Goal: Task Accomplishment & Management: Use online tool/utility

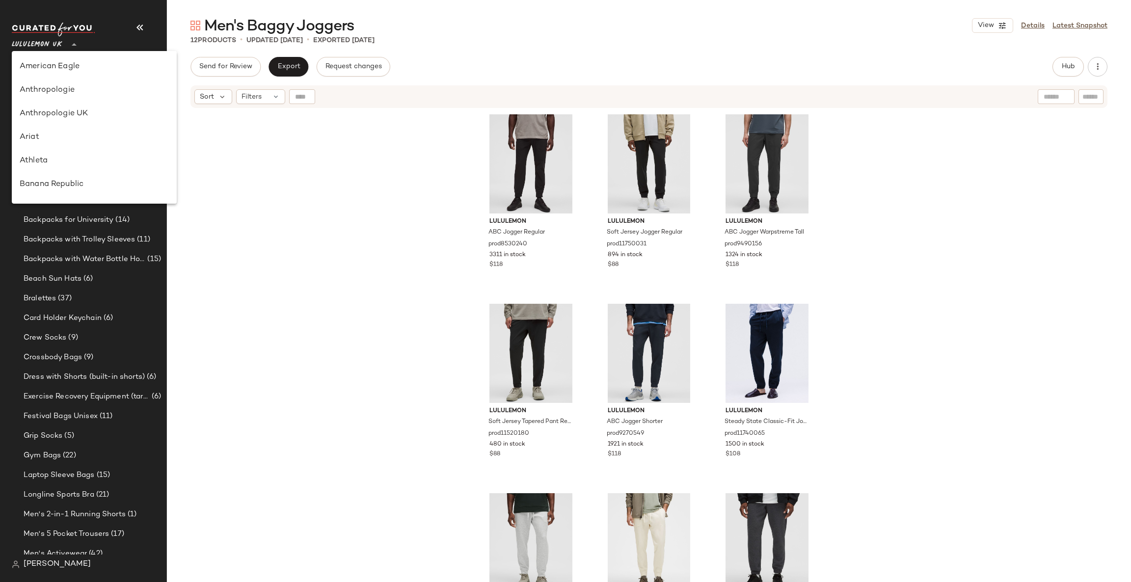
scroll to position [441, 0]
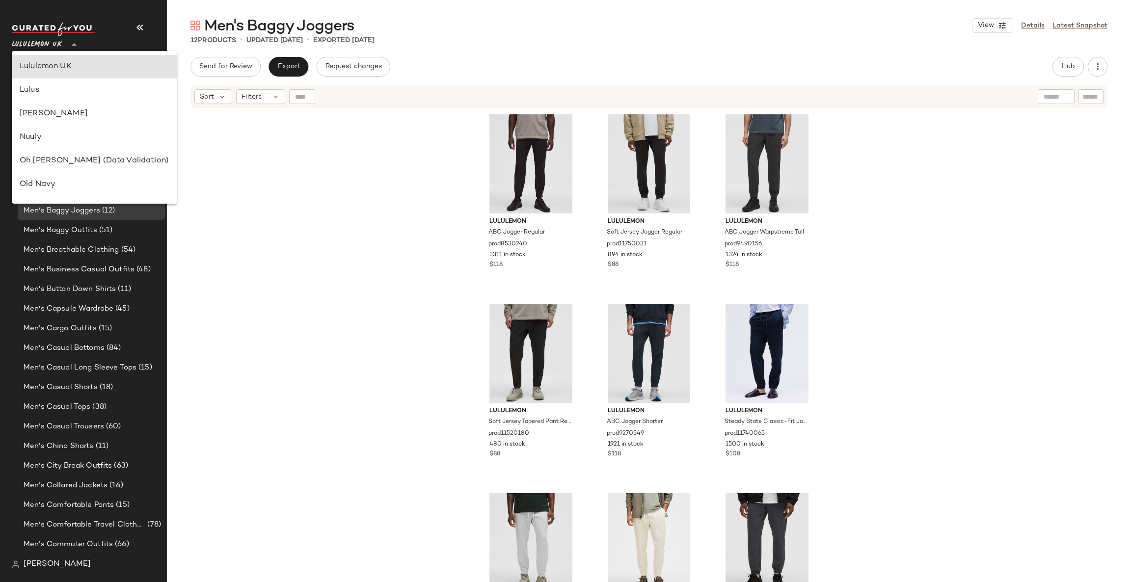
type input "**"
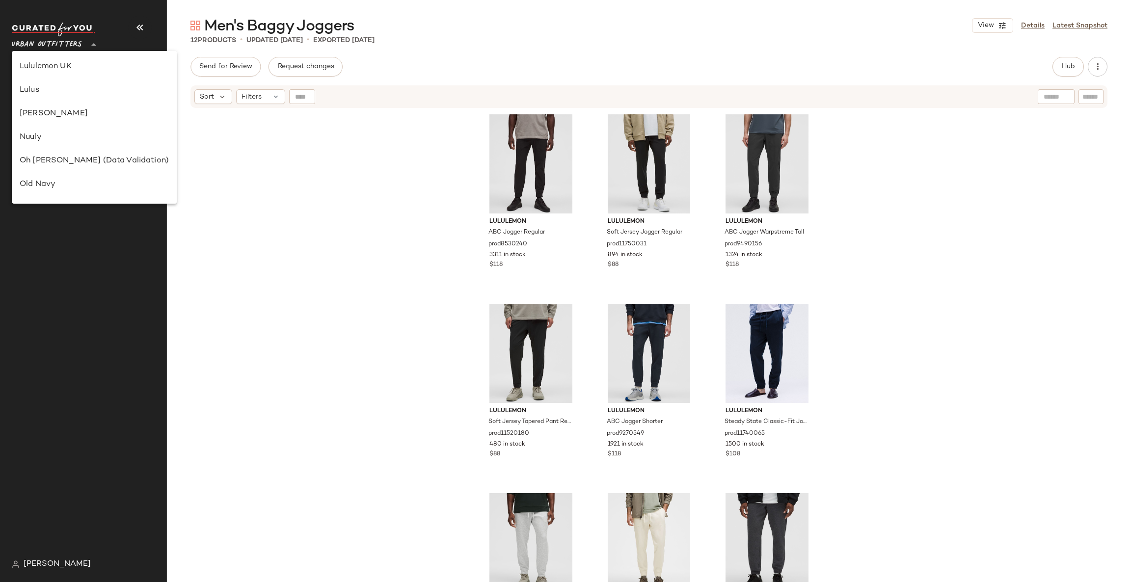
scroll to position [0, 0]
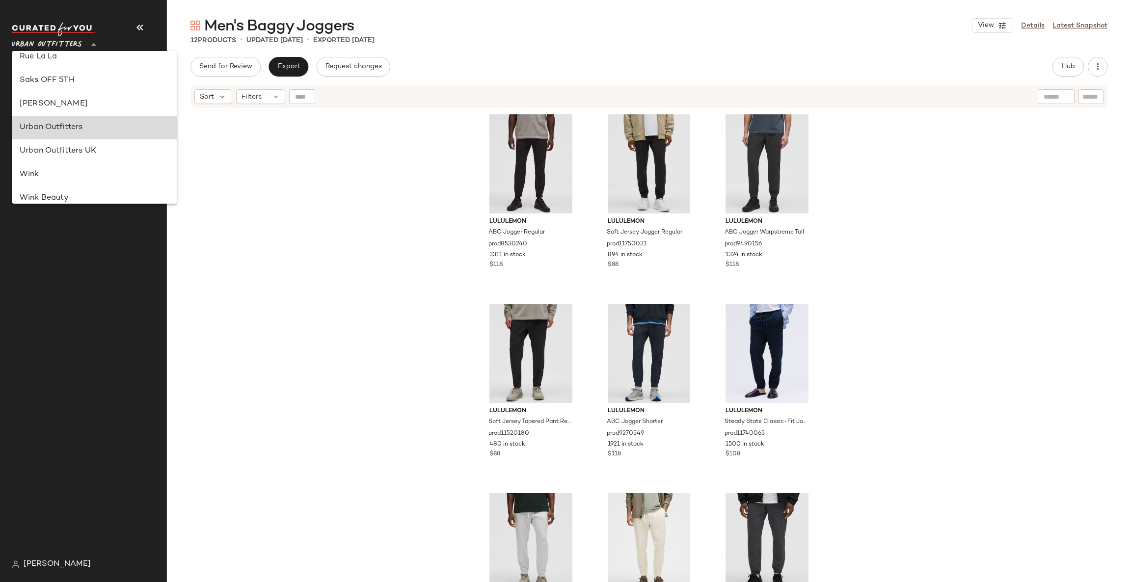
click at [108, 131] on div "Urban Outfitters" at bounding box center [94, 128] width 149 height 12
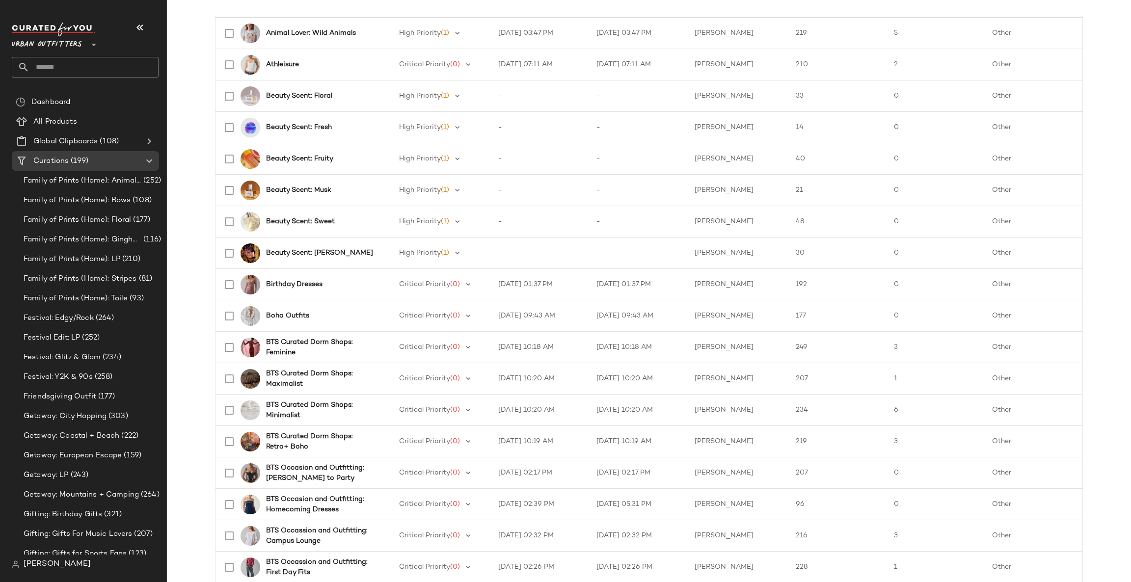
scroll to position [201, 0]
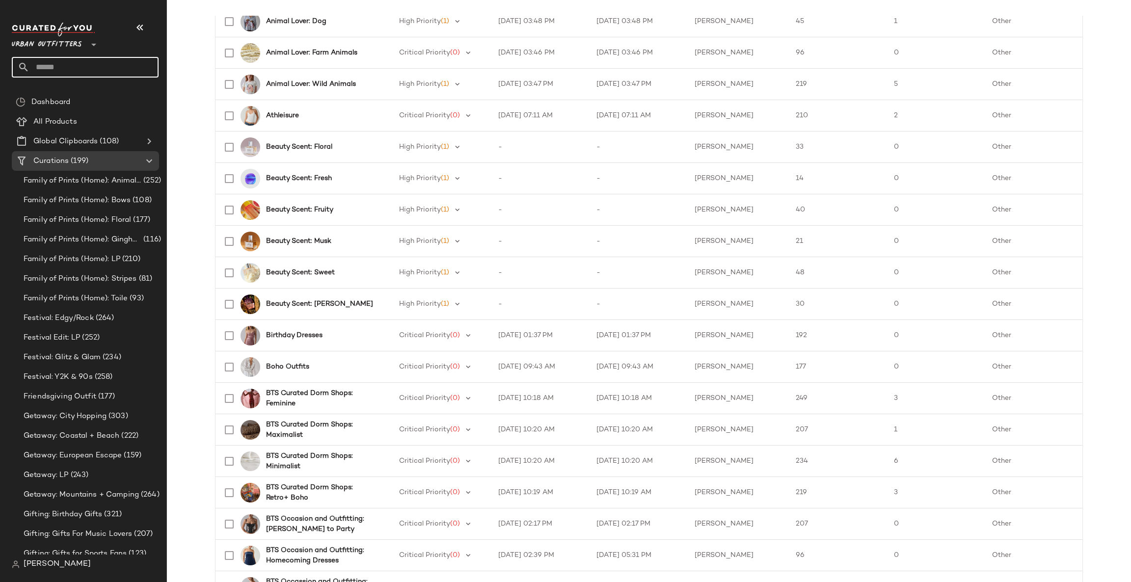
click at [101, 65] on input "text" at bounding box center [93, 67] width 129 height 21
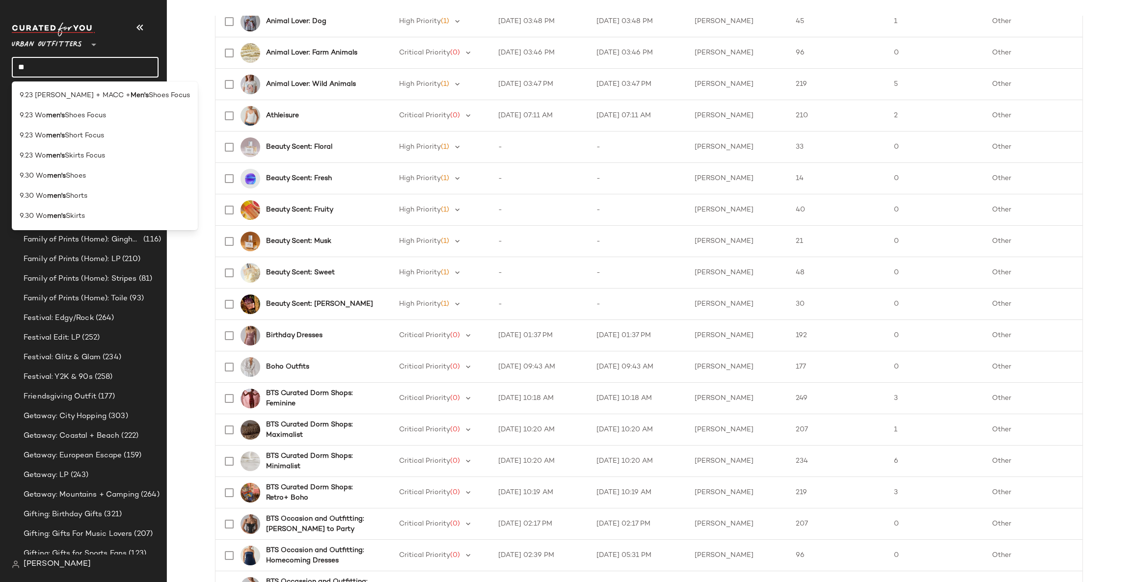
type input "*"
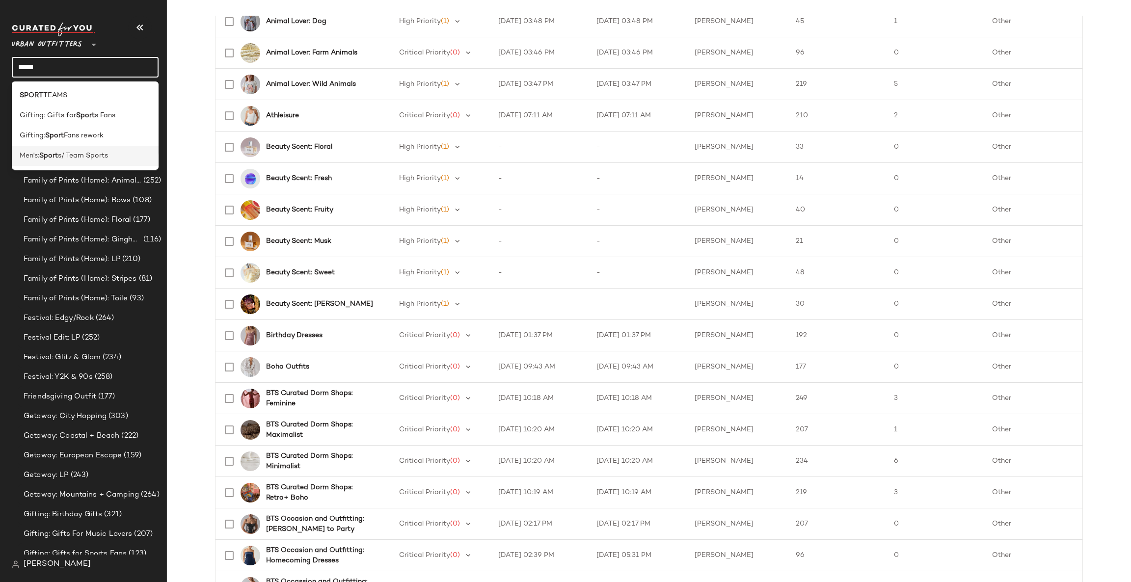
type input "*****"
click at [93, 161] on span "s/ Team Sports" at bounding box center [83, 156] width 50 height 10
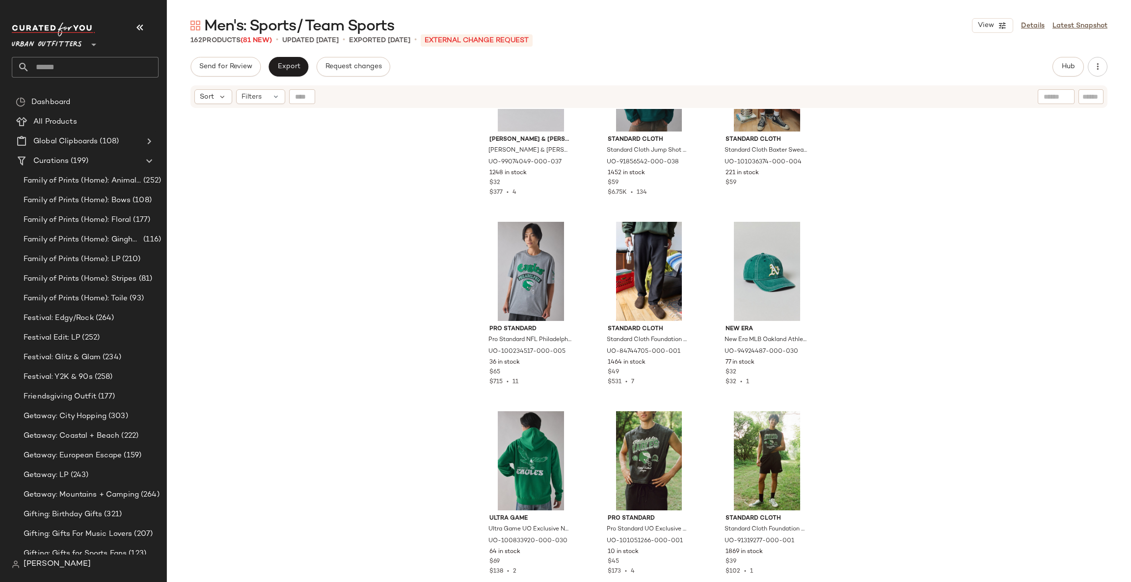
scroll to position [2511, 0]
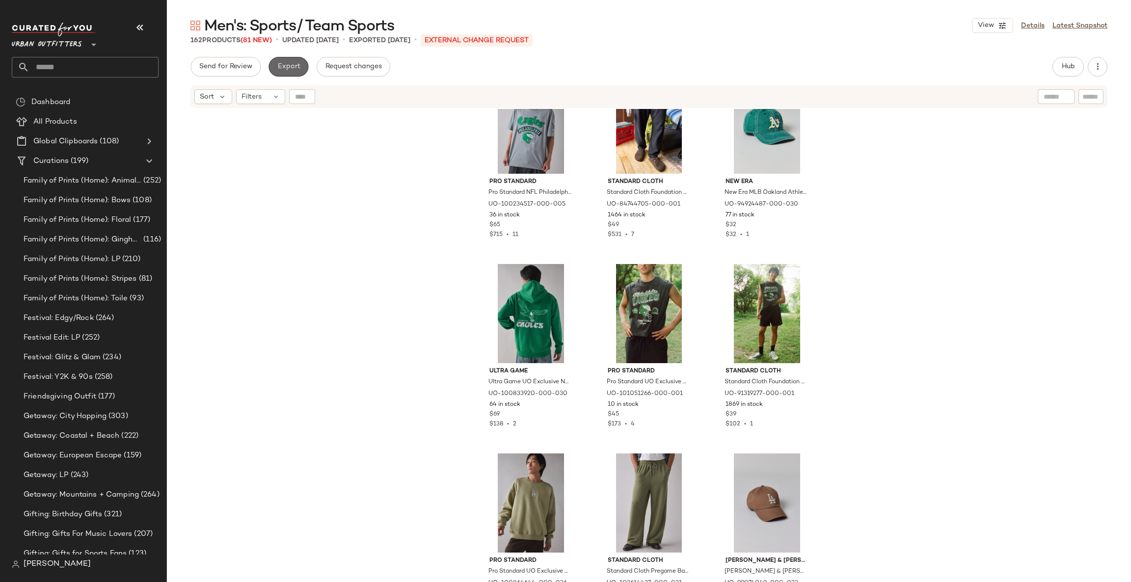
click at [279, 63] on span "Export" at bounding box center [288, 67] width 23 height 8
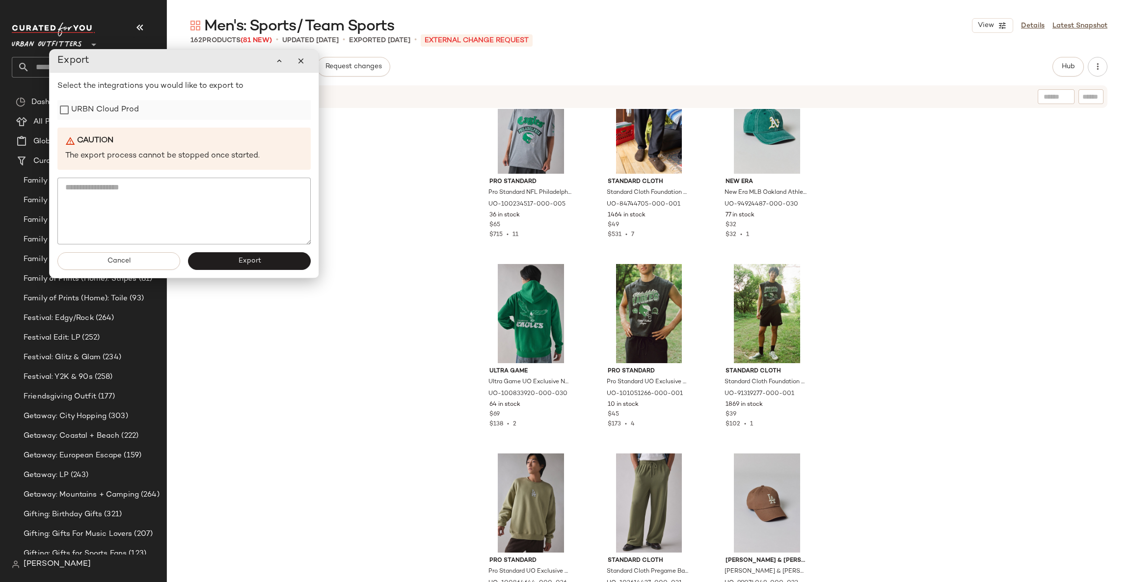
click at [139, 113] on div "URBN Cloud Prod" at bounding box center [183, 110] width 253 height 20
click at [140, 113] on div "URBN Cloud Prod" at bounding box center [183, 110] width 253 height 20
click at [109, 110] on label "URBN Cloud Prod" at bounding box center [105, 110] width 68 height 20
drag, startPoint x: 251, startPoint y: 273, endPoint x: 248, endPoint y: 267, distance: 6.8
click at [249, 270] on div "Cancel Export" at bounding box center [184, 260] width 269 height 33
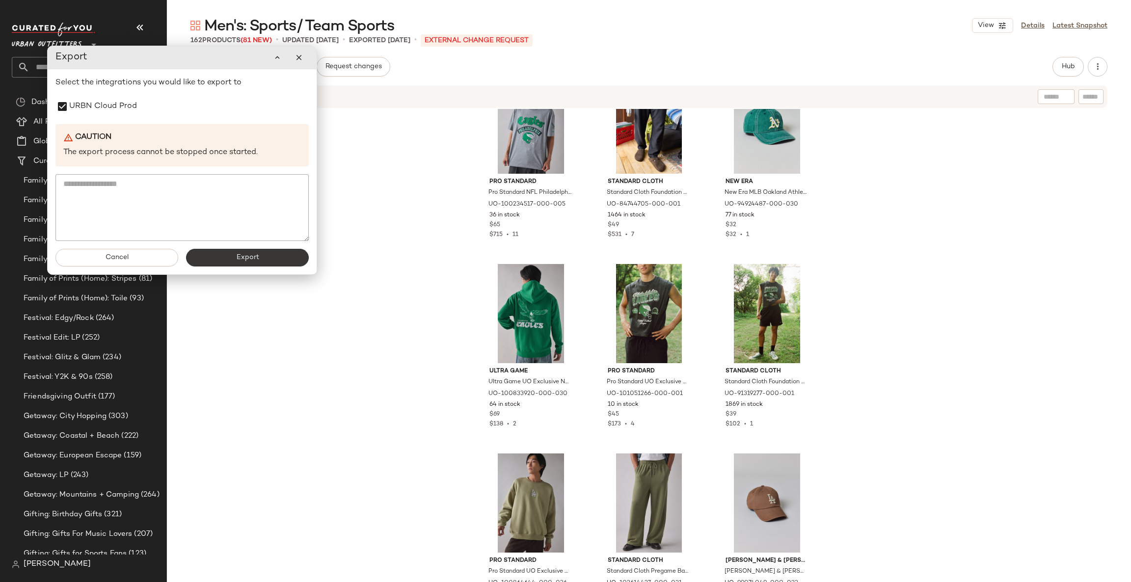
click at [244, 261] on span "Export" at bounding box center [247, 258] width 23 height 8
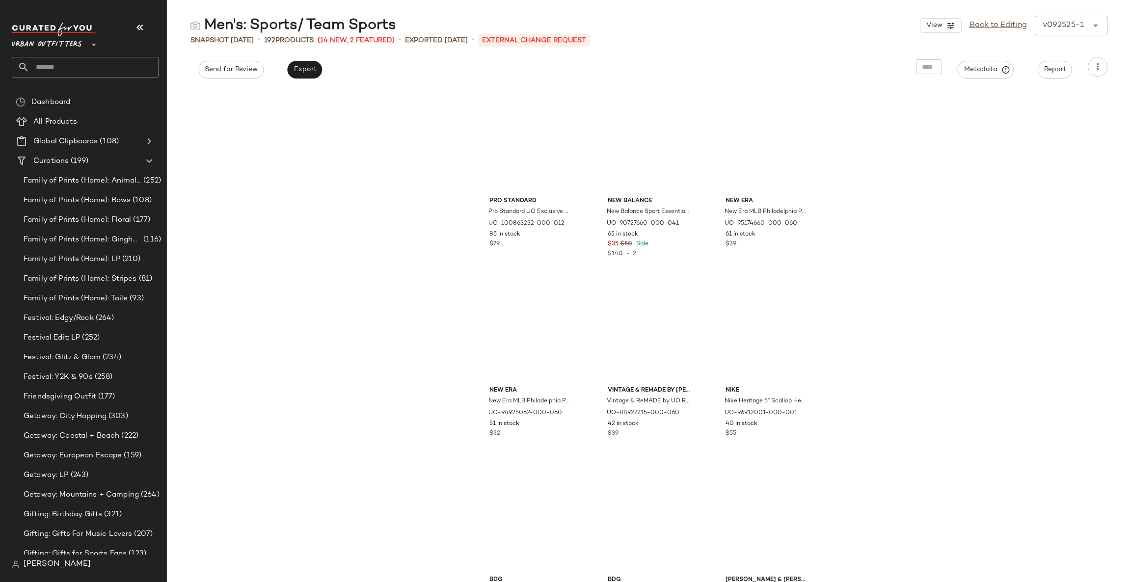
click at [74, 70] on input "text" at bounding box center [93, 67] width 129 height 21
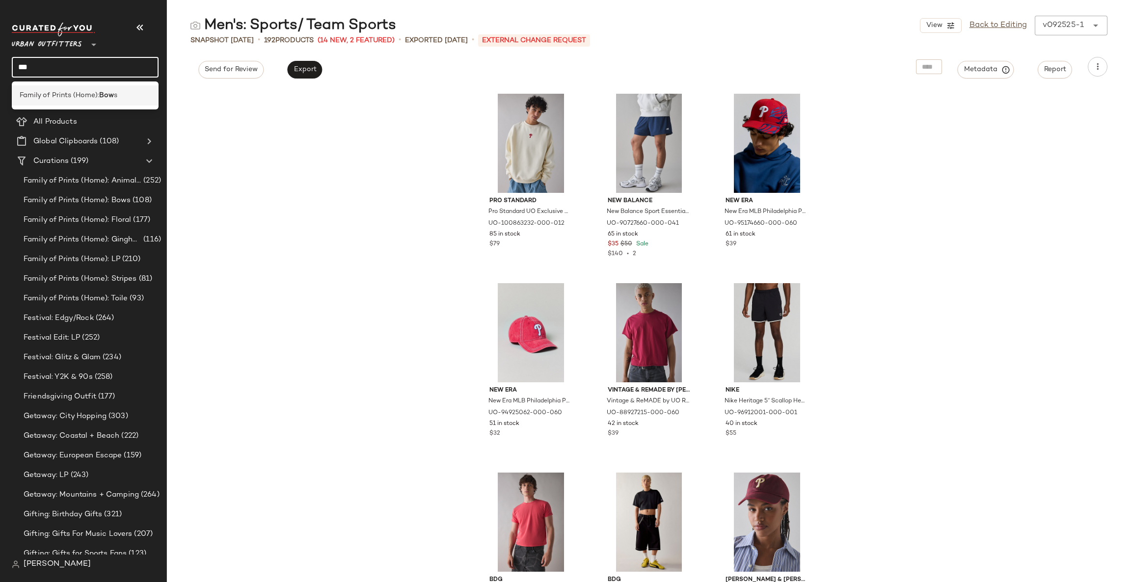
type input "***"
click at [107, 90] on b "Bow" at bounding box center [106, 95] width 15 height 10
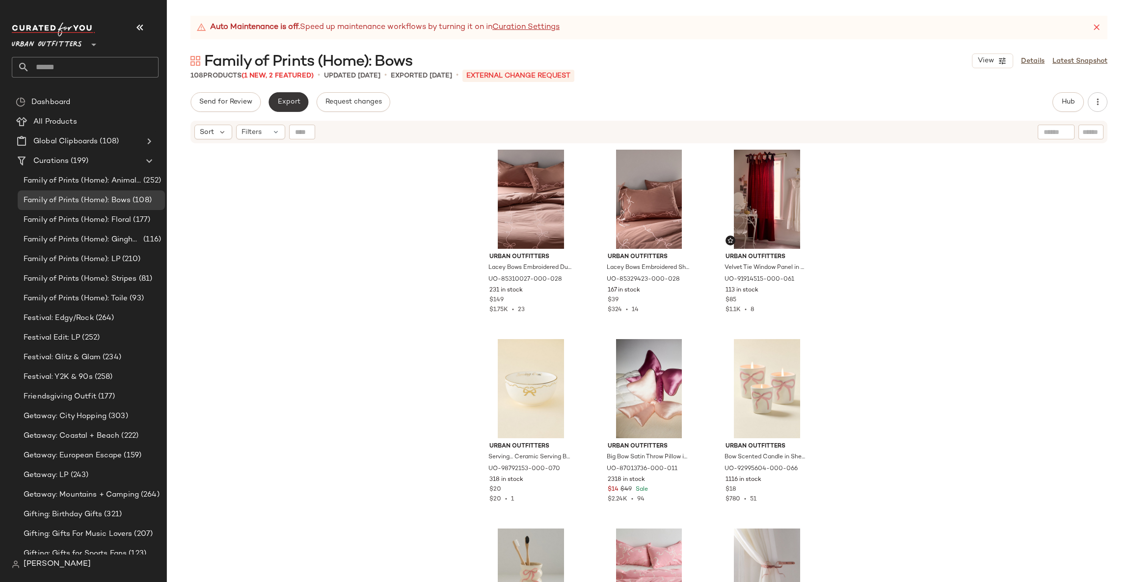
click at [290, 108] on button "Export" at bounding box center [289, 102] width 40 height 20
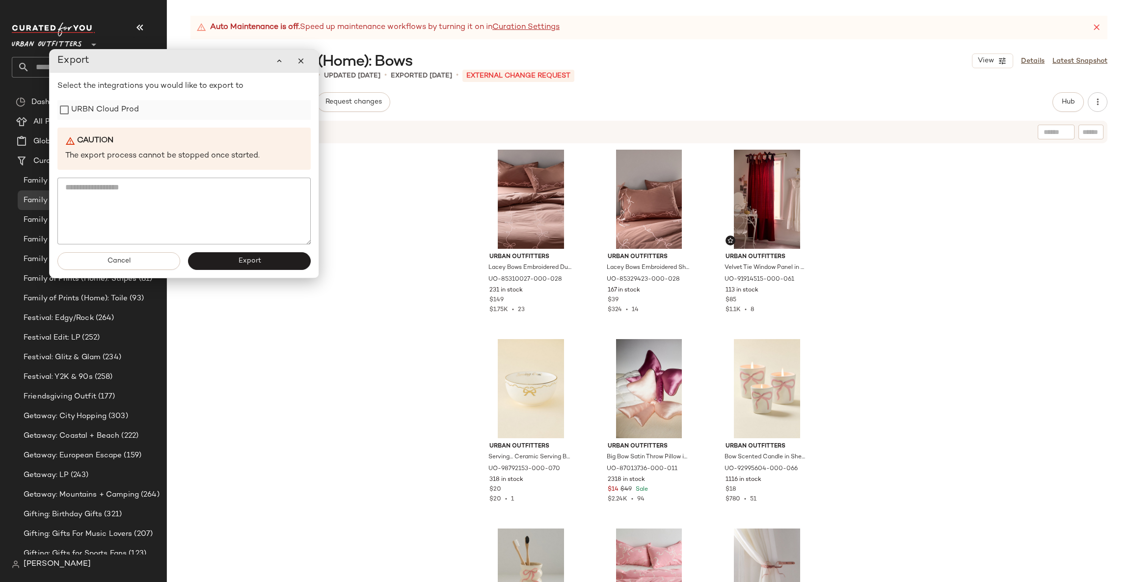
click at [130, 105] on label "URBN Cloud Prod" at bounding box center [105, 110] width 68 height 20
click at [217, 257] on button "Export" at bounding box center [249, 261] width 123 height 18
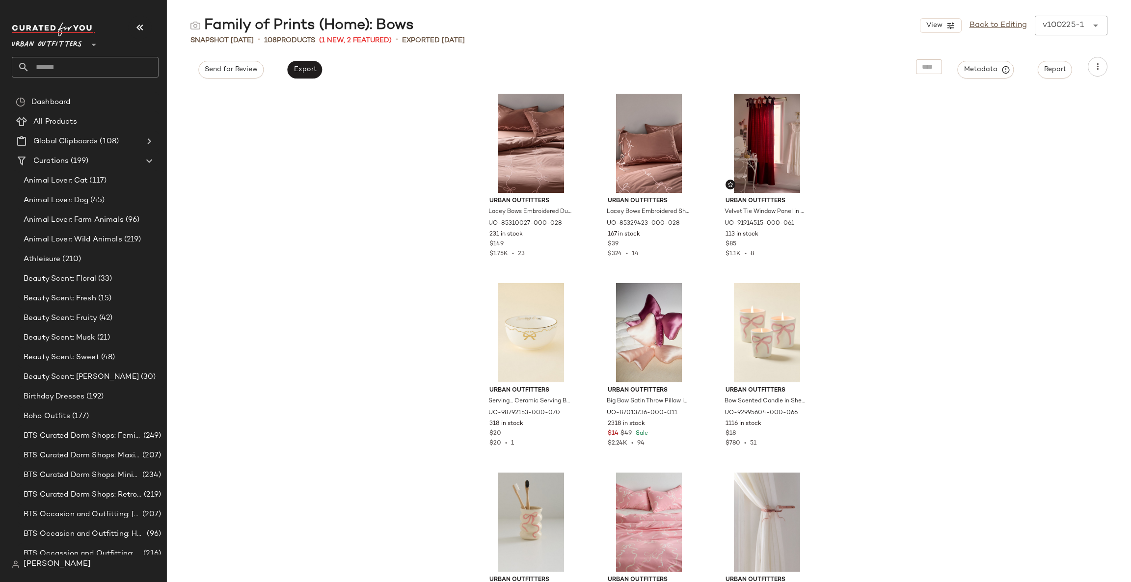
click at [67, 46] on span "Urban Outfitters" at bounding box center [47, 42] width 70 height 18
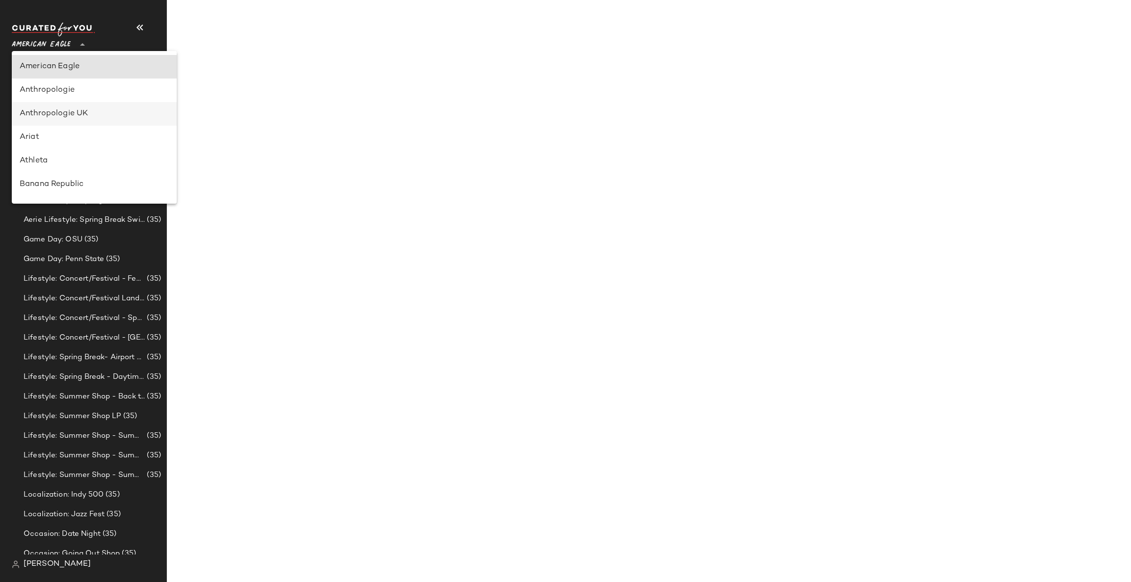
click at [93, 111] on div "Anthropologie UK" at bounding box center [94, 114] width 149 height 12
type input "**"
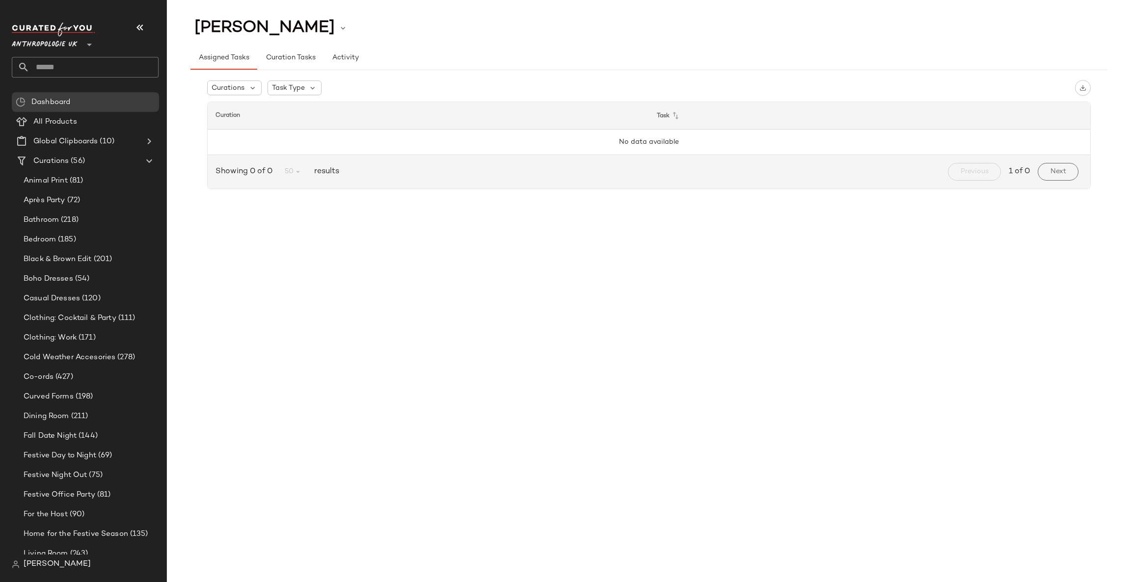
click at [79, 67] on input "text" at bounding box center [93, 67] width 129 height 21
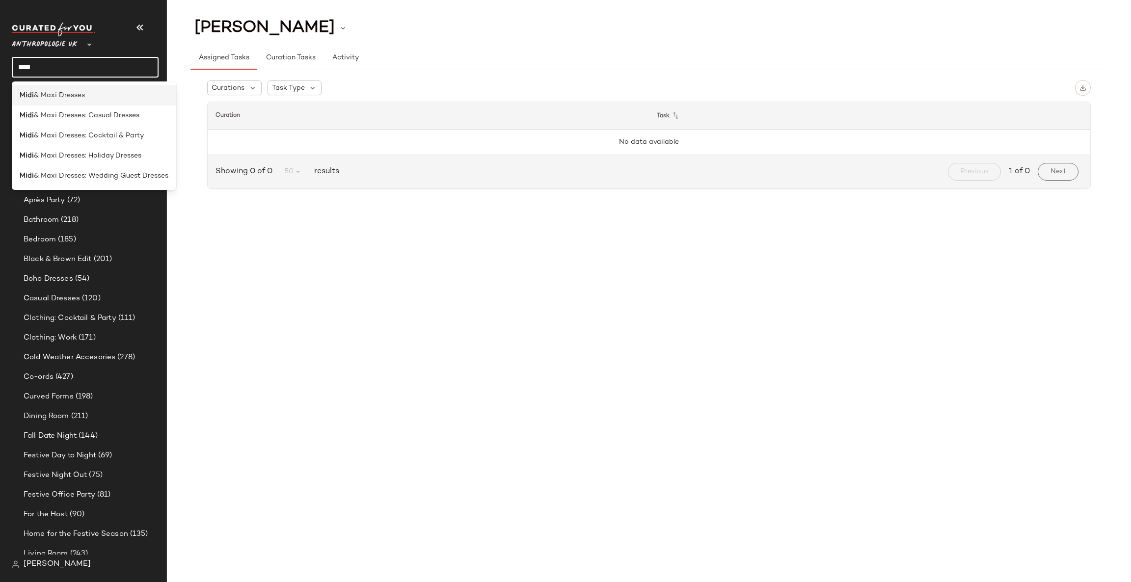
type input "****"
click at [130, 96] on div "Midi & Maxi Dresses" at bounding box center [94, 95] width 149 height 10
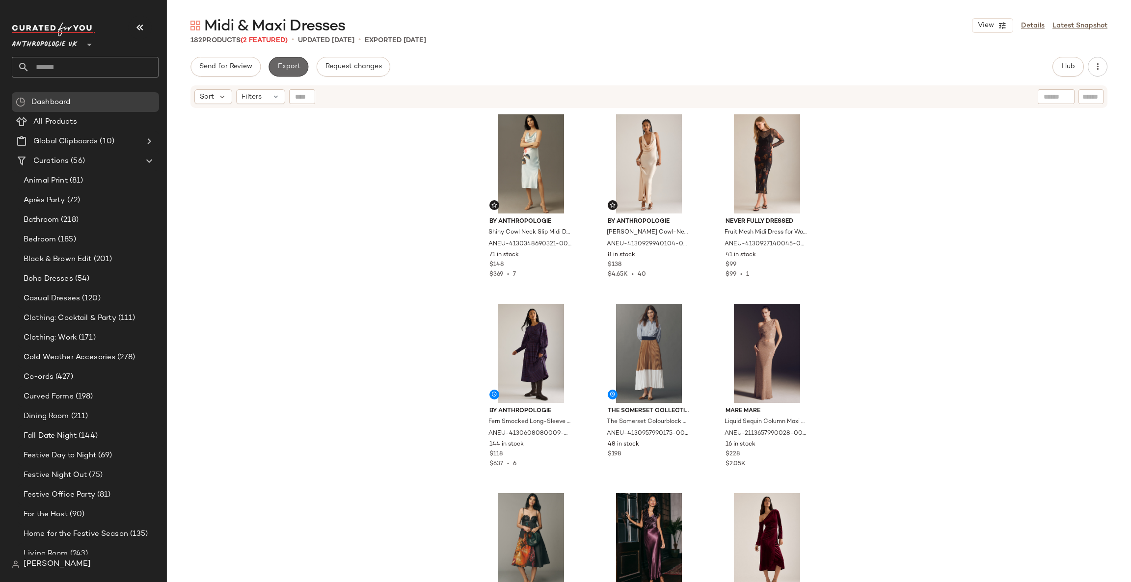
click at [293, 69] on span "Export" at bounding box center [288, 67] width 23 height 8
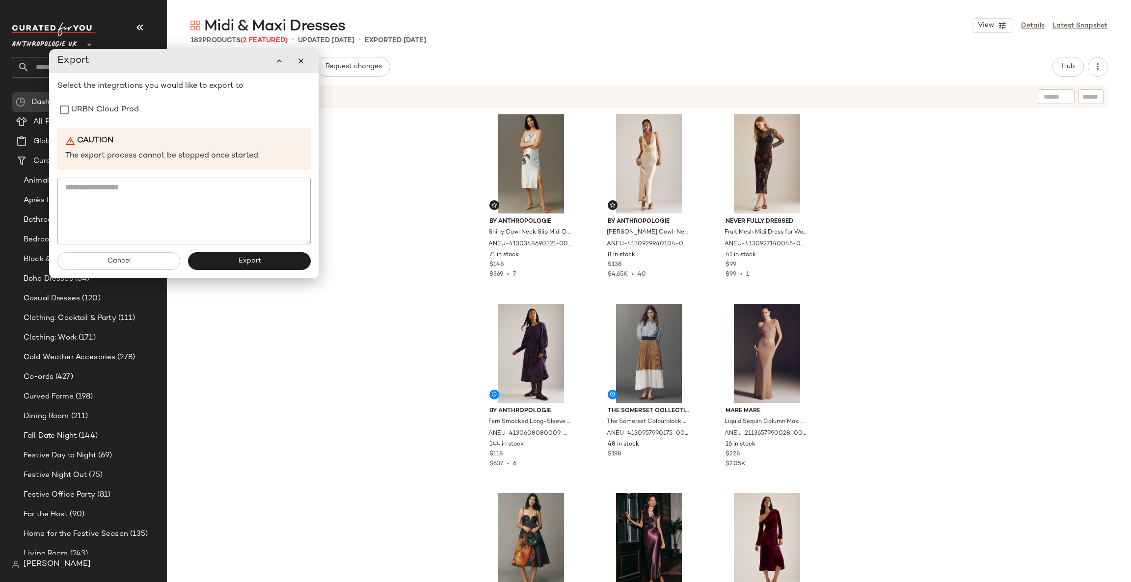
click at [87, 125] on div "Select the integrations you would like to export to URBN Cloud Prod Caution The…" at bounding box center [183, 163] width 253 height 164
click at [90, 114] on label "URBN Cloud Prod" at bounding box center [105, 110] width 68 height 20
click at [271, 258] on button "Export" at bounding box center [249, 261] width 123 height 18
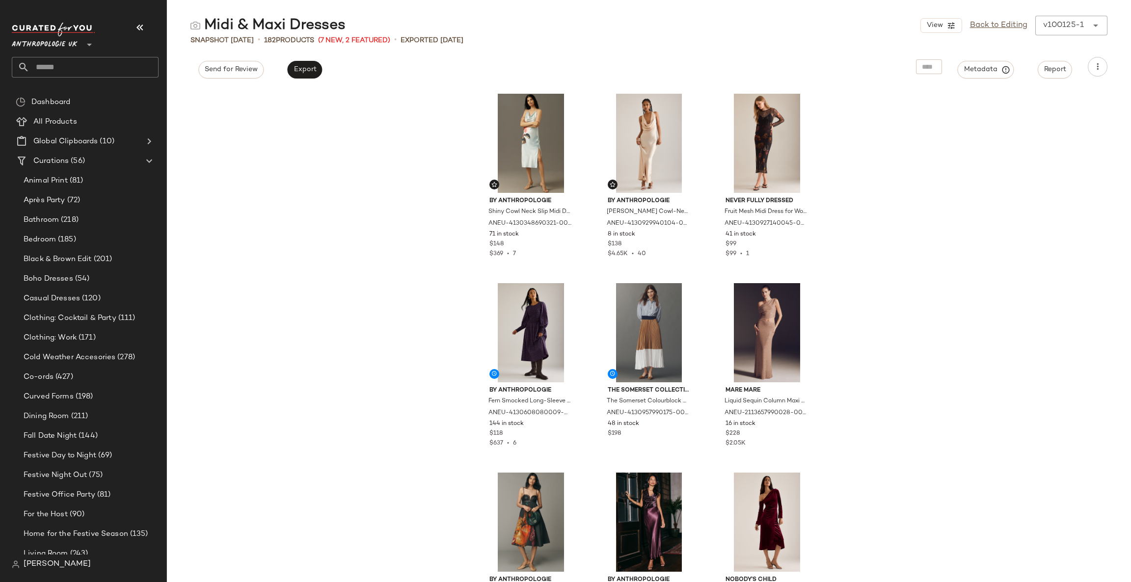
click at [93, 61] on input "text" at bounding box center [93, 67] width 129 height 21
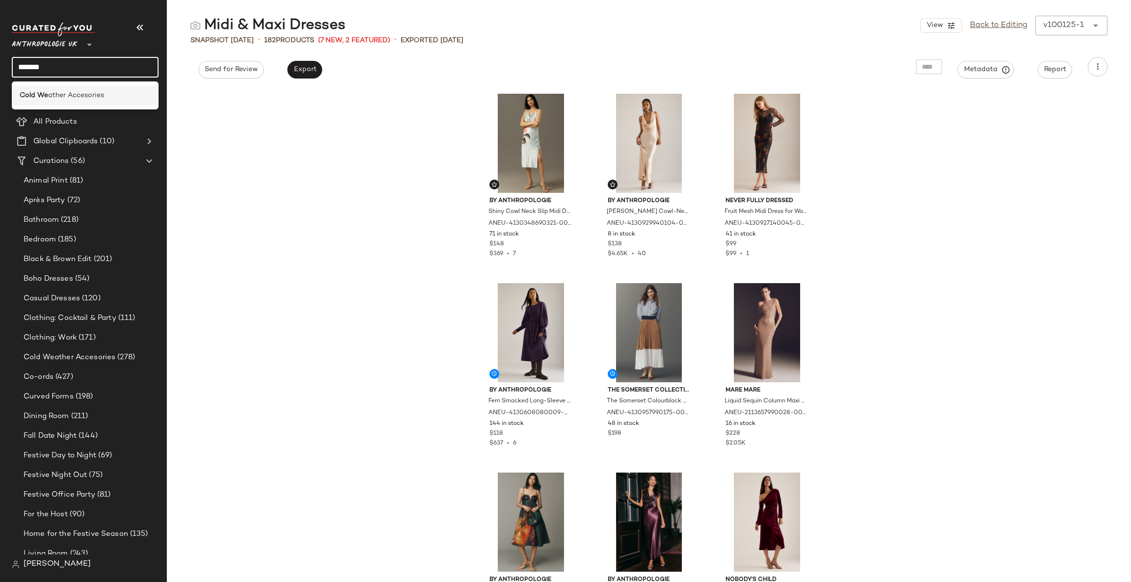
type input "*******"
click at [112, 93] on div "Cold We ather Accesories" at bounding box center [85, 95] width 131 height 10
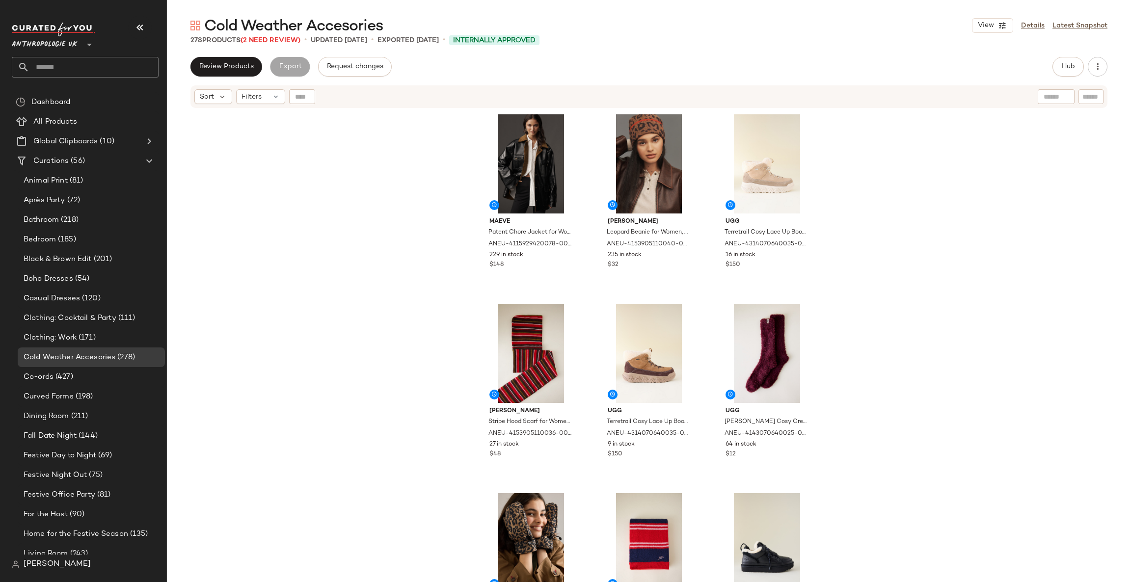
click at [54, 60] on input "text" at bounding box center [93, 67] width 129 height 21
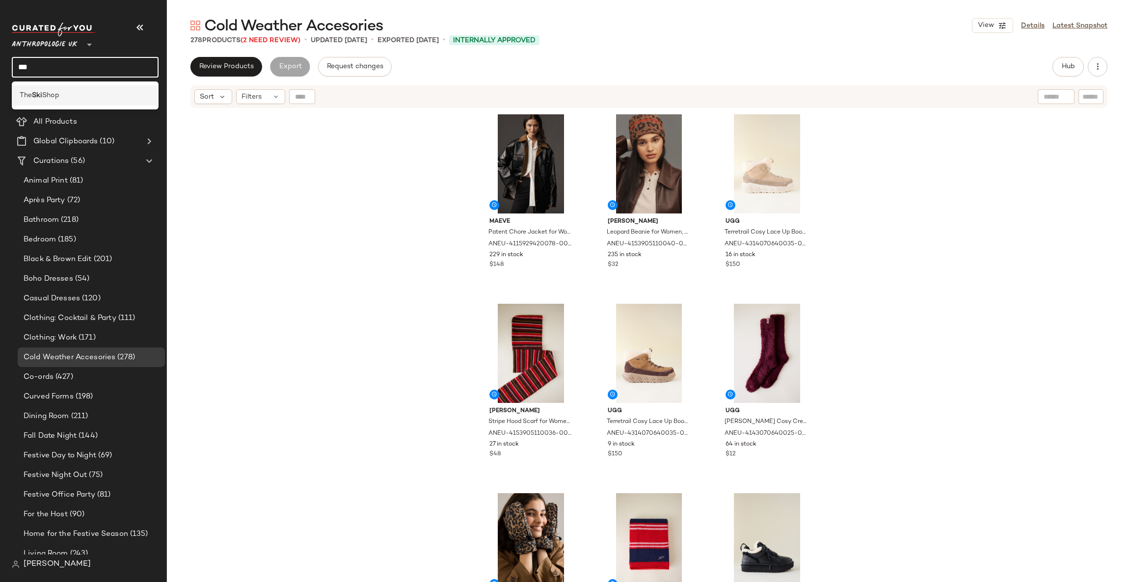
type input "***"
click at [69, 87] on div "The Ski Shop" at bounding box center [85, 95] width 147 height 20
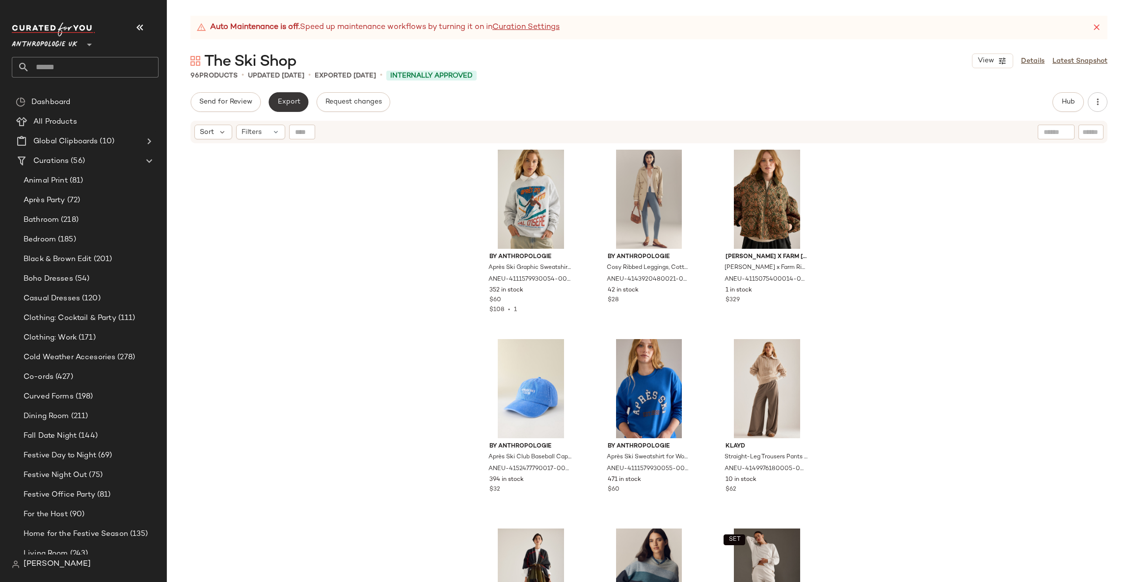
click at [291, 97] on button "Export" at bounding box center [289, 102] width 40 height 20
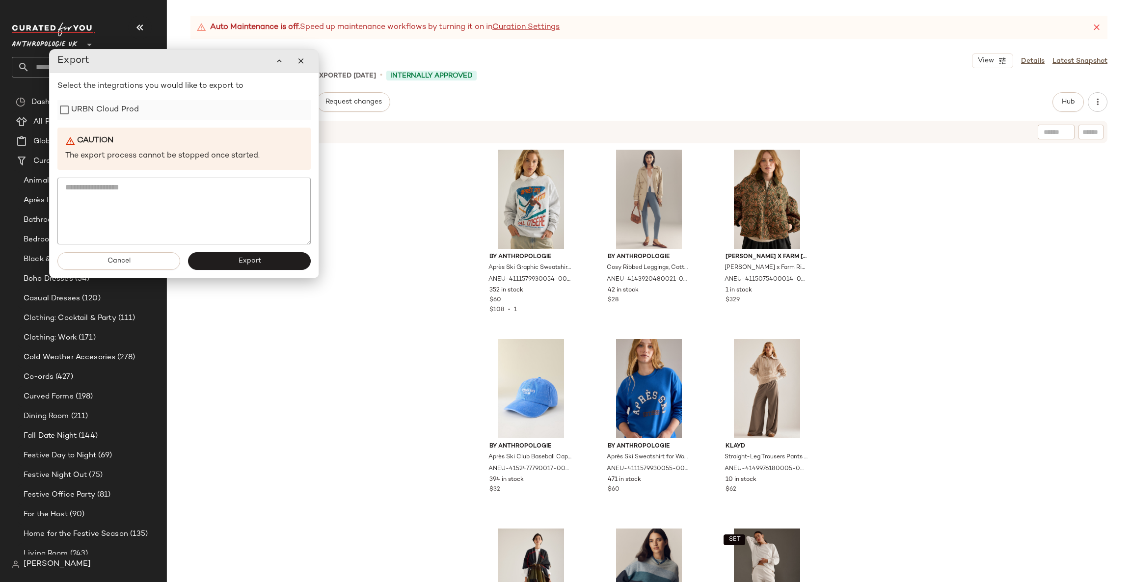
click at [129, 102] on label "URBN Cloud Prod" at bounding box center [105, 110] width 68 height 20
click at [267, 259] on button "Export" at bounding box center [249, 261] width 123 height 18
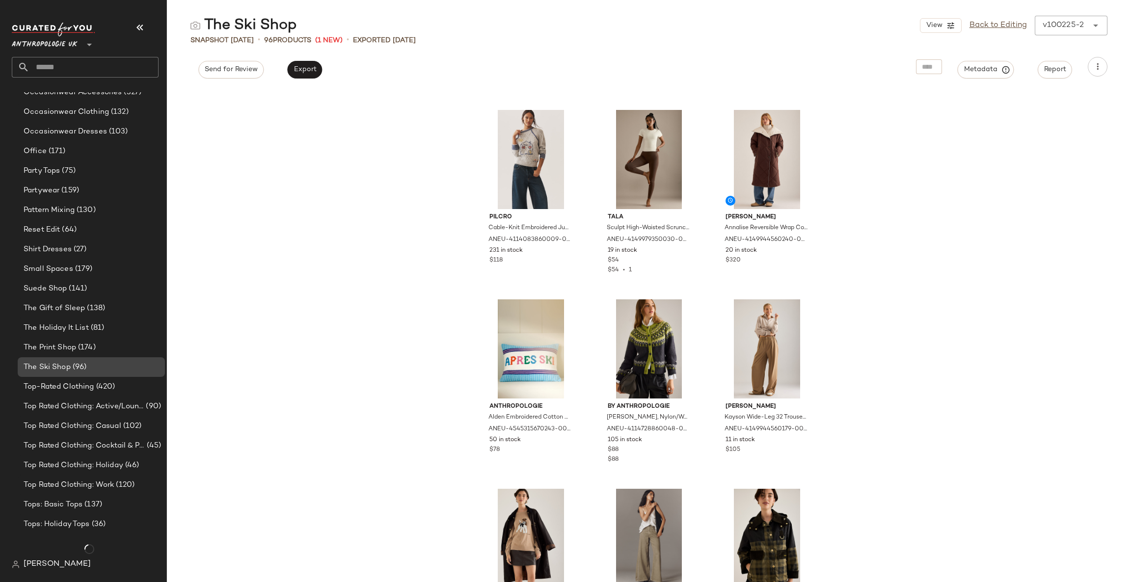
scroll to position [619, 0]
click at [108, 378] on div "Top-Rated Clothing (420)" at bounding box center [91, 387] width 147 height 20
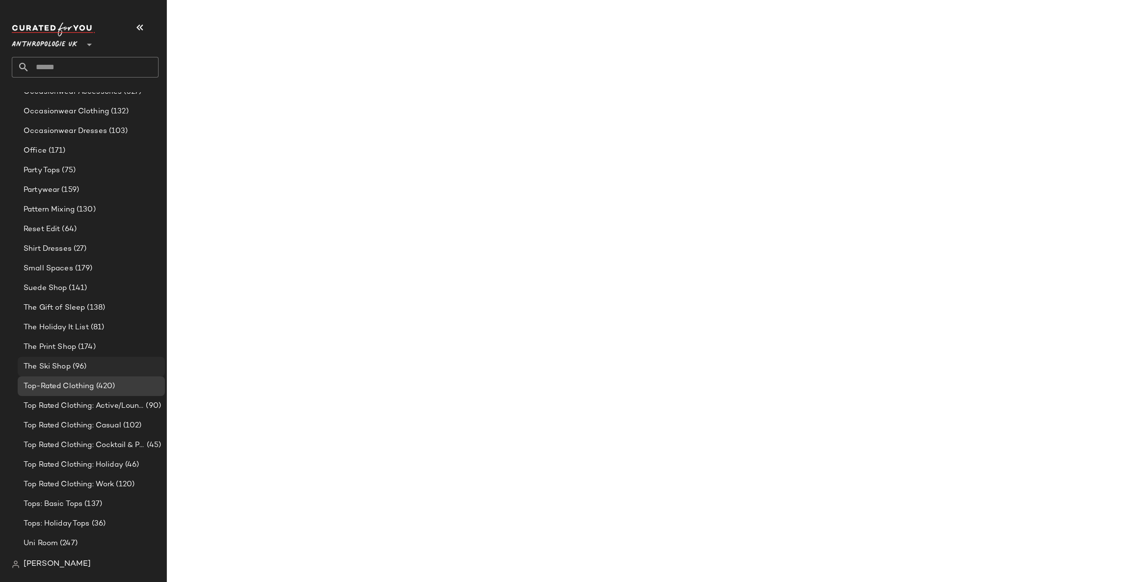
click at [117, 362] on div "The Ski Shop (96)" at bounding box center [91, 366] width 140 height 11
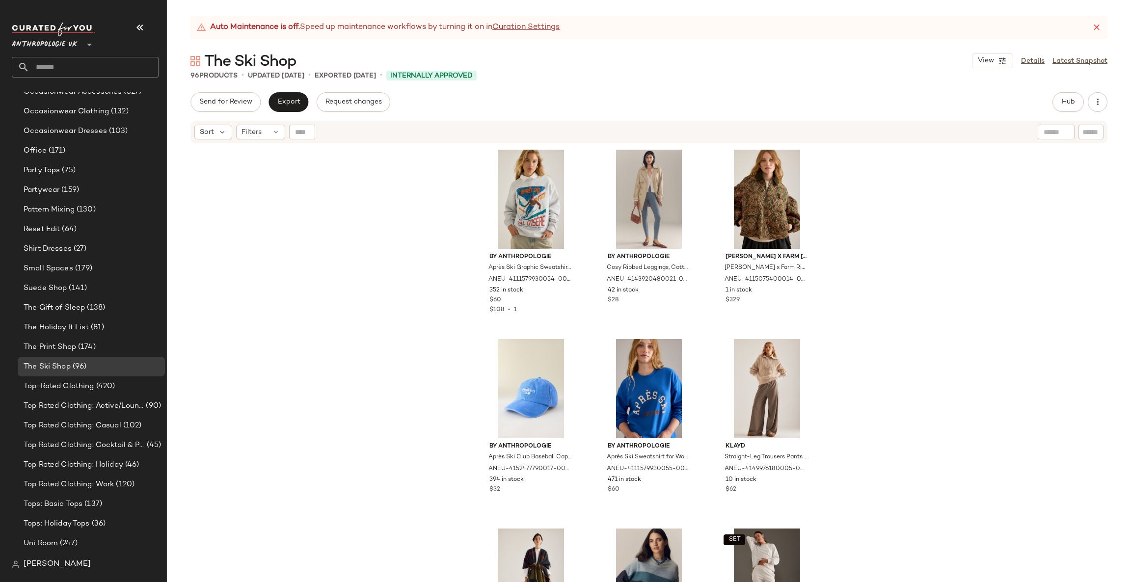
click at [1083, 131] on input "text" at bounding box center [1091, 132] width 17 height 10
paste input "**********"
type input "**********"
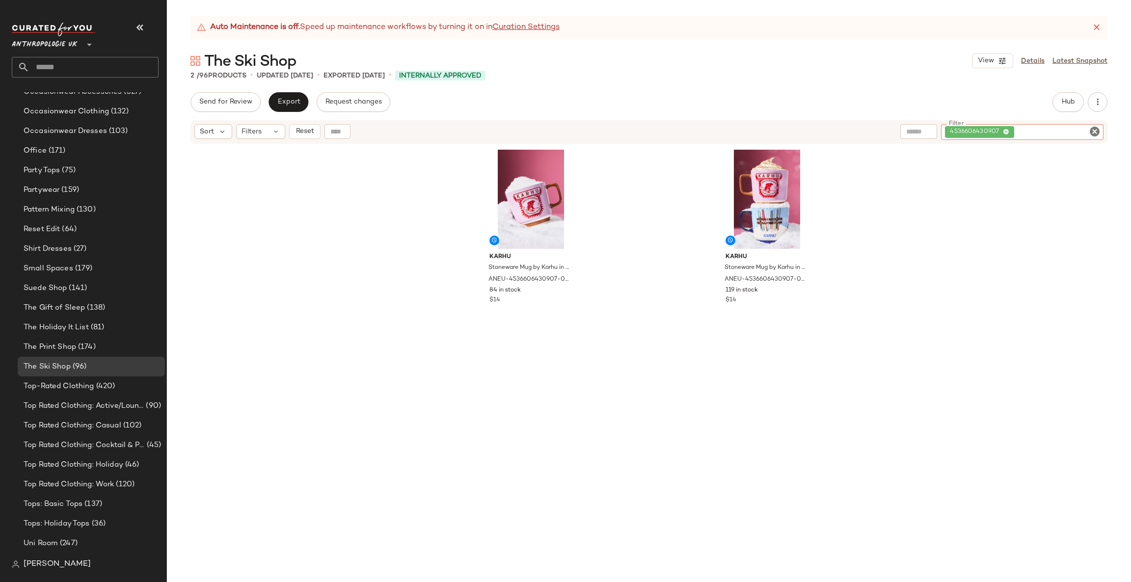
click at [1093, 132] on icon "Clear Filter" at bounding box center [1095, 132] width 12 height 12
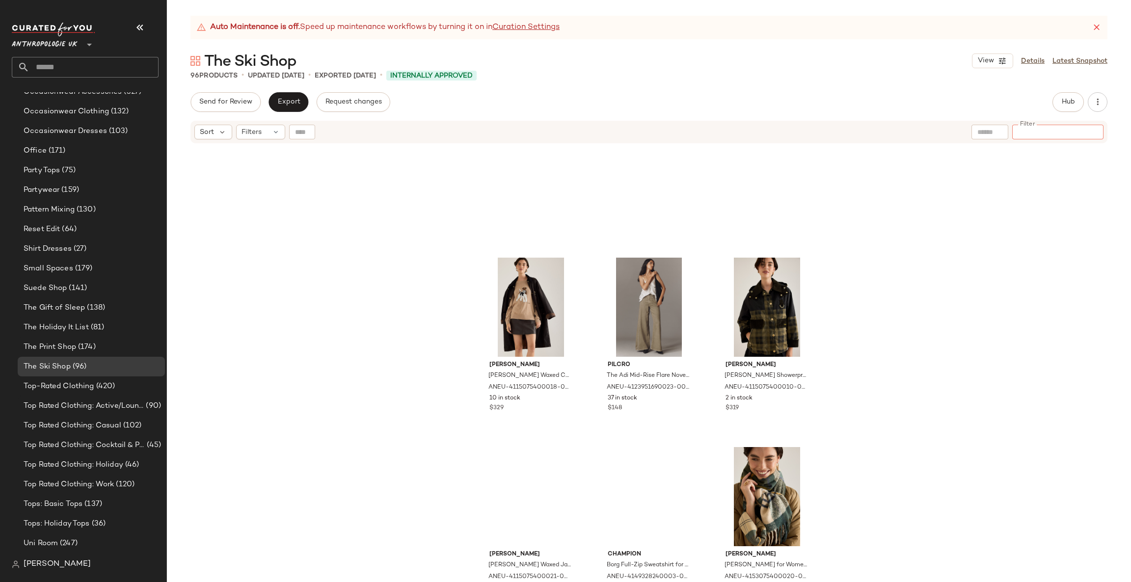
scroll to position [1186, 0]
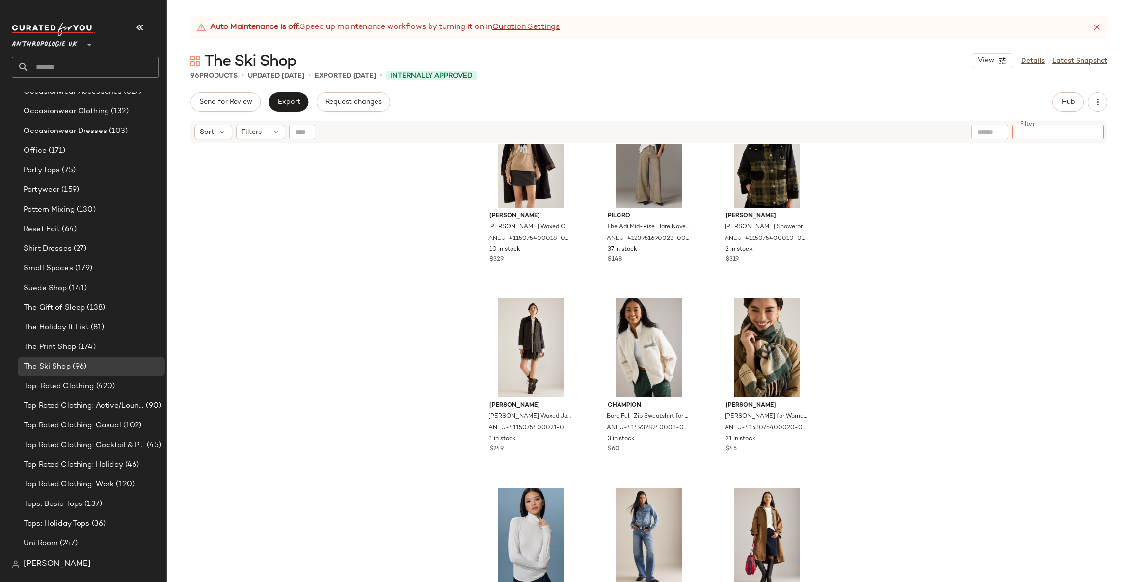
click at [889, 423] on div "Barbour Evette Waxed Cotton Car Coat Jacket for Women in Blue, Size Uk 10 by Ba…" at bounding box center [649, 375] width 964 height 462
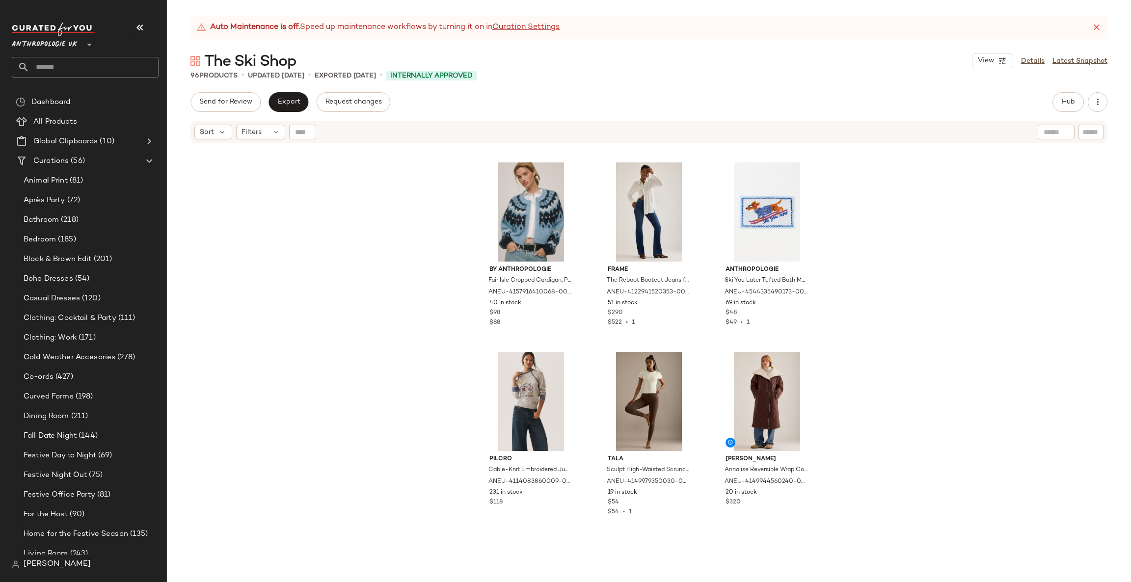
scroll to position [579, 0]
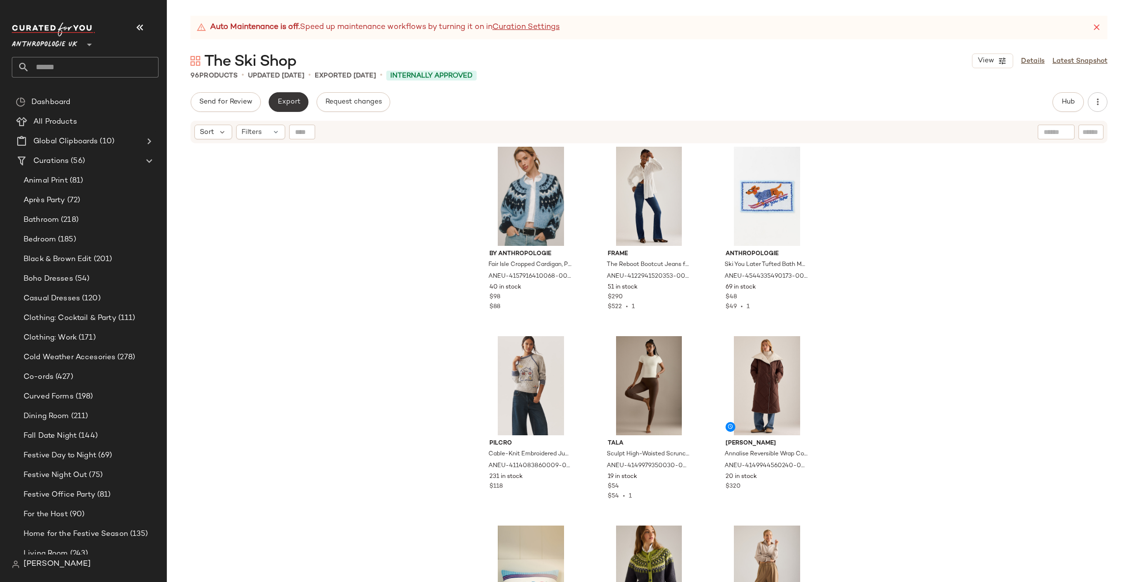
click at [288, 103] on span "Export" at bounding box center [288, 102] width 23 height 8
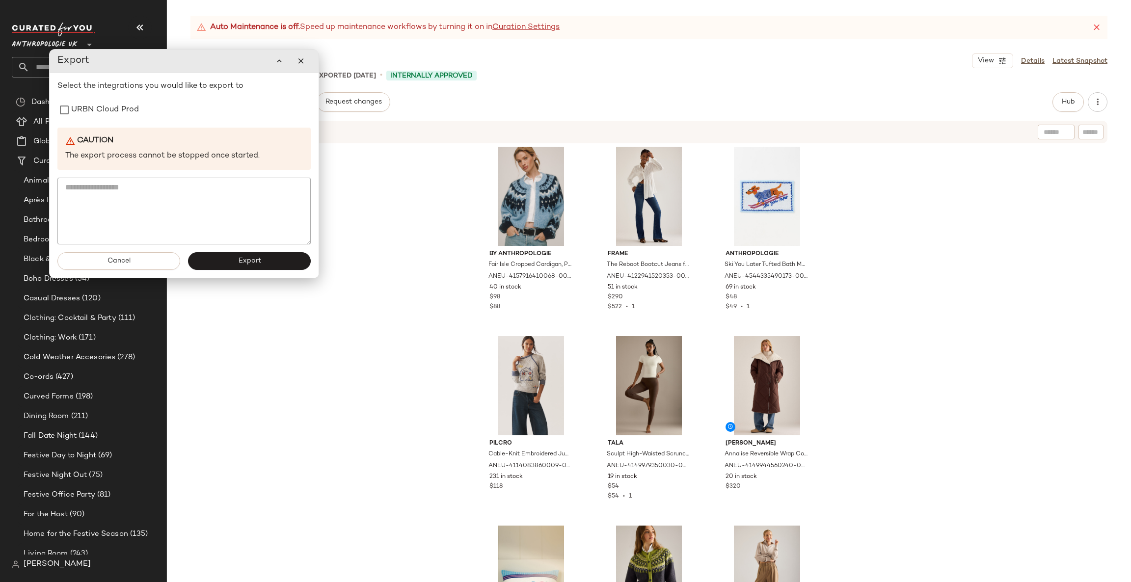
click at [122, 125] on div "Select the integrations you would like to export to URBN Cloud Prod Caution The…" at bounding box center [183, 163] width 253 height 164
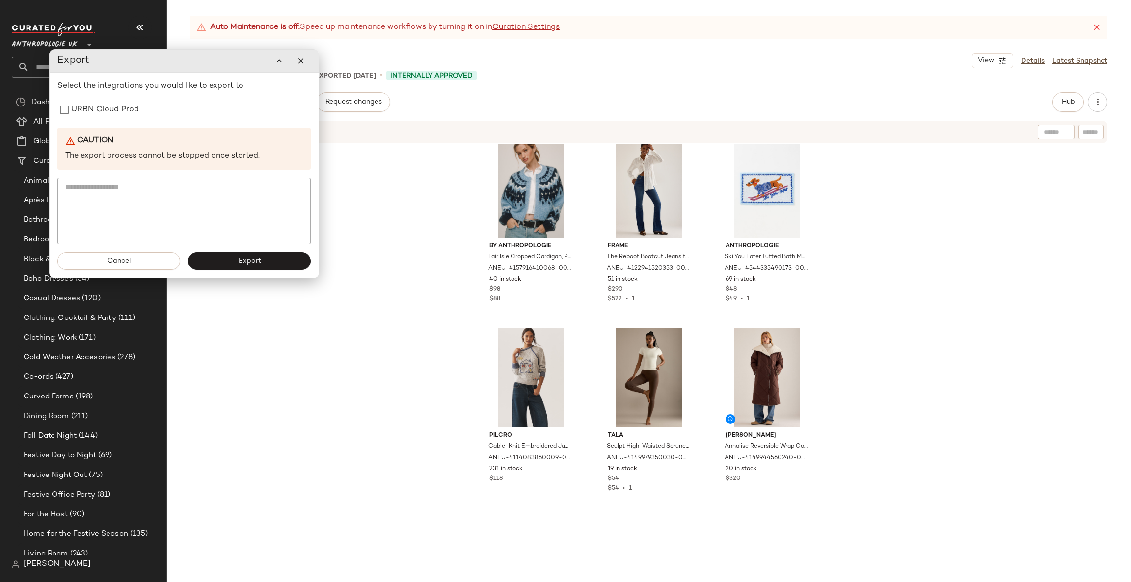
scroll to position [0, 0]
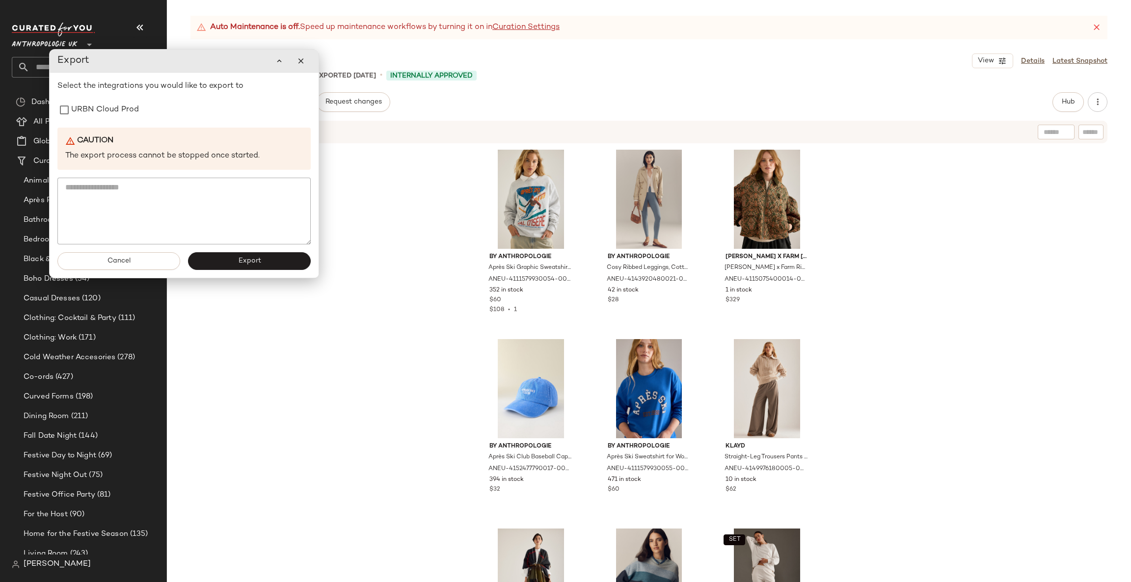
click at [373, 178] on div "By Anthropologie Après Ski Graphic Sweatshirt for Women, Polyester/Cotton, Size…" at bounding box center [649, 375] width 964 height 462
click at [46, 64] on input "text" at bounding box center [93, 67] width 129 height 21
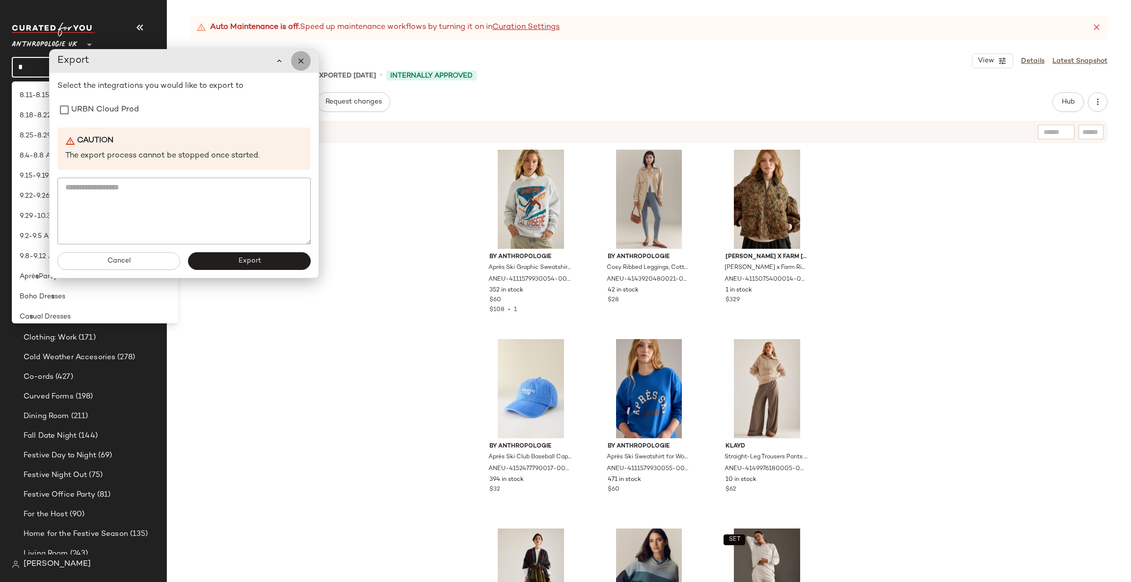
click at [302, 63] on icon "button" at bounding box center [301, 60] width 9 height 9
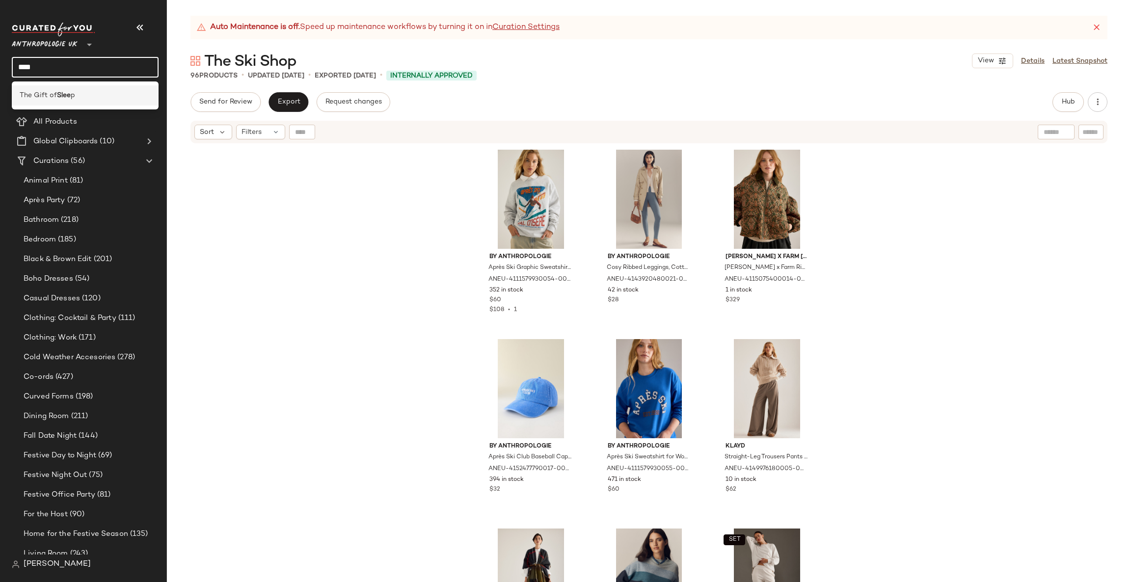
type input "****"
click at [113, 93] on div "The Gift of Slee p" at bounding box center [85, 95] width 131 height 10
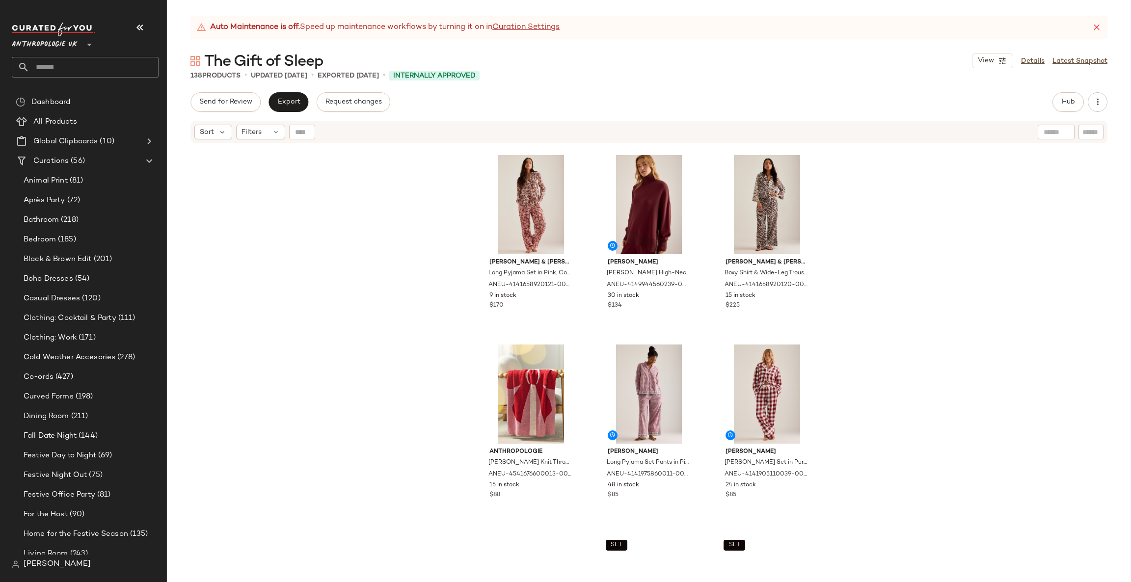
scroll to position [302, 0]
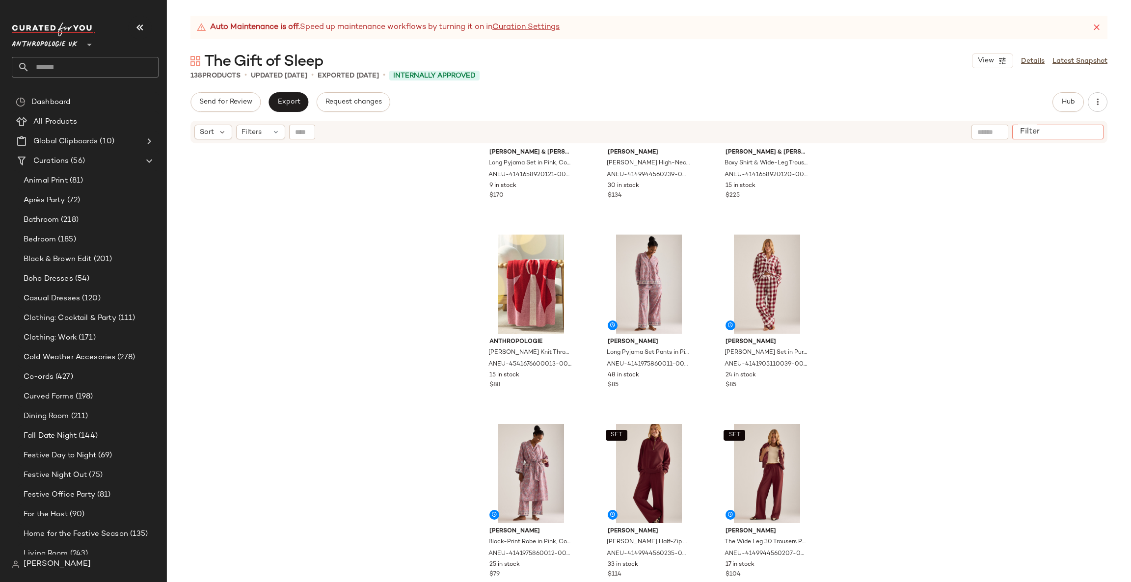
click at [1088, 136] on input "Filter" at bounding box center [1057, 132] width 83 height 10
type input "****"
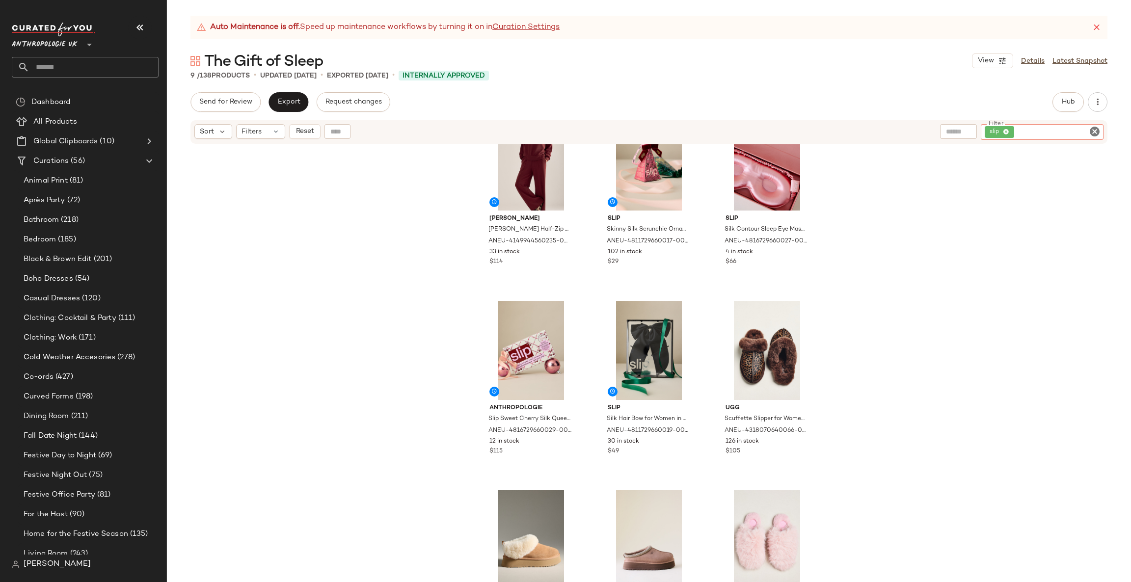
scroll to position [0, 0]
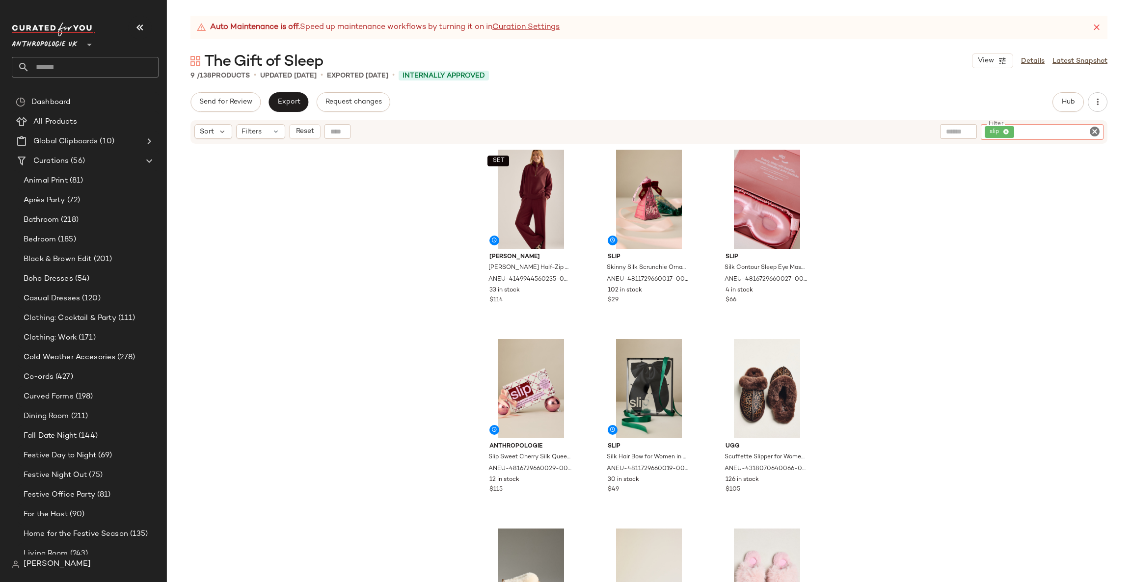
click at [1094, 132] on icon "Clear Filter" at bounding box center [1095, 132] width 12 height 12
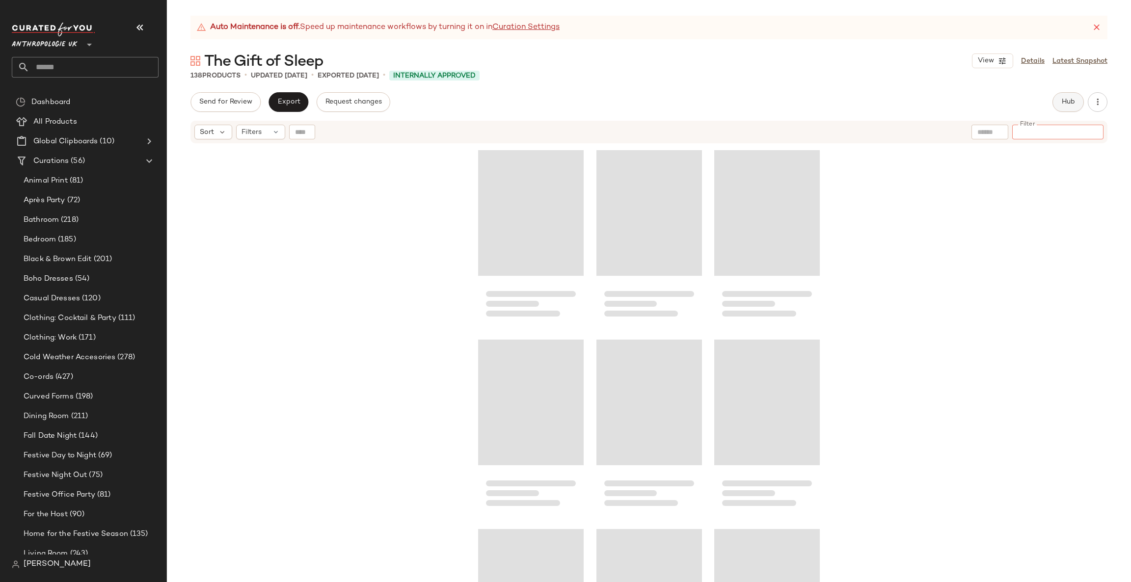
click at [1063, 107] on button "Hub" at bounding box center [1068, 102] width 31 height 20
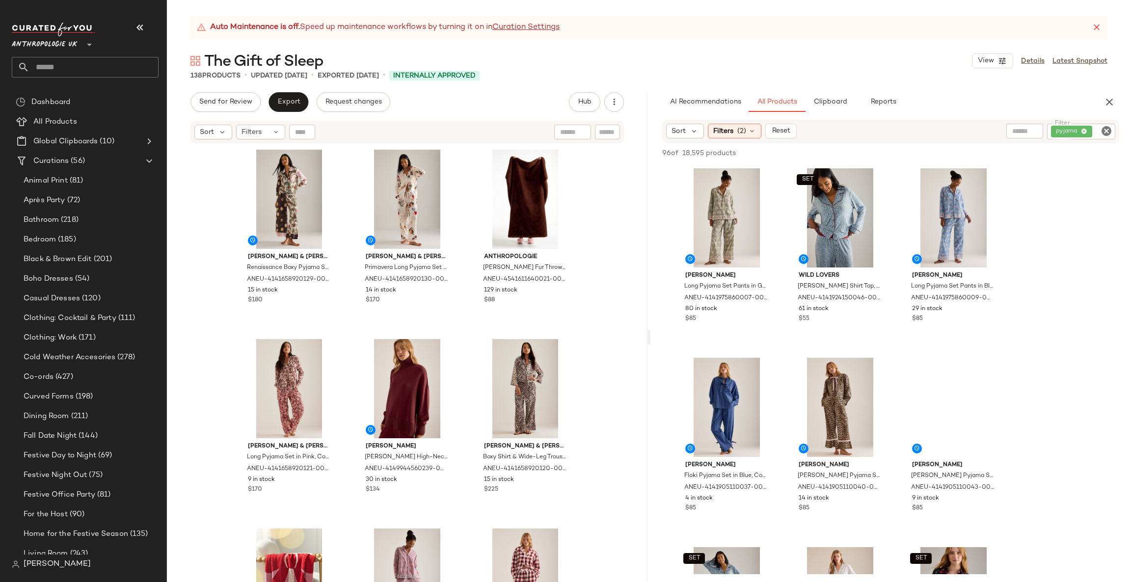
click at [1104, 128] on icon "Clear Filter" at bounding box center [1107, 131] width 12 height 12
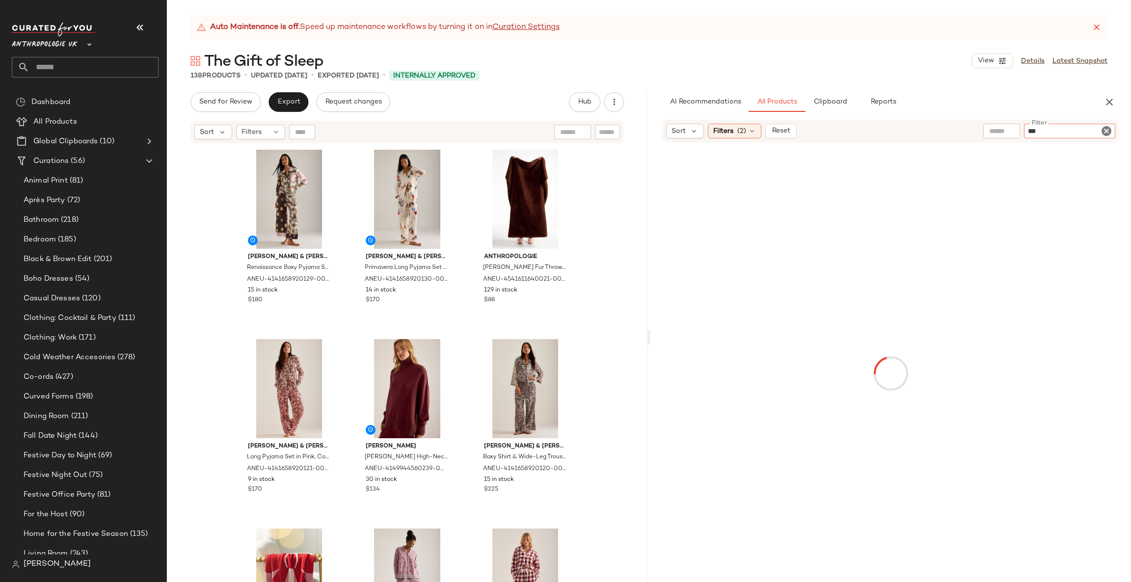
type input "****"
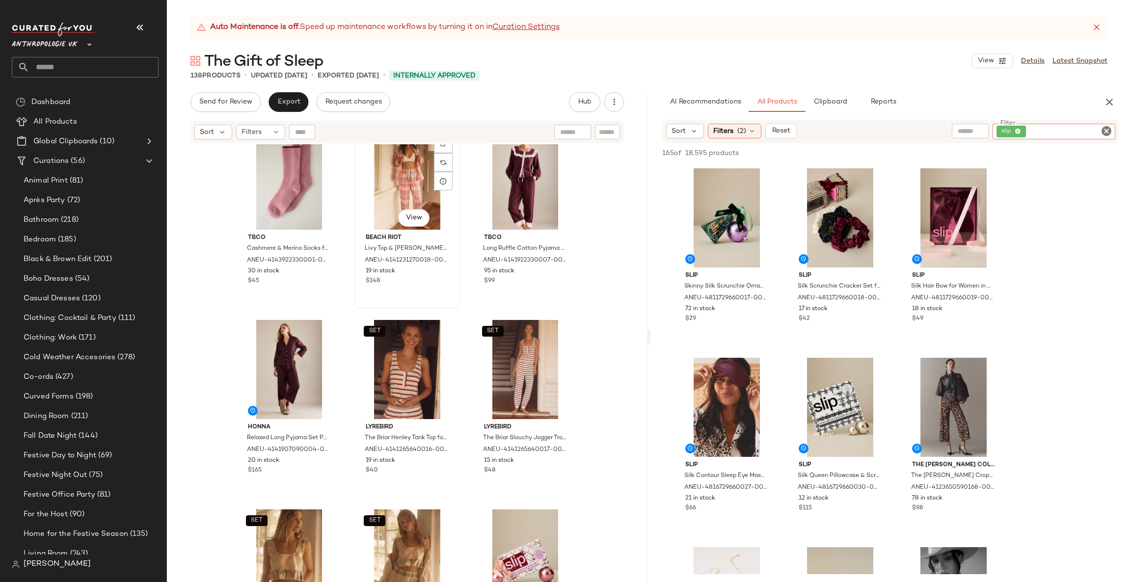
scroll to position [1775, 0]
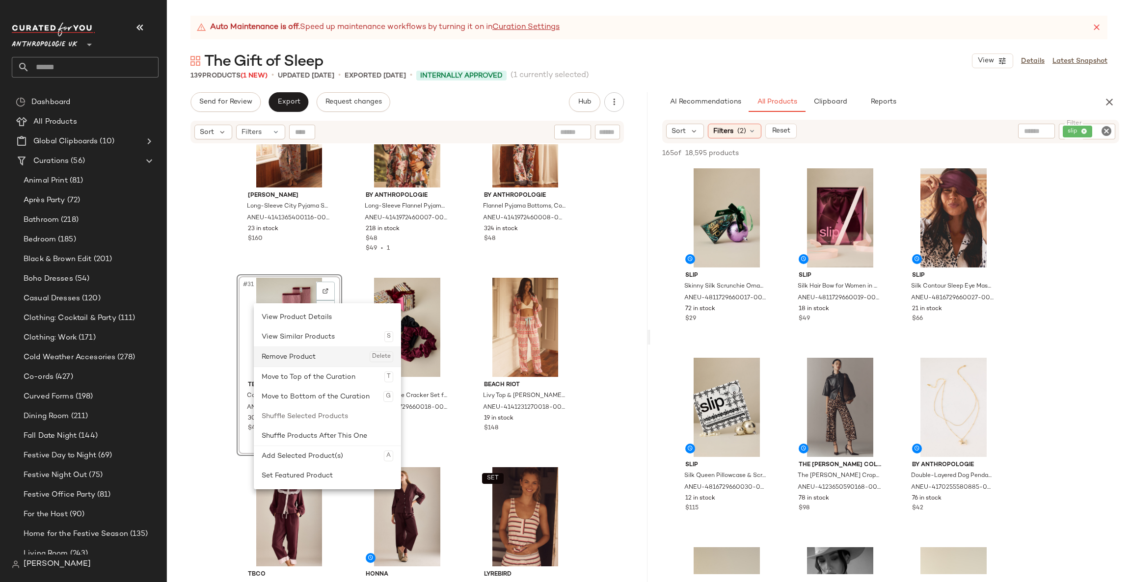
click at [287, 353] on div "Remove Product Delete" at bounding box center [328, 357] width 132 height 20
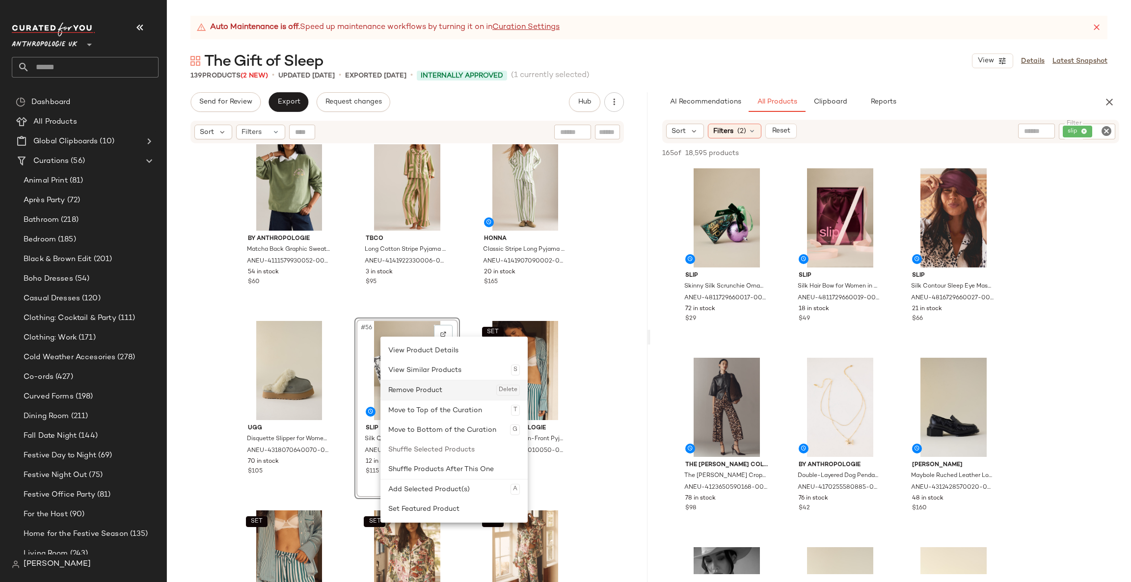
click at [417, 390] on div "Remove Product Delete" at bounding box center [454, 390] width 132 height 20
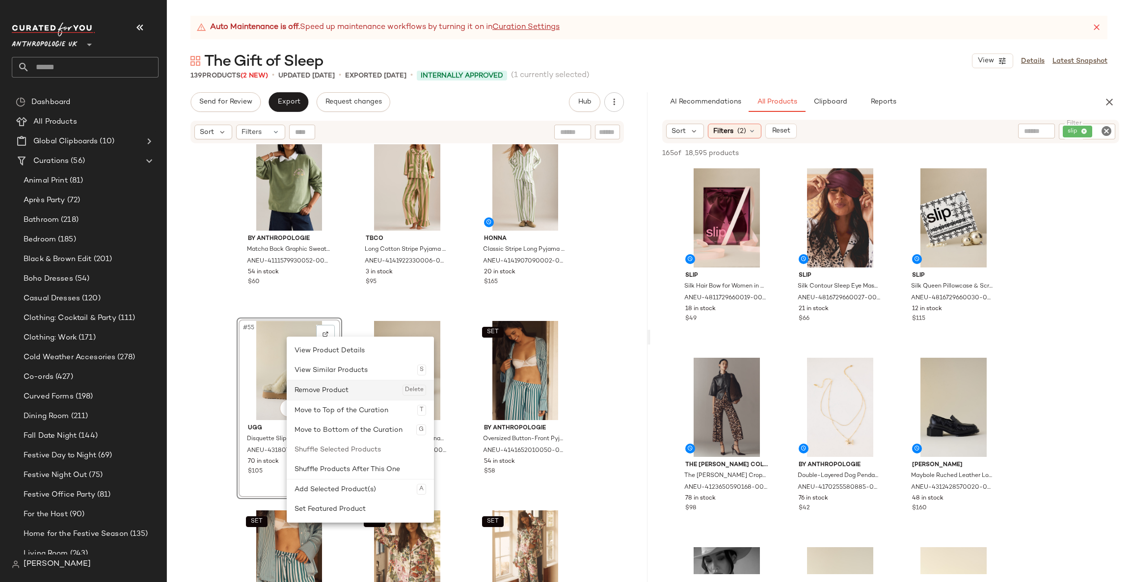
click at [328, 383] on div "Remove Product Delete" at bounding box center [361, 390] width 132 height 20
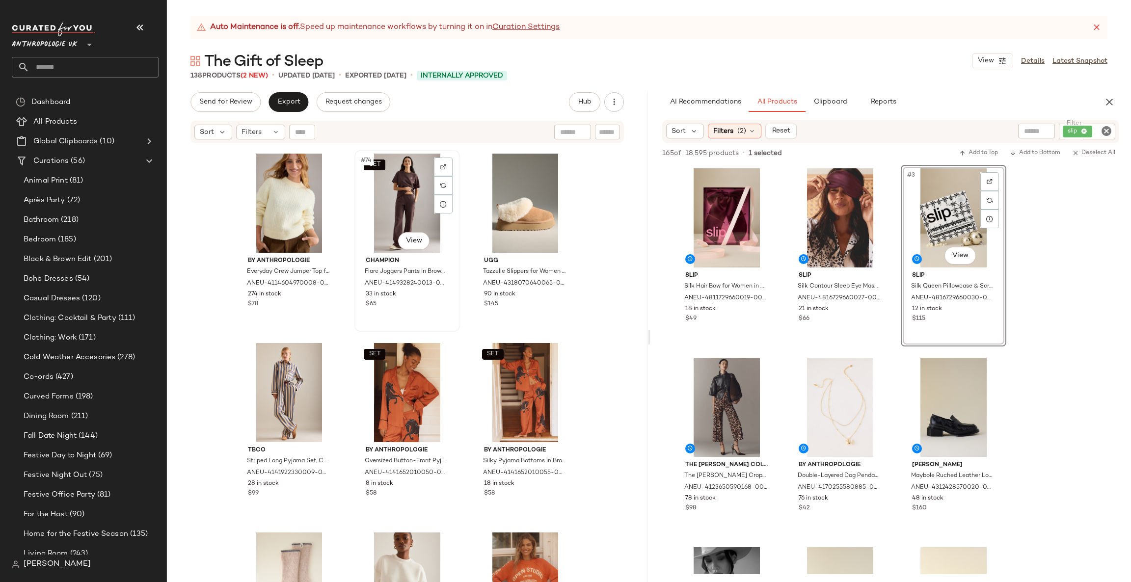
scroll to position [4573, 0]
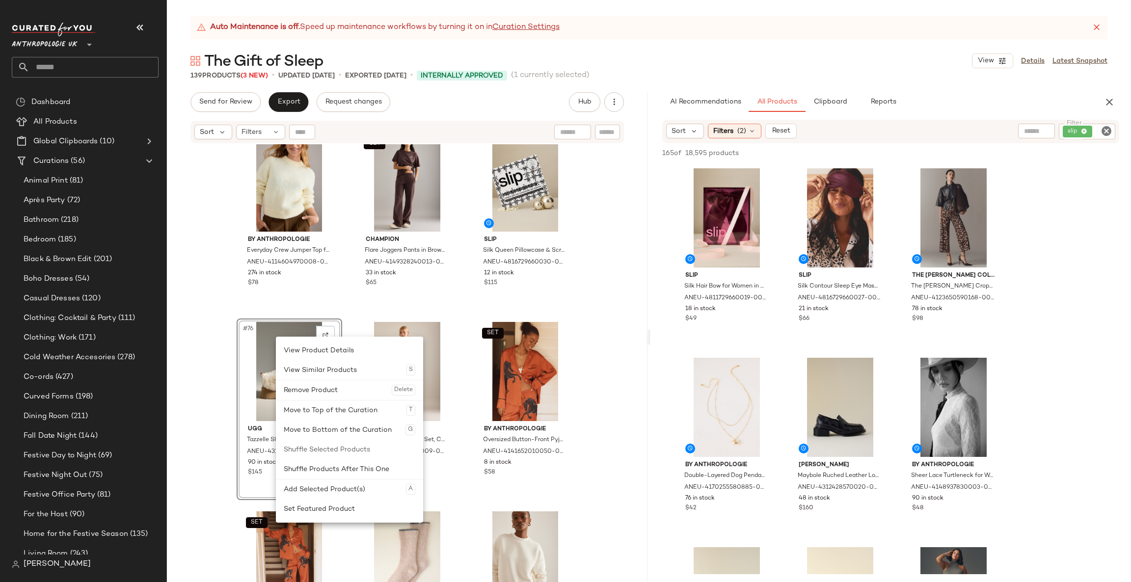
click at [262, 366] on div "#76 View" at bounding box center [289, 371] width 99 height 99
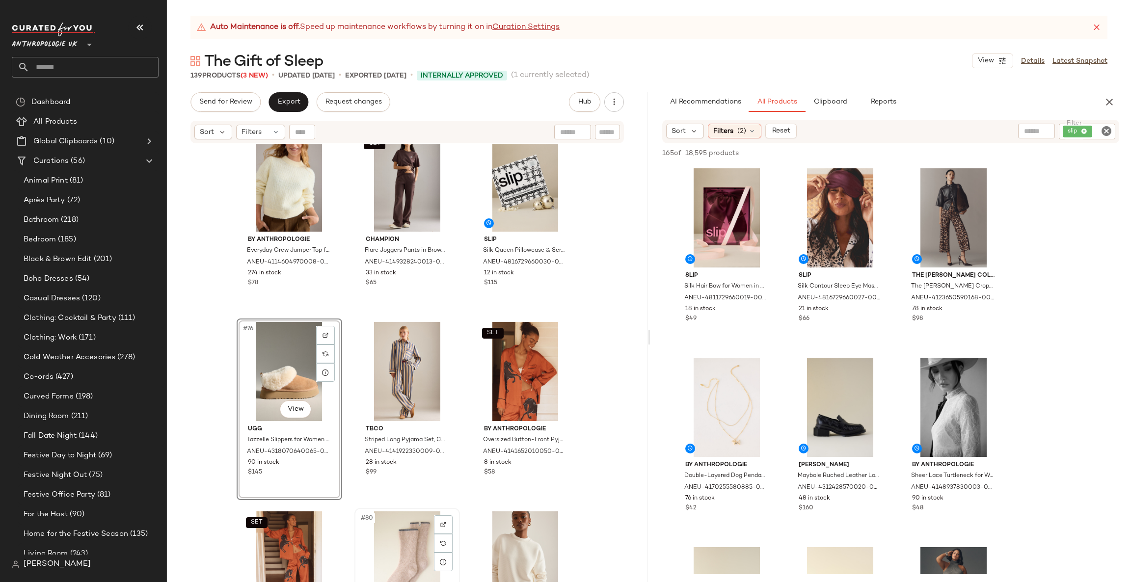
drag, startPoint x: 261, startPoint y: 365, endPoint x: 373, endPoint y: 521, distance: 192.1
click at [223, 364] on div "SET Love Stories Cedric Classic Pyjama Shirt Top, Viscose, Size Small by Love S…" at bounding box center [407, 375] width 481 height 462
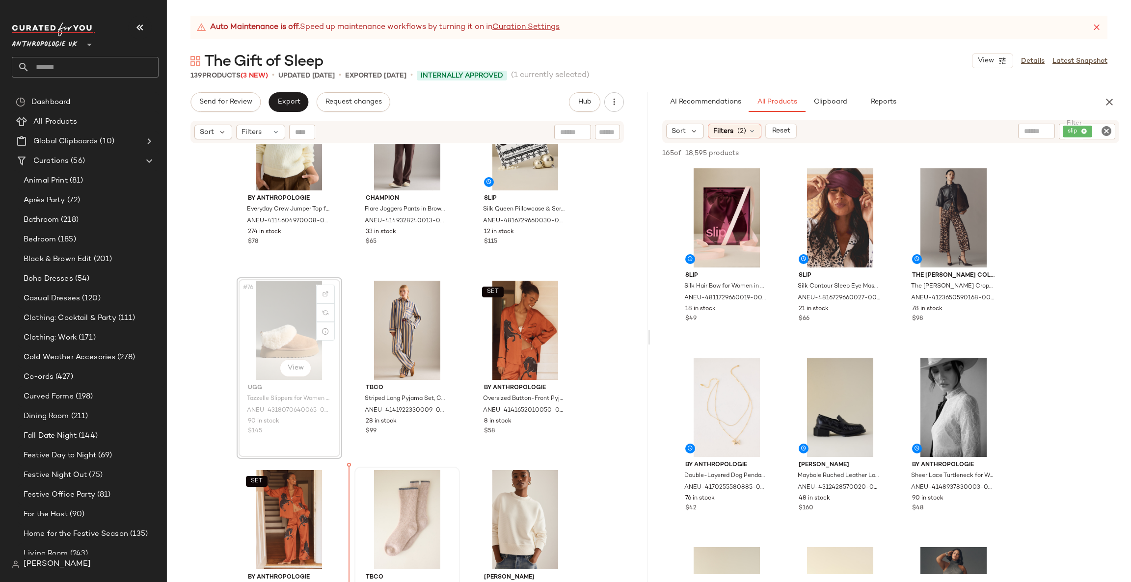
scroll to position [4635, 0]
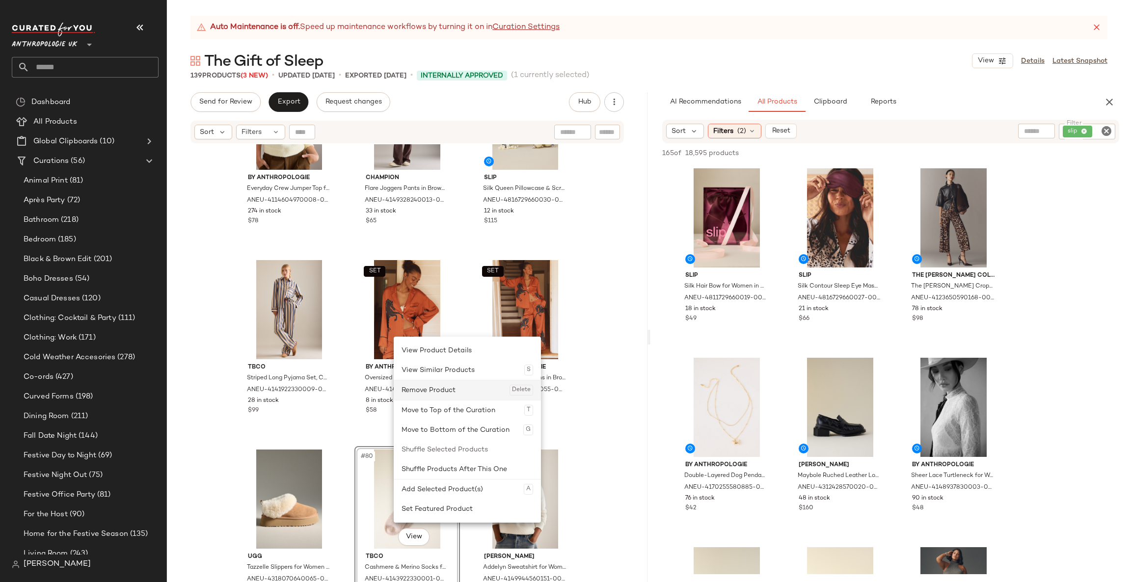
click at [436, 387] on div "Remove Product Delete" at bounding box center [468, 390] width 132 height 20
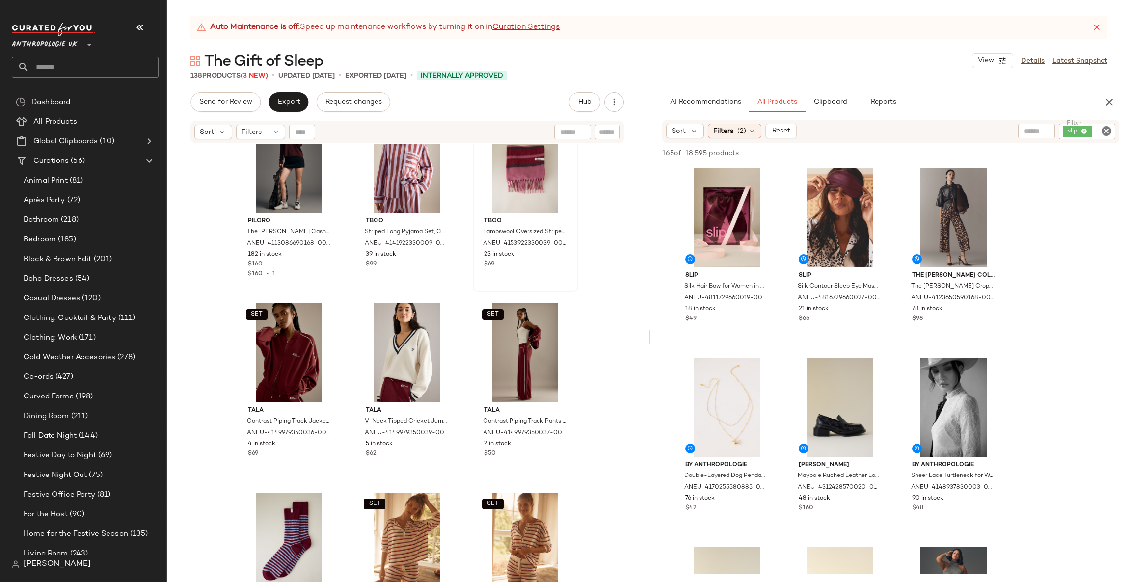
scroll to position [5961, 0]
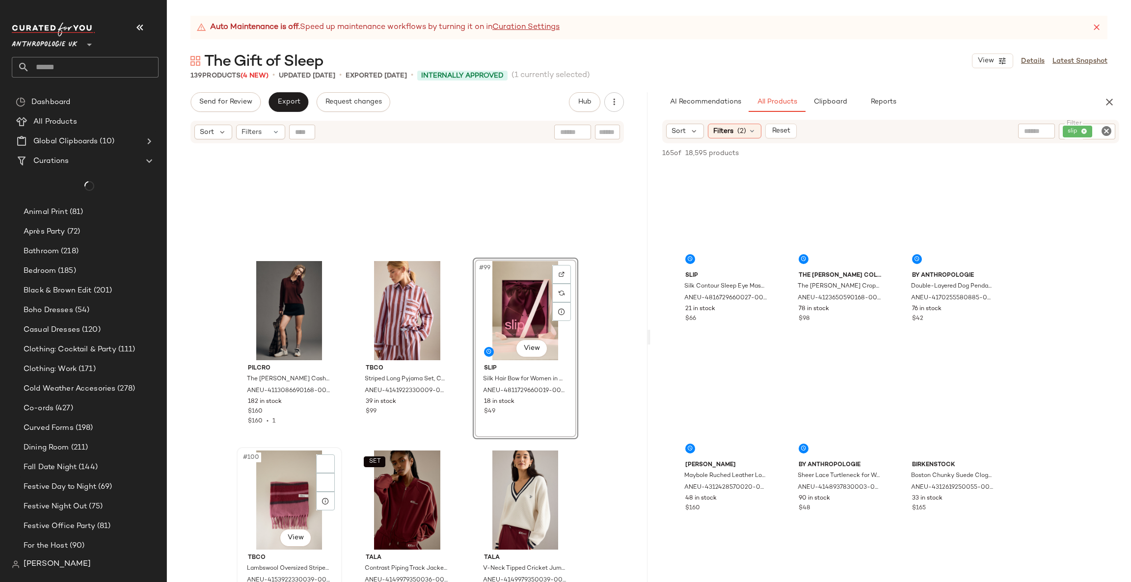
scroll to position [6108, 0]
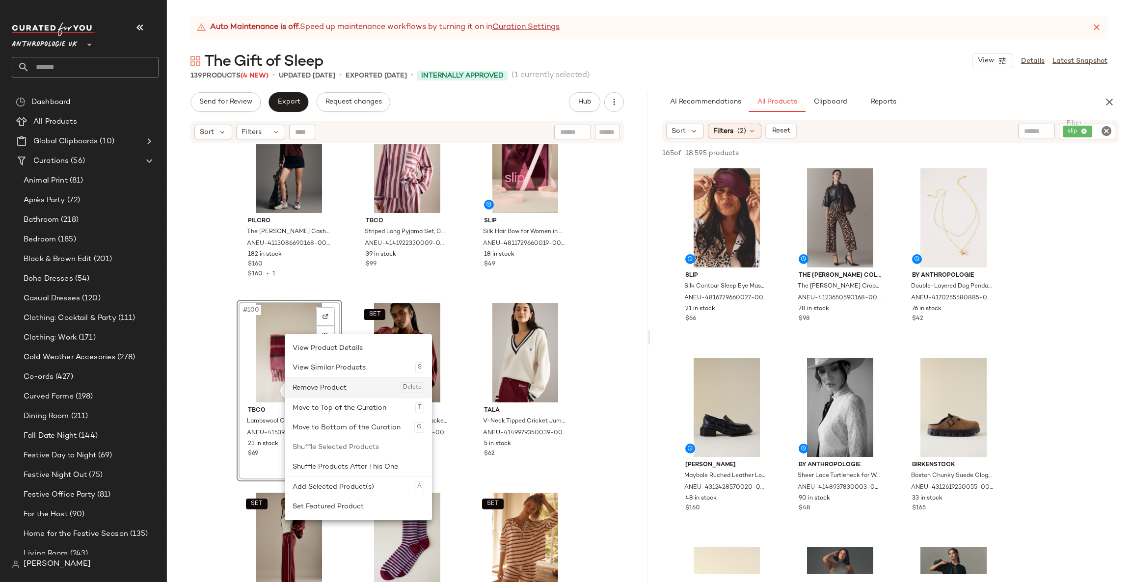
click at [334, 388] on div "Remove Product Delete" at bounding box center [359, 388] width 132 height 20
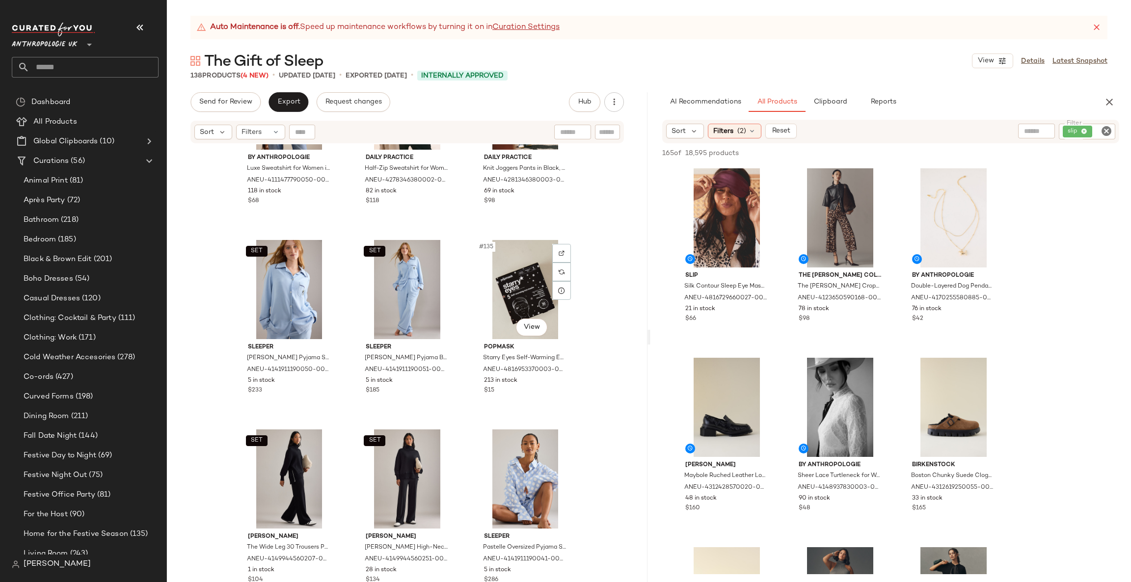
scroll to position [8109, 0]
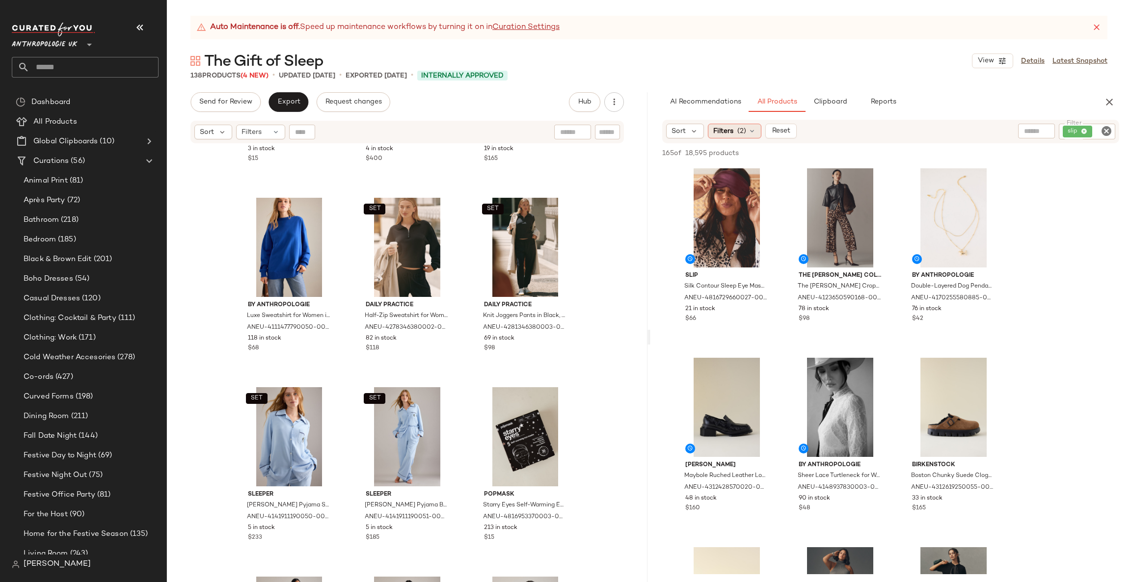
click at [723, 132] on span "Filters" at bounding box center [723, 131] width 20 height 10
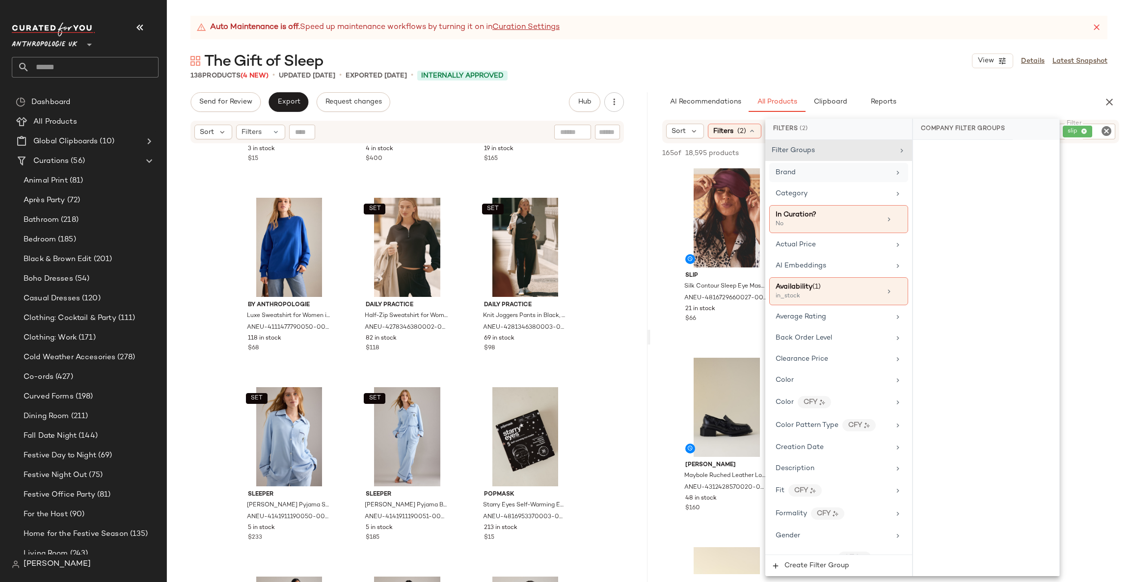
click at [783, 164] on div "Brand" at bounding box center [838, 172] width 139 height 19
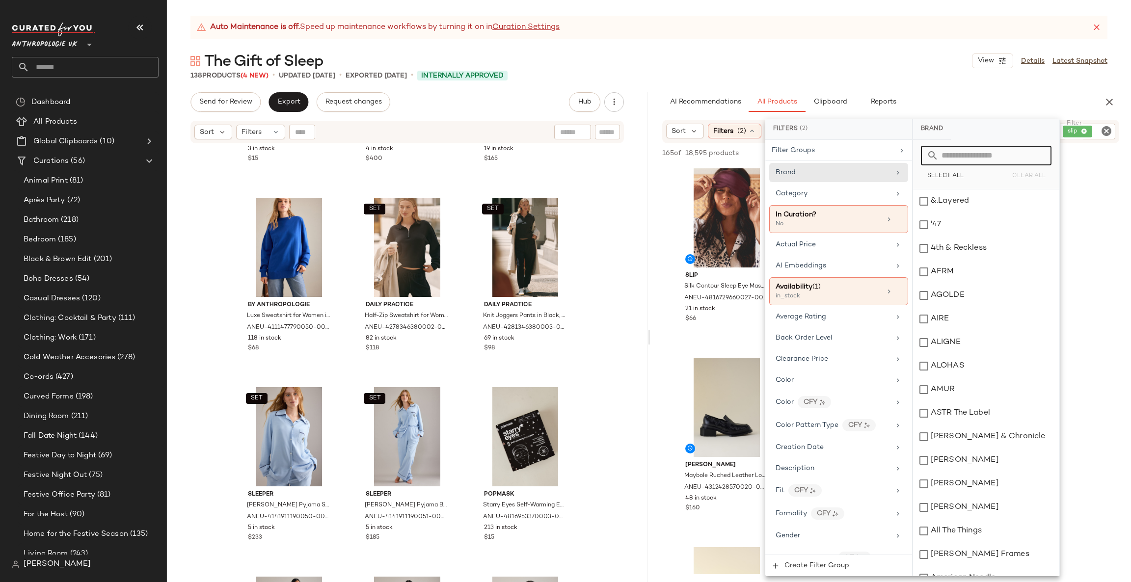
click at [936, 153] on div at bounding box center [986, 156] width 131 height 20
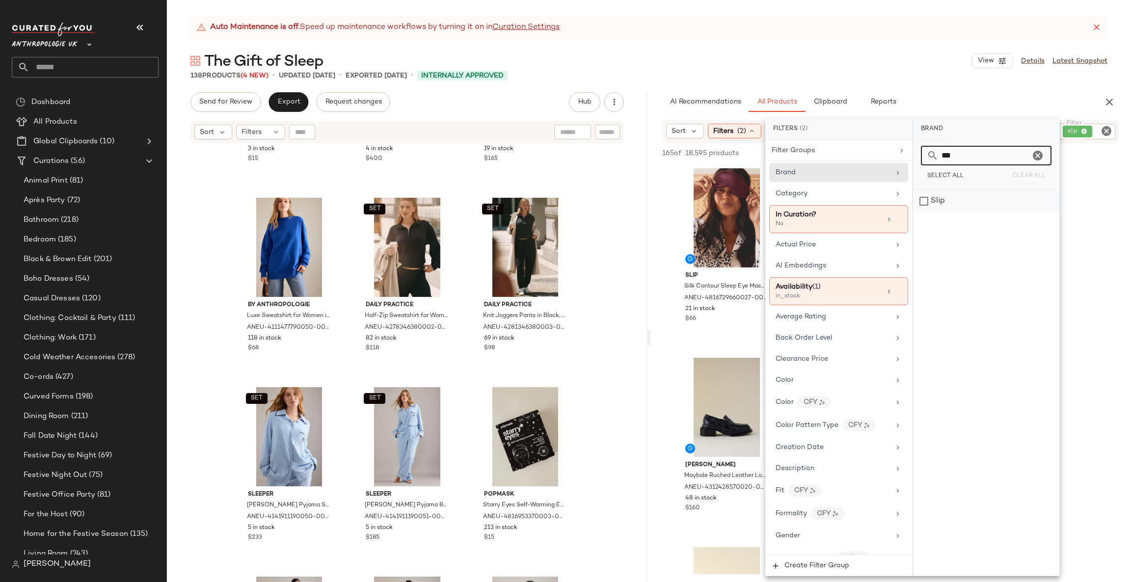
type input "***"
click at [941, 199] on div "Slip" at bounding box center [986, 202] width 146 height 24
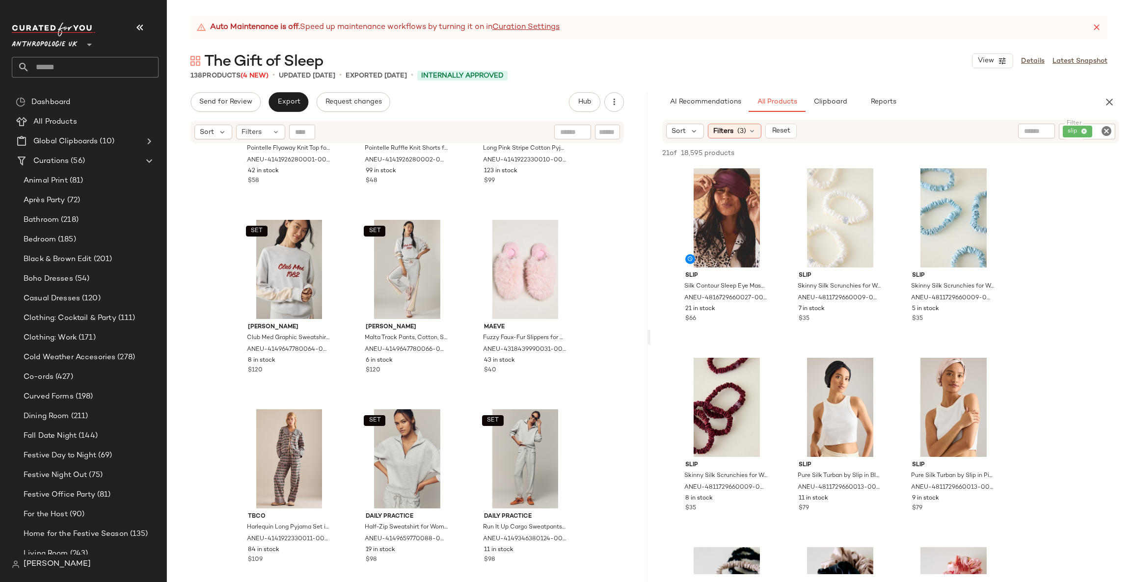
scroll to position [6783, 0]
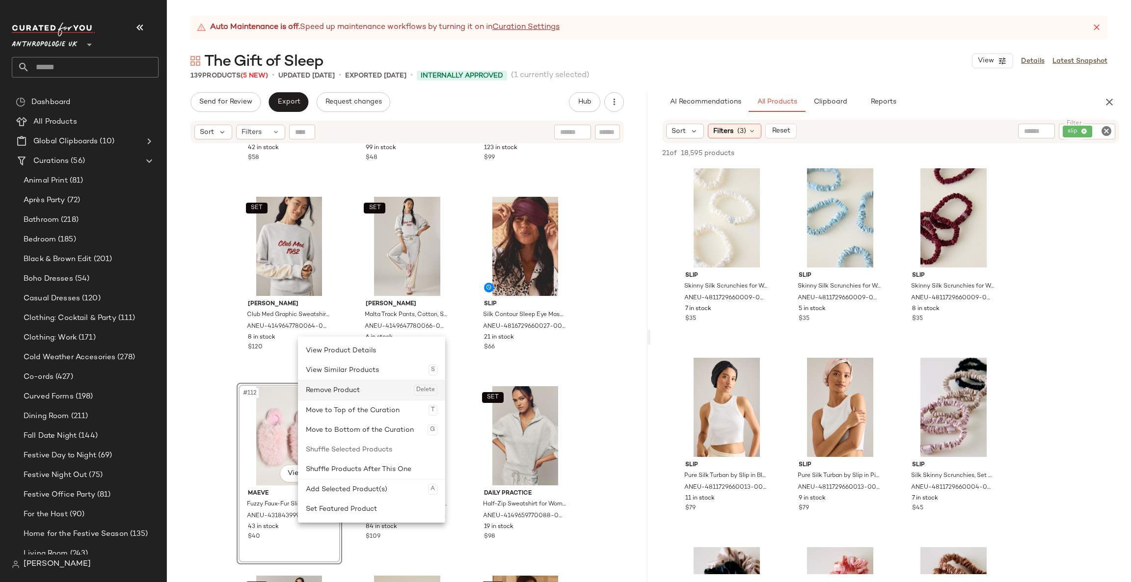
click at [358, 385] on div "Remove Product Delete" at bounding box center [372, 390] width 132 height 20
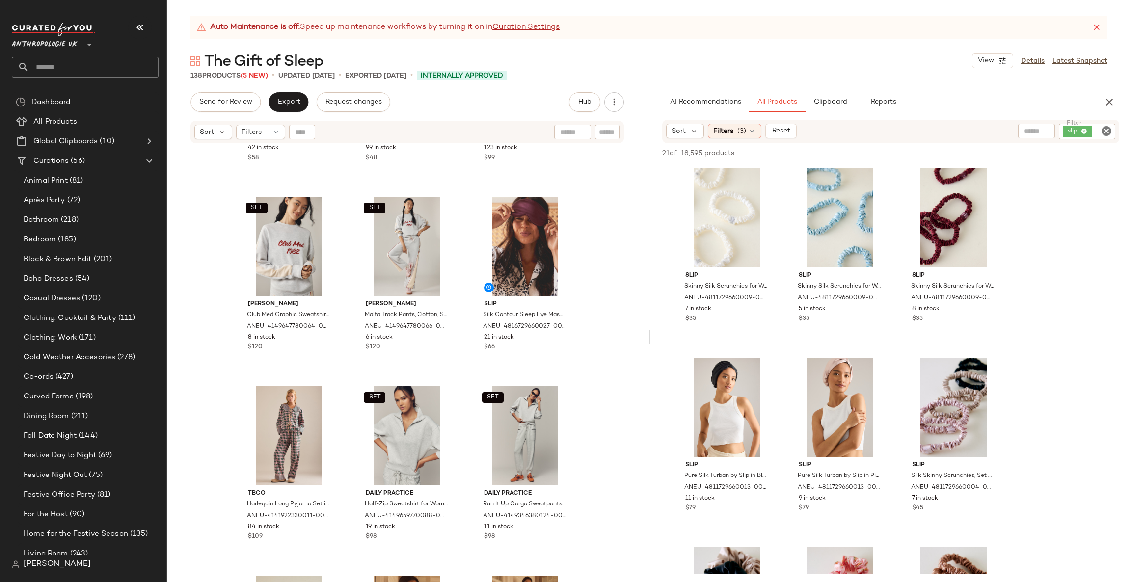
click at [1095, 129] on input "Filter" at bounding box center [1102, 132] width 17 height 10
drag, startPoint x: 1090, startPoint y: 129, endPoint x: 1077, endPoint y: 119, distance: 16.5
click at [1086, 127] on input "Filter" at bounding box center [1069, 132] width 83 height 10
click at [1101, 125] on icon "Clear Filter" at bounding box center [1107, 131] width 12 height 12
click at [735, 137] on div "Filters (3)" at bounding box center [735, 131] width 54 height 15
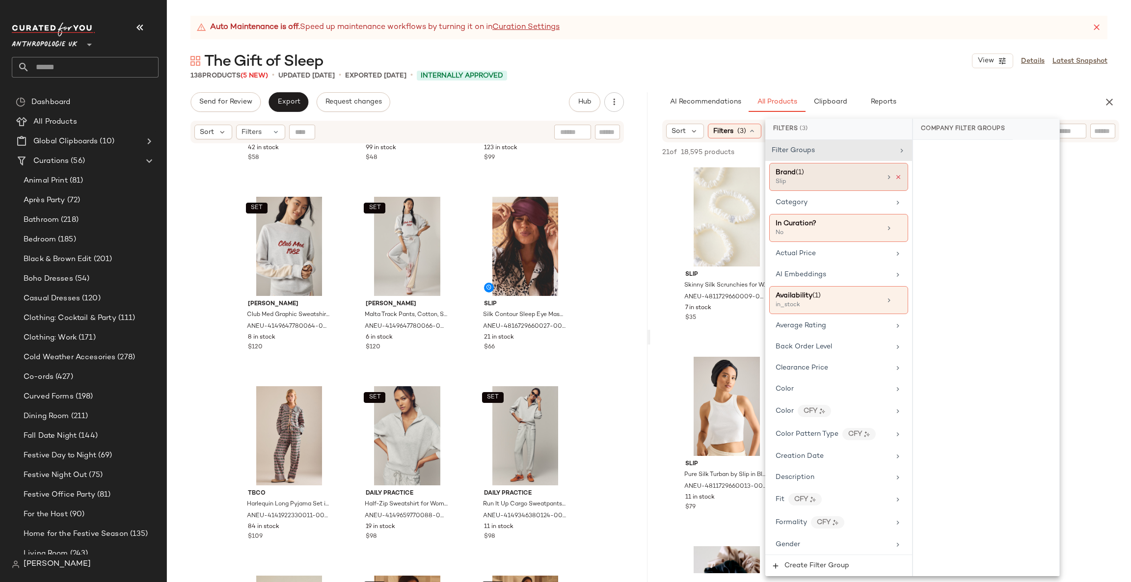
click at [895, 179] on icon at bounding box center [898, 177] width 7 height 7
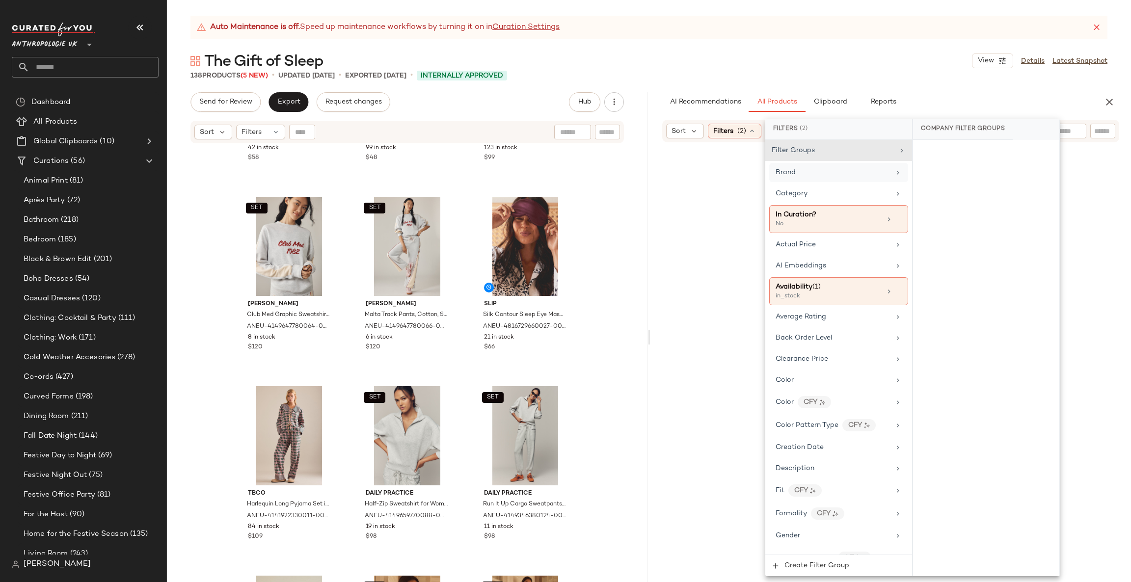
click at [1098, 133] on input "text" at bounding box center [1102, 131] width 17 height 10
click at [1099, 128] on input "Filter" at bounding box center [1069, 131] width 83 height 10
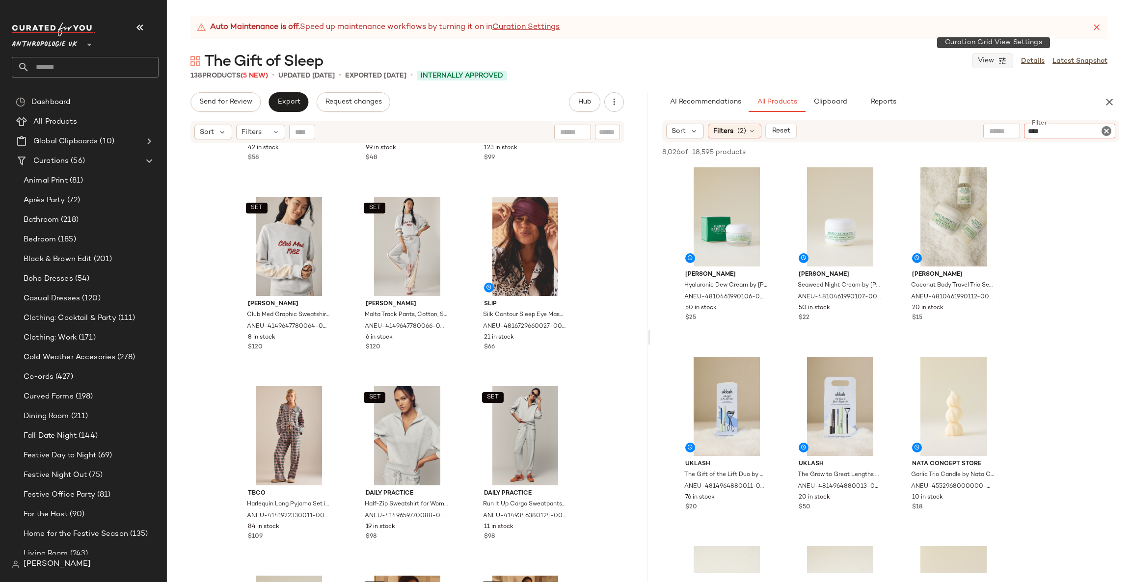
type input "*****"
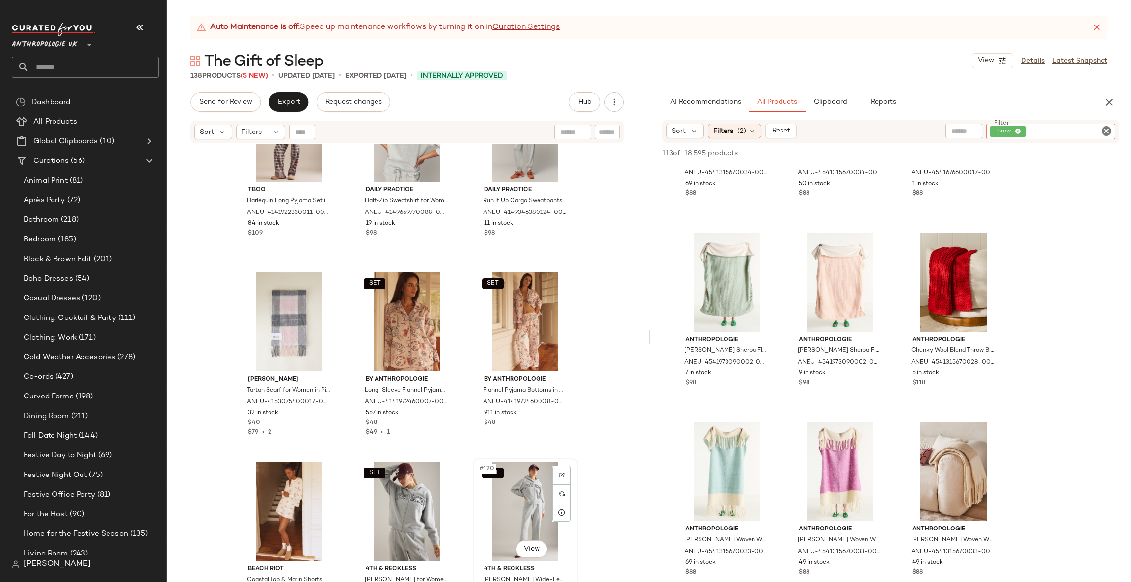
scroll to position [7078, 0]
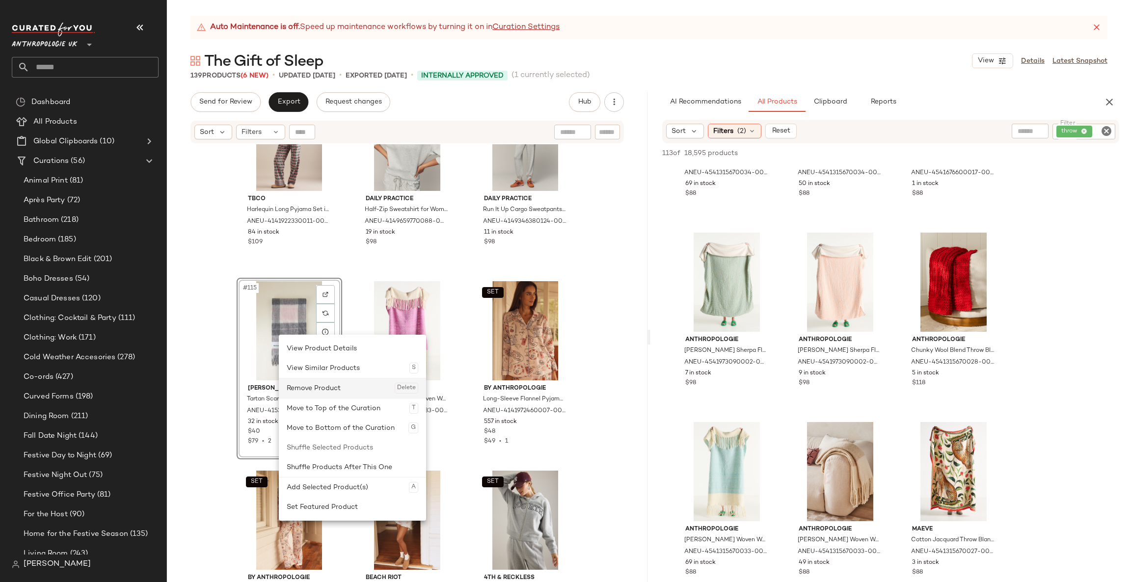
click at [325, 391] on div "Remove Product Delete" at bounding box center [353, 389] width 132 height 20
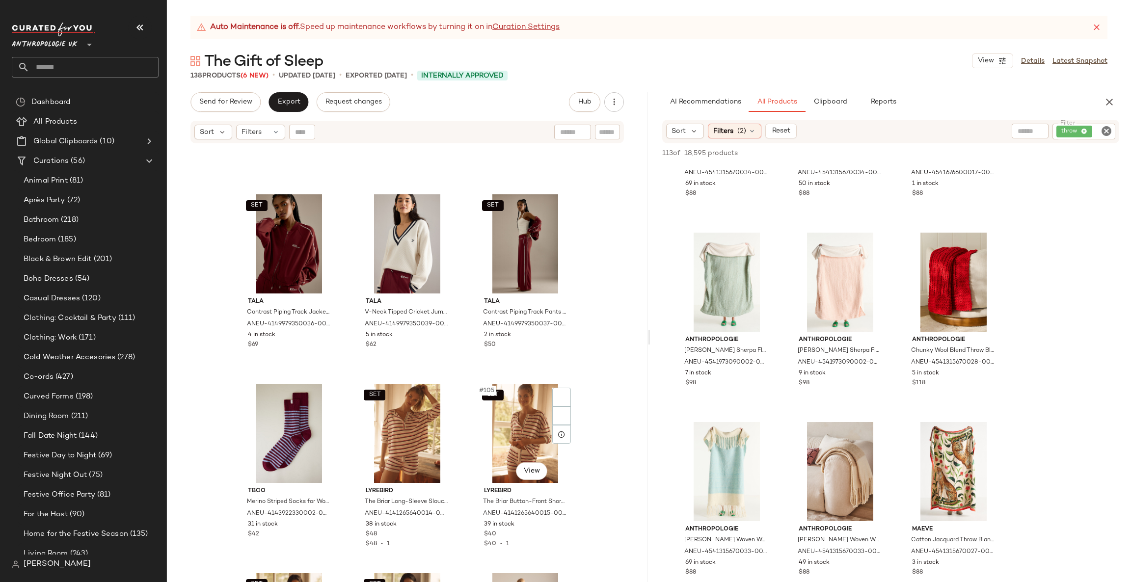
scroll to position [6341, 0]
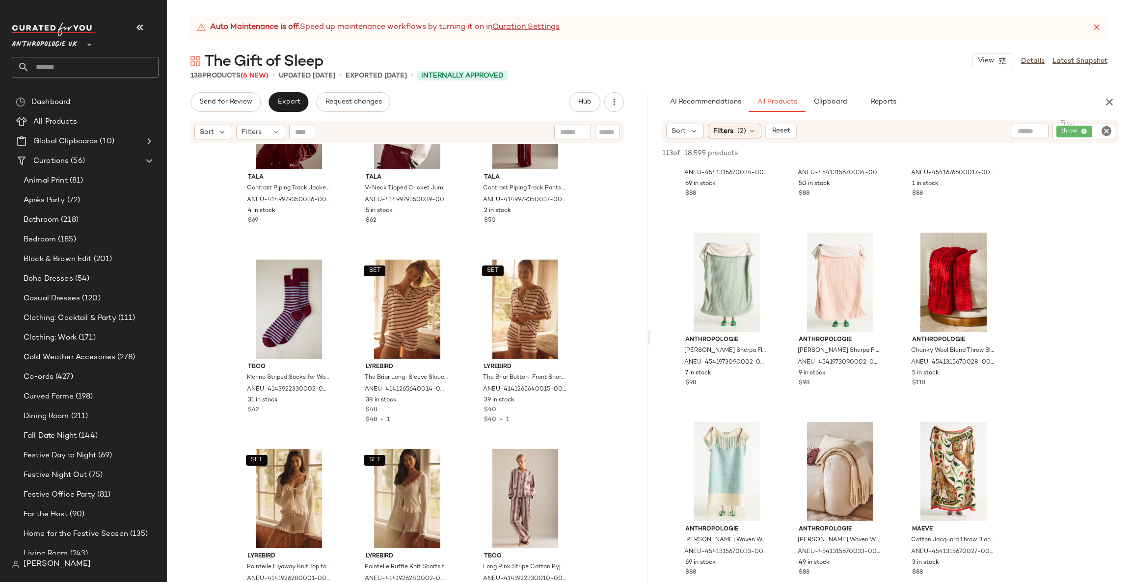
click at [1107, 133] on icon "Clear Filter" at bounding box center [1107, 131] width 12 height 12
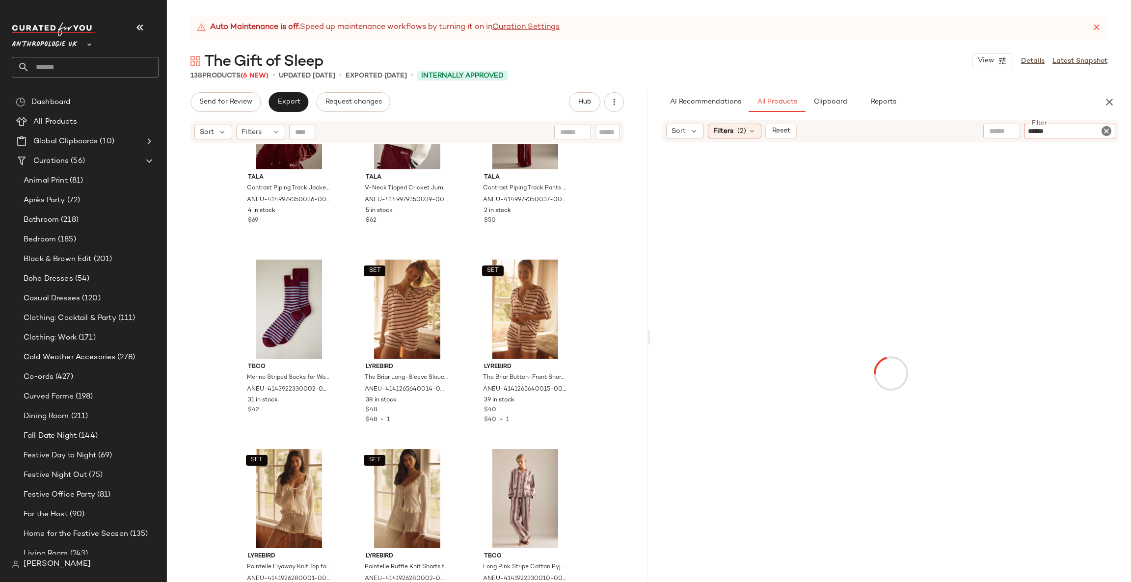
type input "*******"
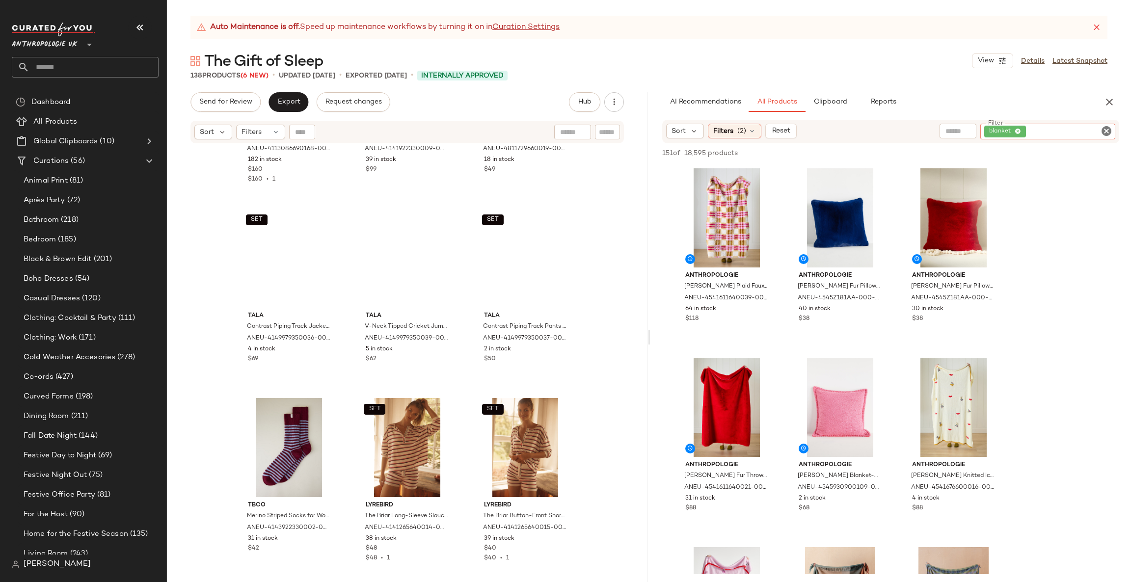
scroll to position [6194, 0]
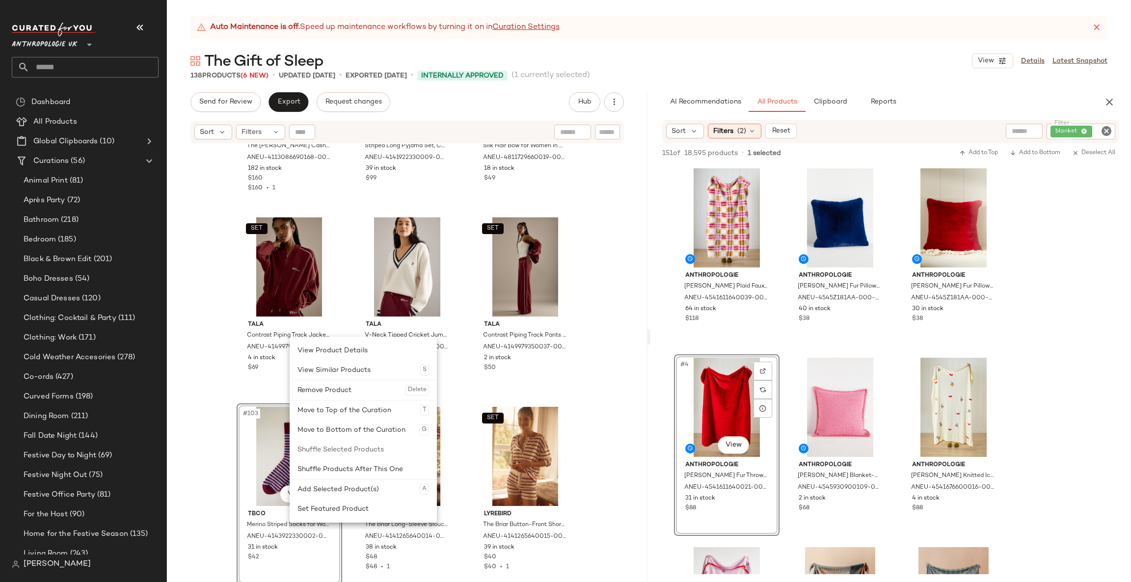
click at [205, 406] on div "Pilcro The Jensen Cashmere Cropped Polo Jumper Top in Purple, 100% Cashmere, Si…" at bounding box center [407, 375] width 481 height 462
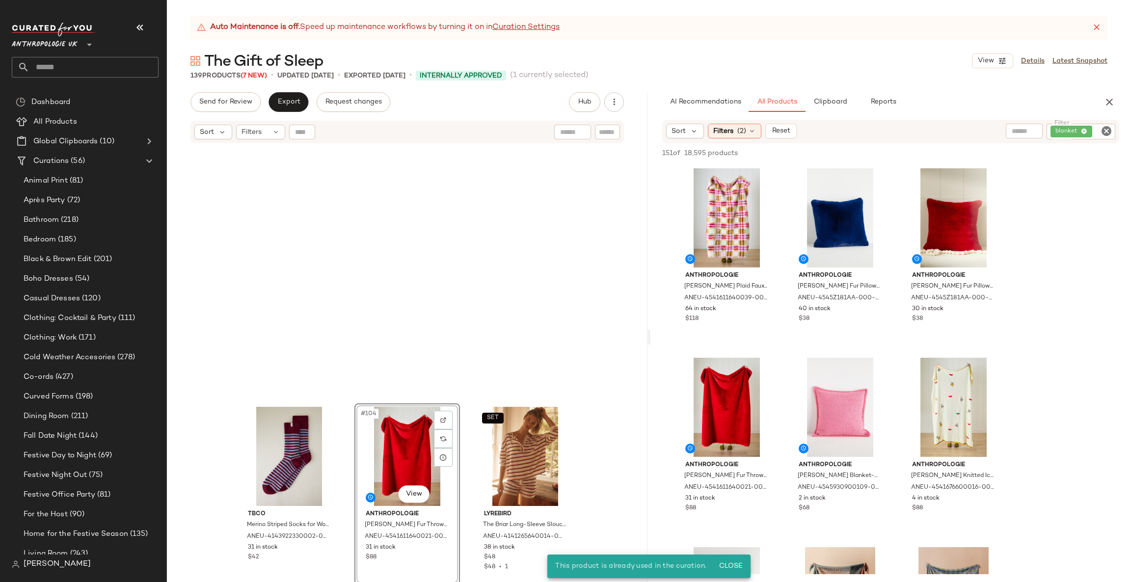
scroll to position [6489, 0]
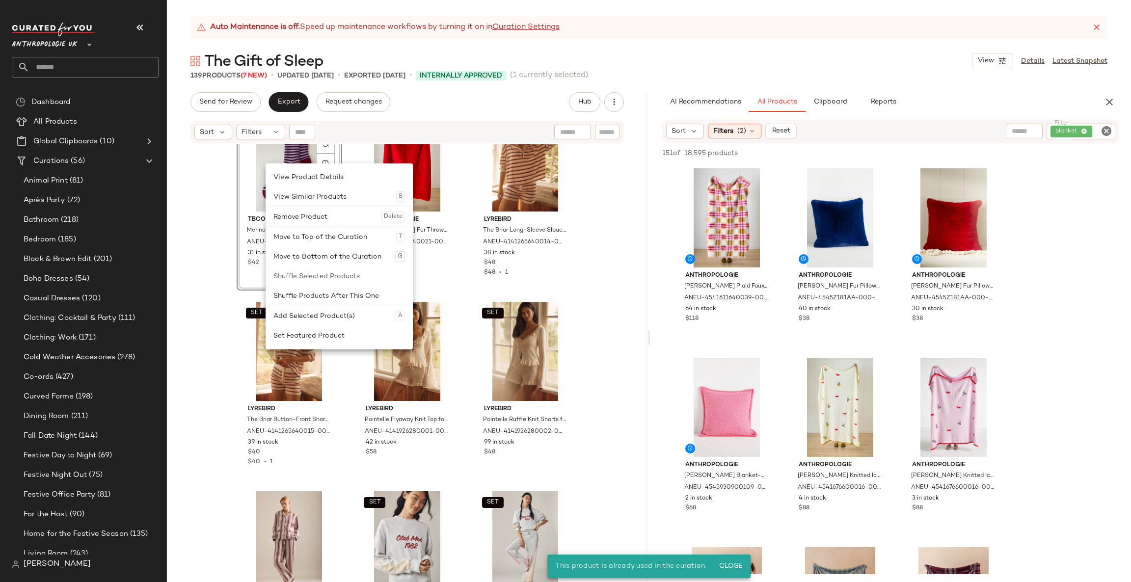
click at [305, 214] on div "Remove Product Delete" at bounding box center [339, 217] width 132 height 20
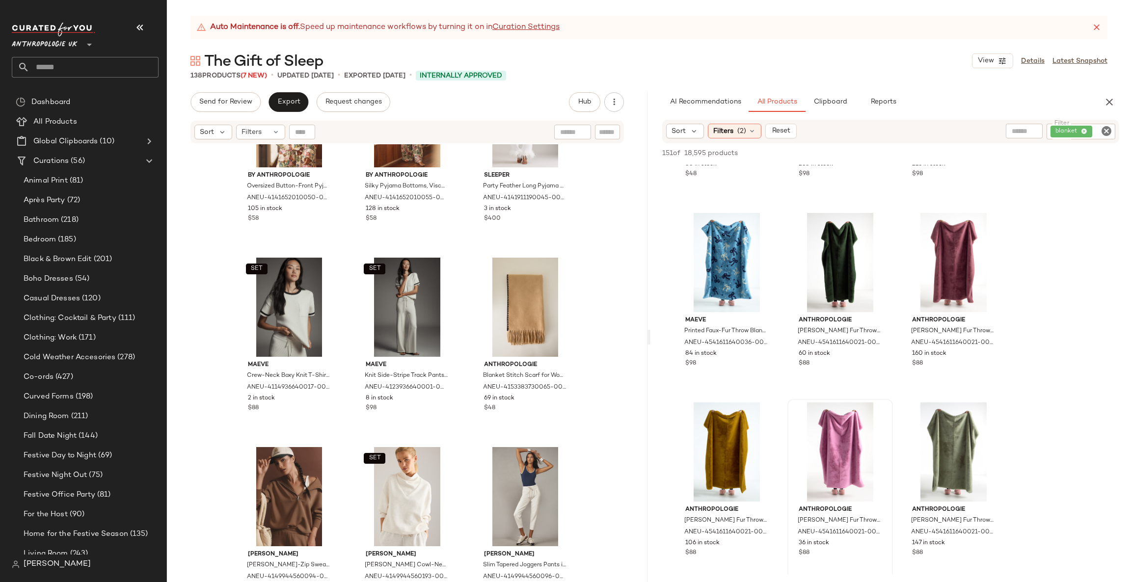
scroll to position [2945, 0]
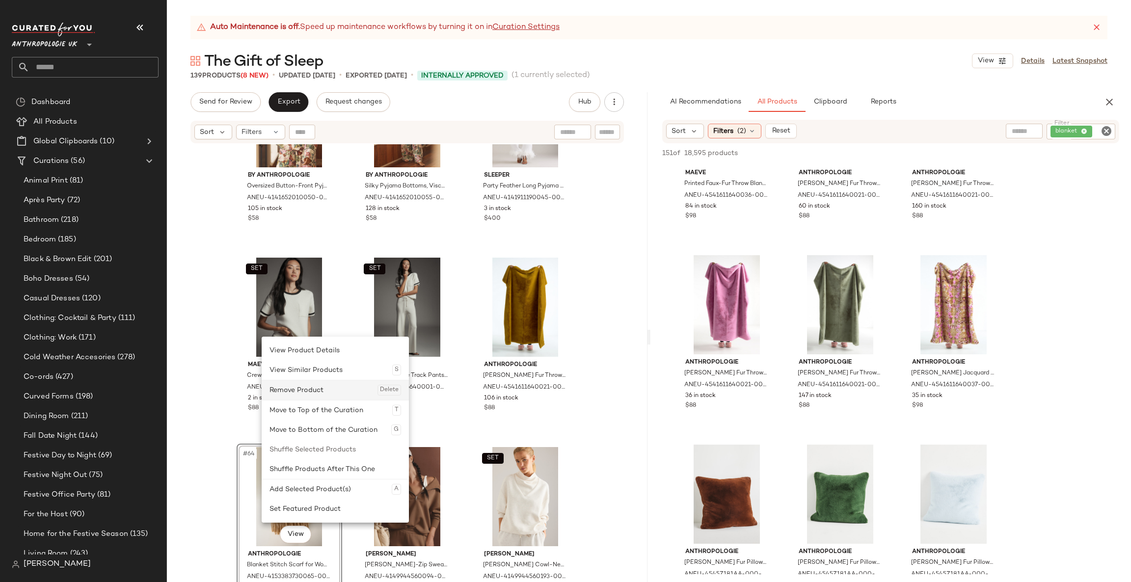
click at [330, 394] on div "Remove Product Delete" at bounding box center [336, 390] width 132 height 20
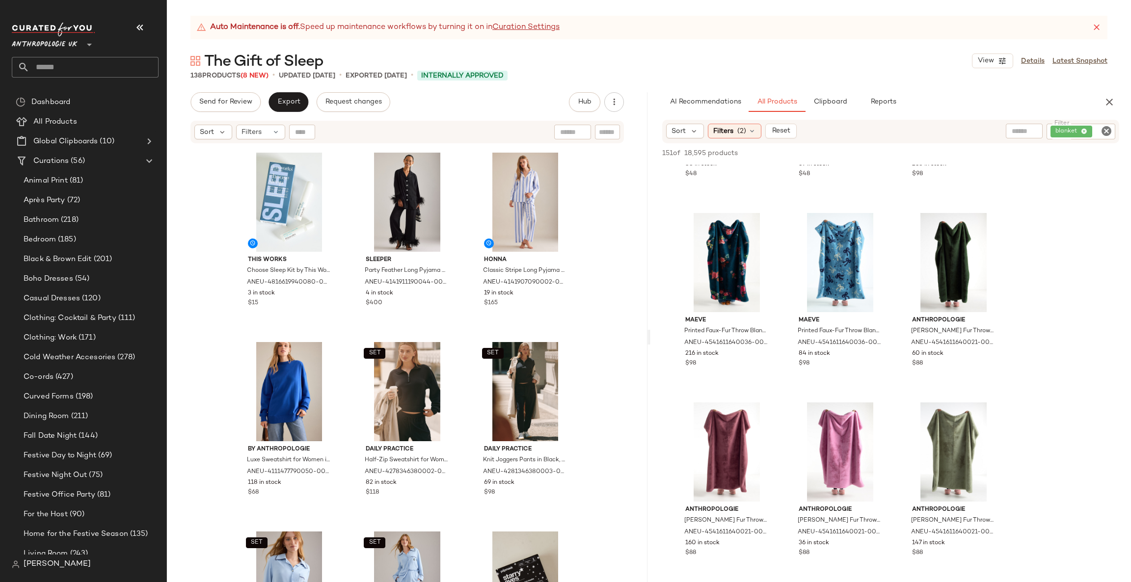
scroll to position [7961, 0]
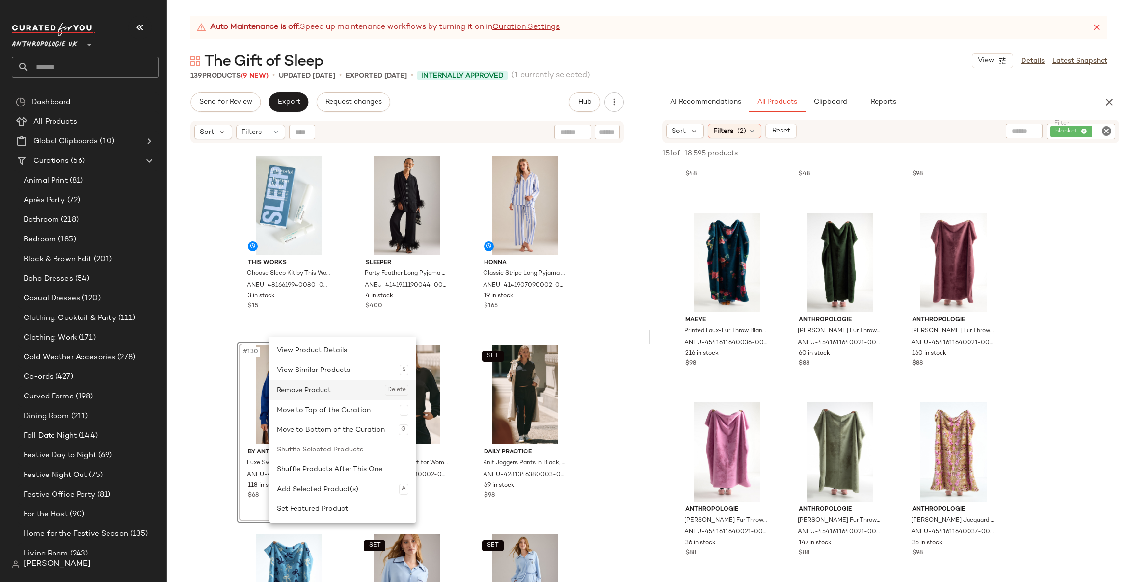
click at [307, 391] on div "Remove Product Delete" at bounding box center [343, 390] width 132 height 20
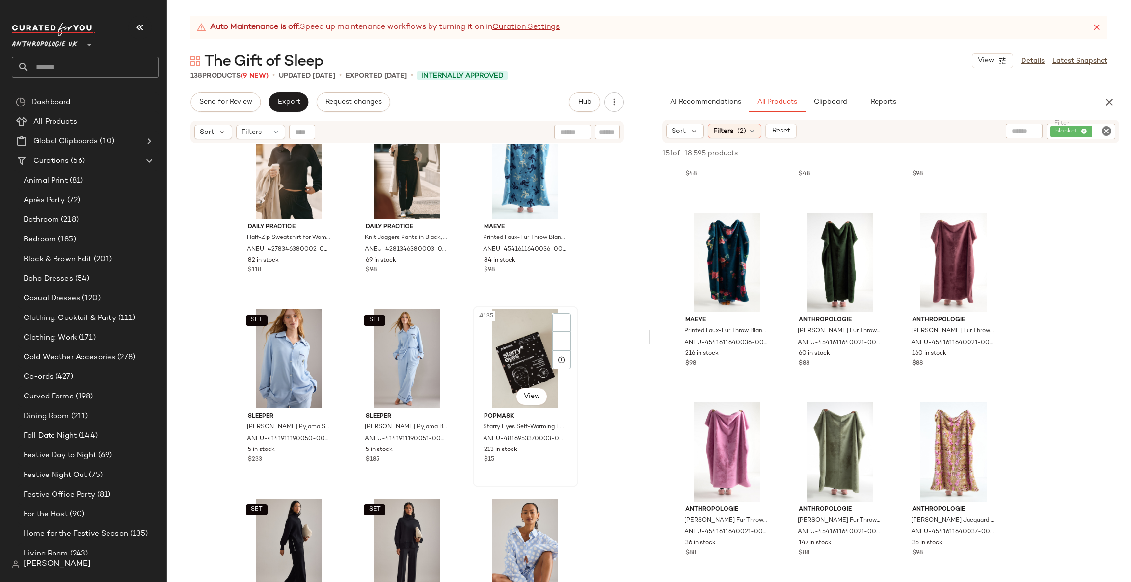
scroll to position [8256, 0]
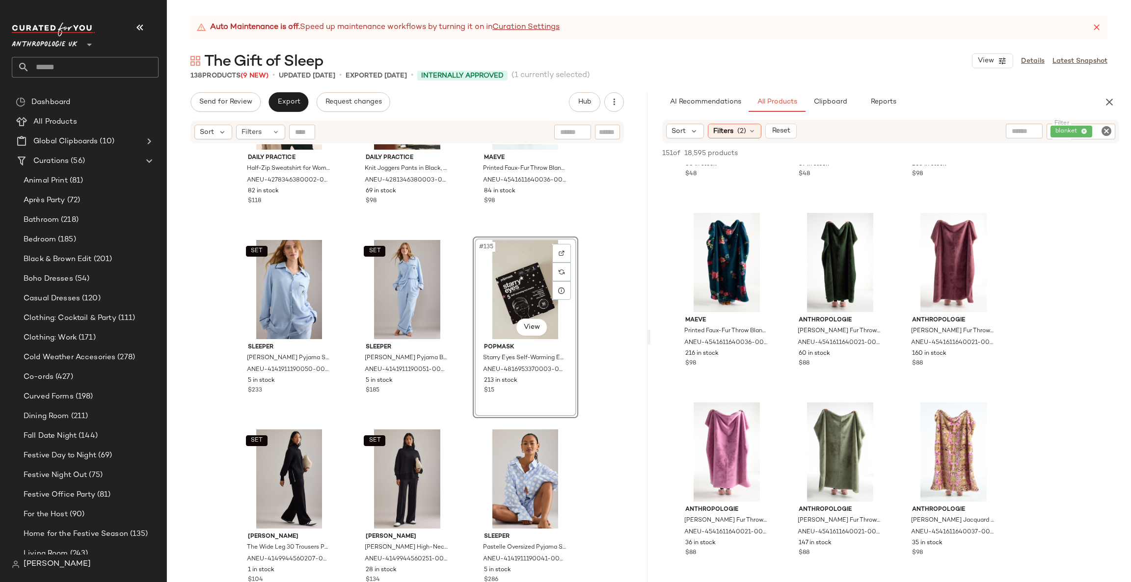
scroll to position [7961, 0]
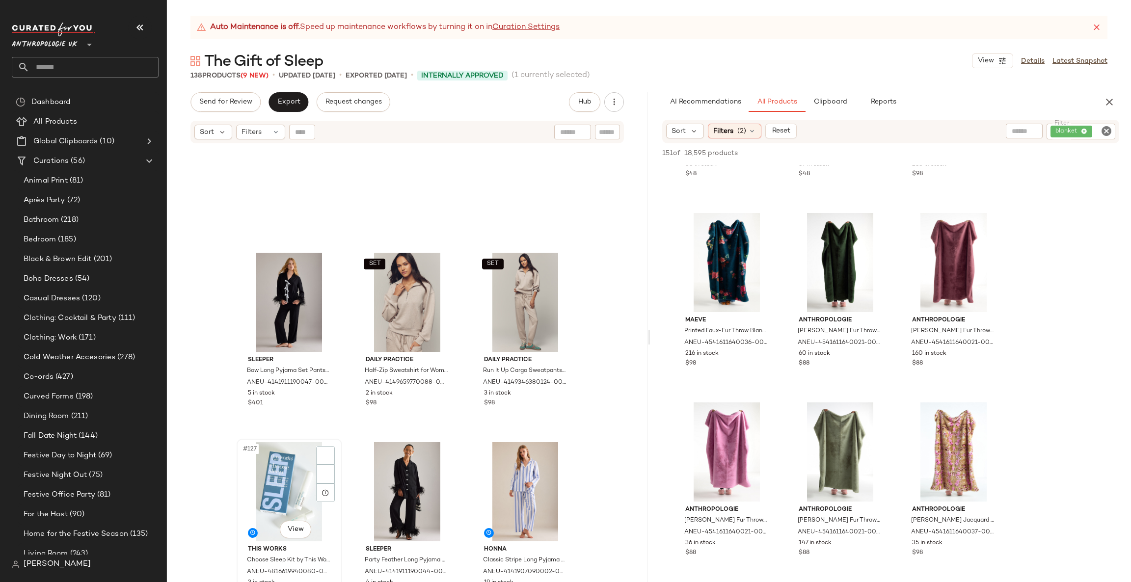
scroll to position [7814, 0]
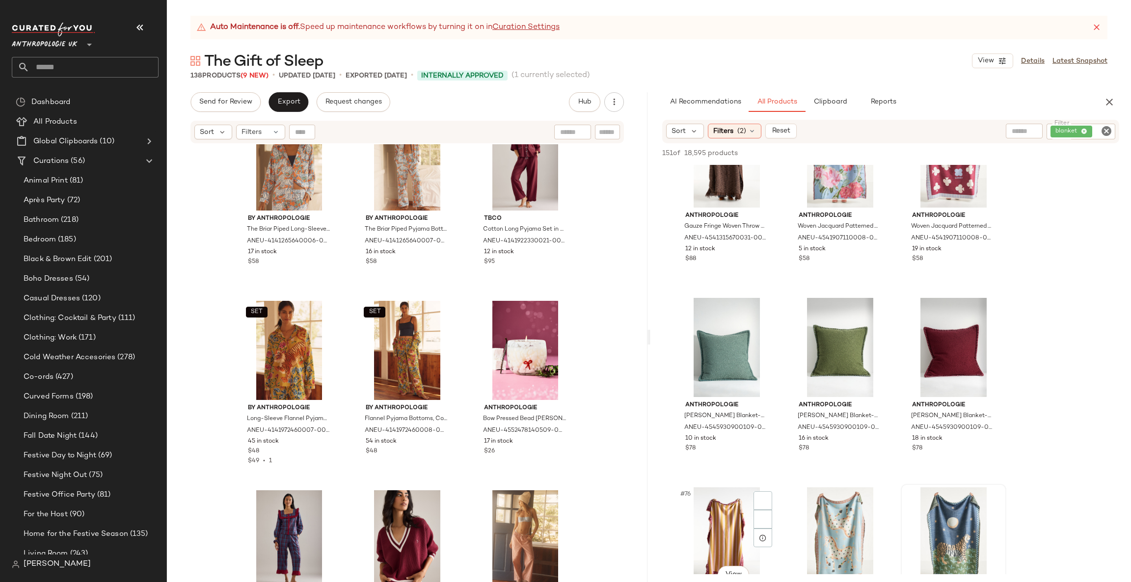
scroll to position [4713, 0]
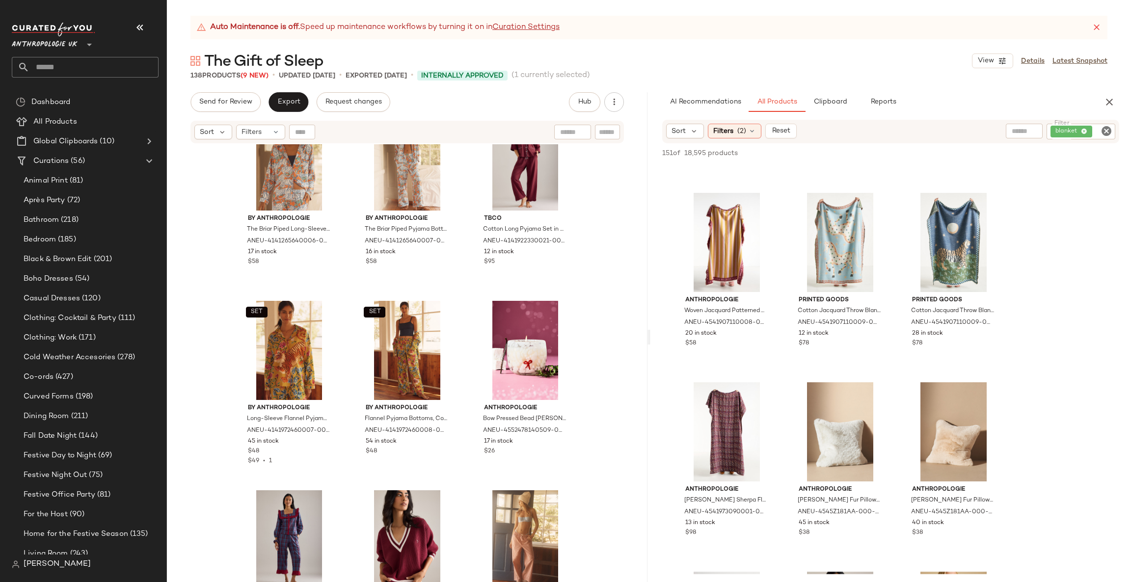
click at [1096, 131] on input "Filter" at bounding box center [1102, 132] width 17 height 10
type input "*******"
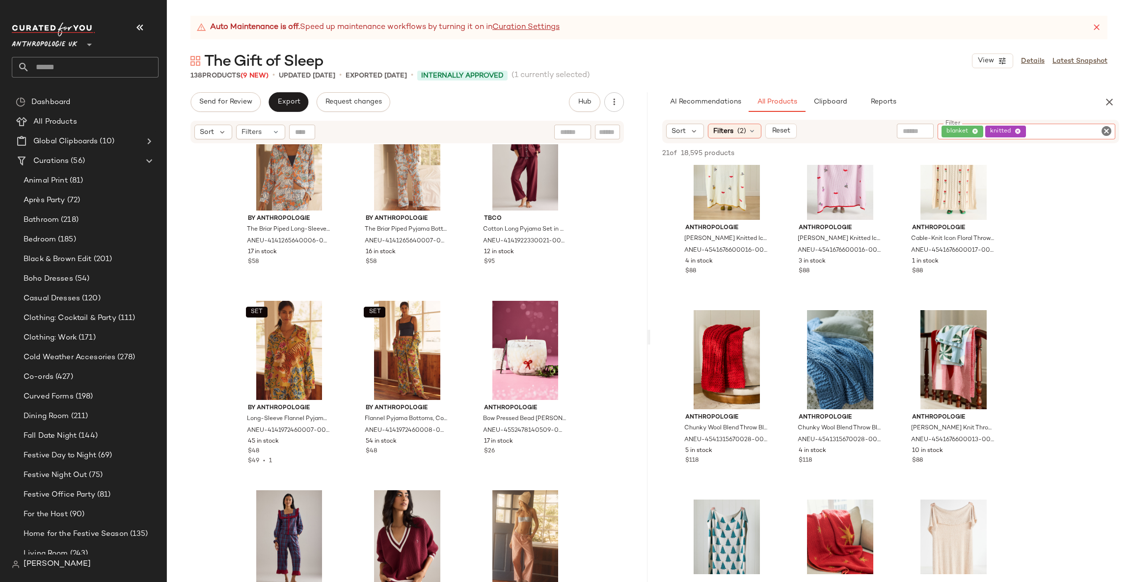
scroll to position [0, 0]
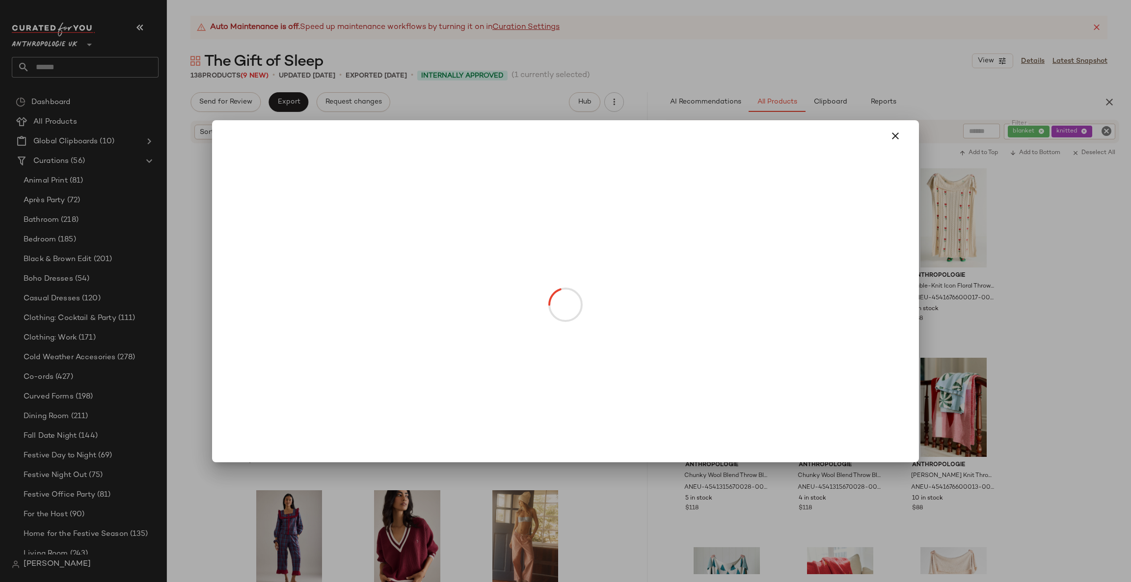
click at [743, 255] on body "Anthropologie UK ** Dashboard All Products Global Clipboards (10) Curations (56…" at bounding box center [565, 291] width 1131 height 582
click at [1087, 231] on div at bounding box center [565, 291] width 1131 height 582
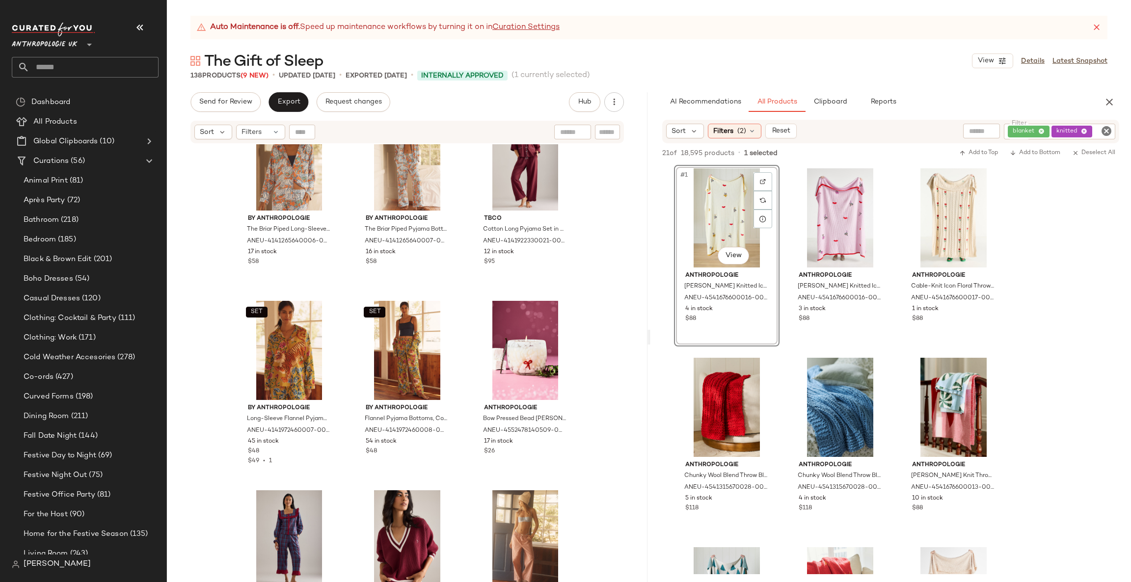
click at [1106, 132] on icon "Clear Filter" at bounding box center [1107, 131] width 12 height 12
click at [1113, 100] on icon "button" at bounding box center [1110, 102] width 12 height 12
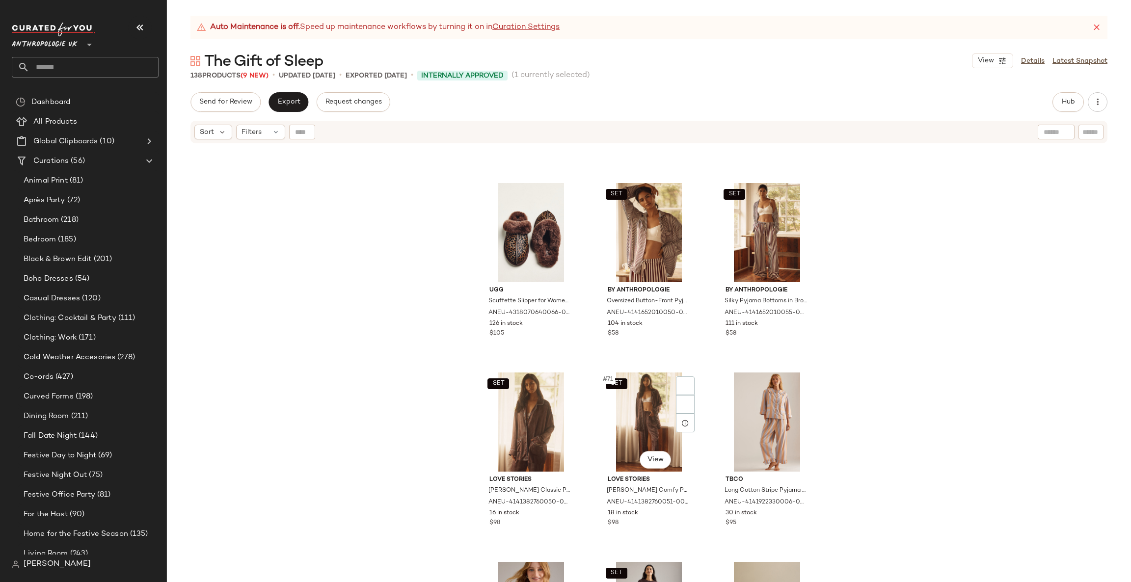
scroll to position [4426, 0]
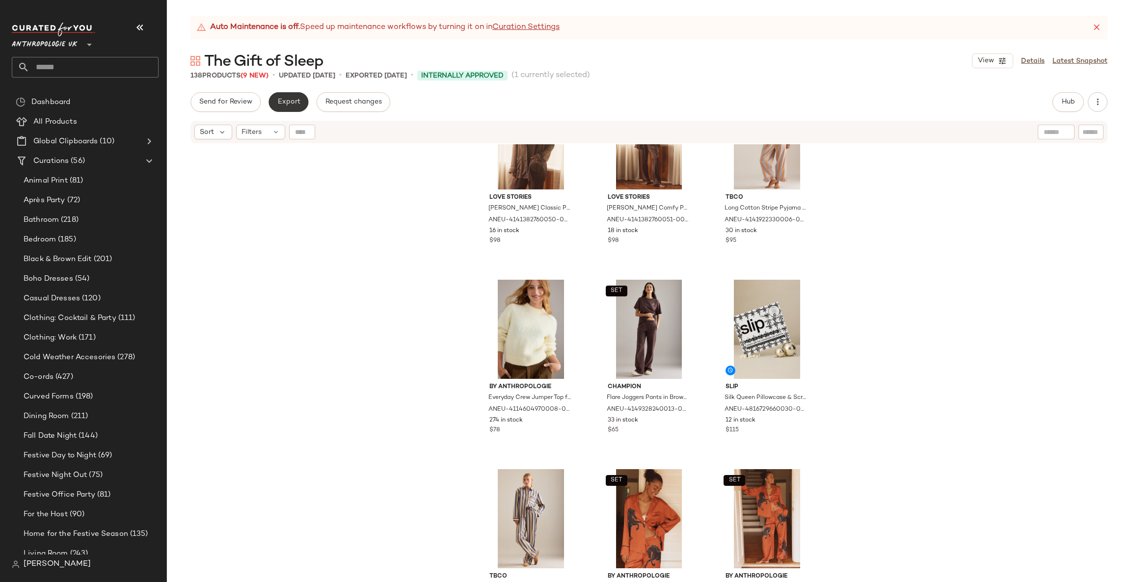
click at [291, 97] on button "Export" at bounding box center [289, 102] width 40 height 20
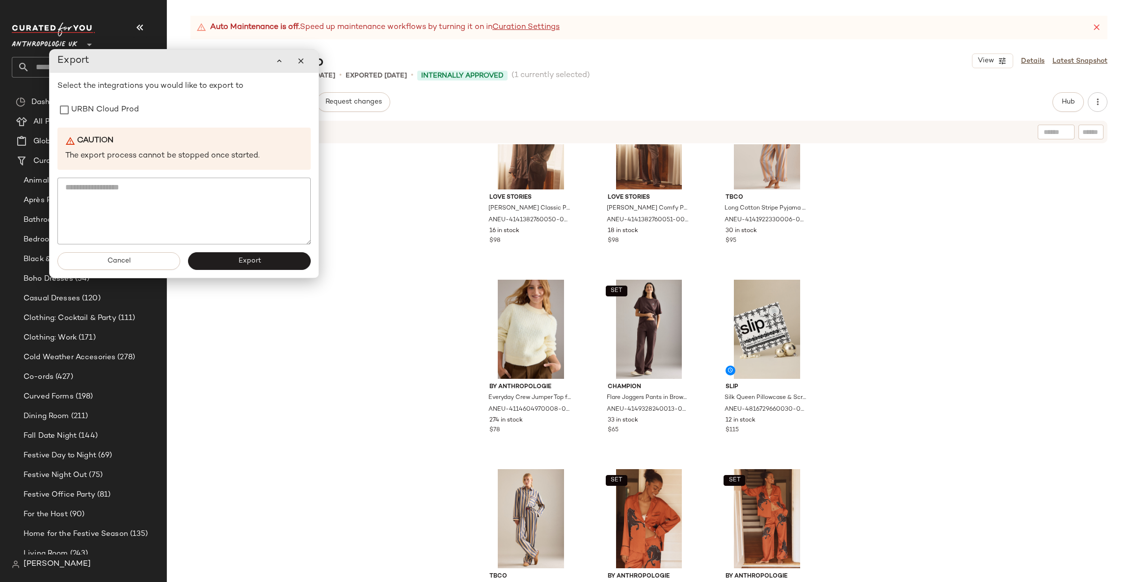
click at [133, 121] on div "Select the integrations you would like to export to URBN Cloud Prod Caution The…" at bounding box center [183, 163] width 253 height 164
click at [138, 111] on label "URBN Cloud Prod" at bounding box center [105, 110] width 68 height 20
click at [241, 262] on span "Export" at bounding box center [249, 261] width 23 height 8
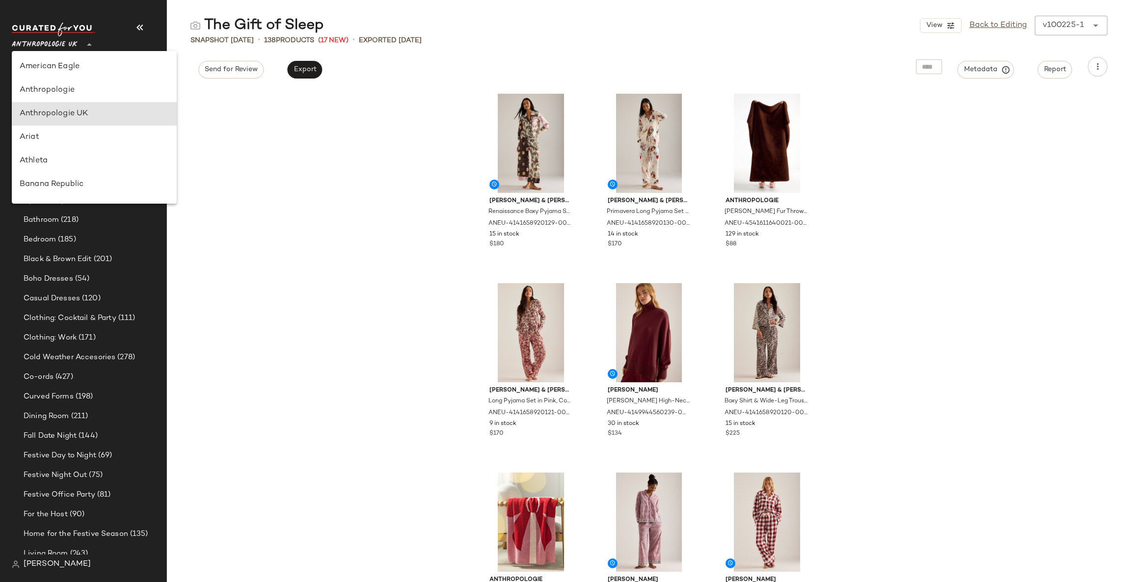
click at [64, 44] on span "Anthropologie UK" at bounding box center [45, 42] width 66 height 18
click at [97, 99] on div "Anthropologie" at bounding box center [94, 91] width 165 height 24
type input "**"
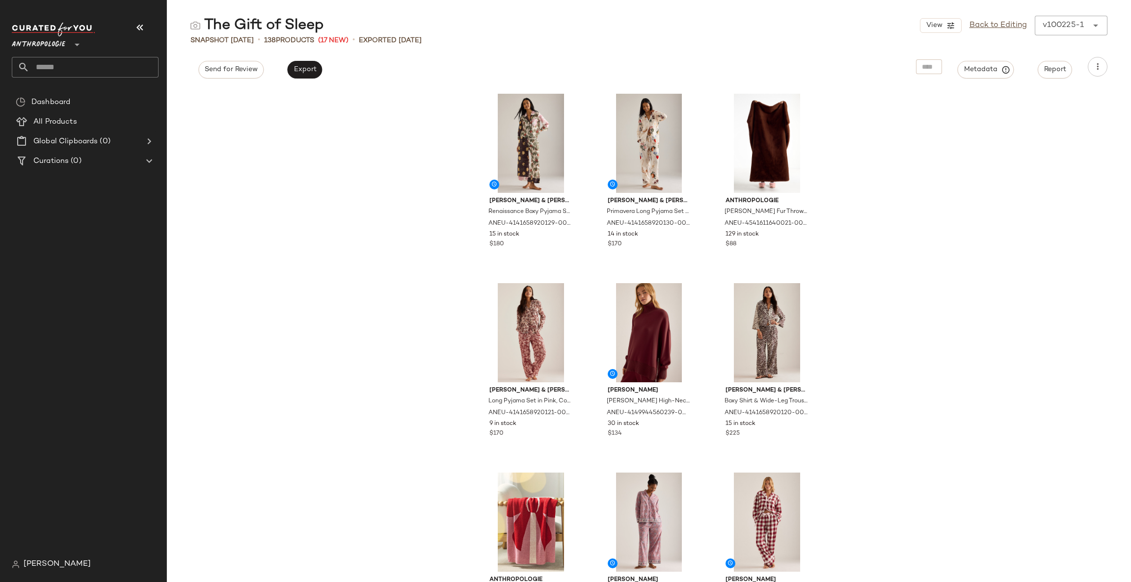
click at [112, 72] on input "text" at bounding box center [93, 67] width 129 height 21
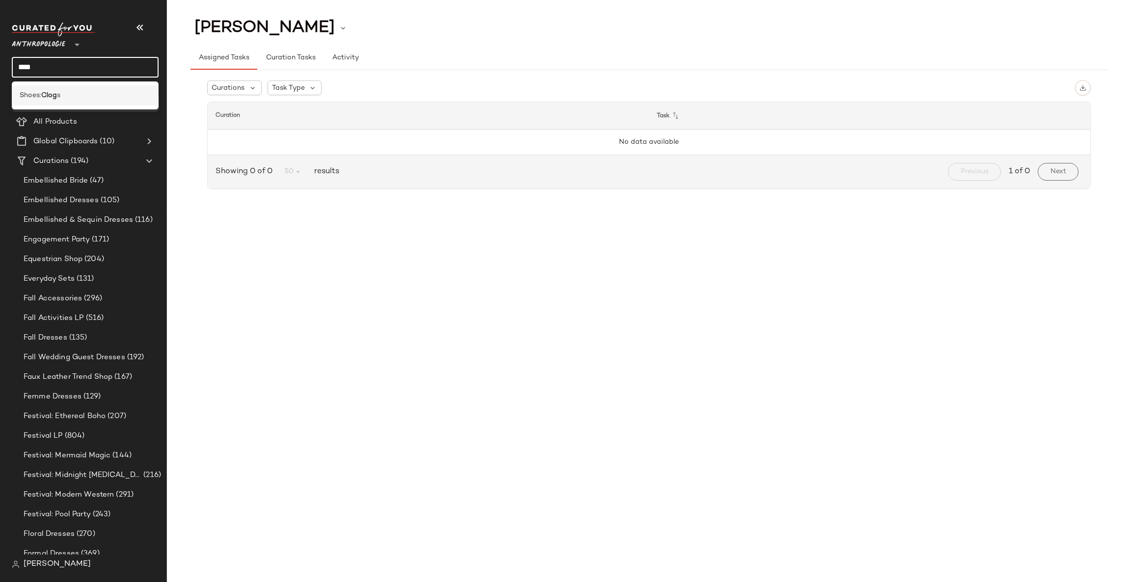
type input "****"
click at [123, 96] on div "Shoes: Clog s" at bounding box center [85, 95] width 131 height 10
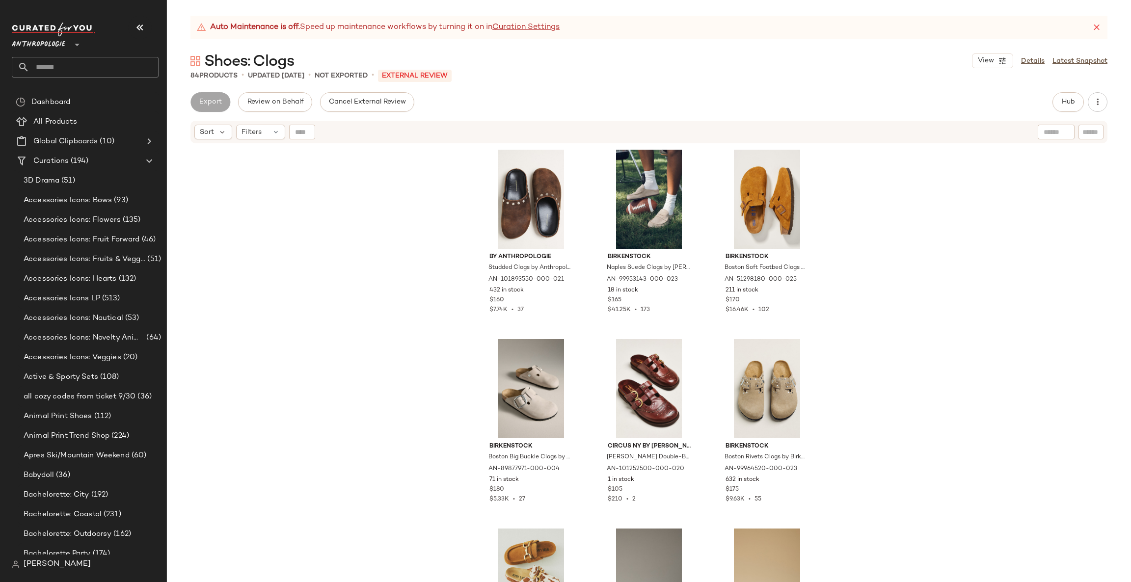
click at [73, 45] on icon at bounding box center [77, 45] width 12 height 12
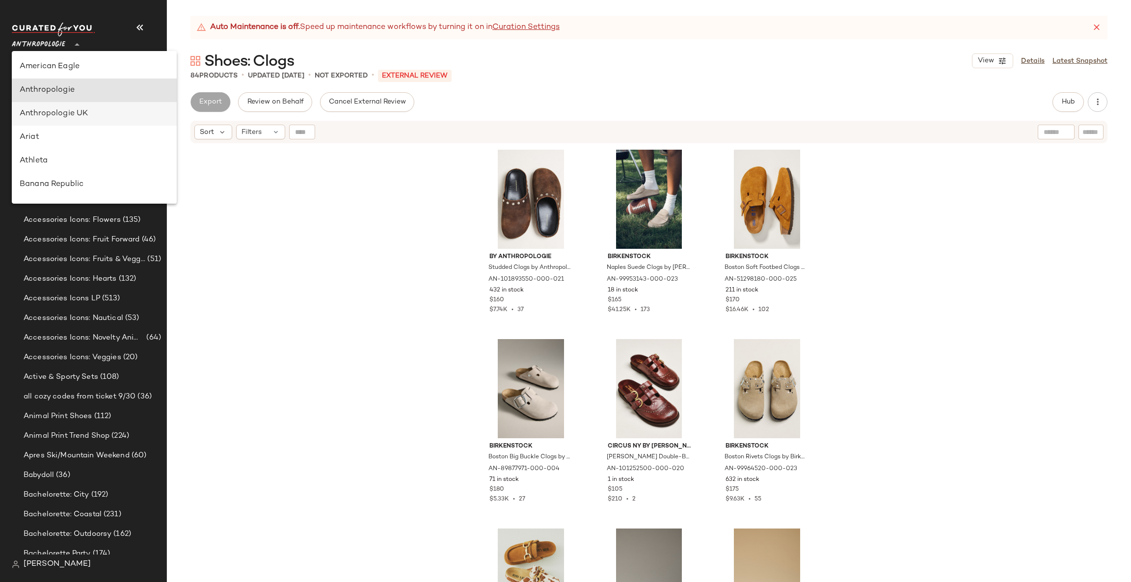
scroll to position [23, 0]
type input "**"
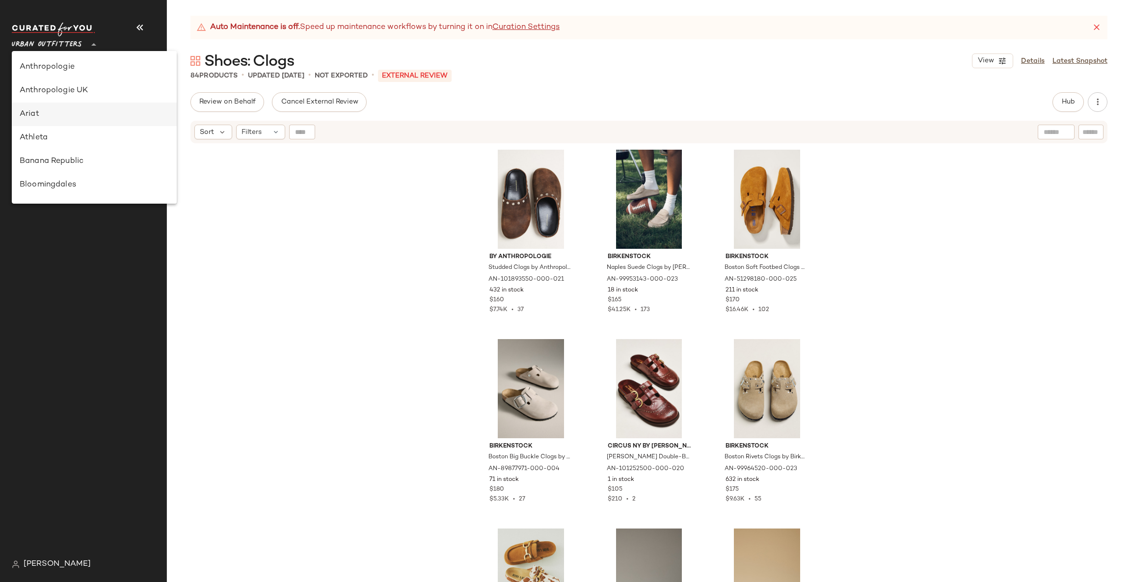
scroll to position [528, 0]
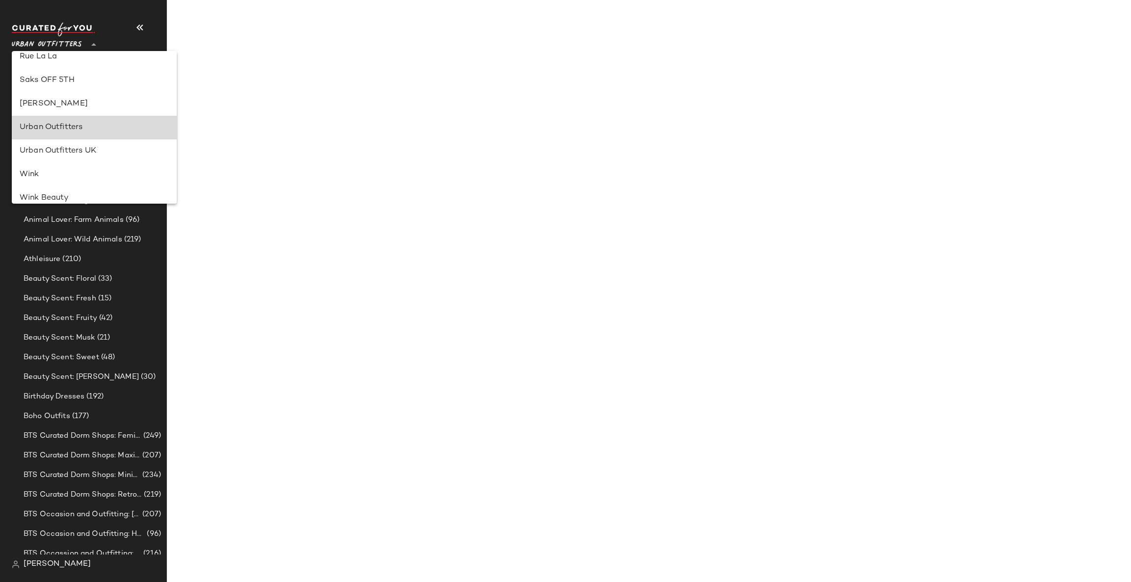
click at [81, 128] on div "Urban Outfitters" at bounding box center [94, 128] width 149 height 12
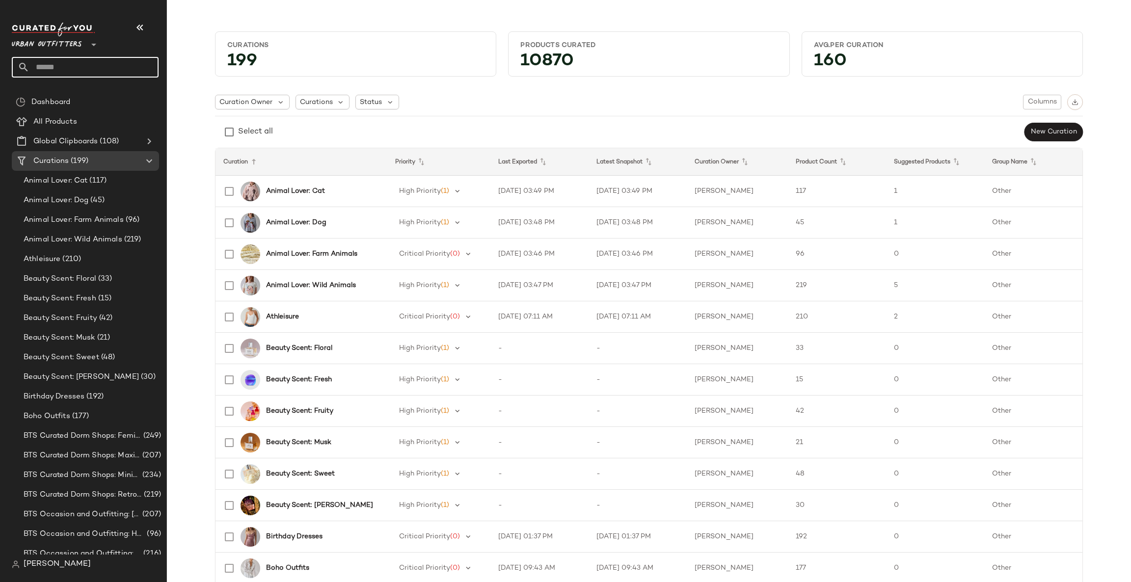
click at [123, 73] on input "text" at bounding box center [93, 67] width 129 height 21
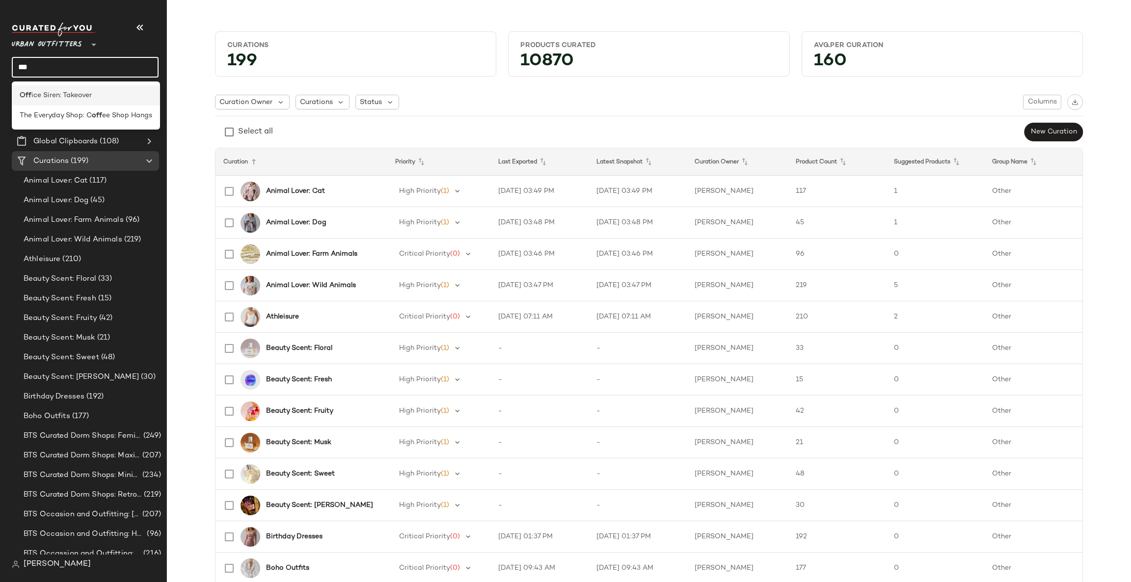
type input "***"
click at [105, 99] on div "Off ice Siren: Takeover" at bounding box center [86, 95] width 133 height 10
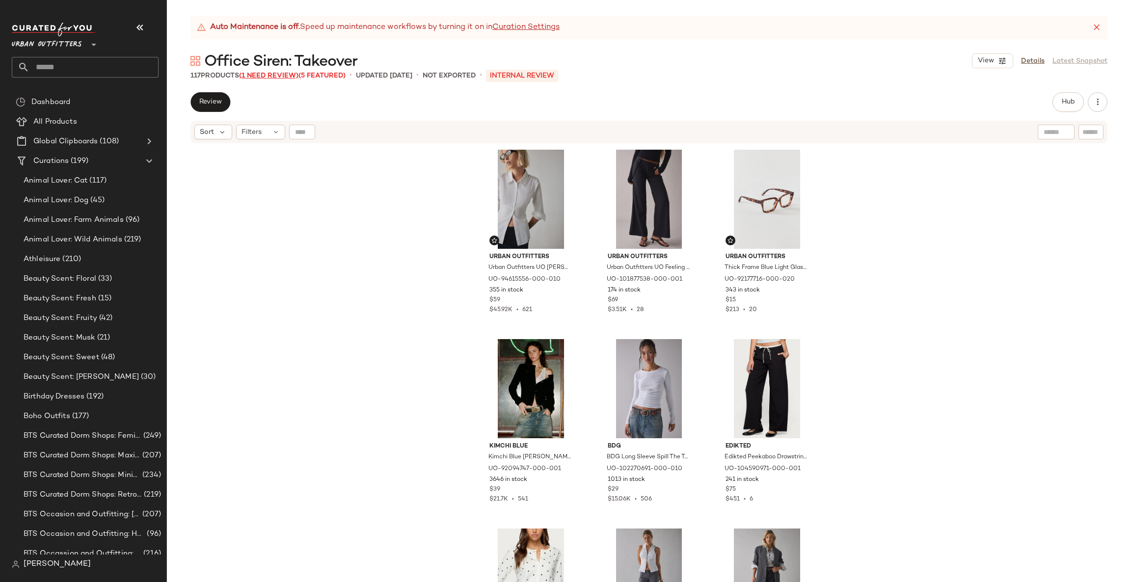
click at [272, 75] on span "(1 Need Review)" at bounding box center [268, 75] width 59 height 7
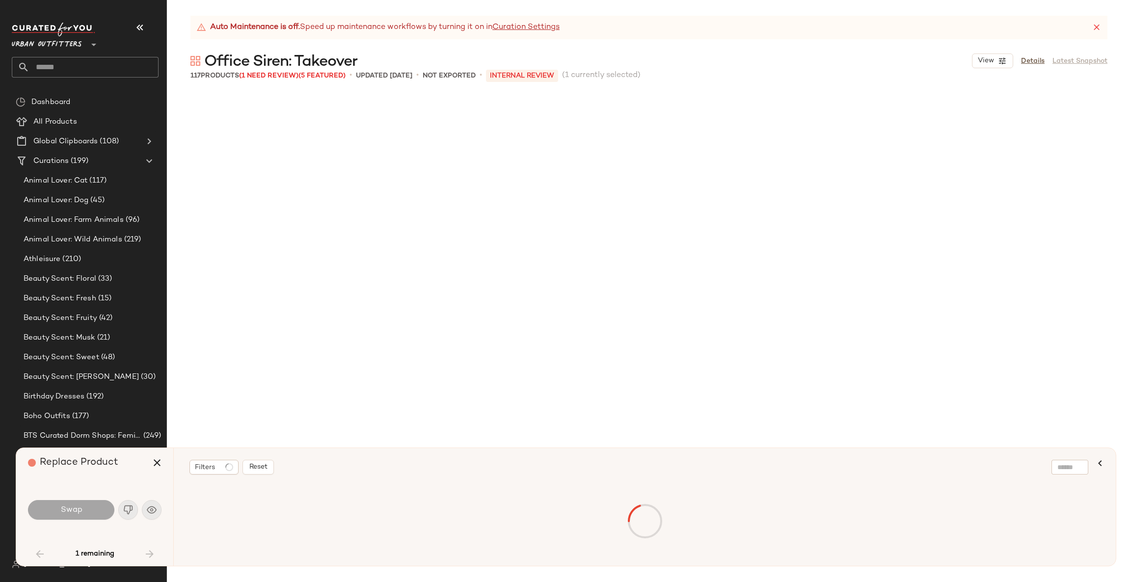
scroll to position [1705, 0]
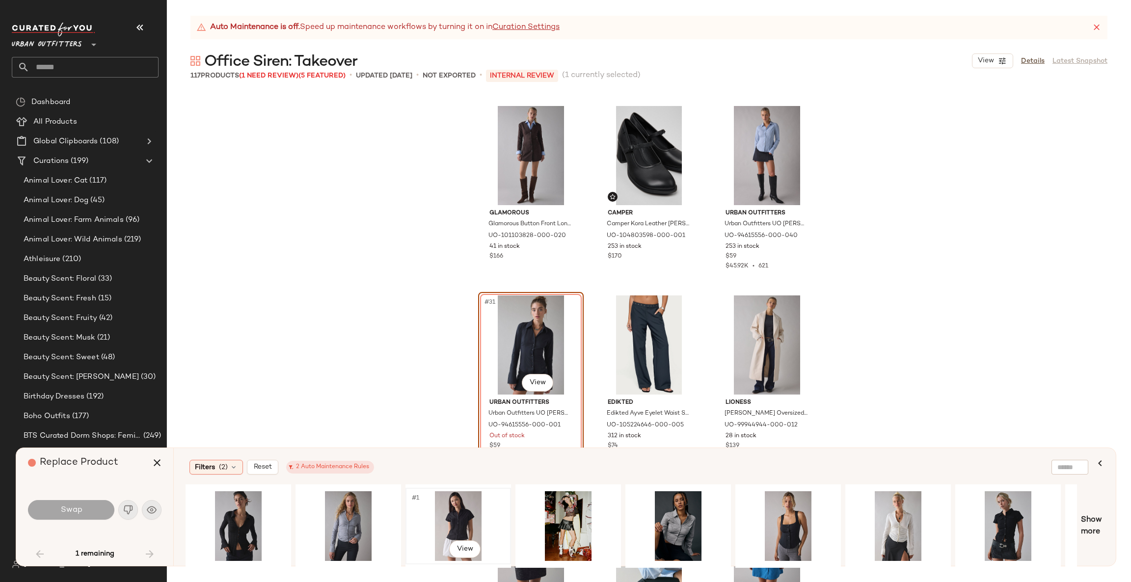
click at [462, 513] on div "#1 View" at bounding box center [458, 526] width 99 height 70
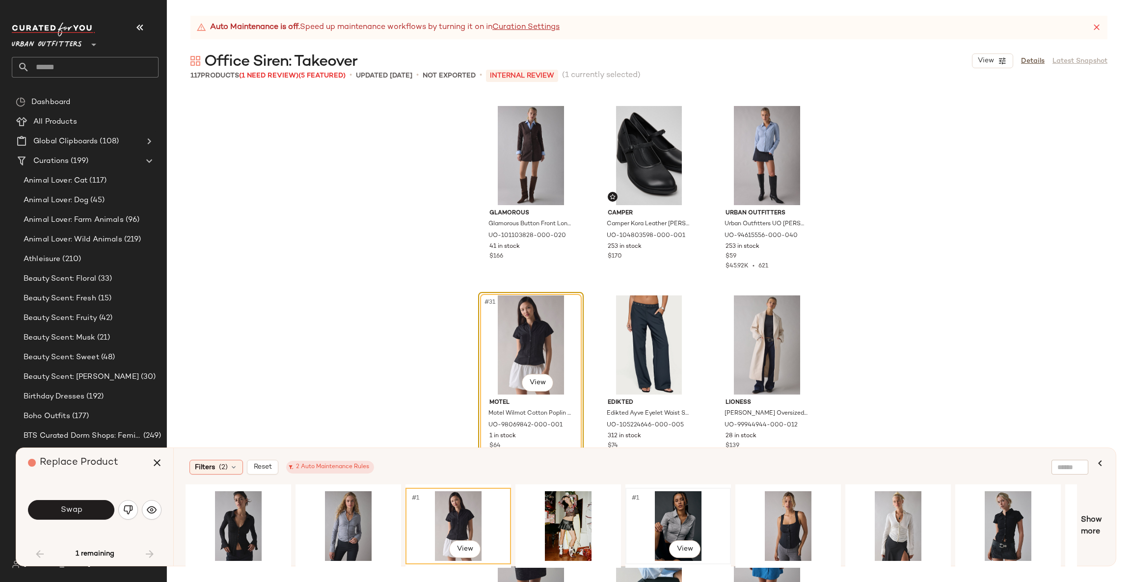
click at [679, 507] on div "#1 View" at bounding box center [678, 526] width 99 height 70
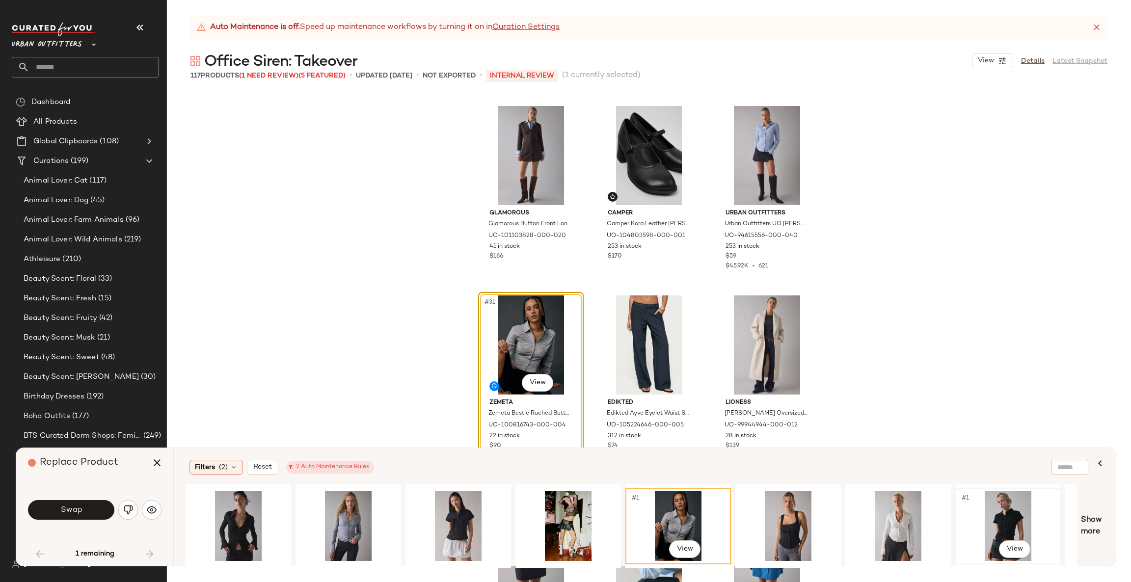
click at [992, 519] on div "#1 View" at bounding box center [1008, 526] width 99 height 70
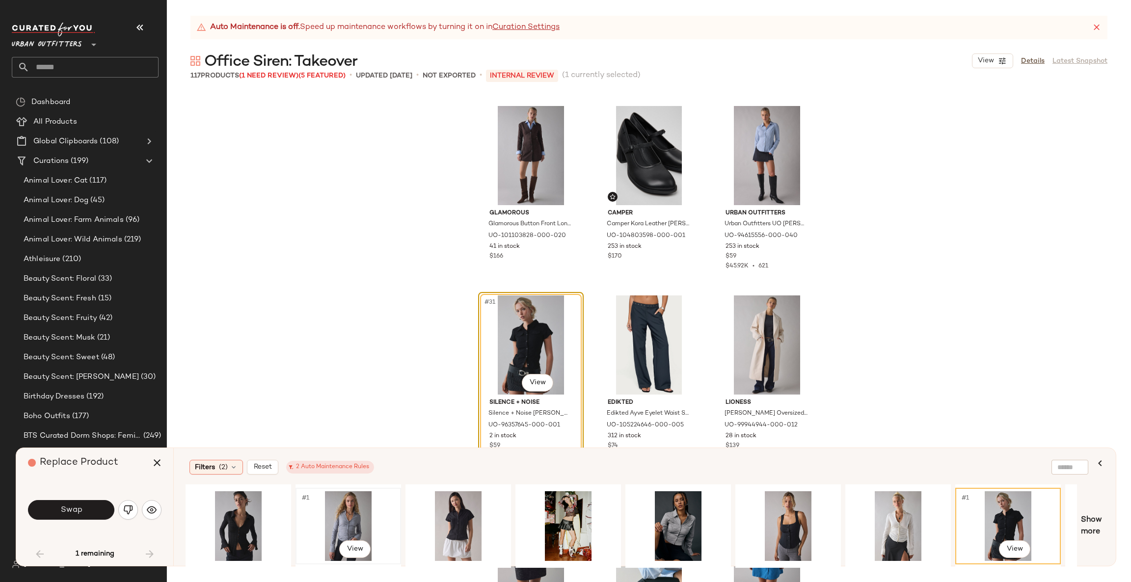
click at [352, 517] on div "#1 View" at bounding box center [348, 526] width 99 height 70
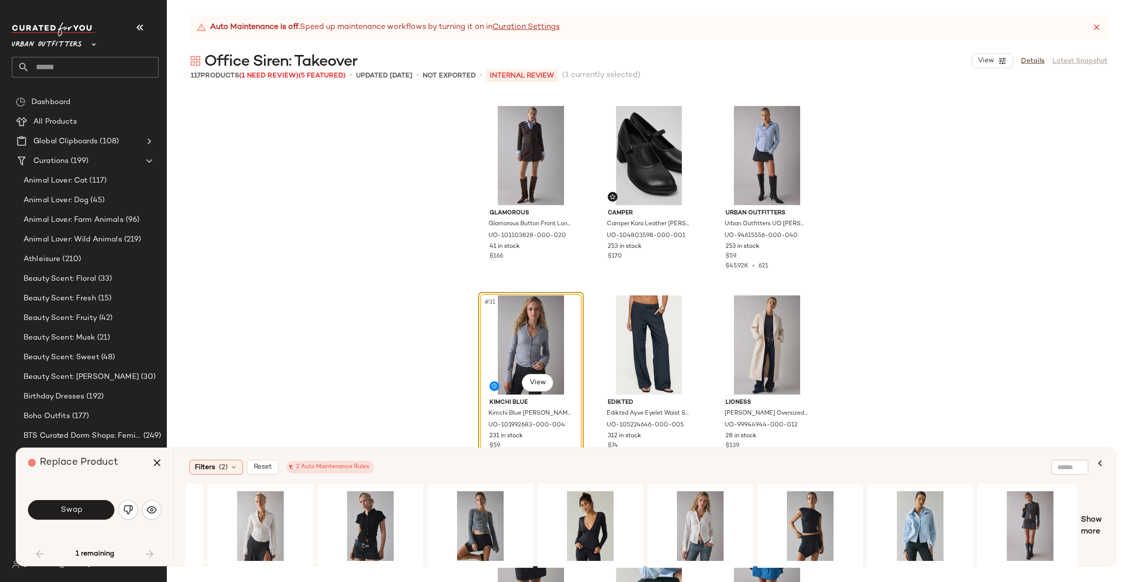
scroll to position [0, 753]
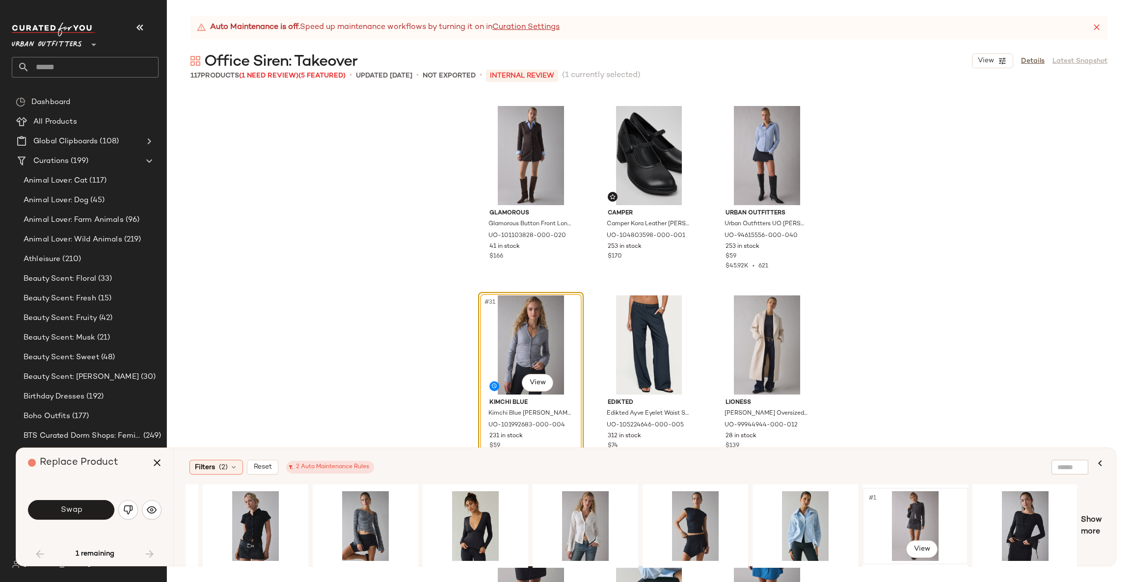
click at [903, 521] on div "#1 View" at bounding box center [915, 526] width 99 height 70
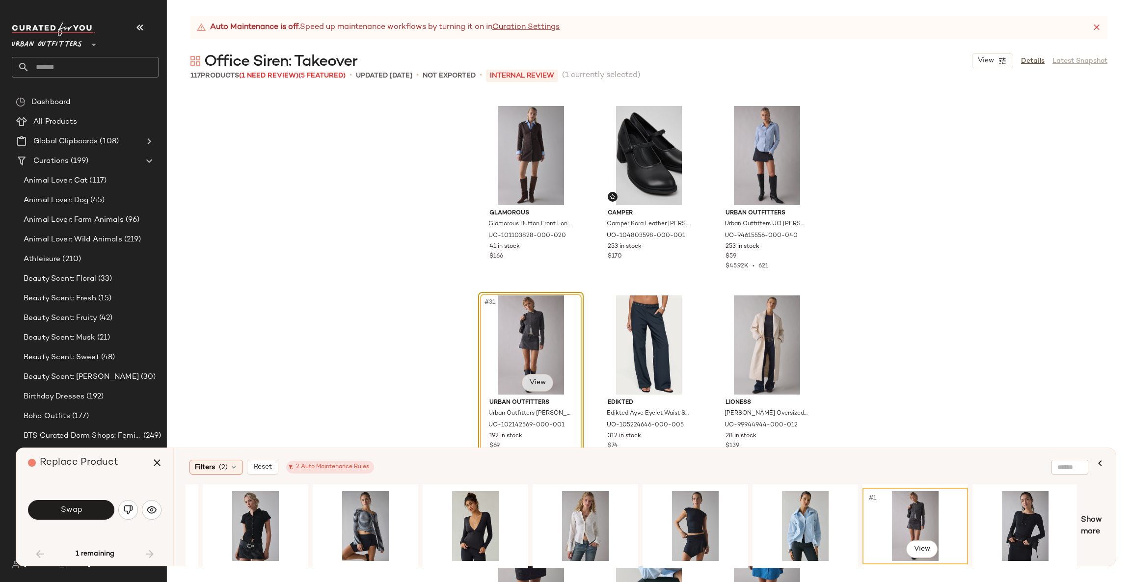
click at [526, 385] on body "Urban Outfitters ** Dashboard All Products Global Clipboards (108) Curations (1…" at bounding box center [565, 291] width 1131 height 582
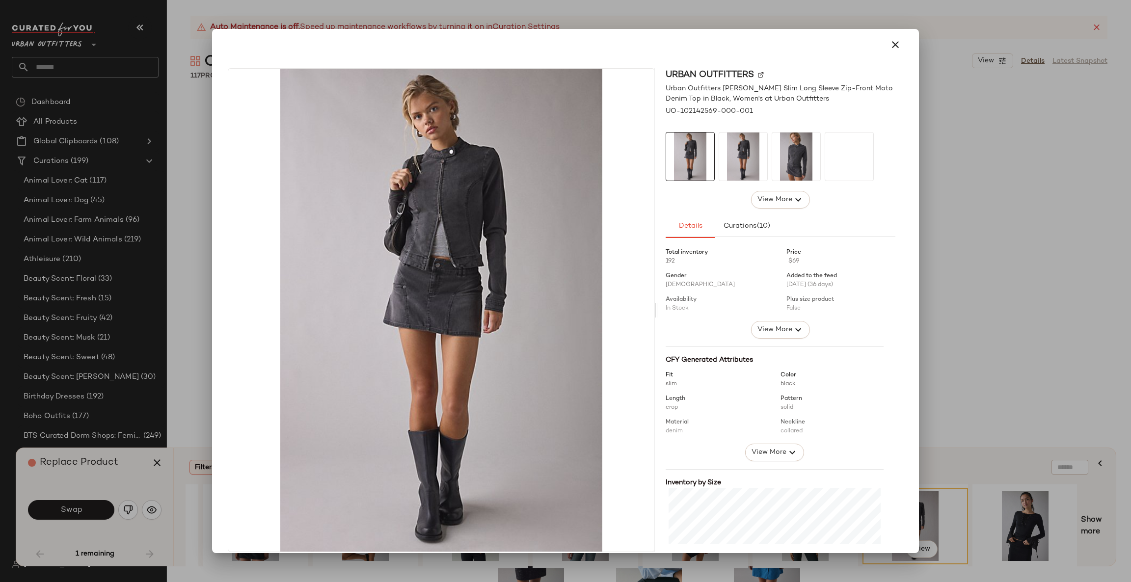
click at [892, 354] on div "Urban Outfitters Urban Outfitters UO Sloane Slim Long Sleeve Zip-Front Moto Den…" at bounding box center [780, 310] width 245 height 484
click at [1045, 497] on div at bounding box center [565, 291] width 1131 height 582
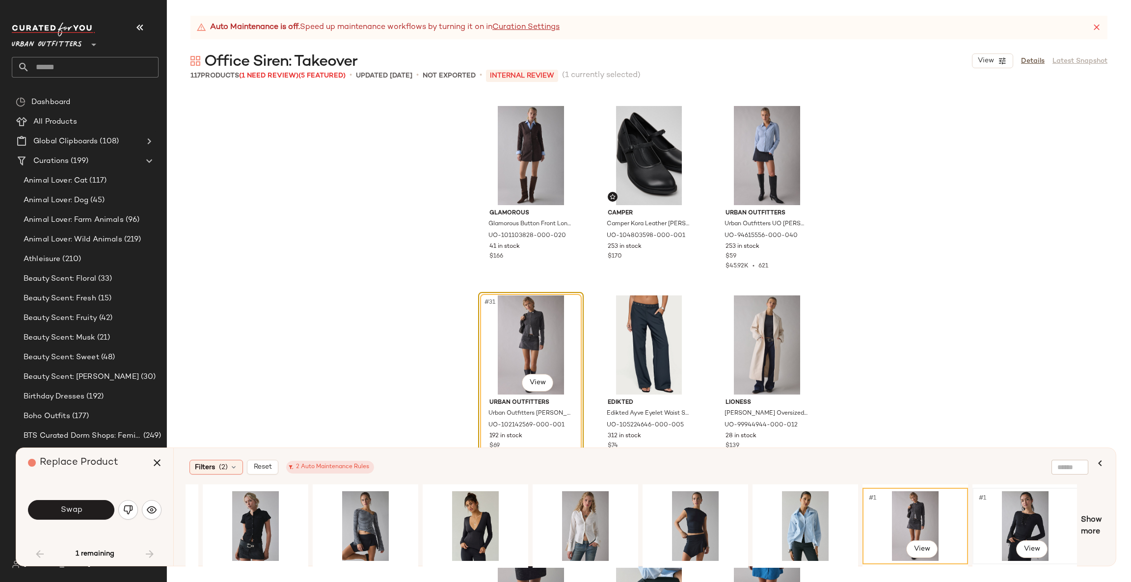
click at [1041, 511] on div "#1 View" at bounding box center [1025, 526] width 99 height 70
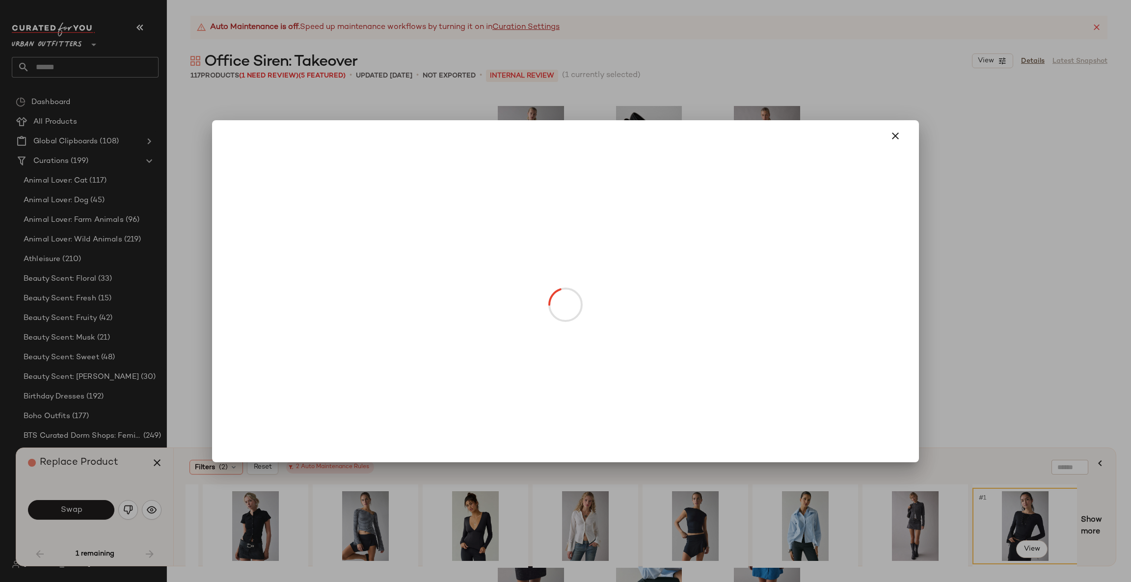
click at [534, 382] on body "Urban Outfitters ** Dashboard All Products Global Clipboards (108) Curations (1…" at bounding box center [565, 291] width 1131 height 582
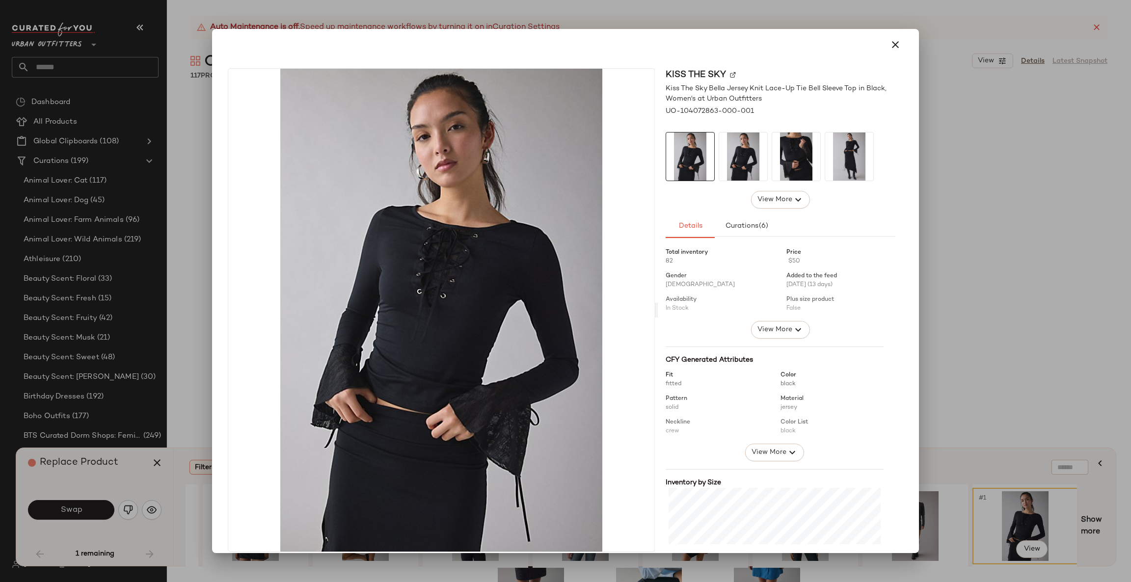
click at [908, 353] on div "Kiss The Sky Kiss The Sky Bella Jersey Knit Lace-Up Tie Bell Sleeve Top in Blac…" at bounding box center [565, 312] width 699 height 504
click at [1051, 504] on div at bounding box center [565, 291] width 1131 height 582
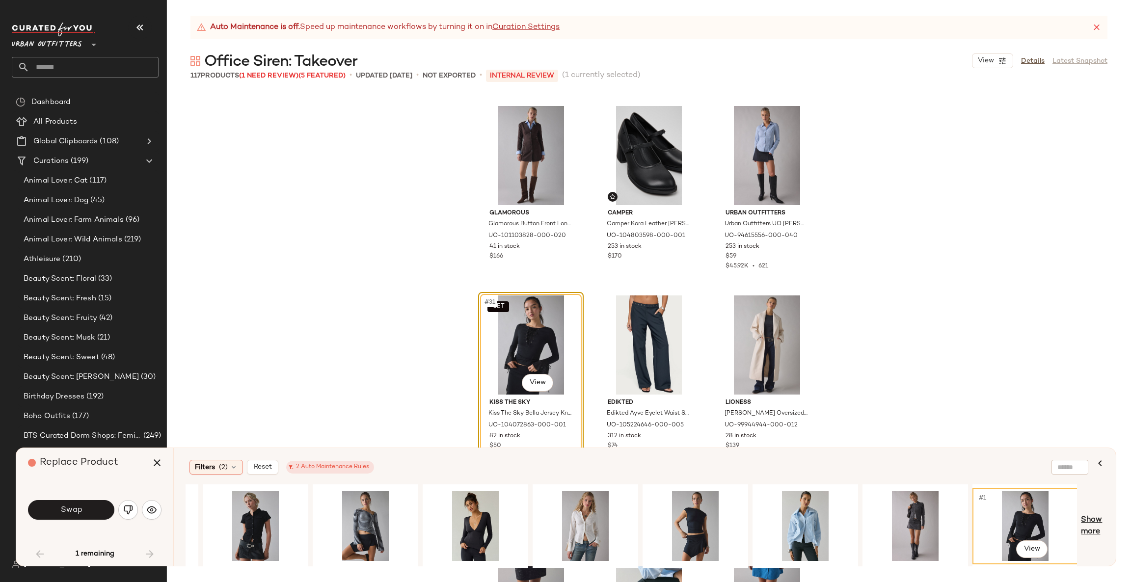
click at [1096, 526] on span "Show more" at bounding box center [1092, 527] width 23 height 24
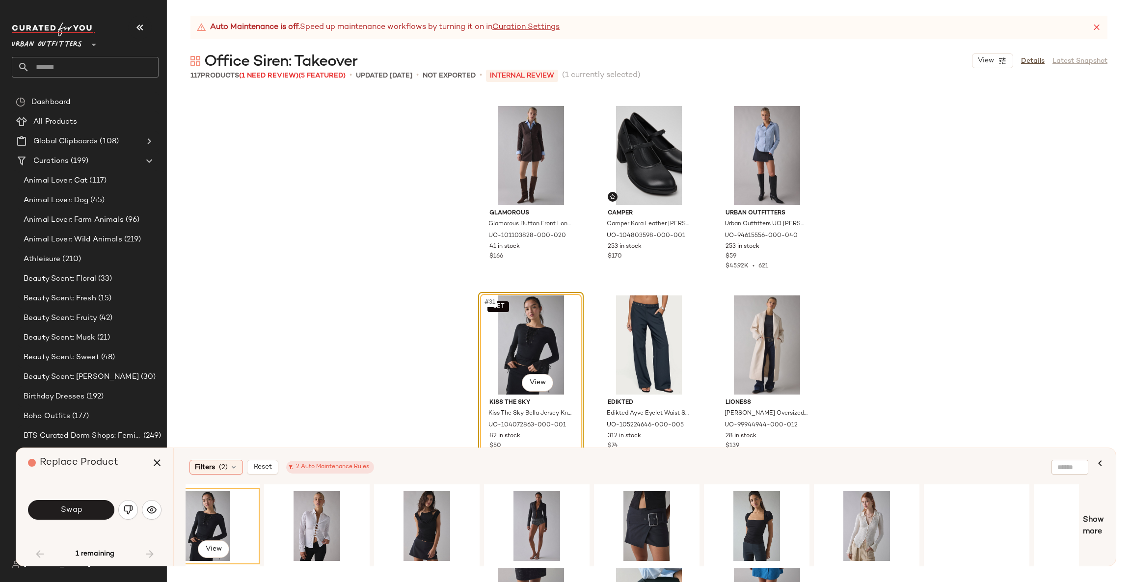
scroll to position [0, 1630]
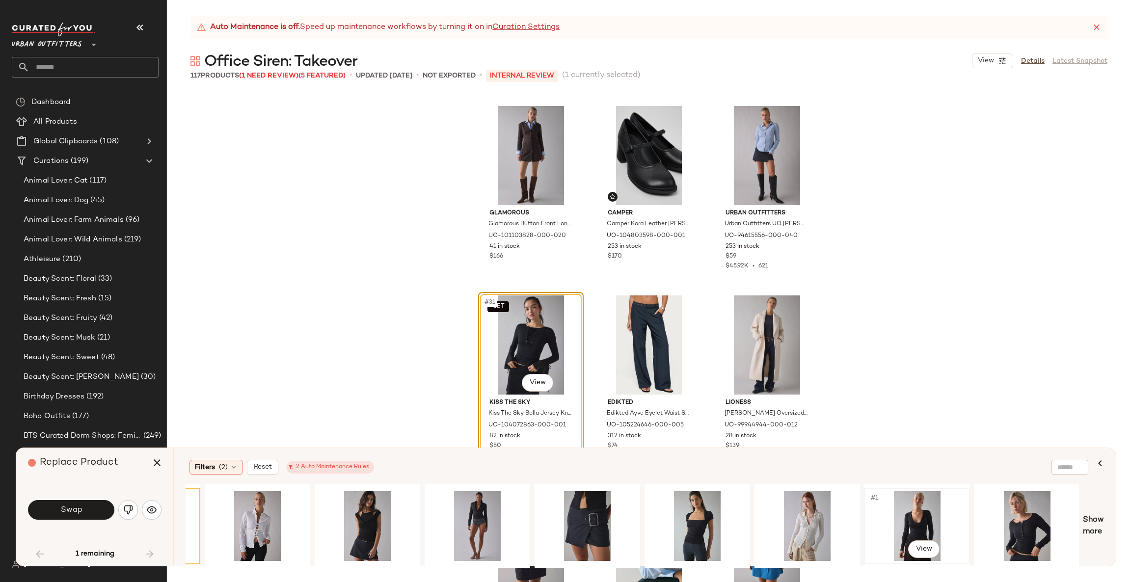
click at [923, 526] on div "#1 View" at bounding box center [917, 526] width 99 height 70
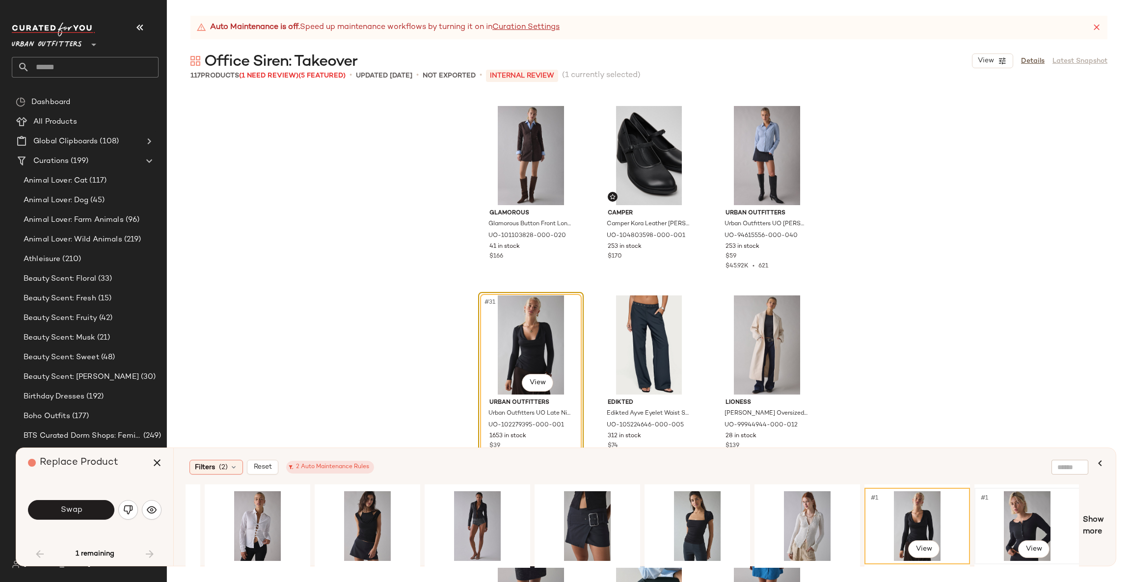
click at [1022, 505] on div "#1 View" at bounding box center [1027, 526] width 99 height 70
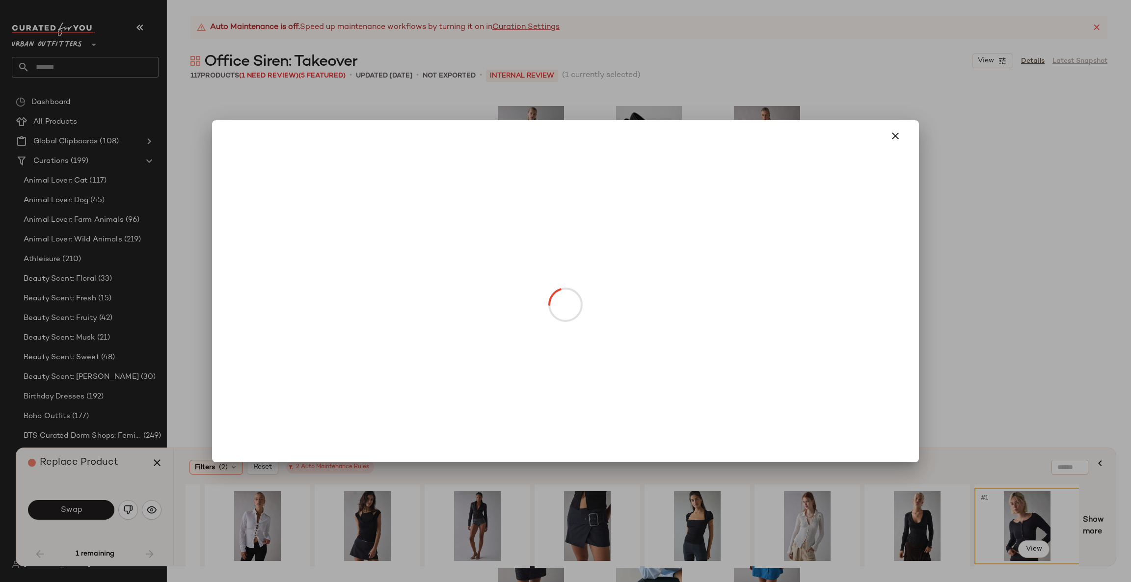
click at [531, 378] on body "Urban Outfitters ** Dashboard All Products Global Clipboards (108) Curations (1…" at bounding box center [565, 291] width 1131 height 582
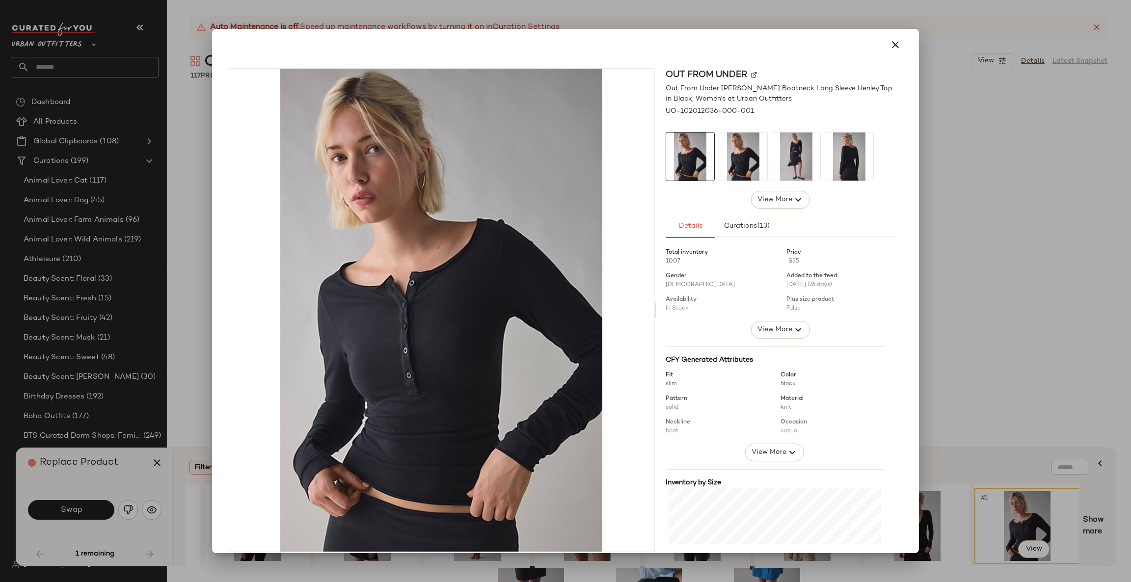
click at [893, 329] on div "Out From Under Out From Under Betty Boatneck Long Sleeve Henley Top in Black, W…" at bounding box center [780, 310] width 245 height 484
click at [906, 332] on div "Out From Under Out From Under Betty Boatneck Long Sleeve Henley Top in Black, W…" at bounding box center [565, 312] width 699 height 504
click at [962, 339] on div at bounding box center [565, 291] width 1131 height 582
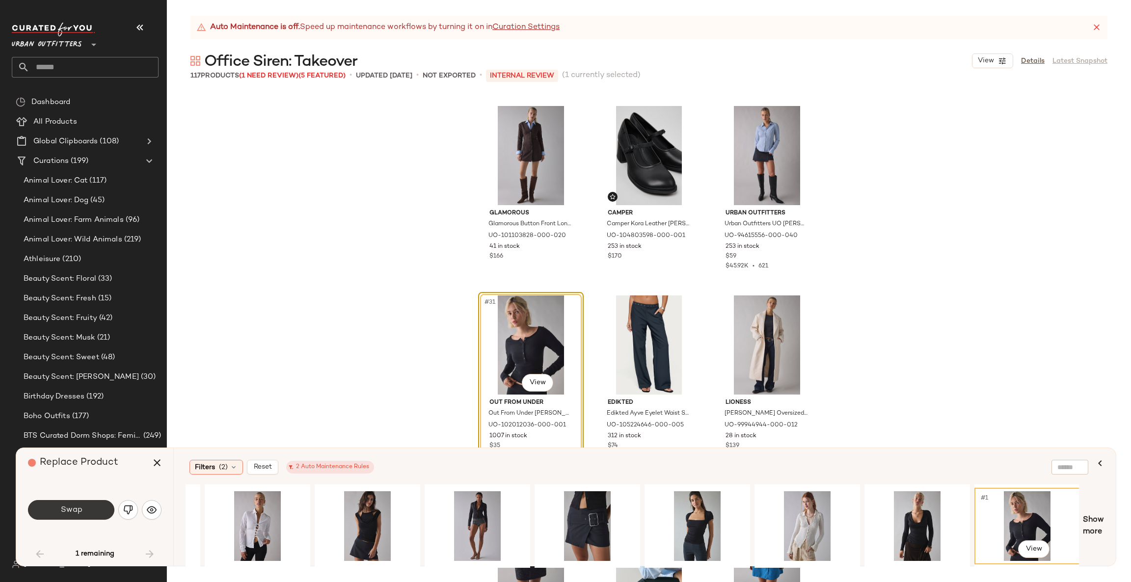
click at [67, 509] on span "Swap" at bounding box center [71, 510] width 22 height 9
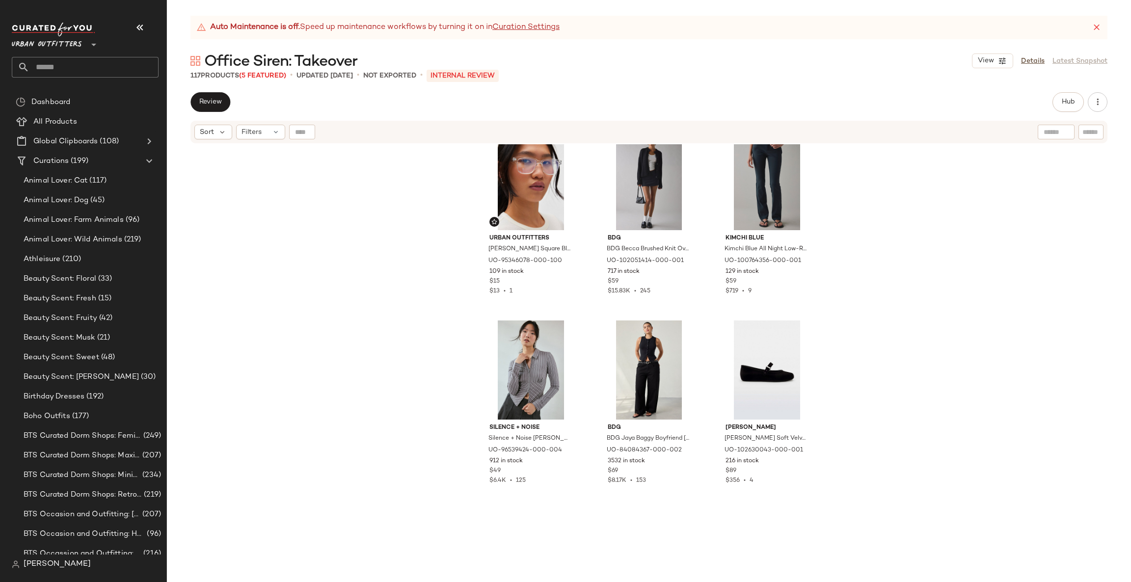
scroll to position [3100, 0]
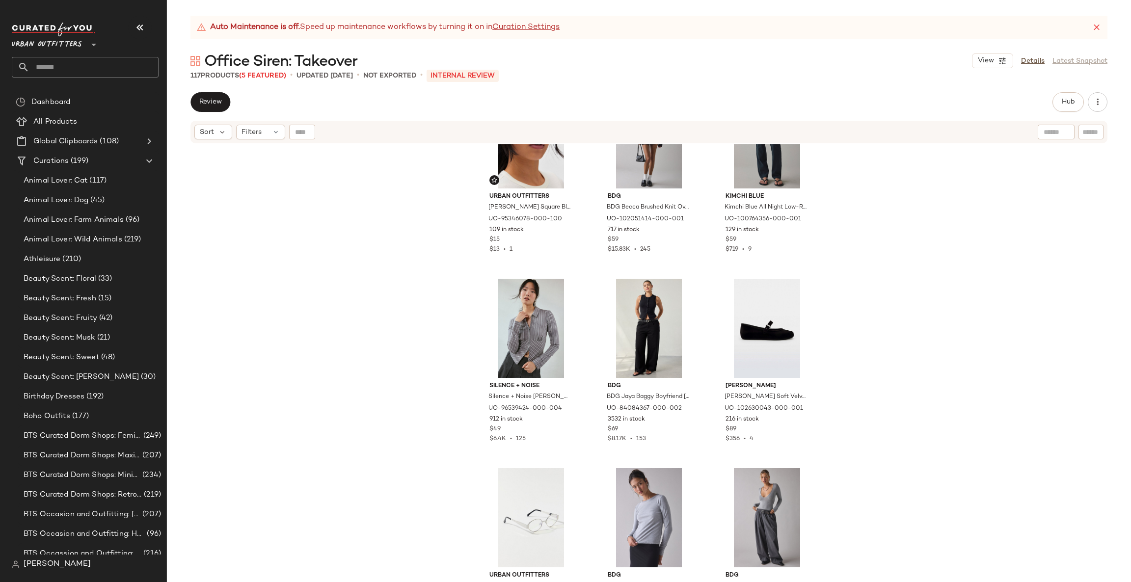
click at [124, 61] on input "text" at bounding box center [93, 67] width 129 height 21
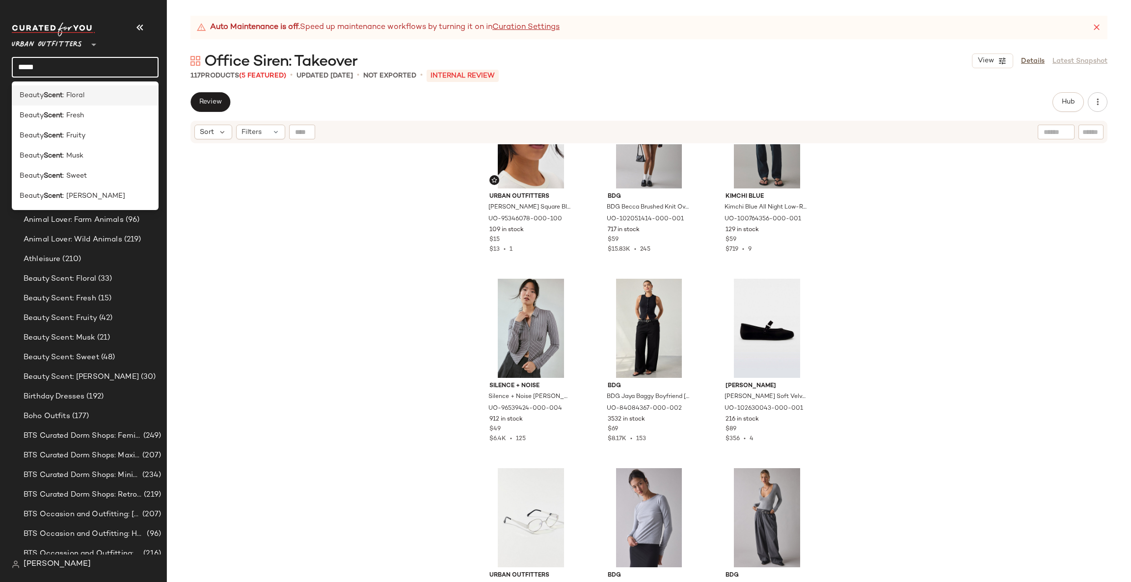
type input "*****"
click at [129, 95] on div "Beauty Scent : Floral" at bounding box center [85, 95] width 131 height 10
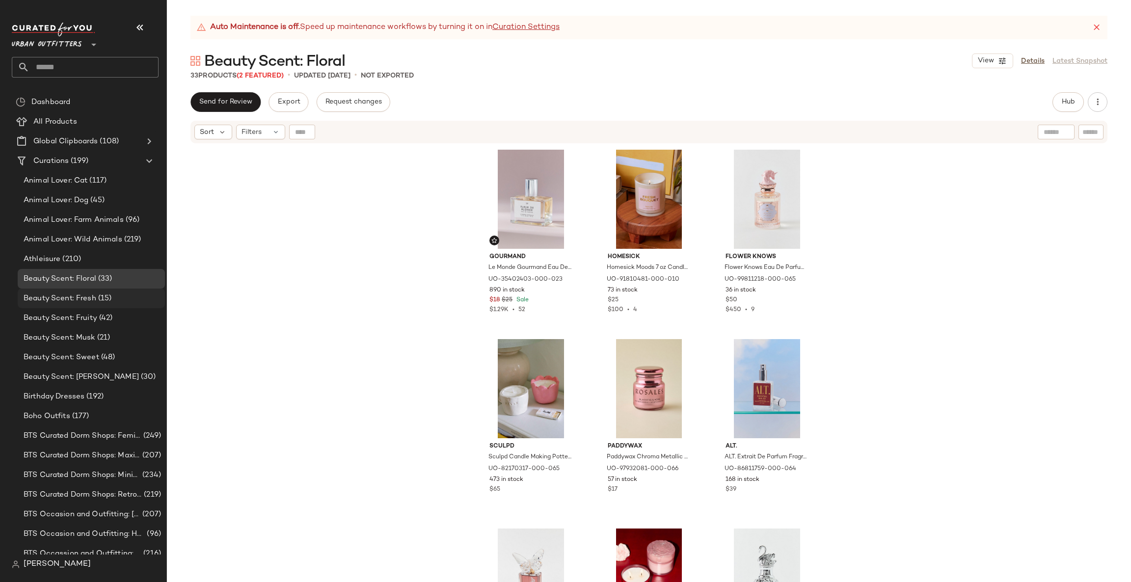
click at [131, 297] on div "Beauty Scent: Fresh (15)" at bounding box center [91, 298] width 140 height 11
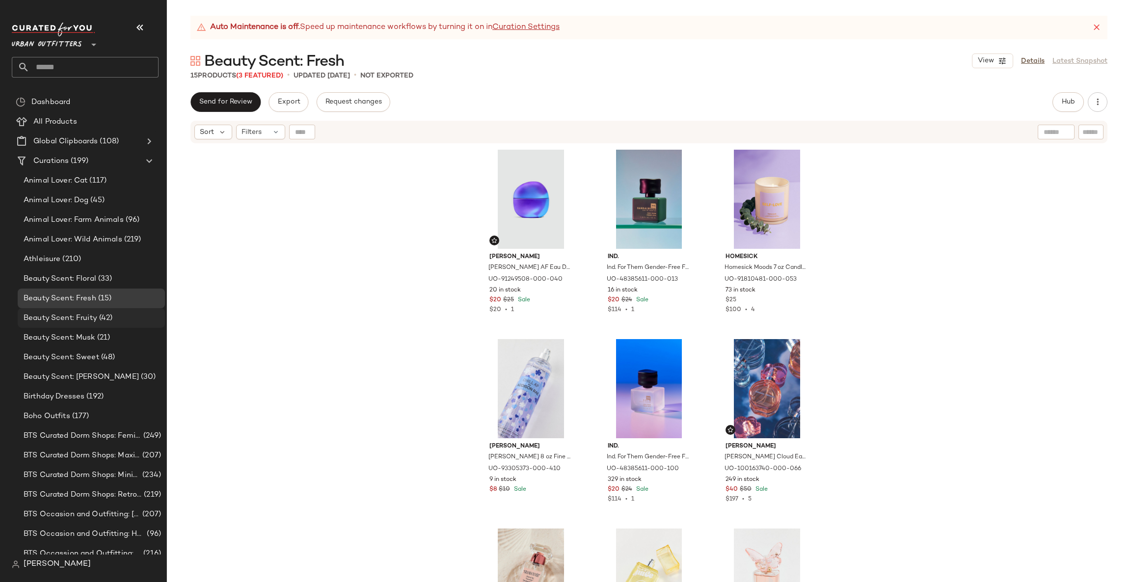
click at [112, 318] on span "(42)" at bounding box center [105, 318] width 16 height 11
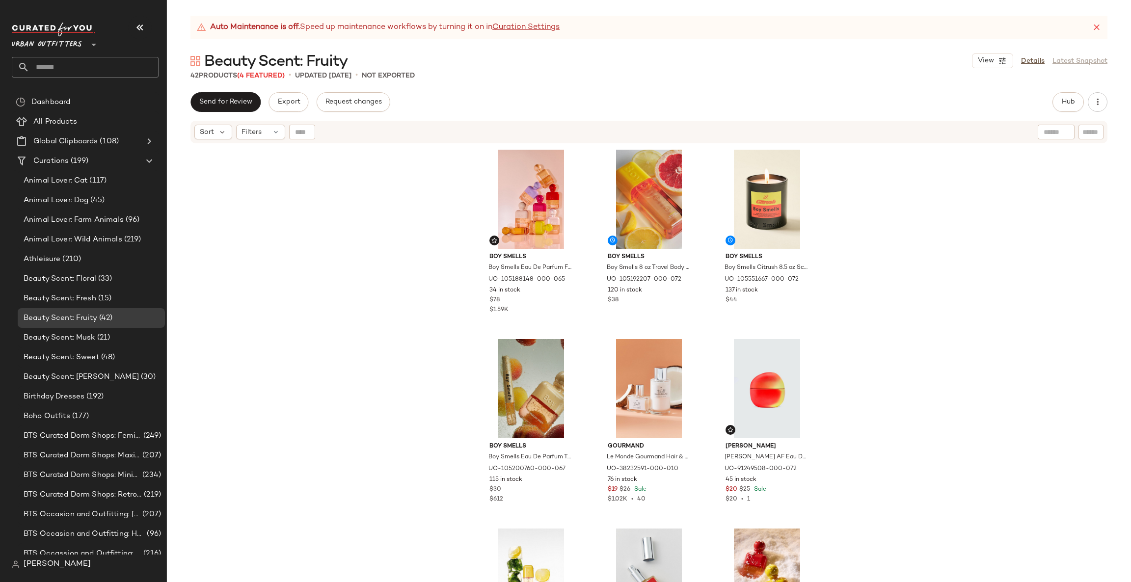
click at [355, 208] on div "Boy Smells Boy Smells Eau De Parfum Fragrance in Rosy Cheeks at Urban Outfitter…" at bounding box center [649, 375] width 964 height 462
drag, startPoint x: 355, startPoint y: 214, endPoint x: 408, endPoint y: 142, distance: 89.2
click at [355, 215] on div "Boy Smells Boy Smells Eau De Parfum Fragrance in Rosy Cheeks at Urban Outfitter…" at bounding box center [649, 375] width 964 height 462
click at [338, 220] on div "Boy Smells Boy Smells Eau De Parfum Fragrance in Rosy Cheeks at Urban Outfitter…" at bounding box center [649, 375] width 964 height 462
click at [109, 357] on span "(48)" at bounding box center [107, 357] width 16 height 11
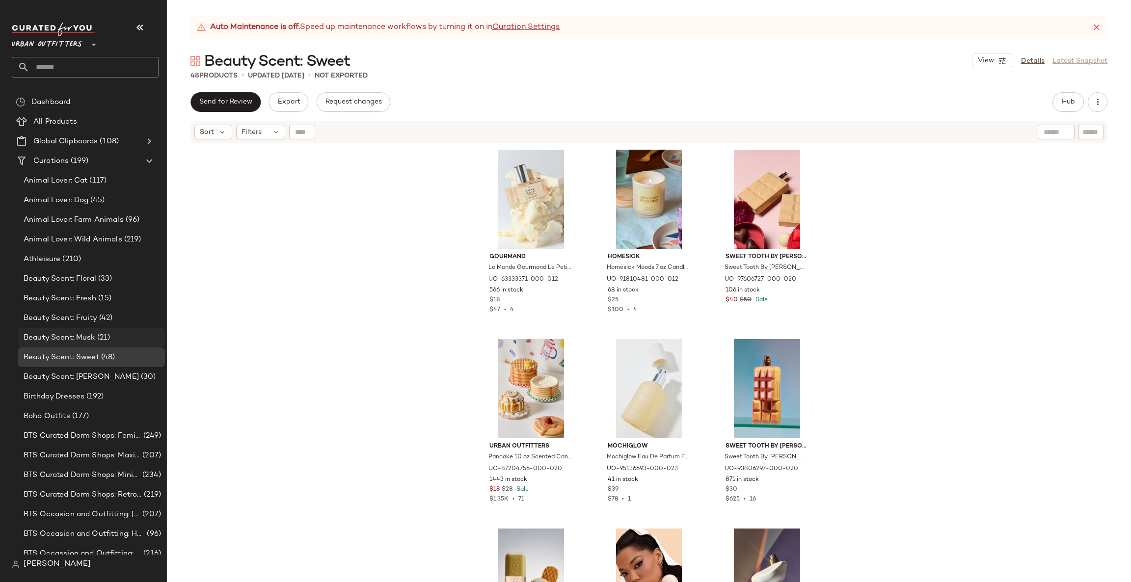
click at [131, 335] on div "Beauty Scent: Musk (21)" at bounding box center [91, 337] width 140 height 11
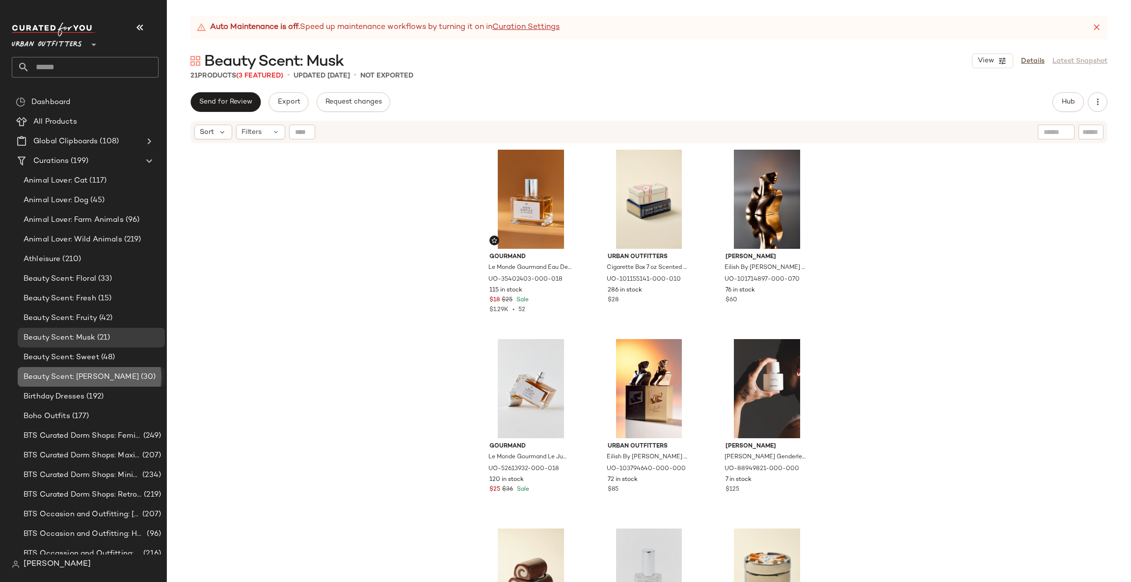
click at [120, 380] on div "Beauty Scent: [PERSON_NAME] (30)" at bounding box center [91, 377] width 140 height 11
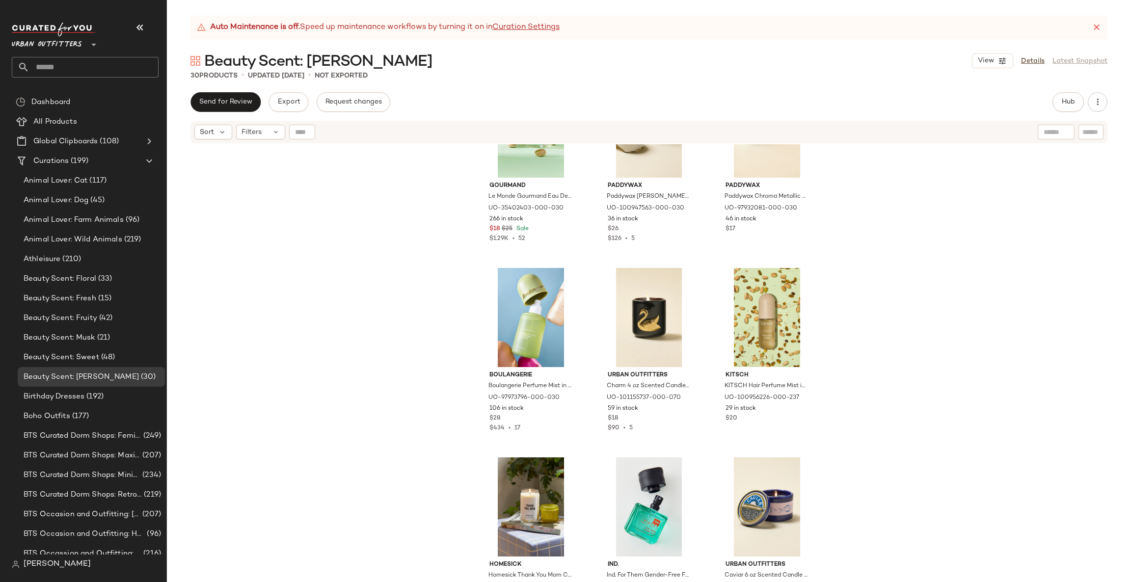
scroll to position [1434, 0]
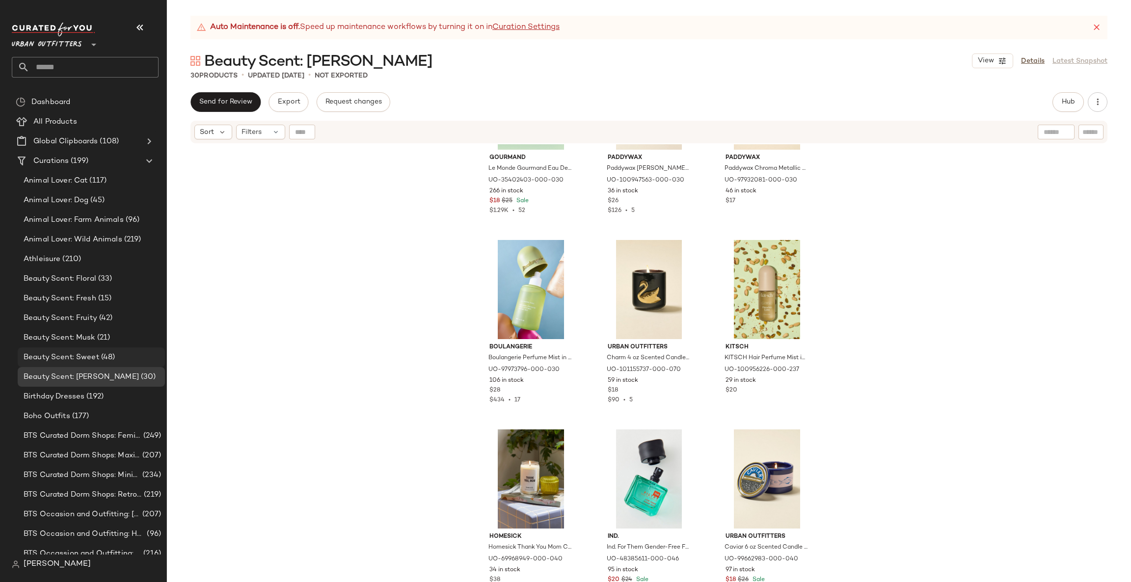
click at [140, 362] on div "Beauty Scent: Sweet (48)" at bounding box center [91, 357] width 140 height 11
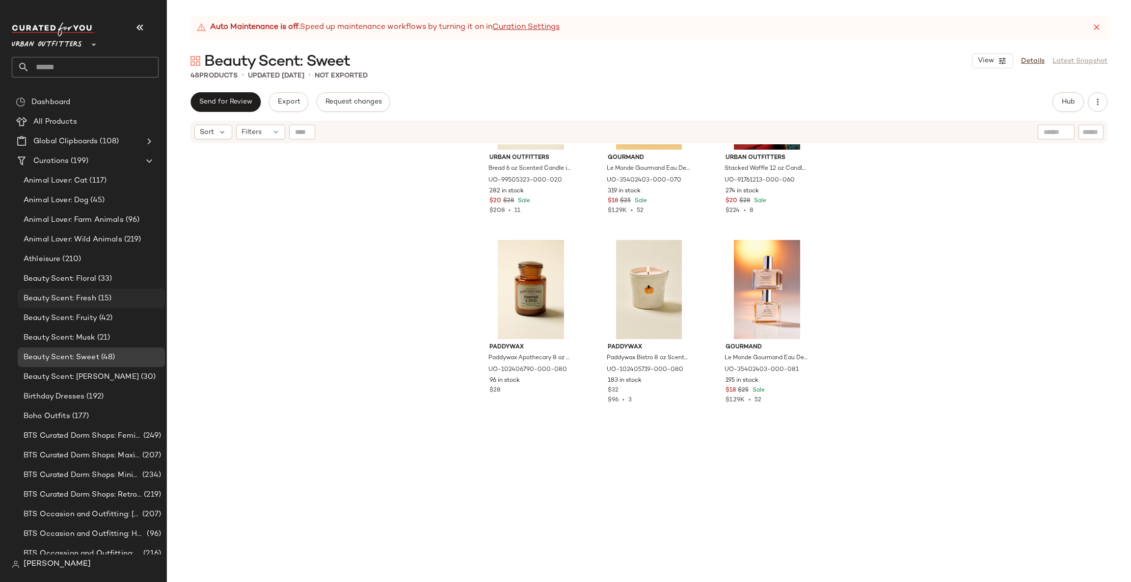
scroll to position [1982, 0]
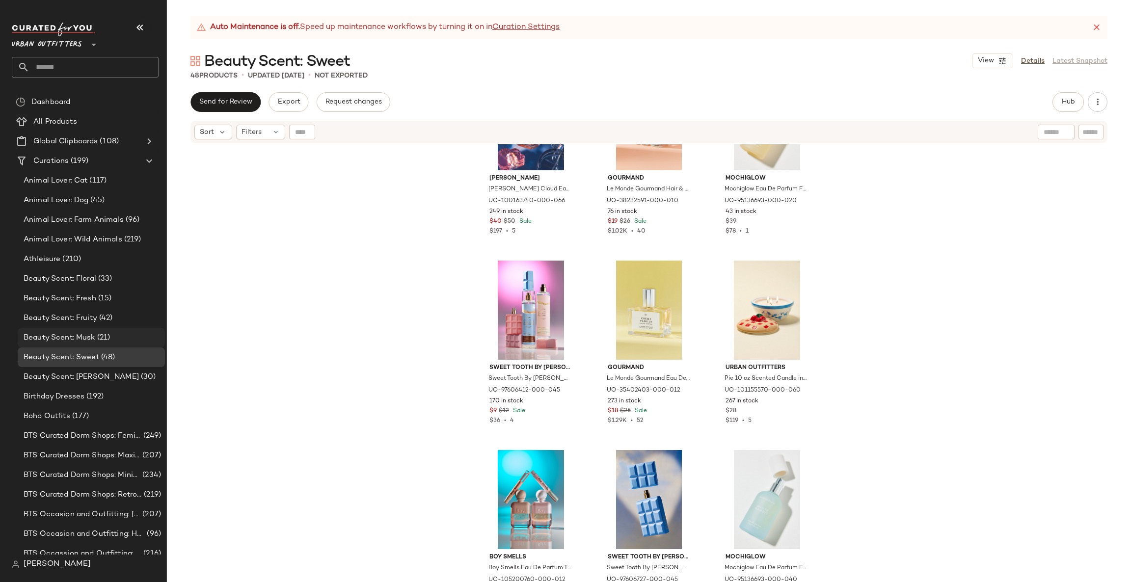
click at [123, 334] on div "Beauty Scent: Musk (21)" at bounding box center [91, 337] width 140 height 11
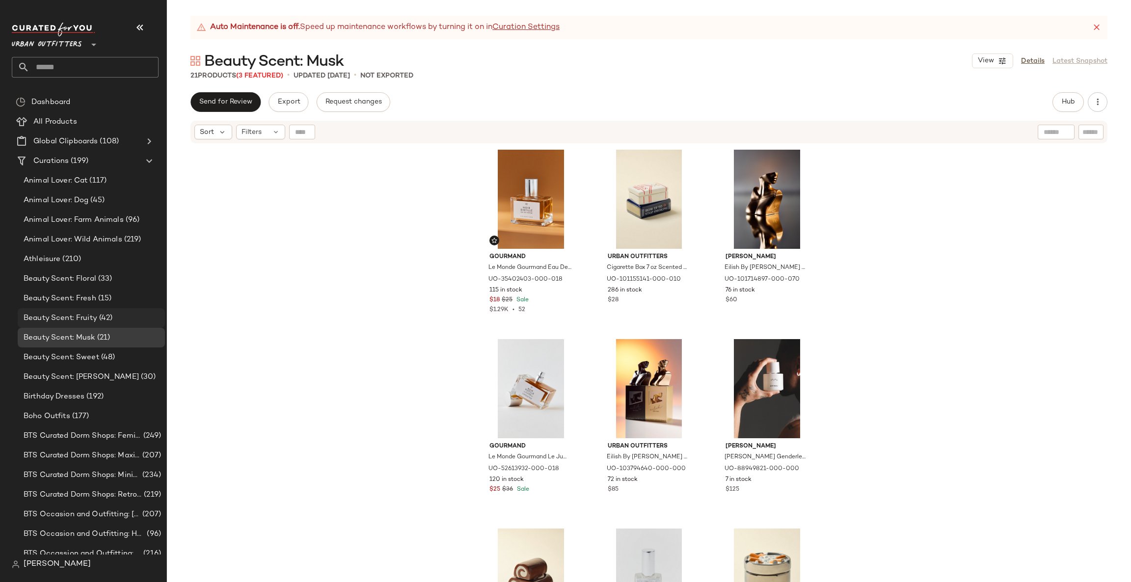
click at [128, 319] on div "Beauty Scent: Fruity (42)" at bounding box center [91, 318] width 140 height 11
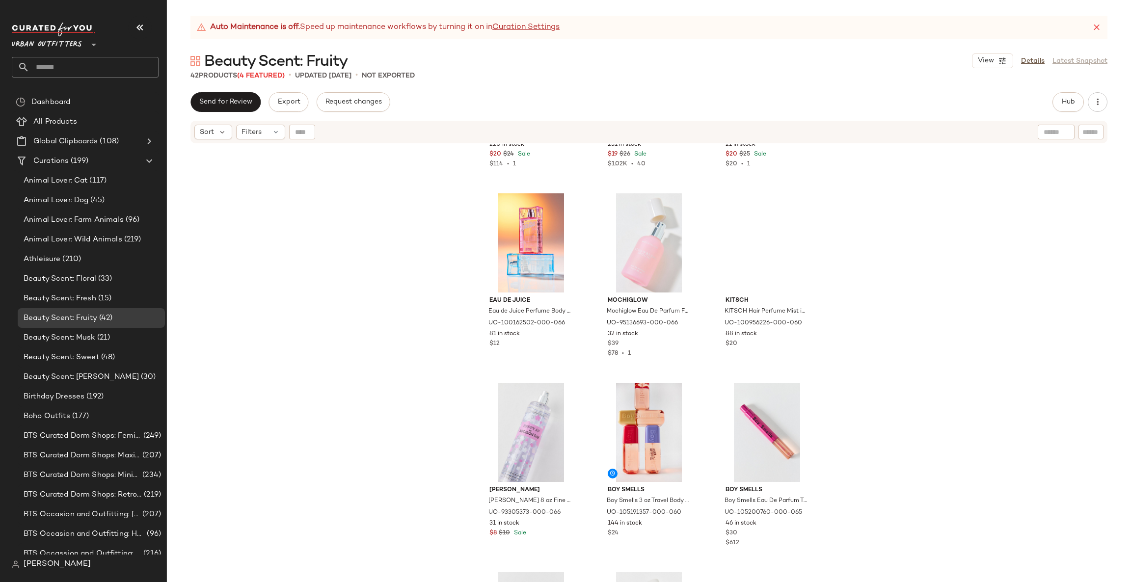
scroll to position [2192, 0]
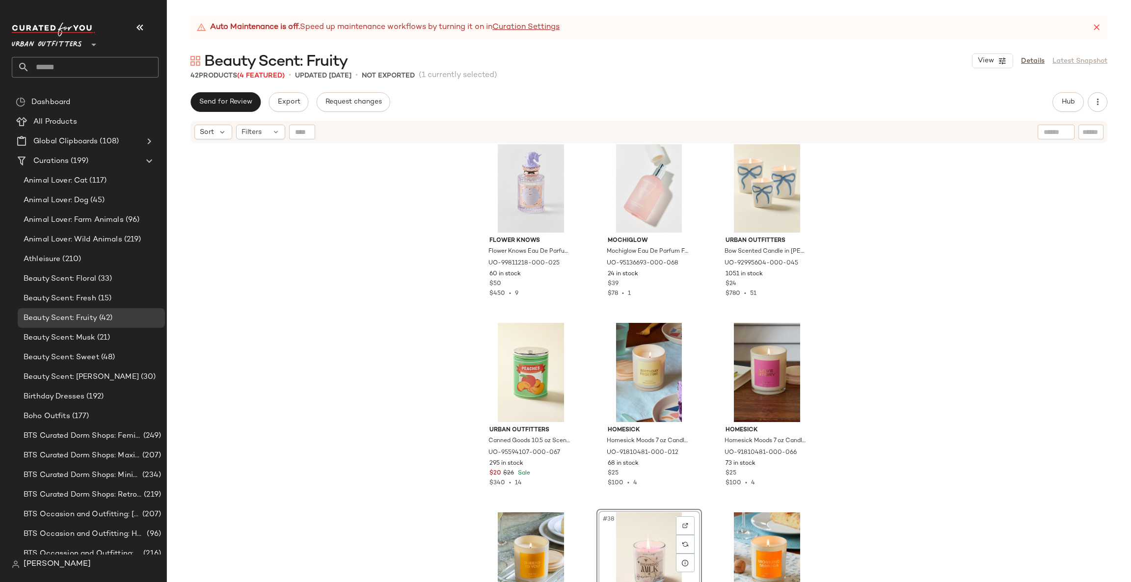
scroll to position [1898, 0]
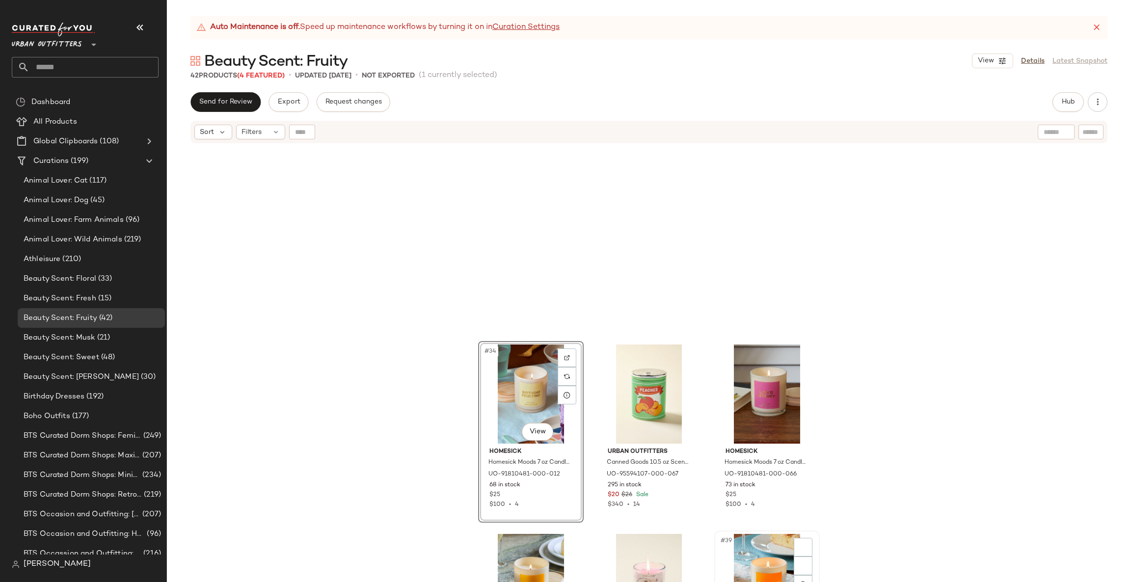
scroll to position [2192, 0]
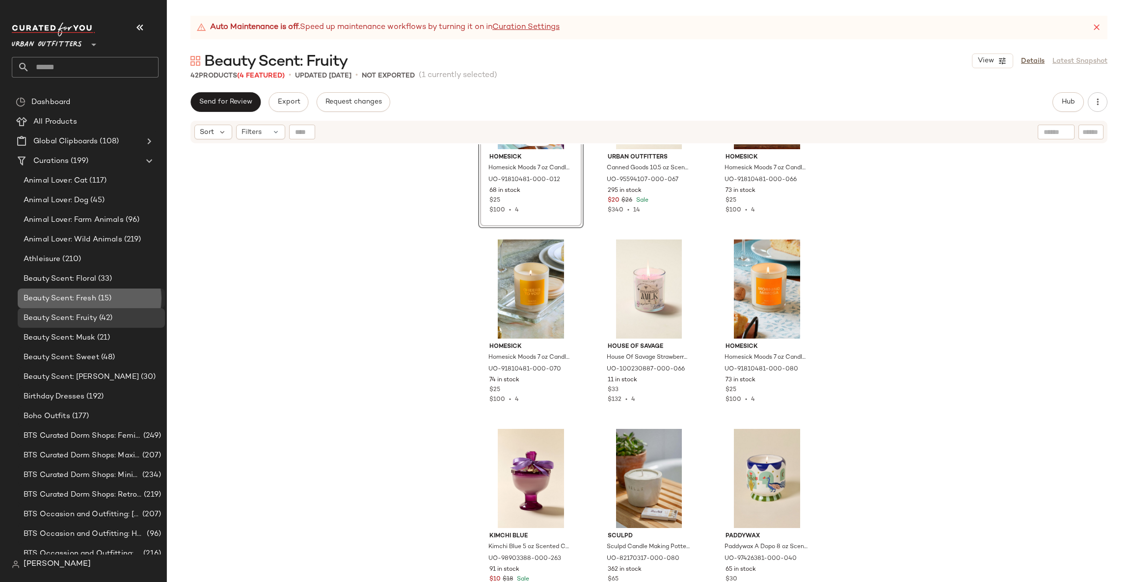
click at [115, 300] on div "Beauty Scent: Fresh (15)" at bounding box center [91, 298] width 140 height 11
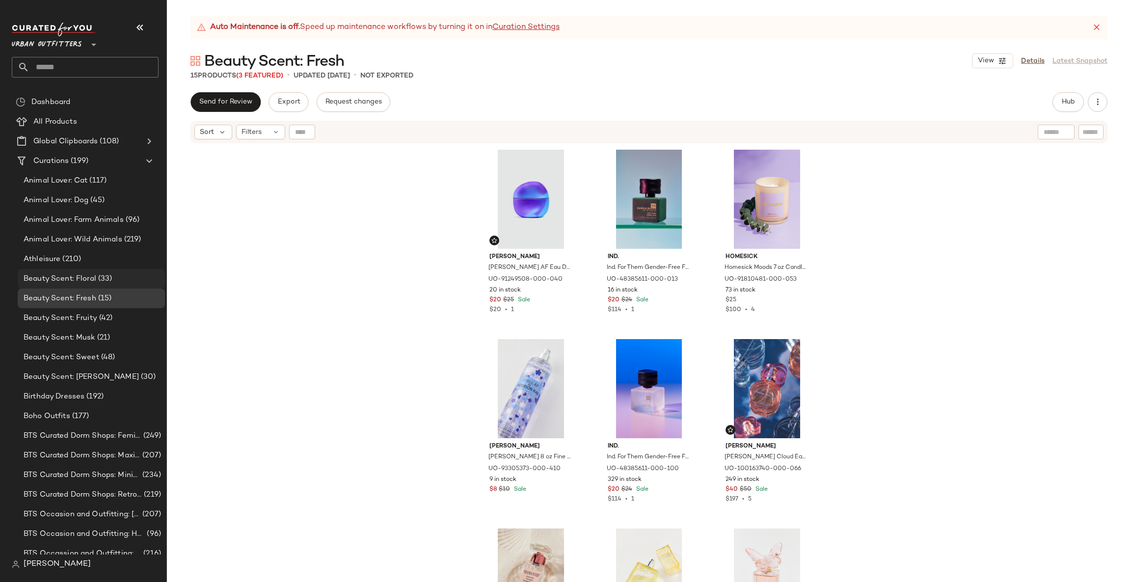
click at [135, 281] on div "Beauty Scent: Floral (33)" at bounding box center [91, 278] width 140 height 11
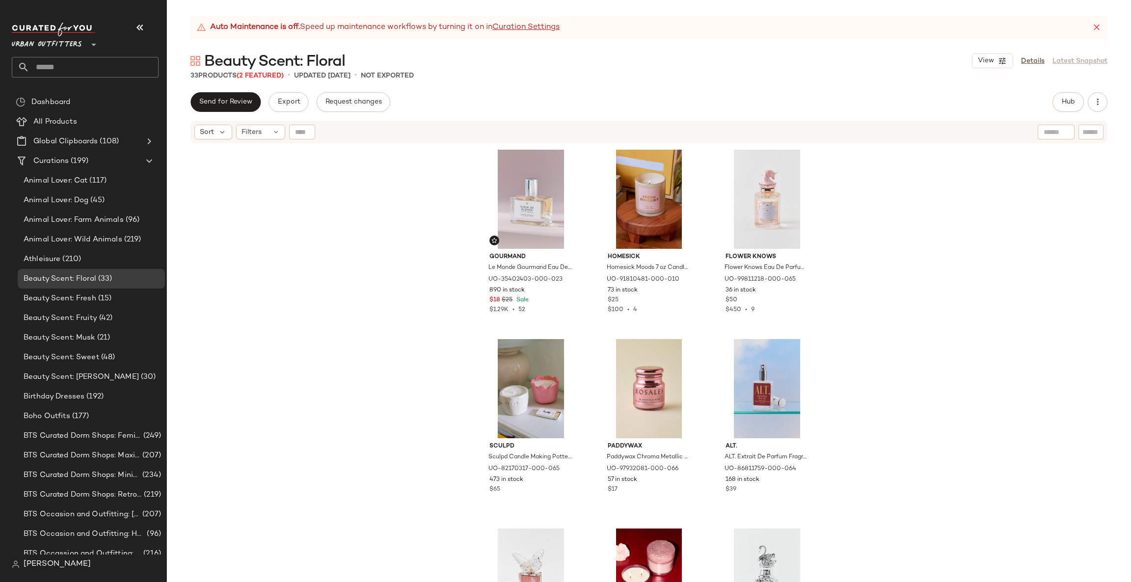
click at [76, 44] on span "Urban Outfitters" at bounding box center [47, 42] width 70 height 18
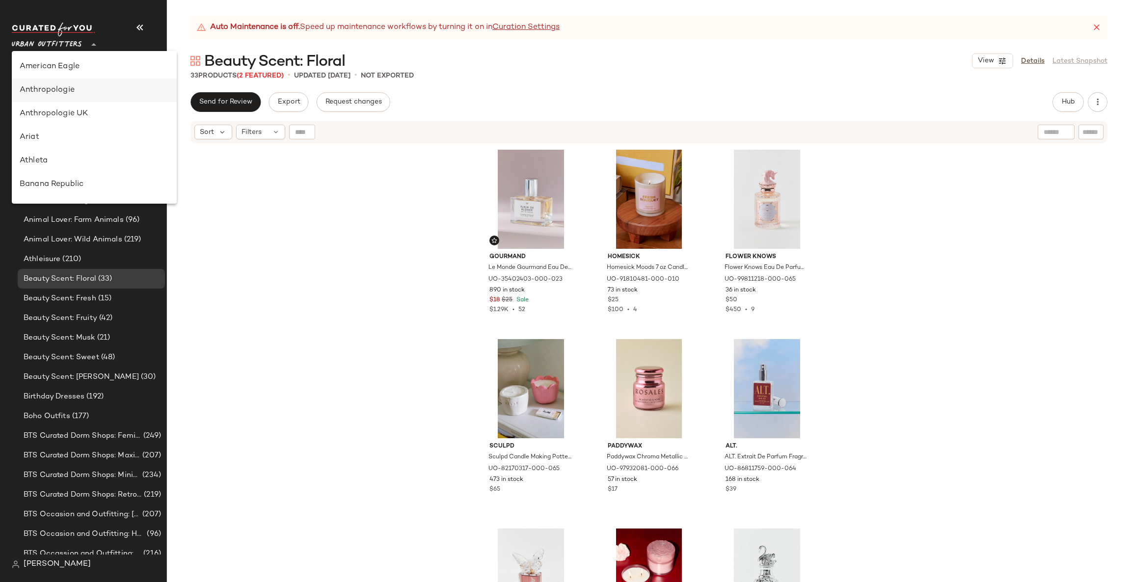
click at [85, 85] on div "Anthropologie" at bounding box center [94, 90] width 149 height 12
type input "**"
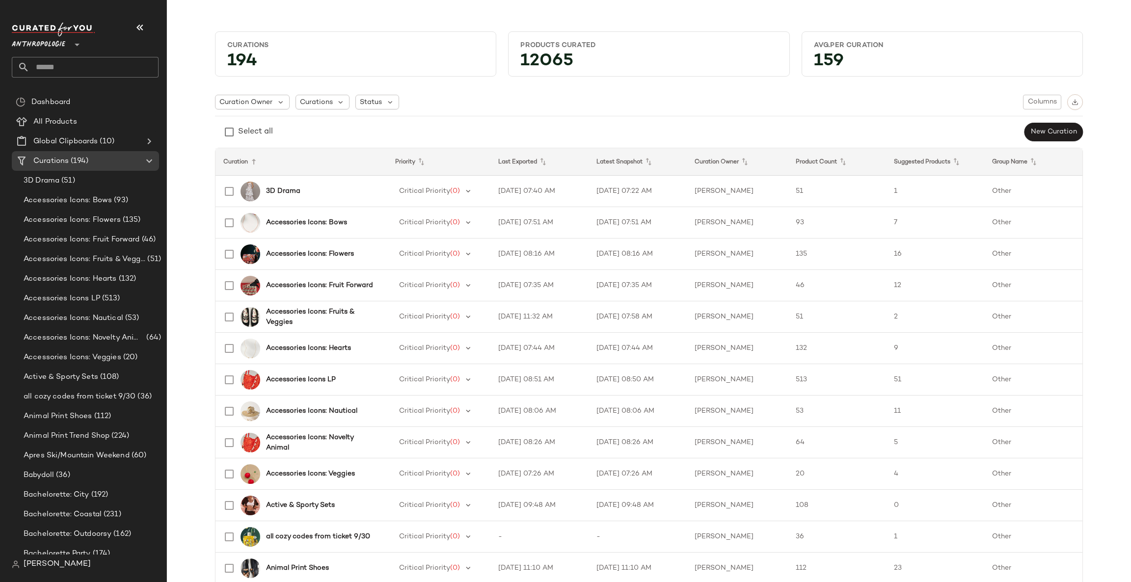
click at [100, 78] on div "Anthropologie **" at bounding box center [89, 50] width 155 height 61
click at [99, 72] on input "text" at bounding box center [93, 67] width 129 height 21
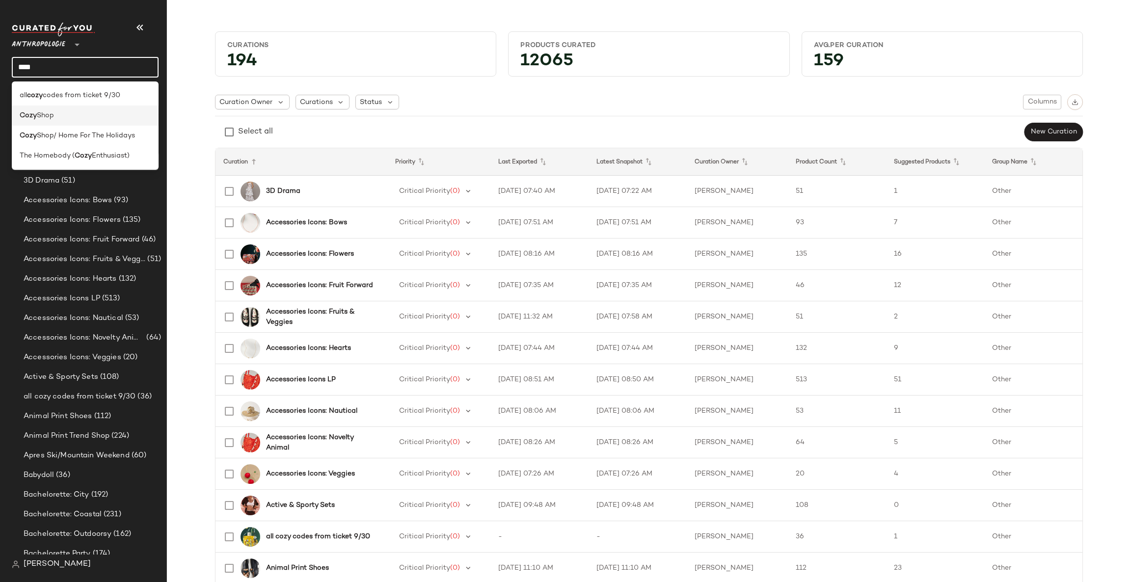
type input "****"
click at [116, 117] on div "Cozy Shop" at bounding box center [85, 115] width 131 height 10
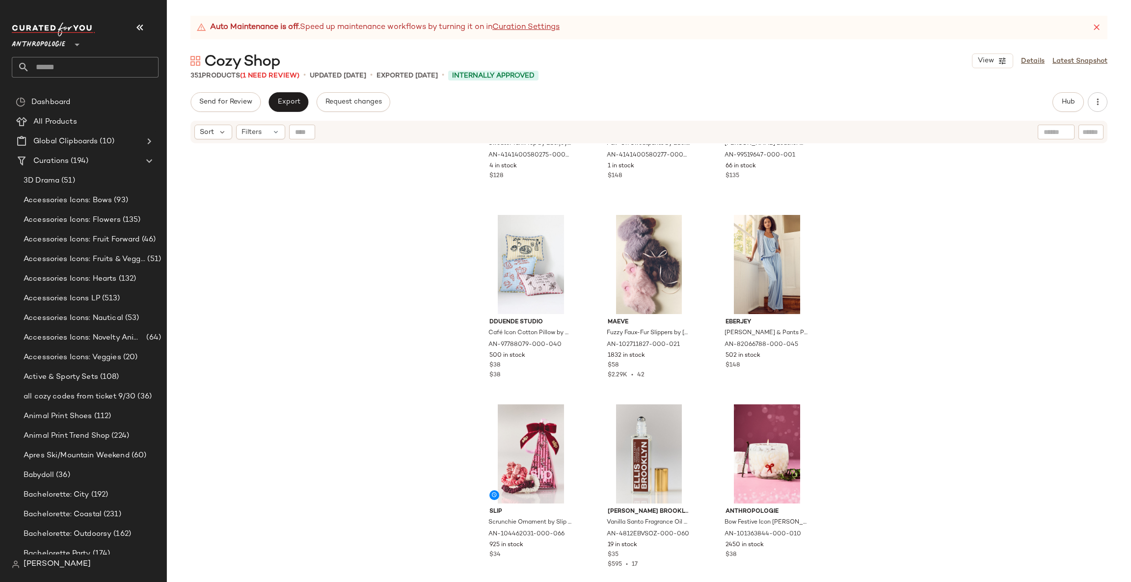
scroll to position [4279, 0]
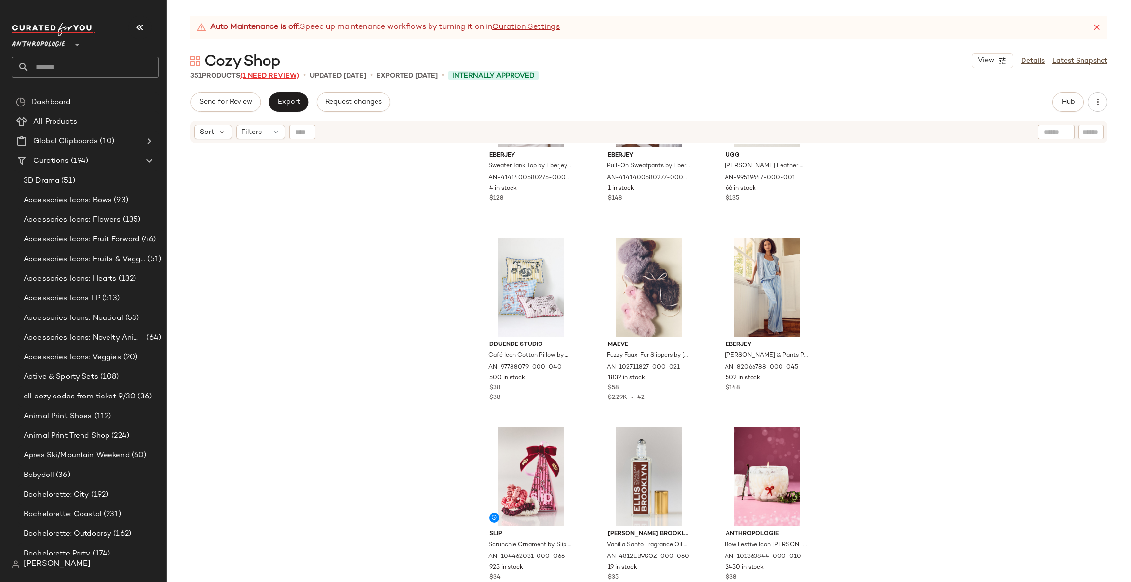
click at [295, 75] on span "(1 Need Review)" at bounding box center [269, 75] width 59 height 7
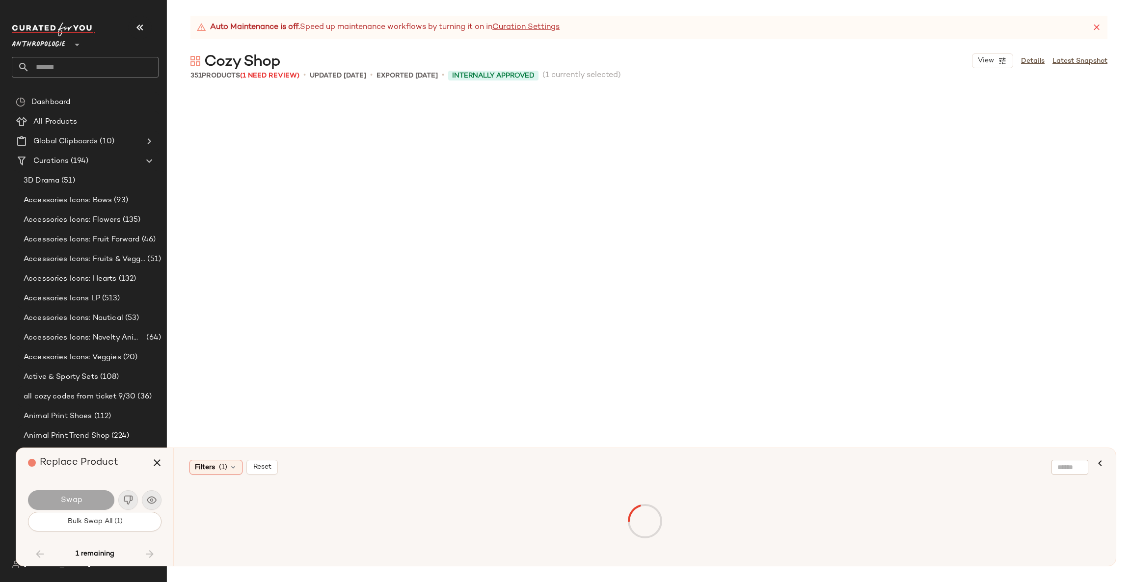
scroll to position [6822, 0]
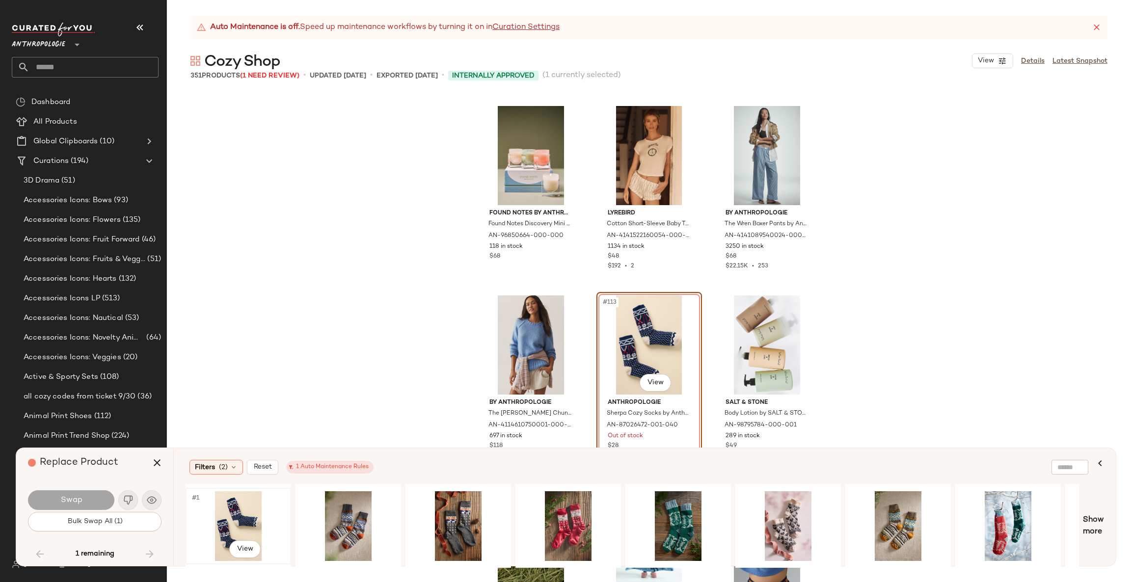
click at [214, 517] on div "#1 View" at bounding box center [238, 526] width 99 height 70
click at [79, 501] on span "Swap" at bounding box center [71, 500] width 22 height 9
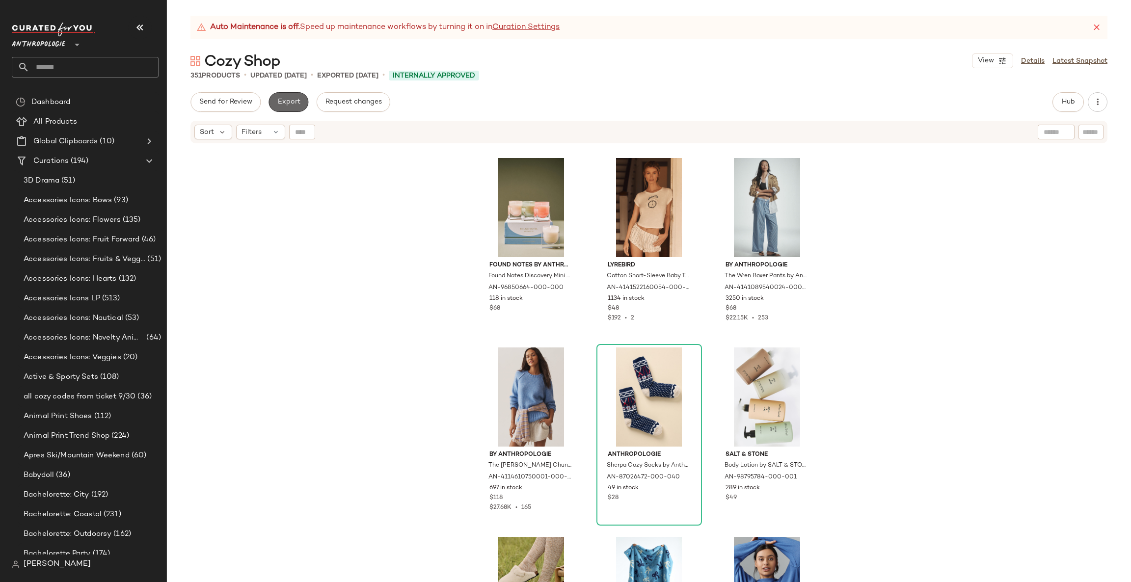
click at [295, 98] on span "Export" at bounding box center [288, 102] width 23 height 8
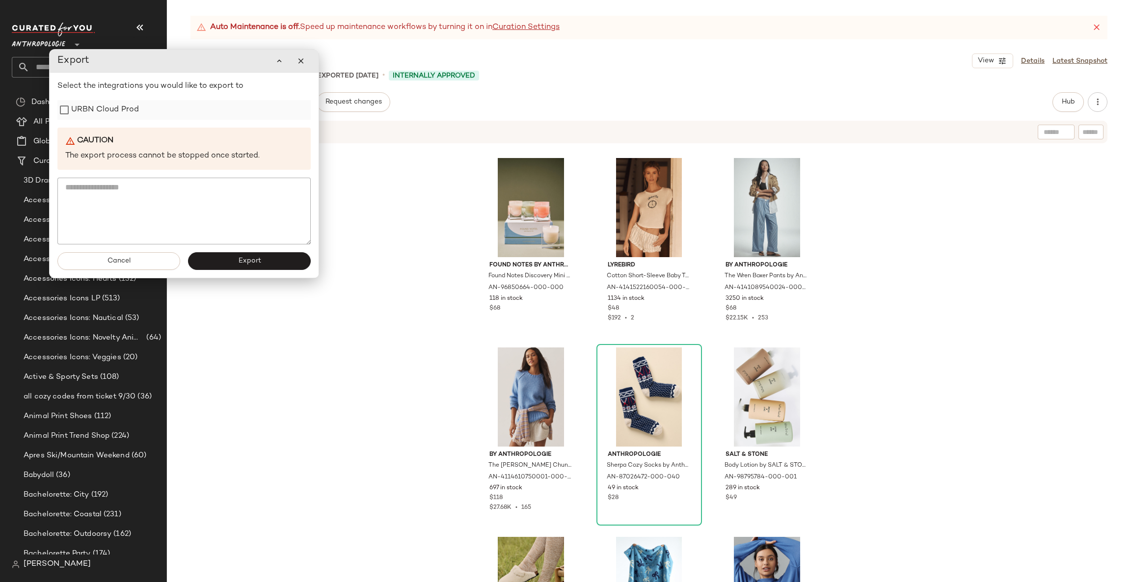
click at [139, 109] on div "URBN Cloud Prod" at bounding box center [183, 110] width 253 height 20
click at [108, 119] on label "URBN Cloud Prod" at bounding box center [105, 110] width 68 height 20
click at [222, 267] on button "Export" at bounding box center [249, 261] width 123 height 18
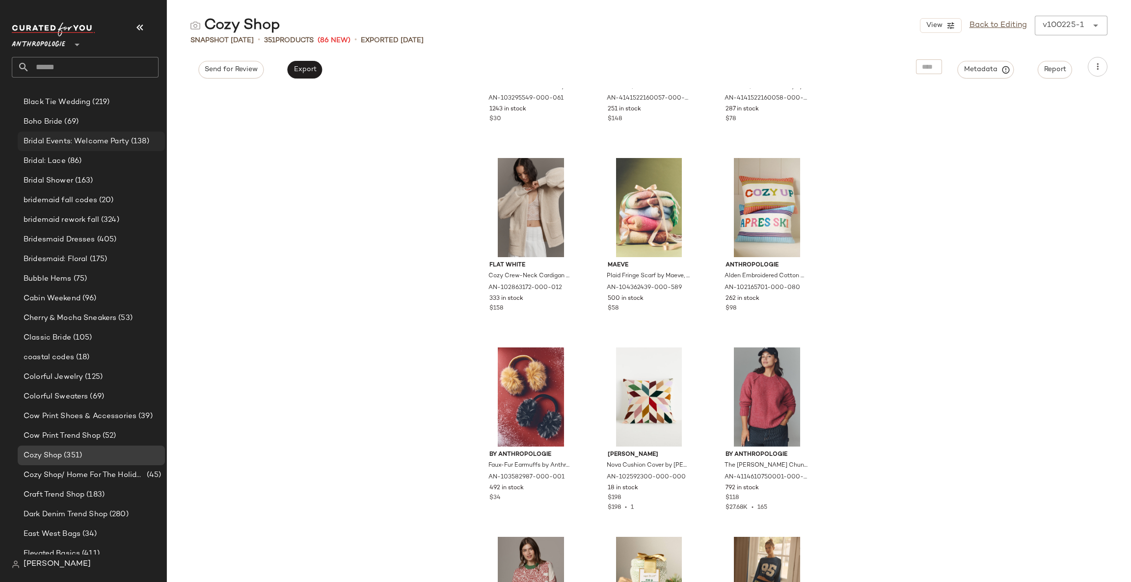
scroll to position [619, 0]
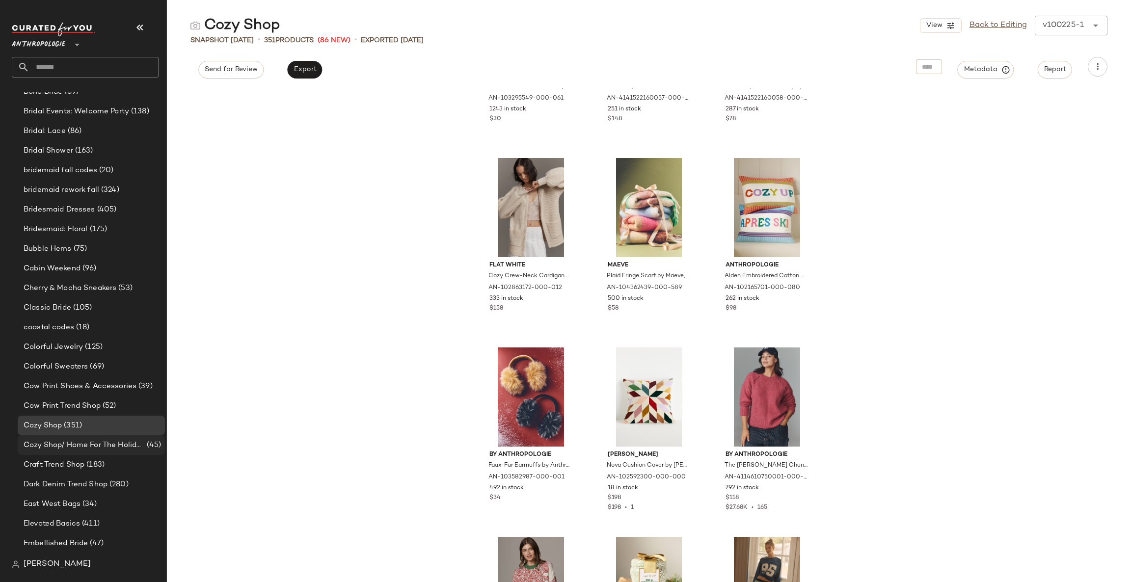
click at [121, 441] on span "Cozy Shop/ Home For The Holidays" at bounding box center [84, 445] width 121 height 11
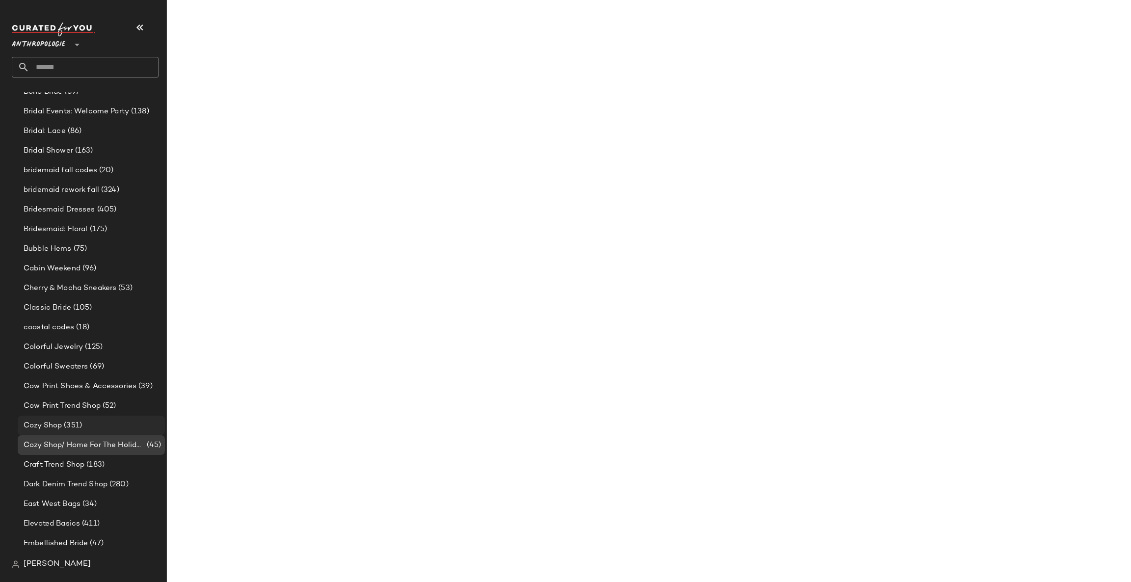
click at [134, 426] on div "Cozy Shop (351)" at bounding box center [91, 425] width 140 height 11
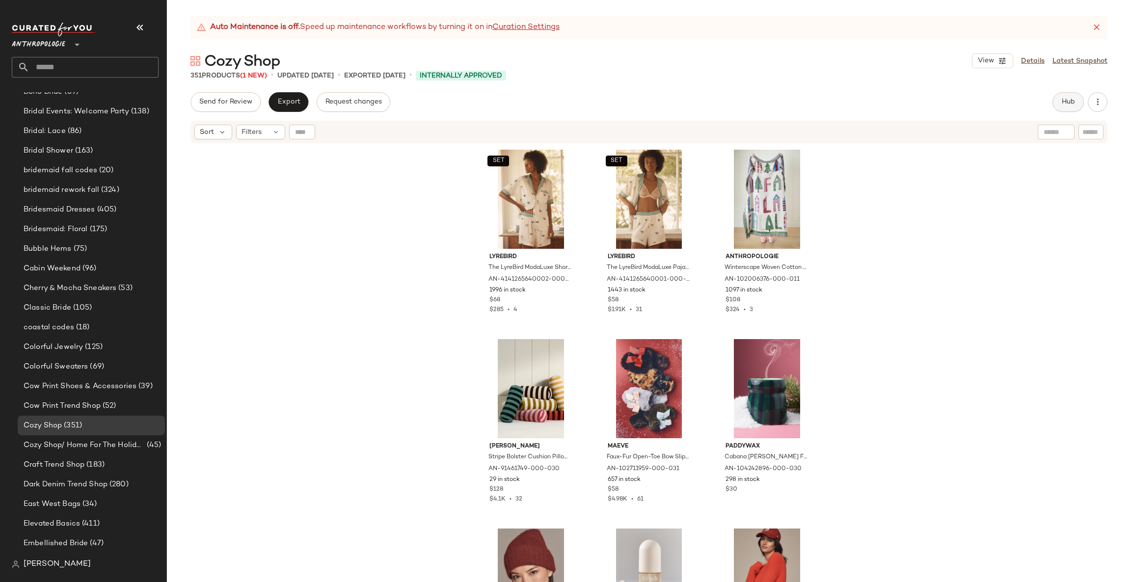
click at [1070, 109] on button "Hub" at bounding box center [1068, 102] width 31 height 20
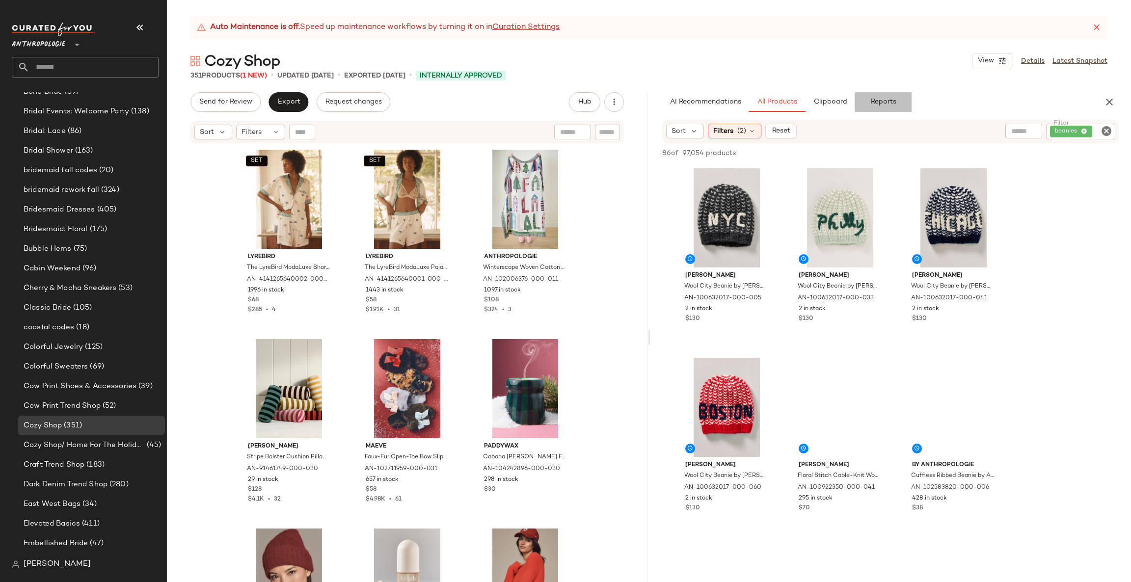
click at [889, 99] on span "Reports" at bounding box center [883, 102] width 26 height 8
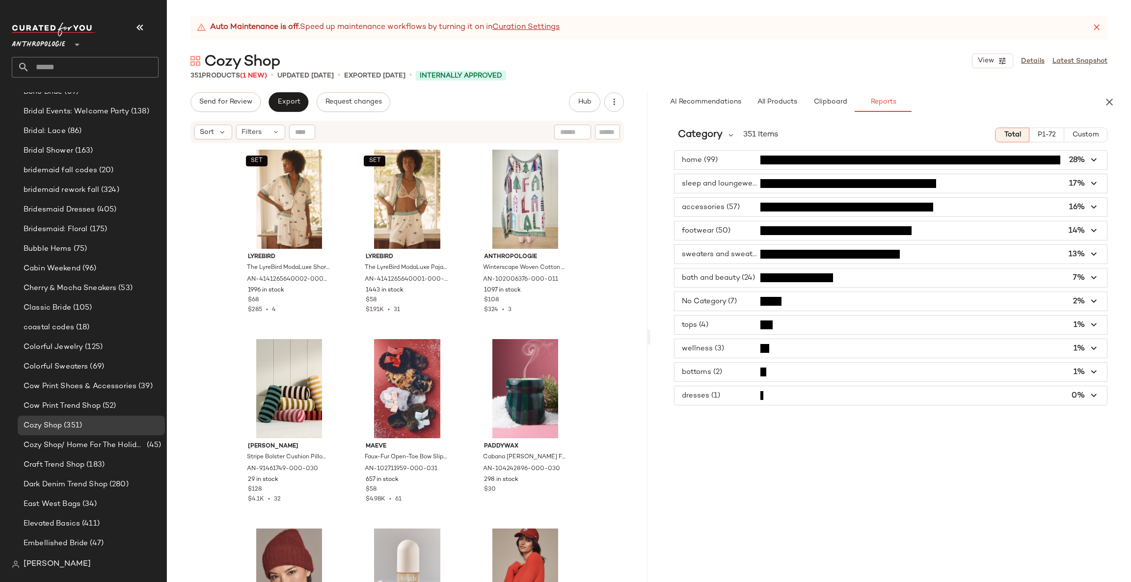
click at [774, 405] on span "button" at bounding box center [891, 395] width 433 height 19
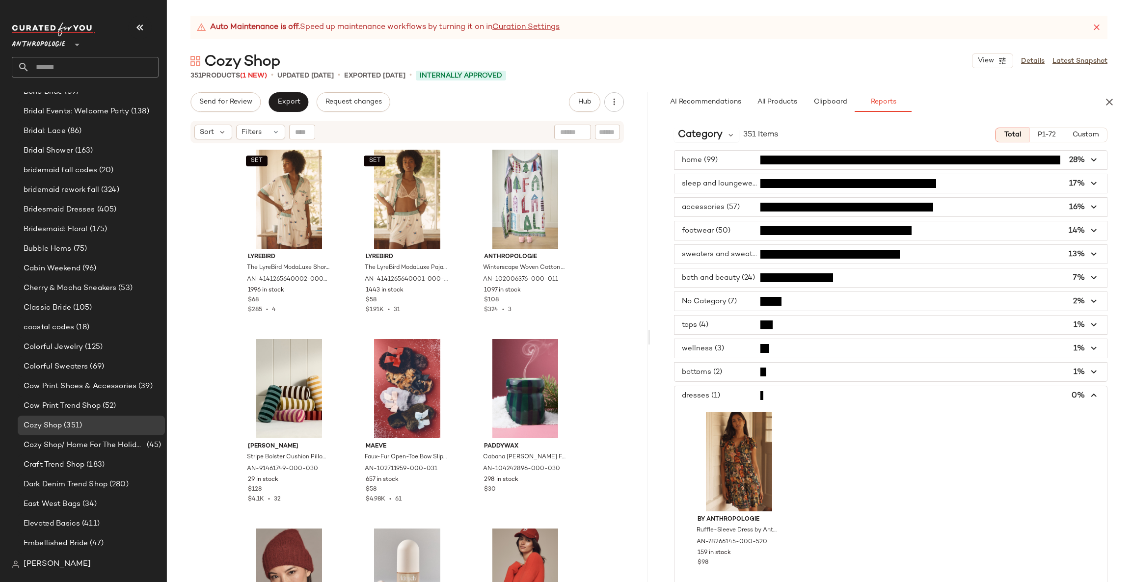
click at [785, 394] on span "button" at bounding box center [891, 395] width 433 height 19
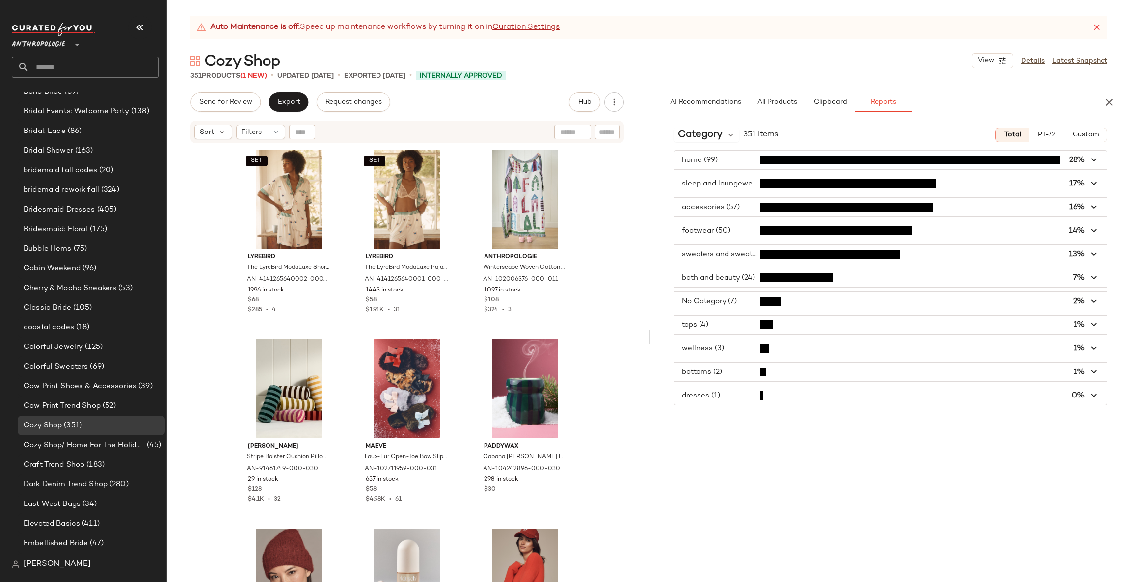
click at [797, 362] on div "home (99) 28% sleep and loungewear (58) 17% accessories (57) 16% footwear (50) …" at bounding box center [891, 277] width 481 height 255
click at [790, 374] on span "button" at bounding box center [891, 372] width 433 height 19
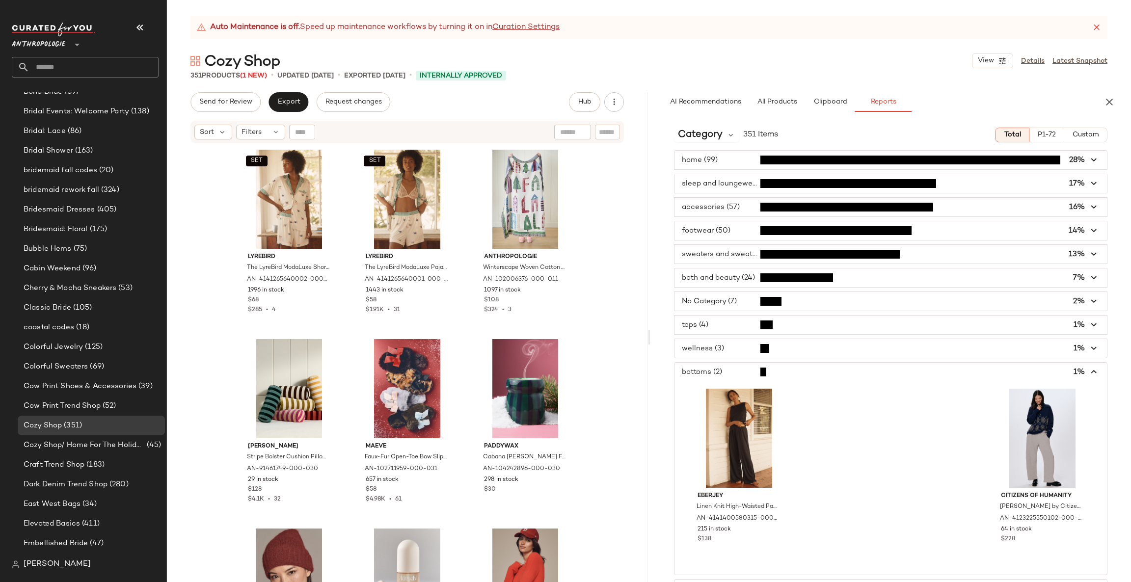
drag, startPoint x: 790, startPoint y: 373, endPoint x: 791, endPoint y: 362, distance: 10.3
click at [791, 373] on span "button" at bounding box center [891, 372] width 433 height 19
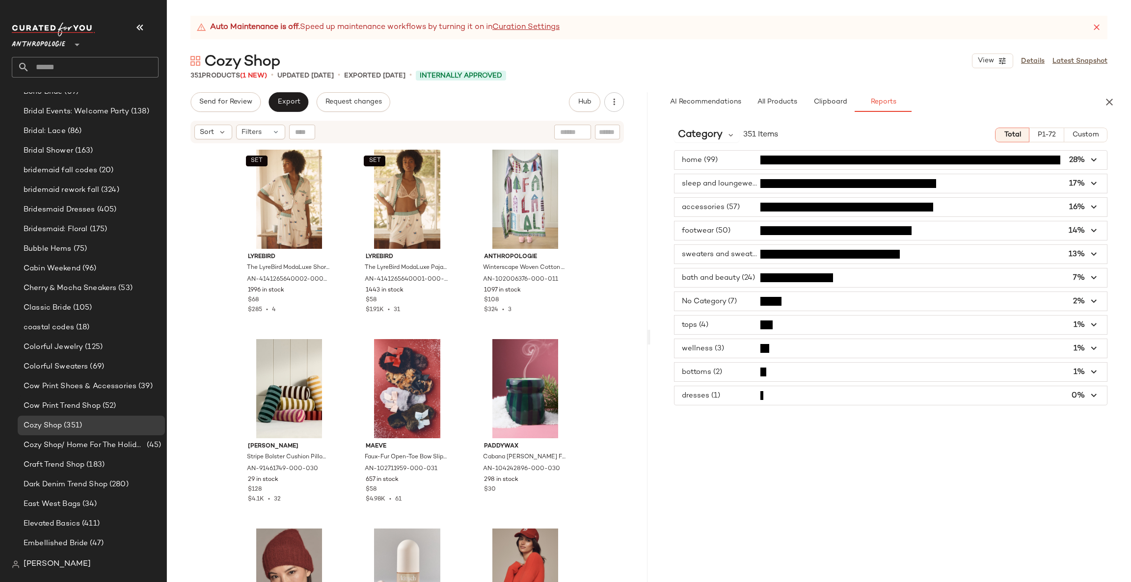
click at [797, 353] on span "button" at bounding box center [891, 348] width 433 height 19
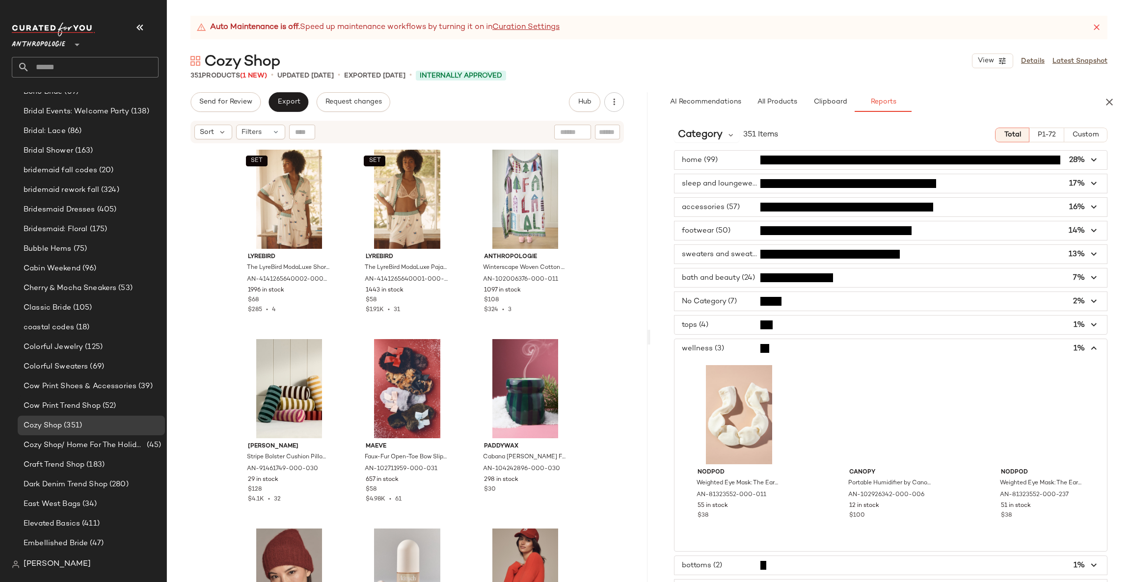
click at [797, 353] on span "button" at bounding box center [891, 348] width 433 height 19
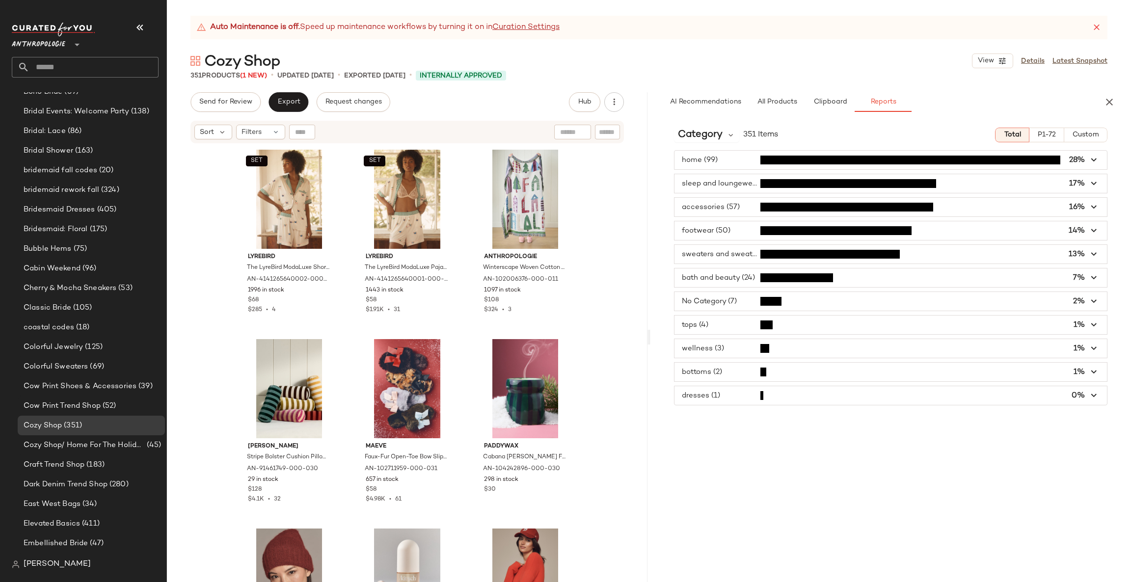
click at [783, 309] on span "button" at bounding box center [891, 301] width 433 height 19
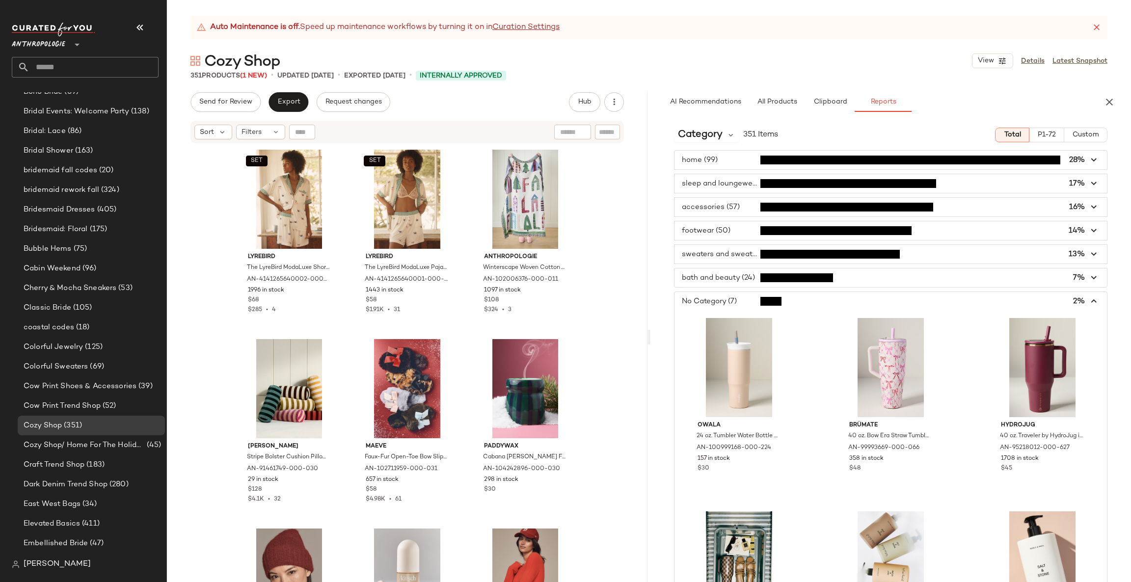
click at [801, 303] on span "button" at bounding box center [891, 301] width 433 height 19
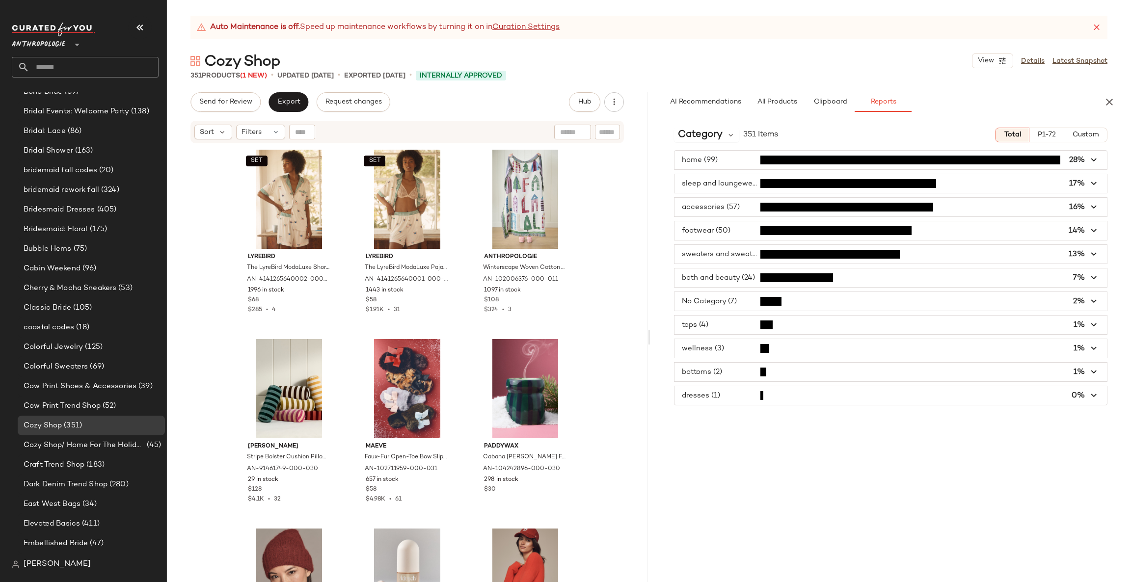
click at [823, 276] on span "button" at bounding box center [891, 278] width 433 height 19
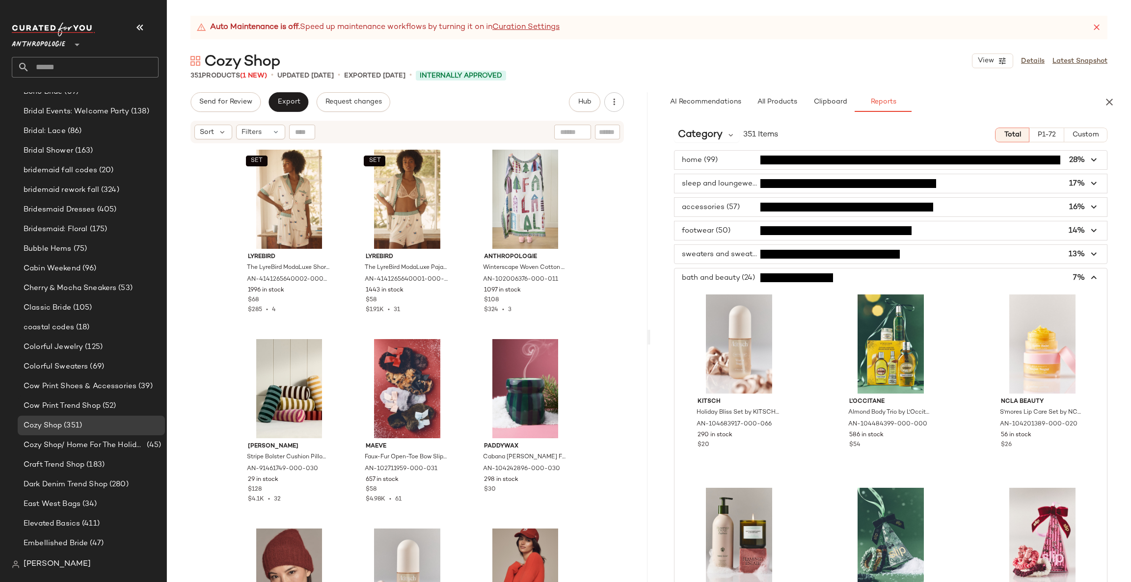
click at [803, 277] on span "button" at bounding box center [891, 278] width 433 height 19
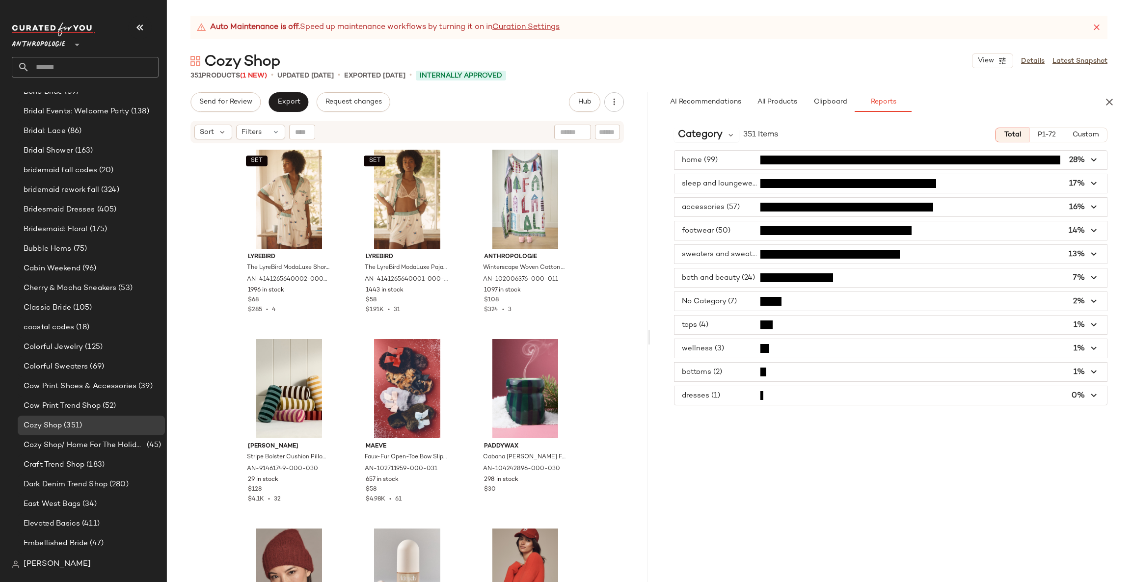
click at [822, 257] on span "button" at bounding box center [891, 254] width 433 height 19
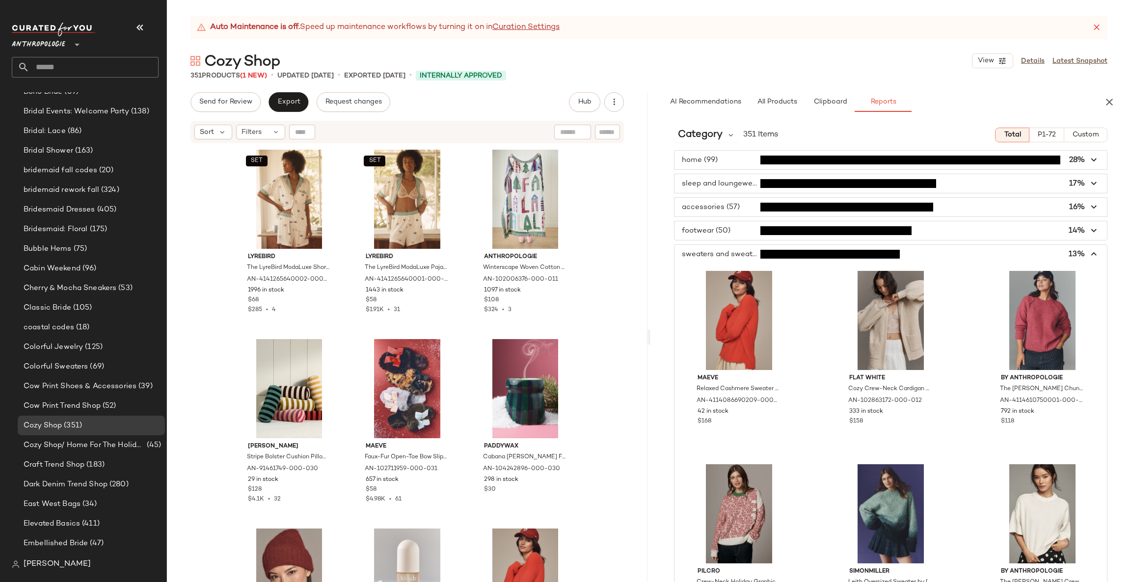
click at [816, 232] on span "button" at bounding box center [891, 230] width 433 height 19
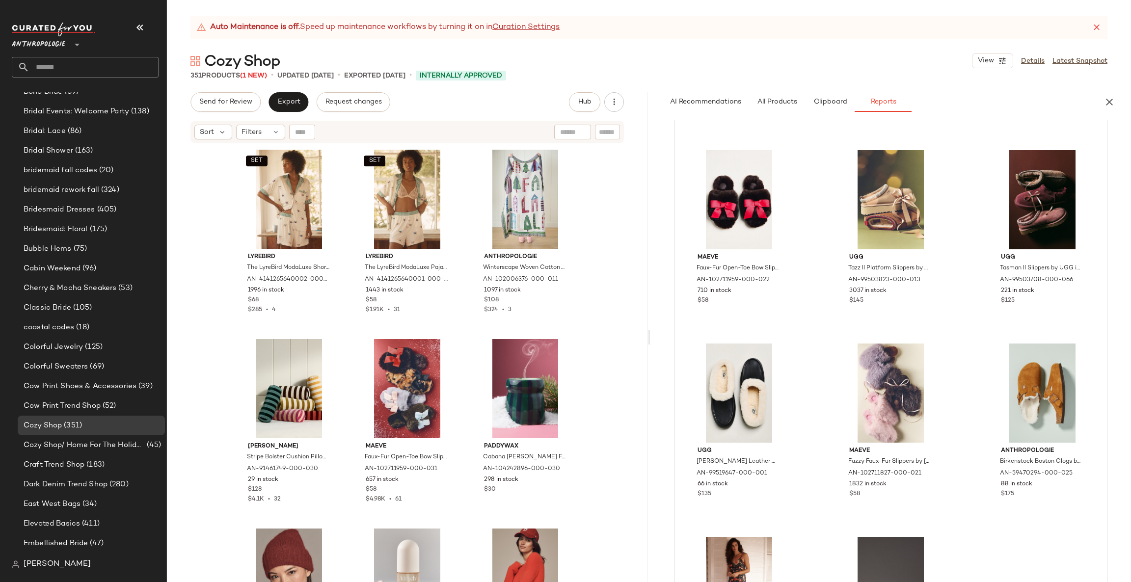
scroll to position [295, 0]
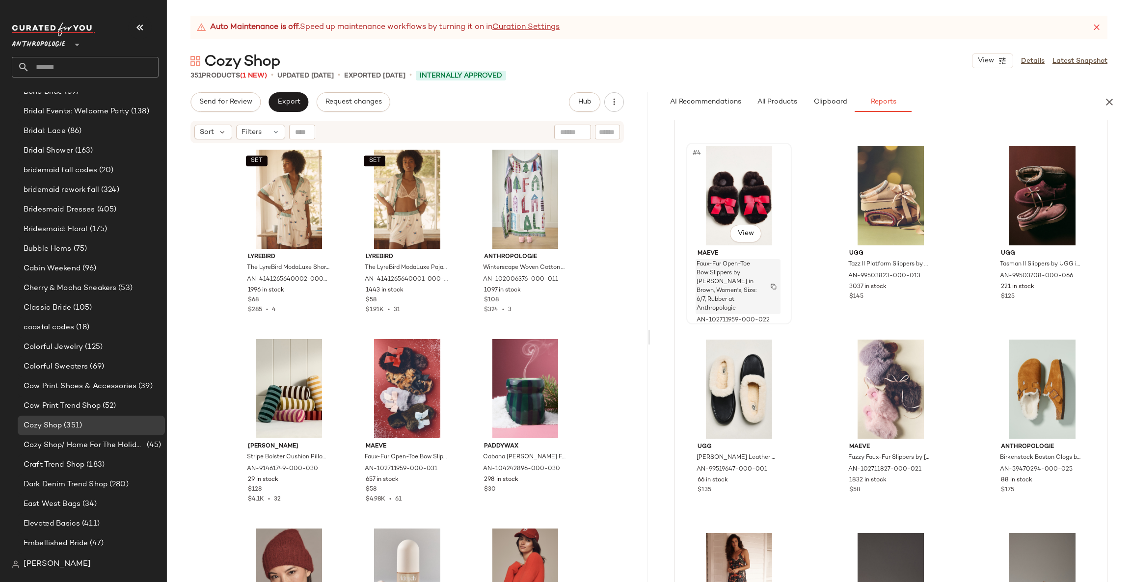
click at [720, 271] on span "Faux-Fur Open-Toe Bow Slippers by Maeve in Brown, Women's, Size: 6/7, Rubber at…" at bounding box center [729, 286] width 64 height 53
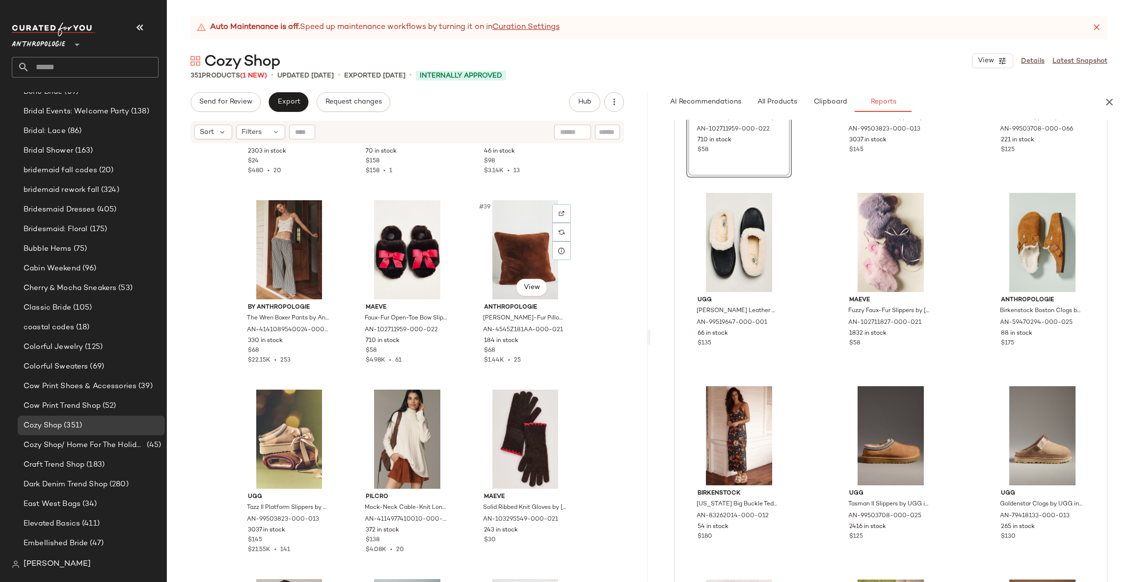
scroll to position [2084, 0]
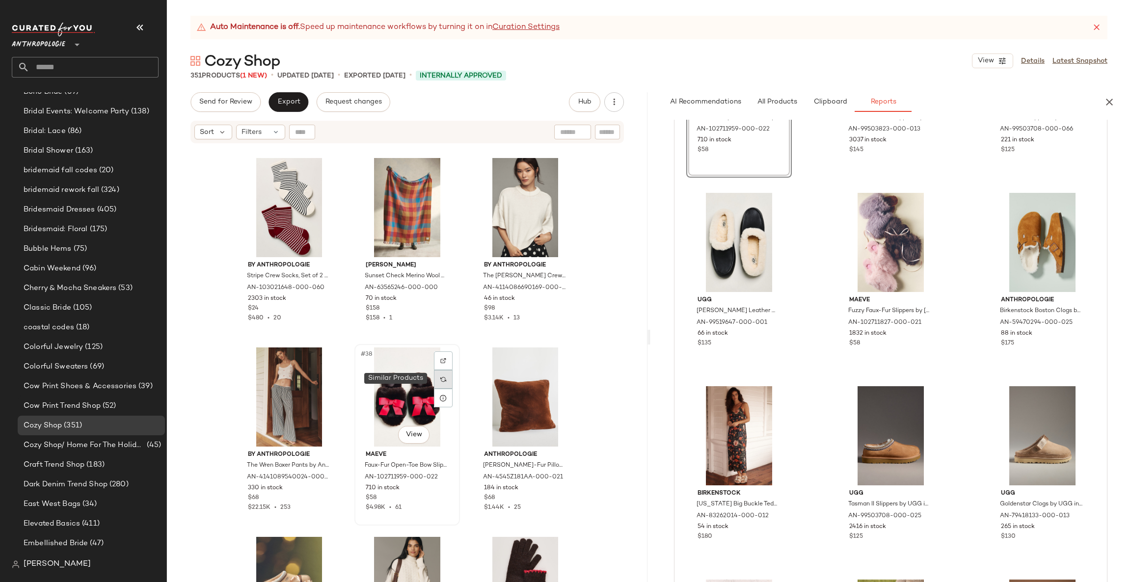
click at [442, 378] on img at bounding box center [443, 380] width 6 height 6
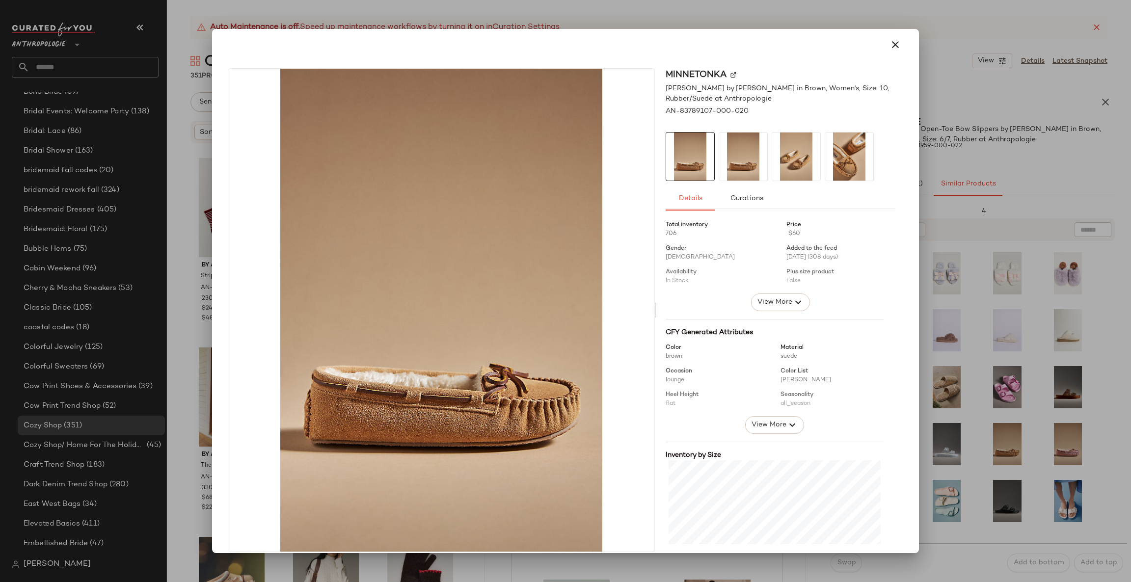
click at [1048, 307] on div at bounding box center [565, 291] width 1131 height 582
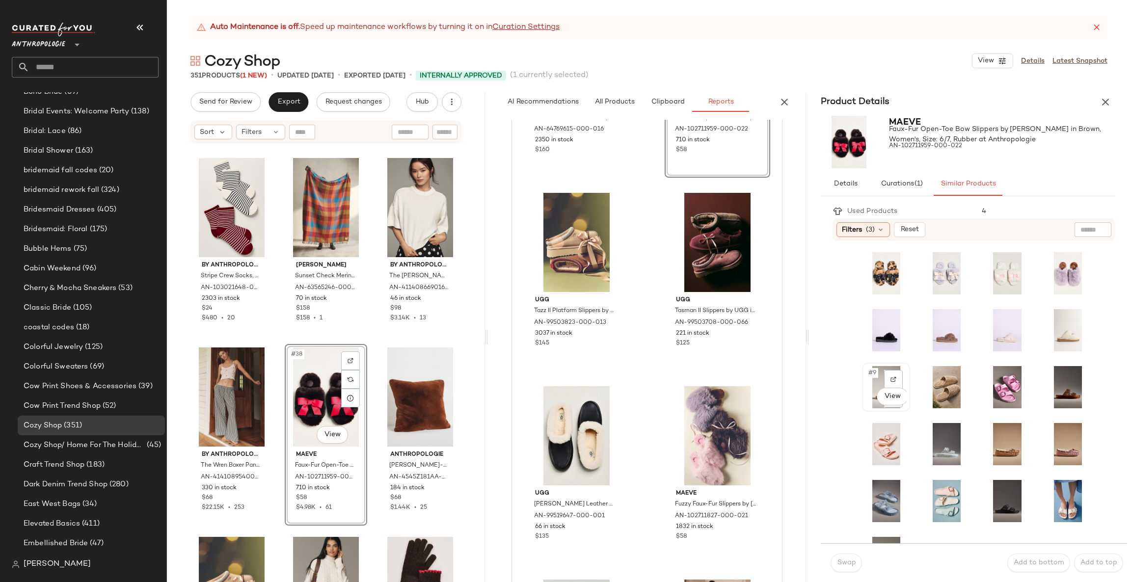
click at [879, 378] on div "#9 View" at bounding box center [886, 387] width 41 height 42
click at [882, 396] on body "Anthropologie ** Dashboard All Products Global Clipboards (10) Curations (194) …" at bounding box center [565, 291] width 1131 height 582
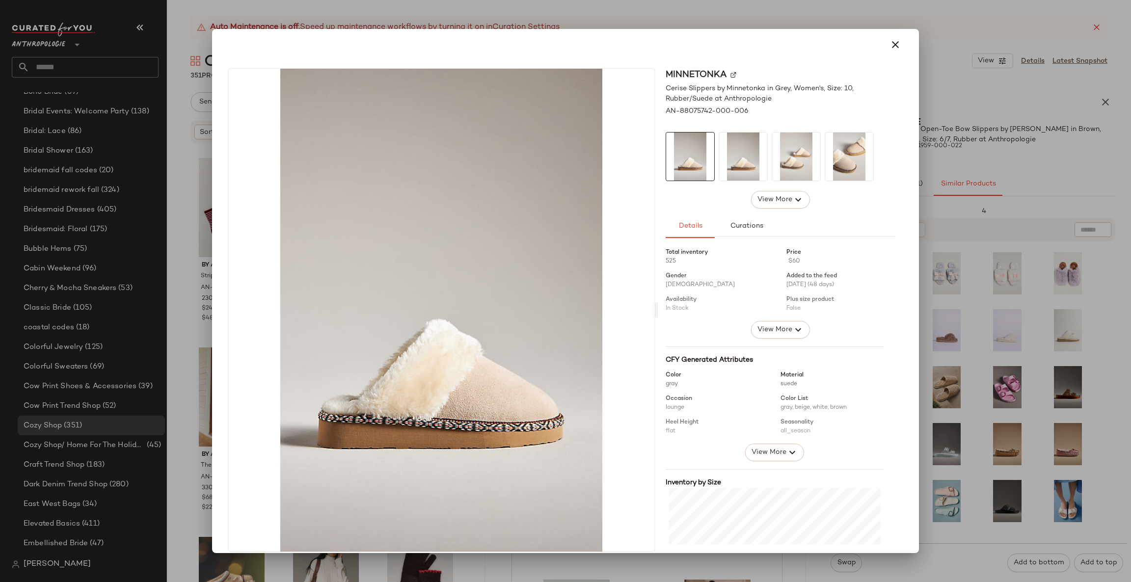
click at [1047, 343] on div at bounding box center [565, 291] width 1131 height 582
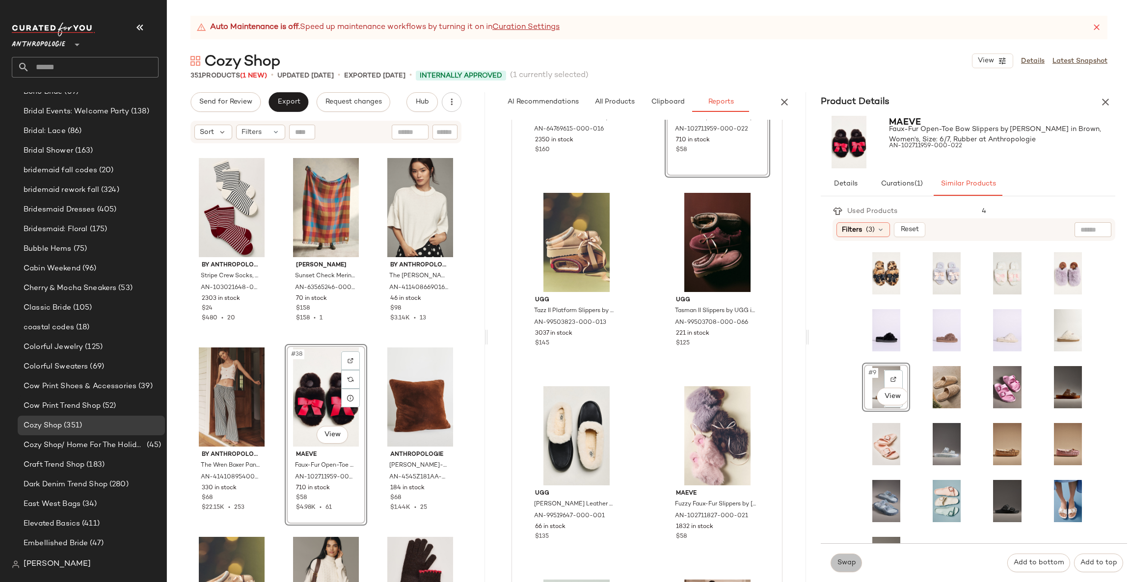
click at [851, 562] on span "Swap" at bounding box center [846, 563] width 19 height 8
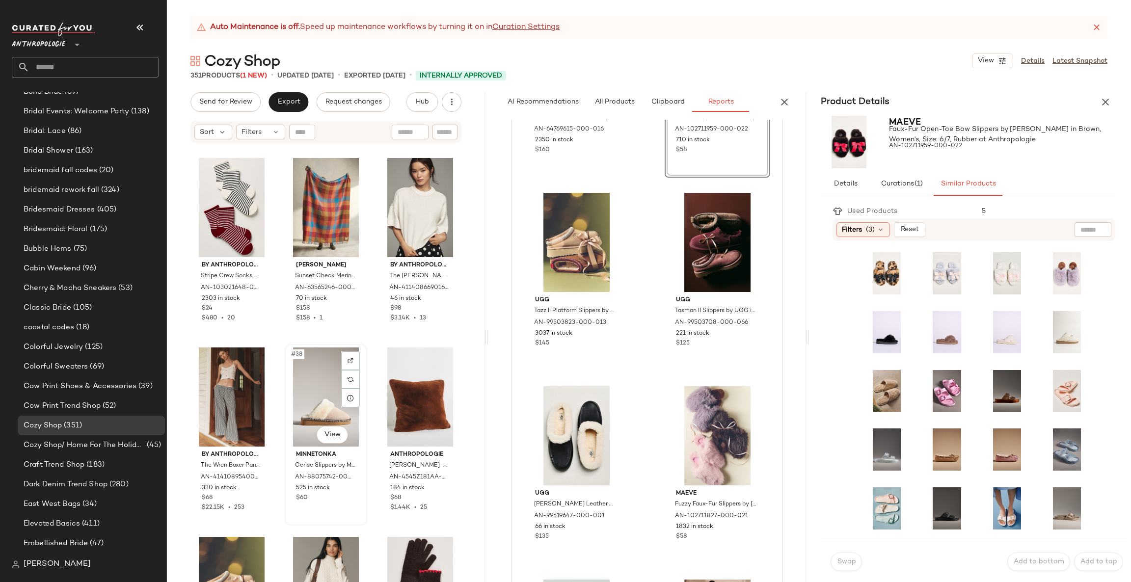
click at [309, 397] on div "#38 View" at bounding box center [326, 397] width 76 height 99
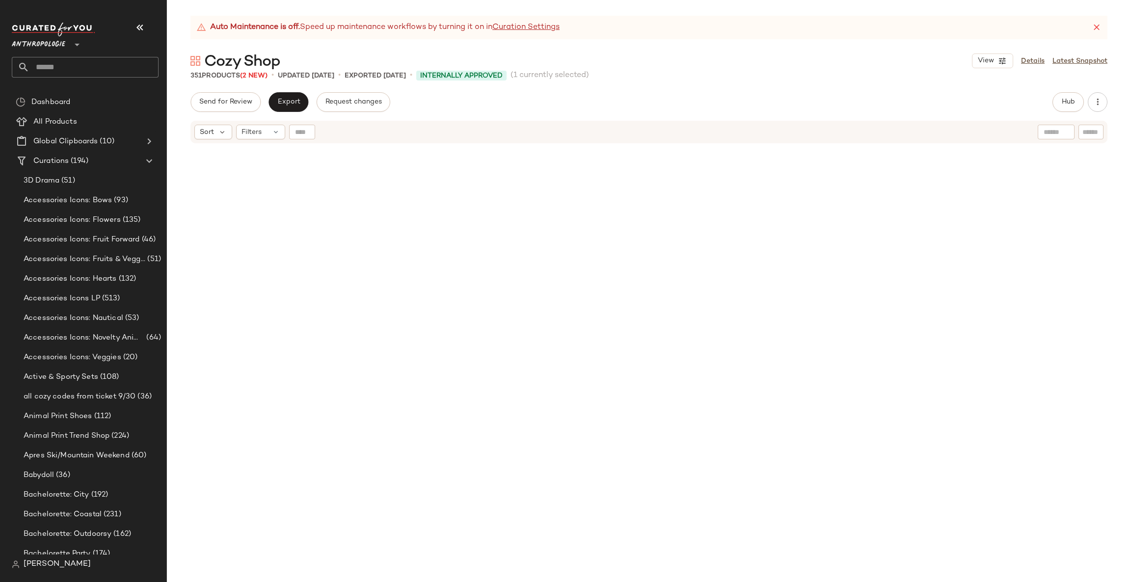
scroll to position [2084, 0]
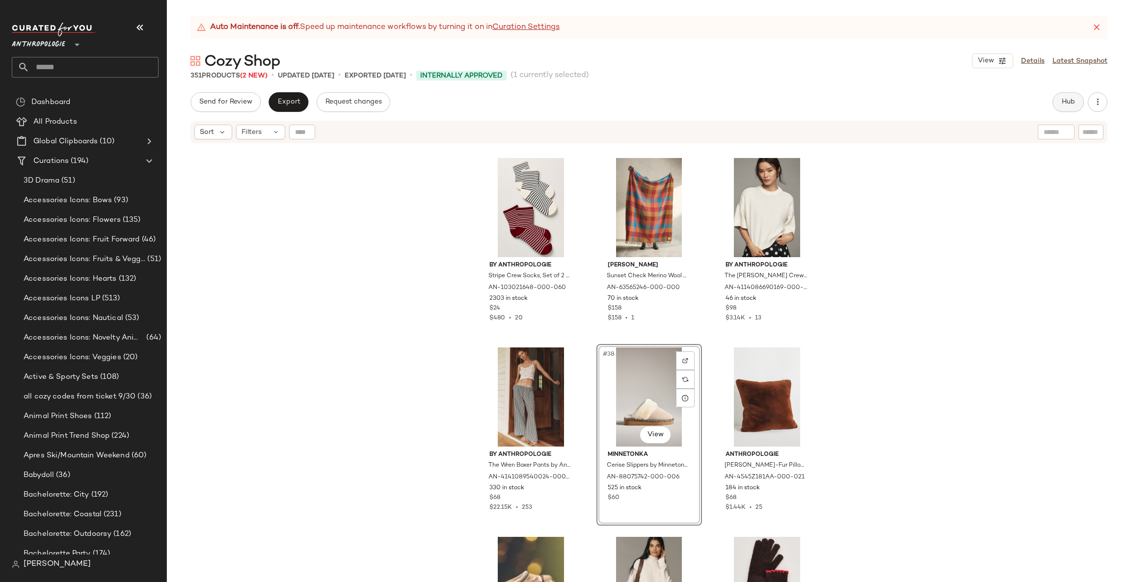
click at [1071, 100] on span "Hub" at bounding box center [1068, 102] width 14 height 8
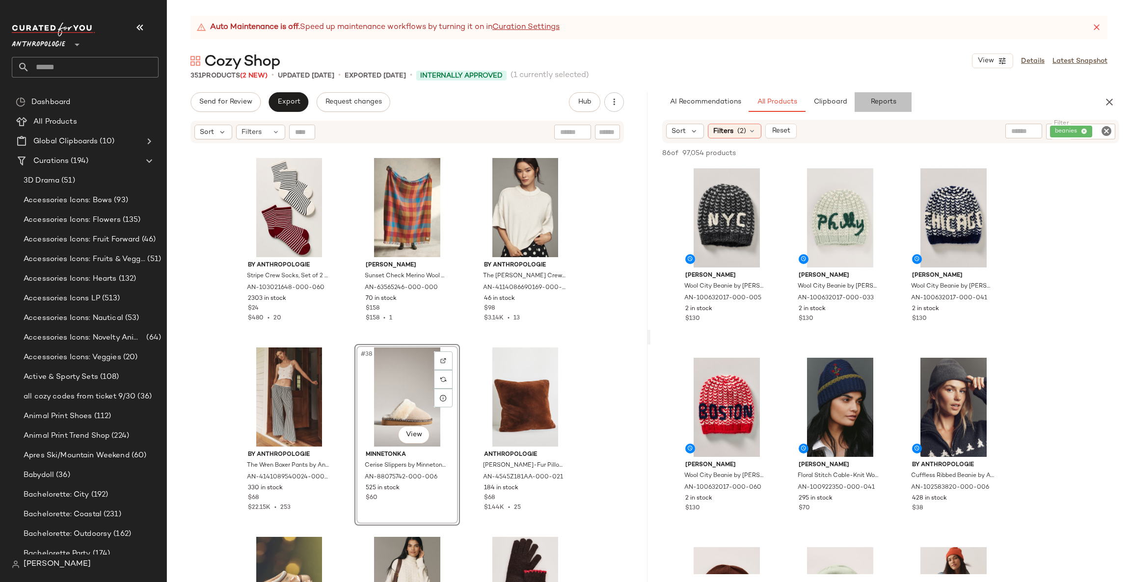
click at [871, 98] on span "Reports" at bounding box center [883, 102] width 26 height 8
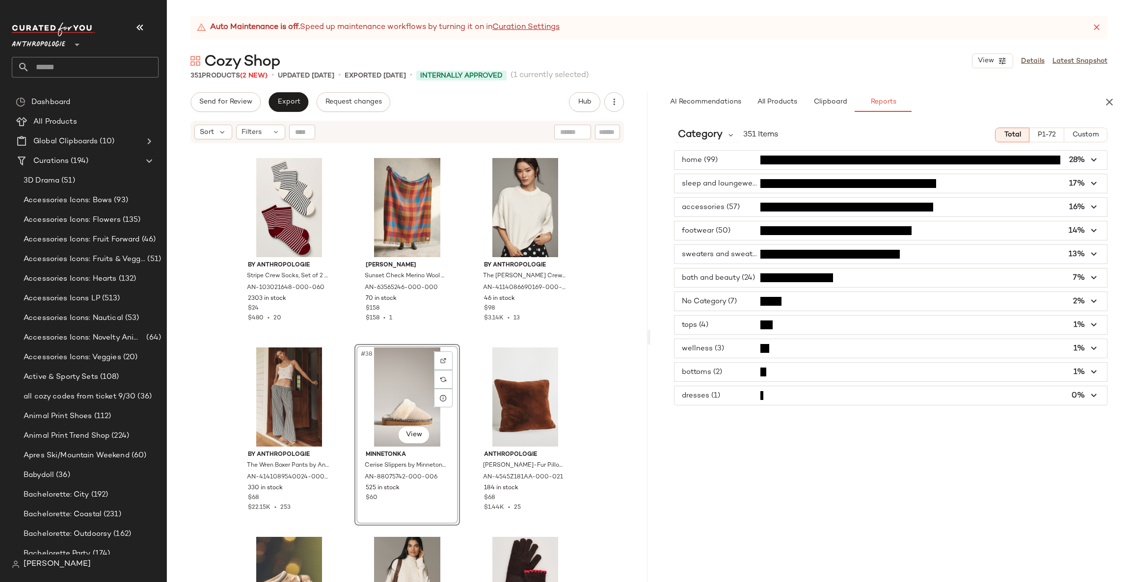
click at [761, 232] on span "button" at bounding box center [891, 230] width 433 height 19
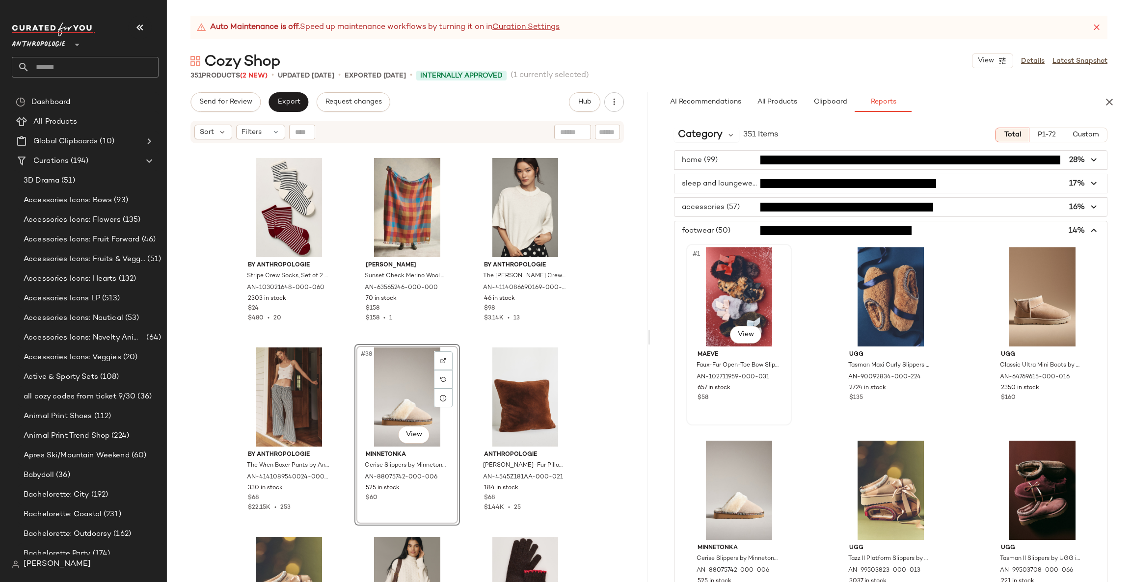
click at [745, 287] on div "#1 View" at bounding box center [739, 296] width 99 height 99
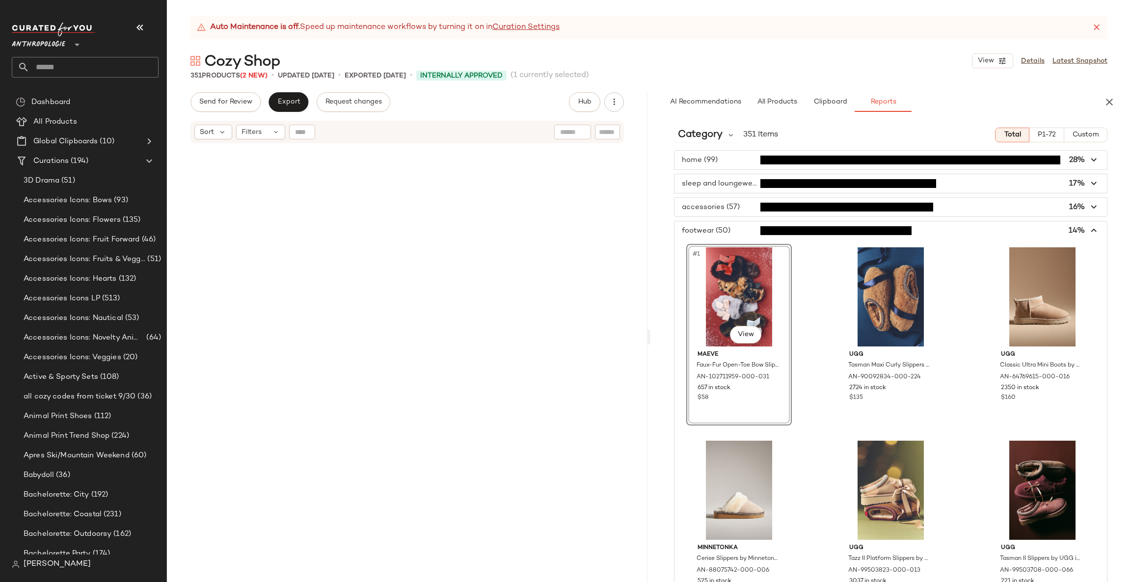
scroll to position [0, 0]
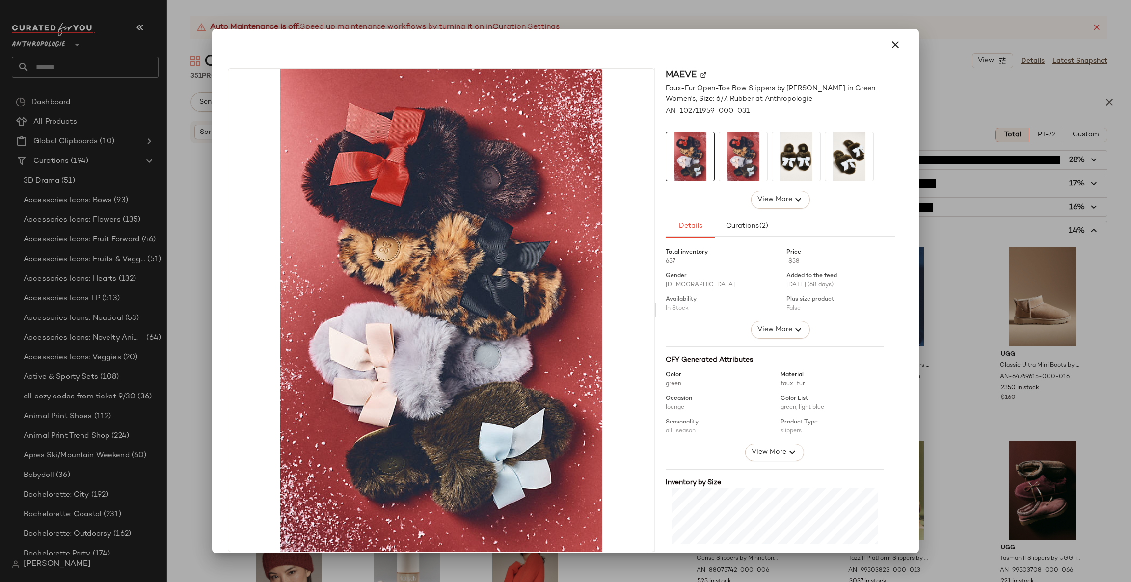
click at [961, 260] on div at bounding box center [565, 291] width 1131 height 582
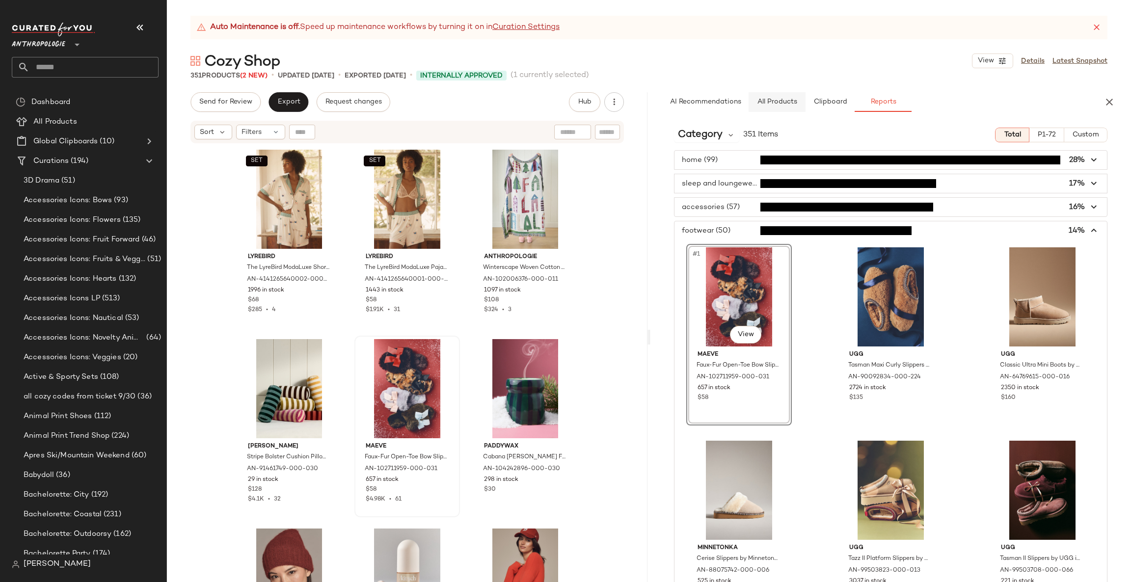
click at [777, 94] on button "All Products" at bounding box center [777, 102] width 57 height 20
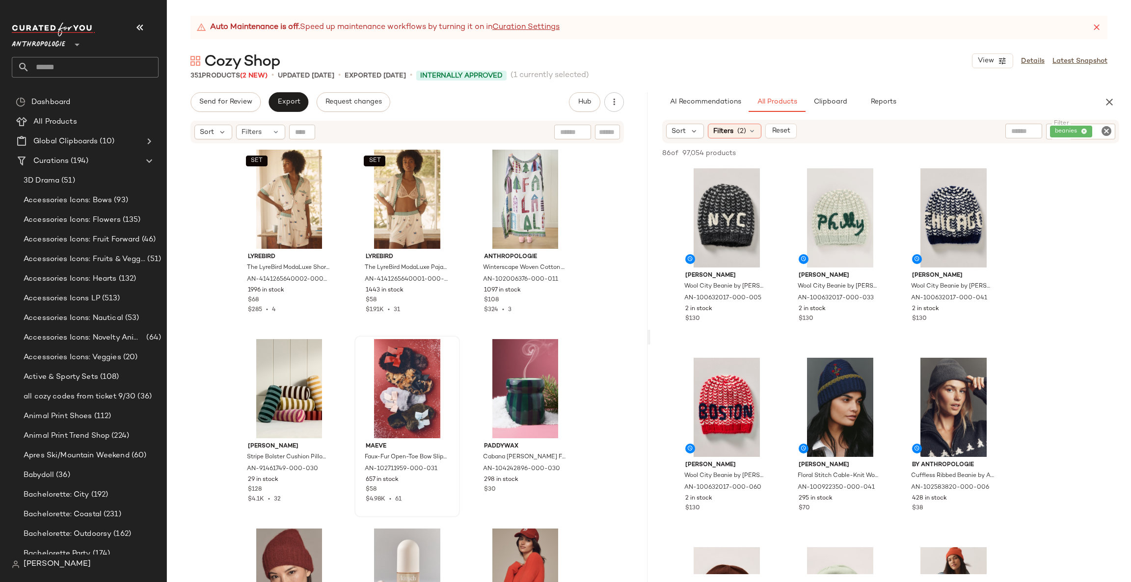
click at [1111, 132] on icon "Clear Filter" at bounding box center [1107, 131] width 12 height 12
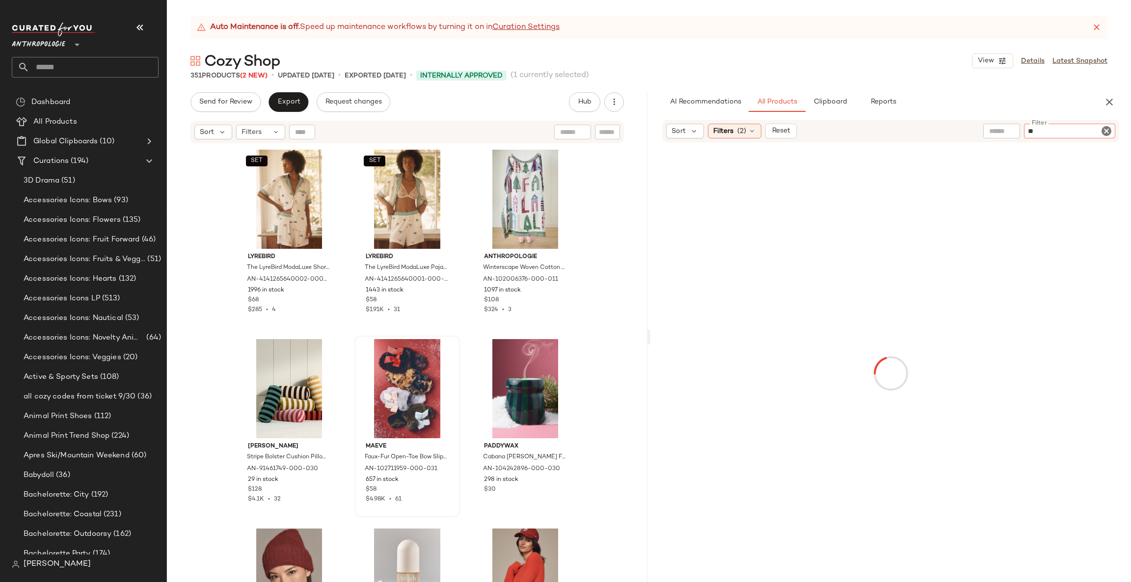
type input "***"
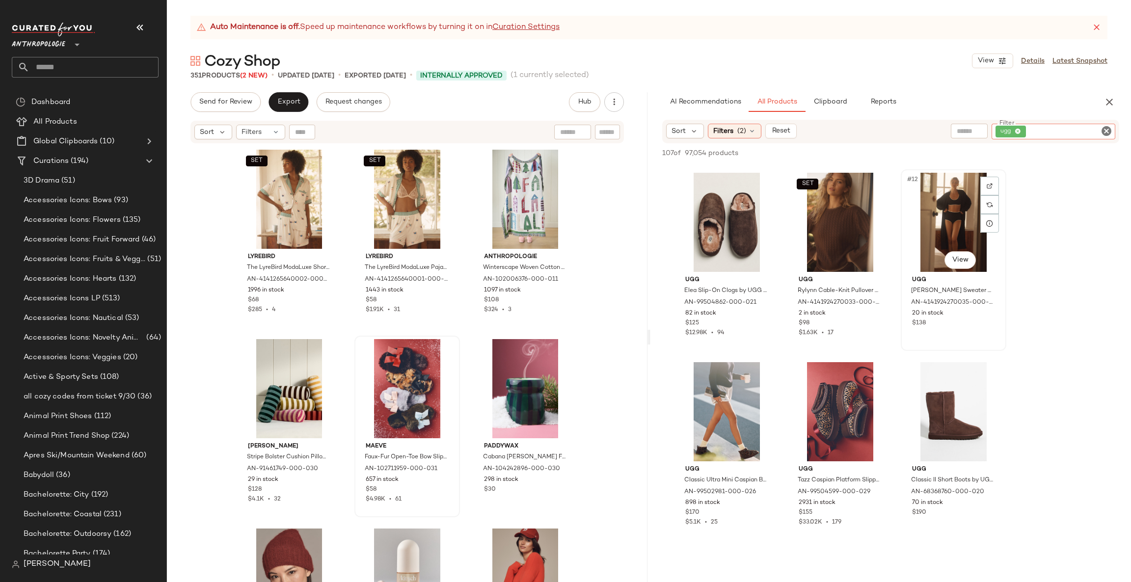
scroll to position [589, 0]
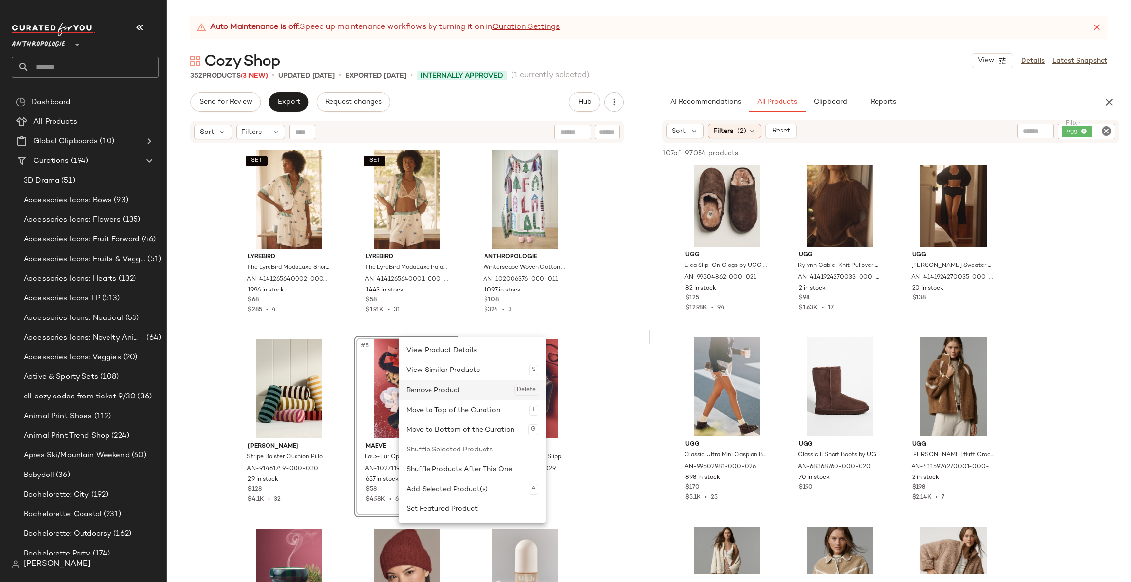
click at [444, 387] on div "Remove Product Delete" at bounding box center [473, 390] width 132 height 20
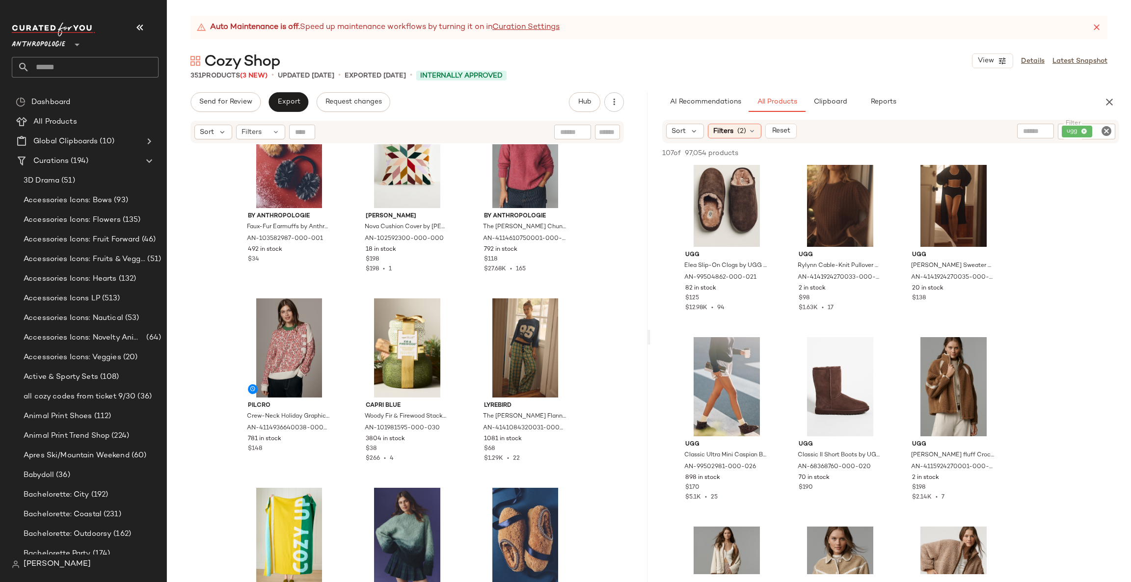
scroll to position [1333, 0]
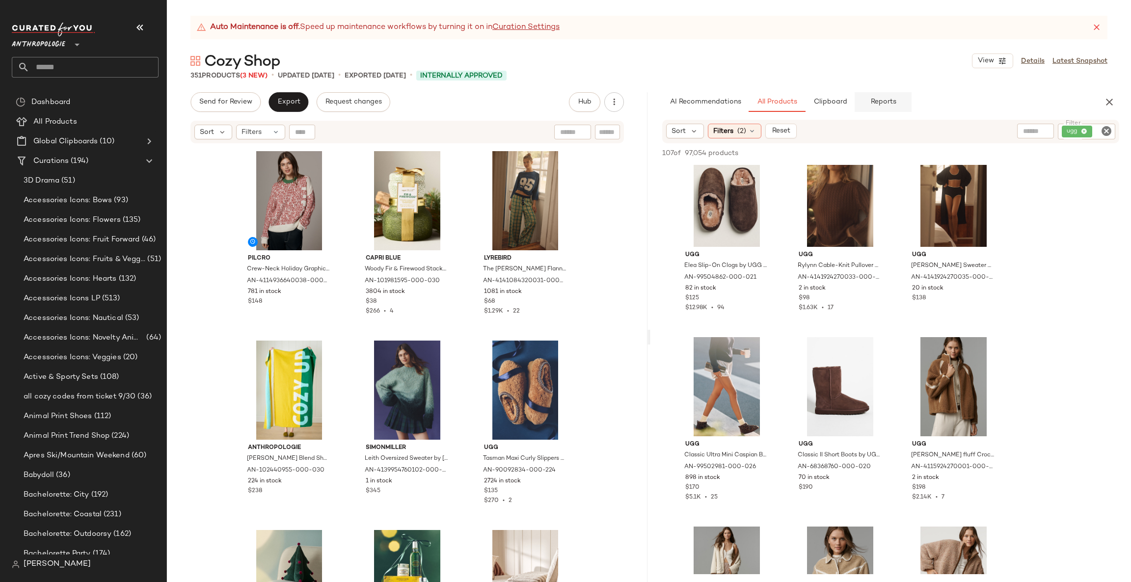
click at [896, 105] on button "Reports" at bounding box center [883, 102] width 57 height 20
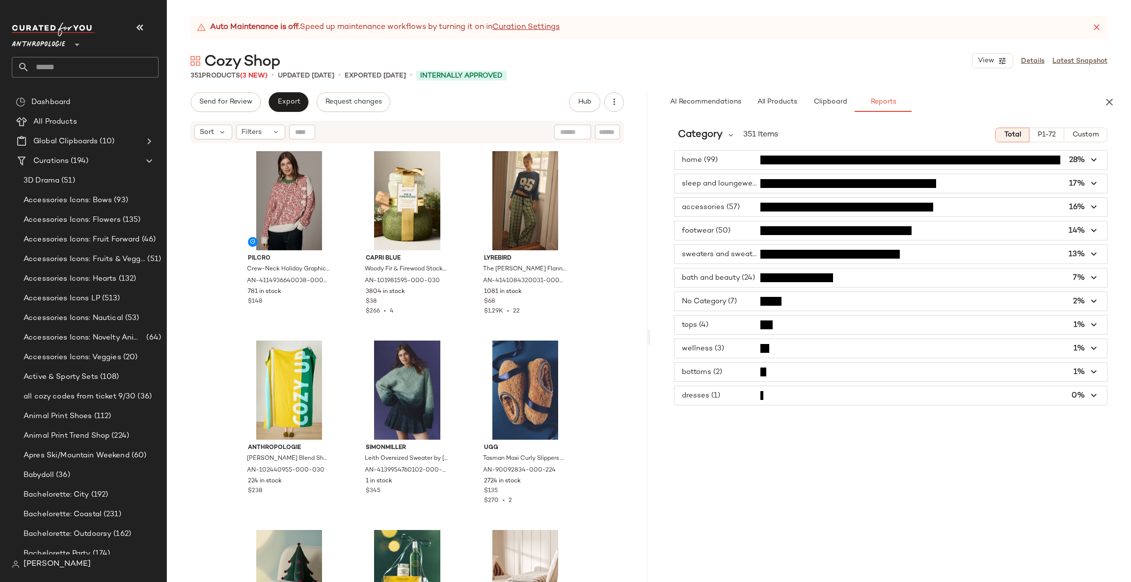
click at [751, 226] on span "button" at bounding box center [891, 230] width 433 height 19
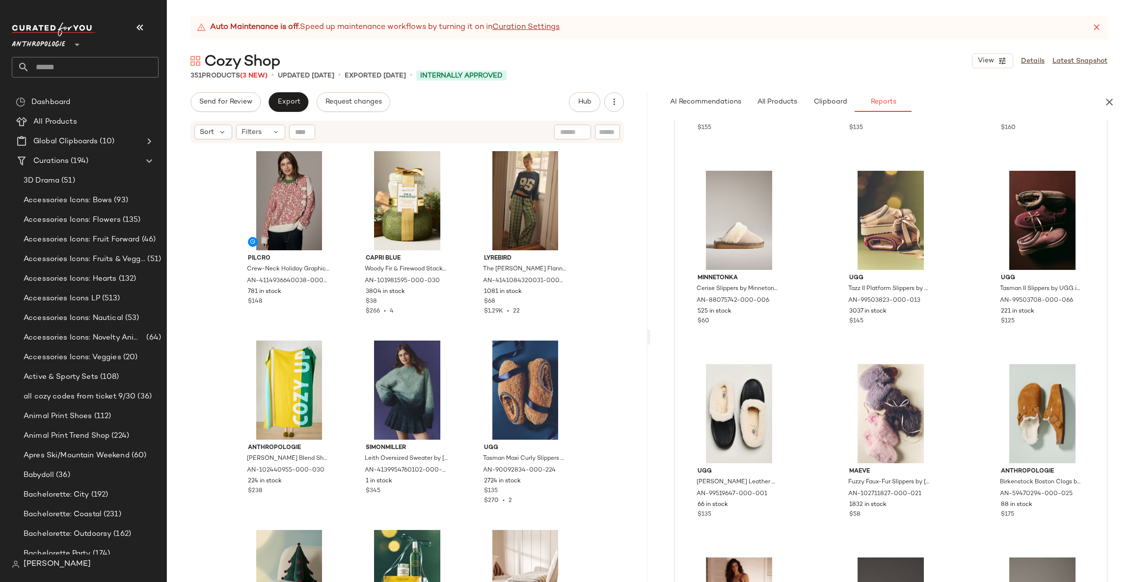
scroll to position [295, 0]
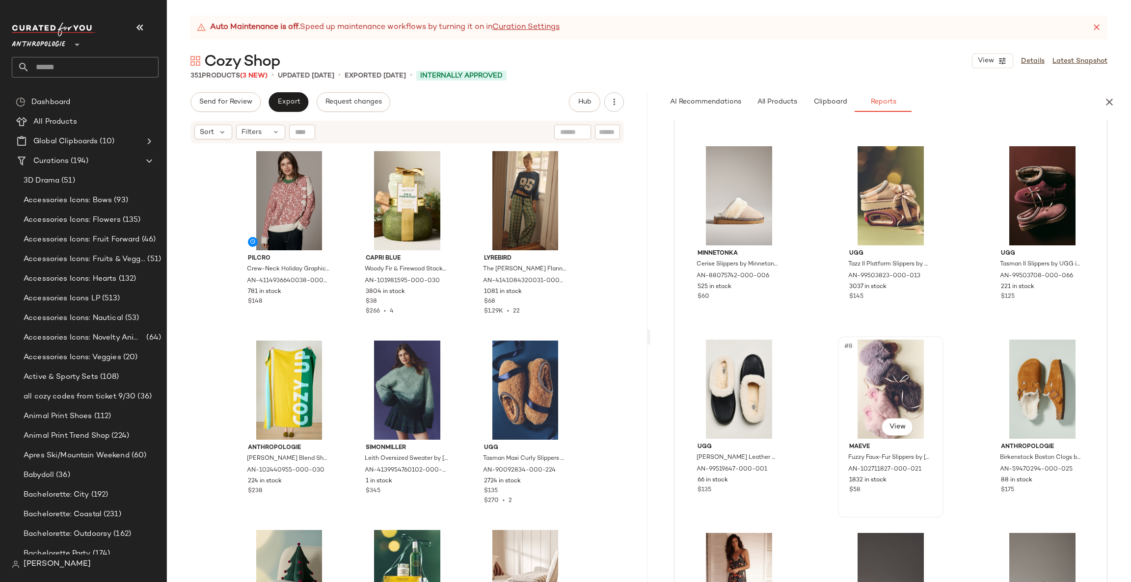
click at [880, 389] on div "#8 View" at bounding box center [891, 389] width 99 height 99
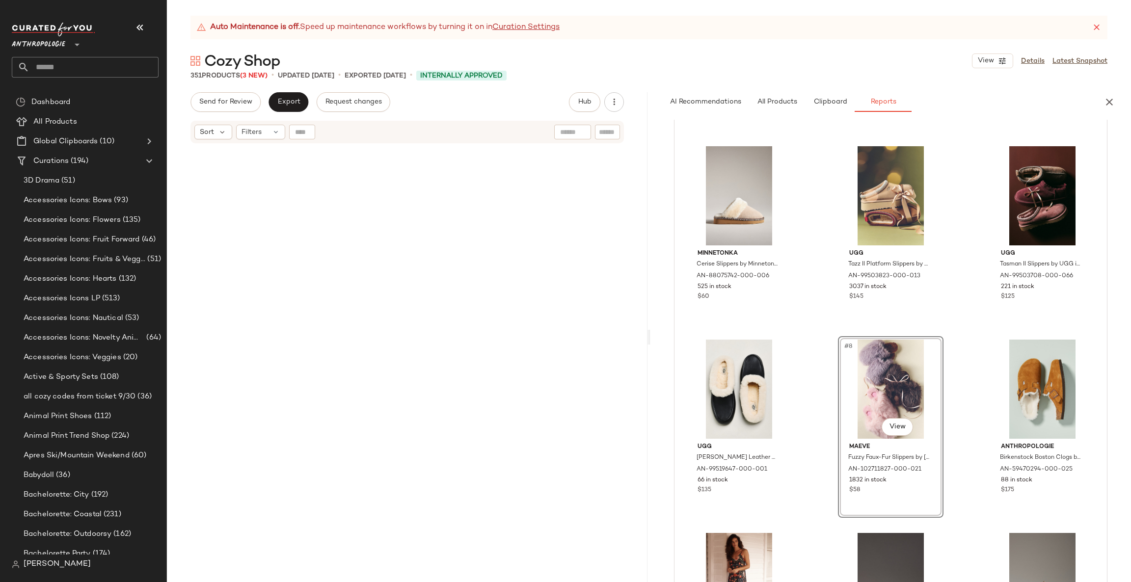
scroll to position [4169, 0]
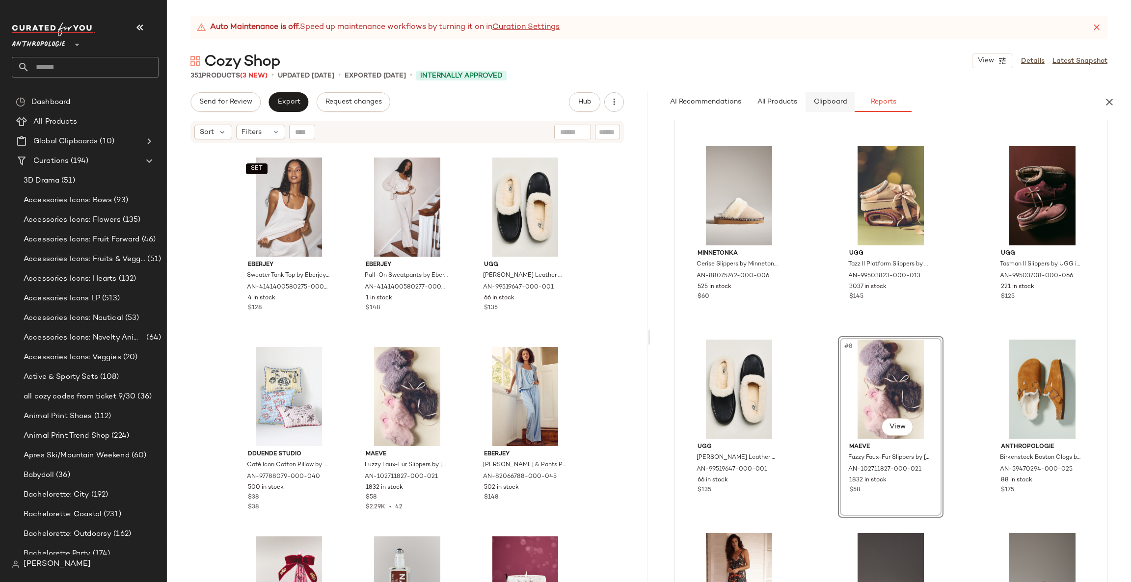
click at [831, 104] on span "Clipboard" at bounding box center [830, 102] width 34 height 8
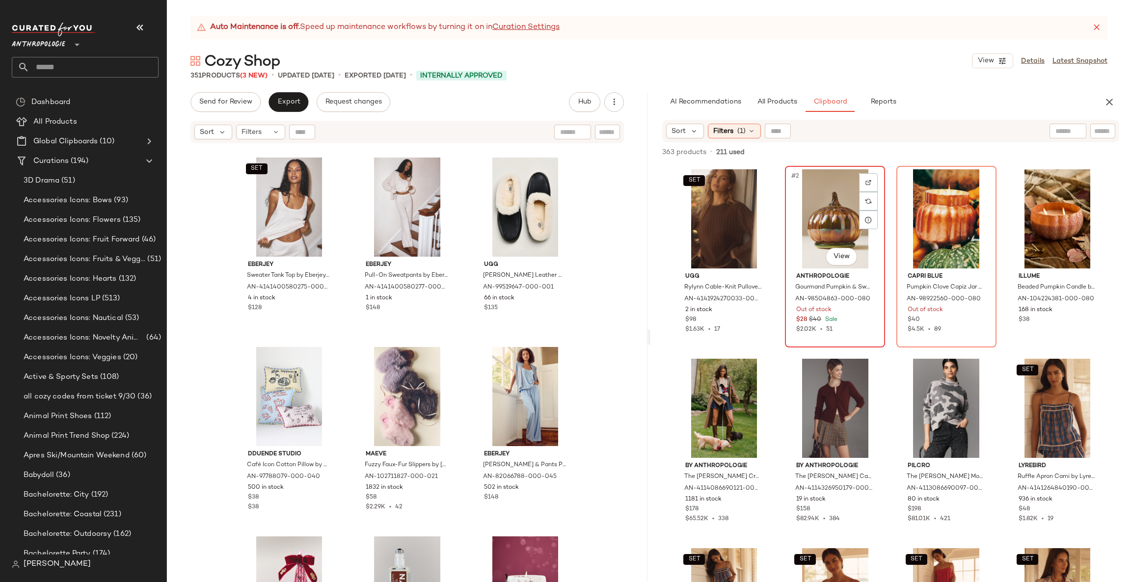
scroll to position [147, 0]
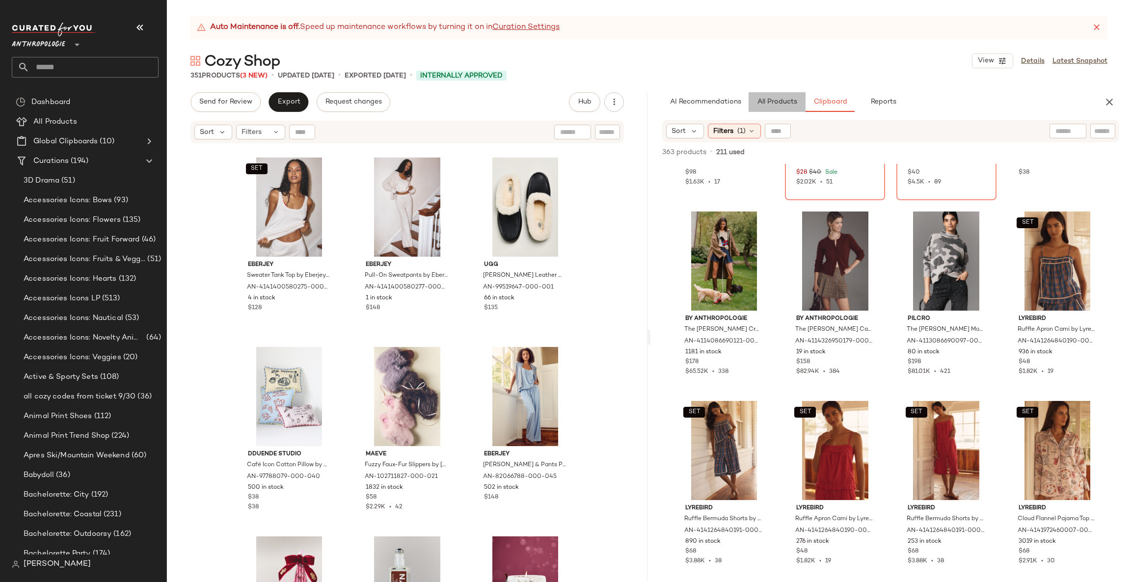
click at [765, 109] on button "All Products" at bounding box center [777, 102] width 57 height 20
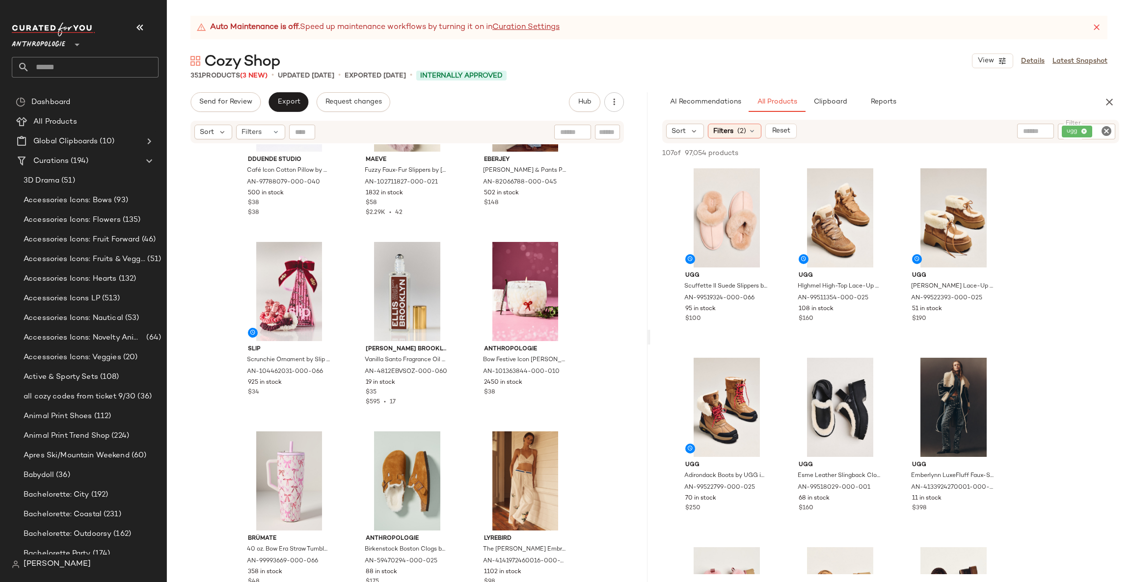
scroll to position [4169, 0]
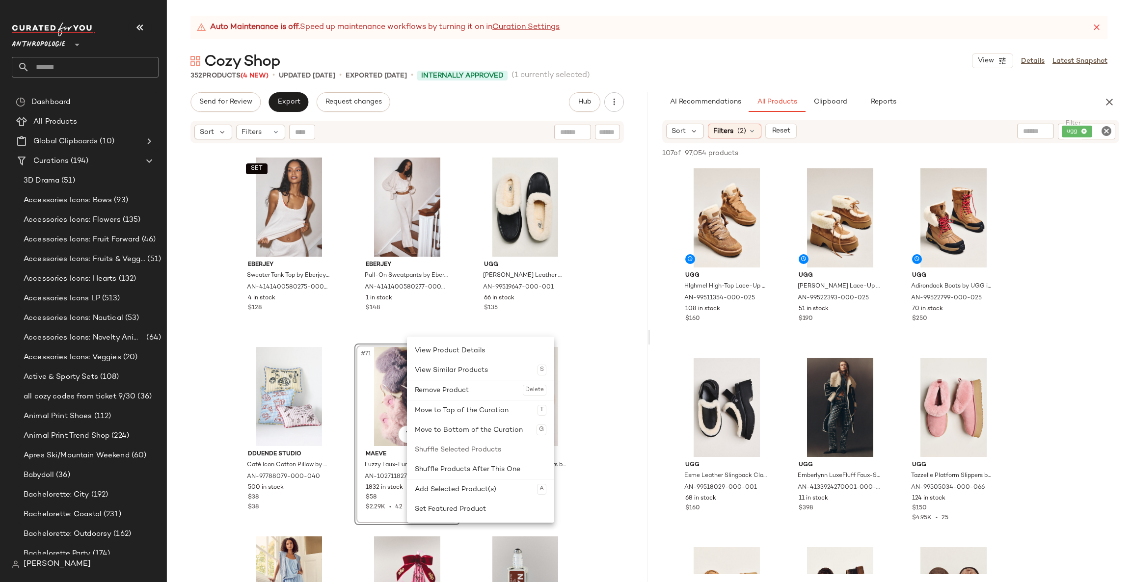
click at [464, 384] on div "Remove Product Delete" at bounding box center [481, 390] width 132 height 20
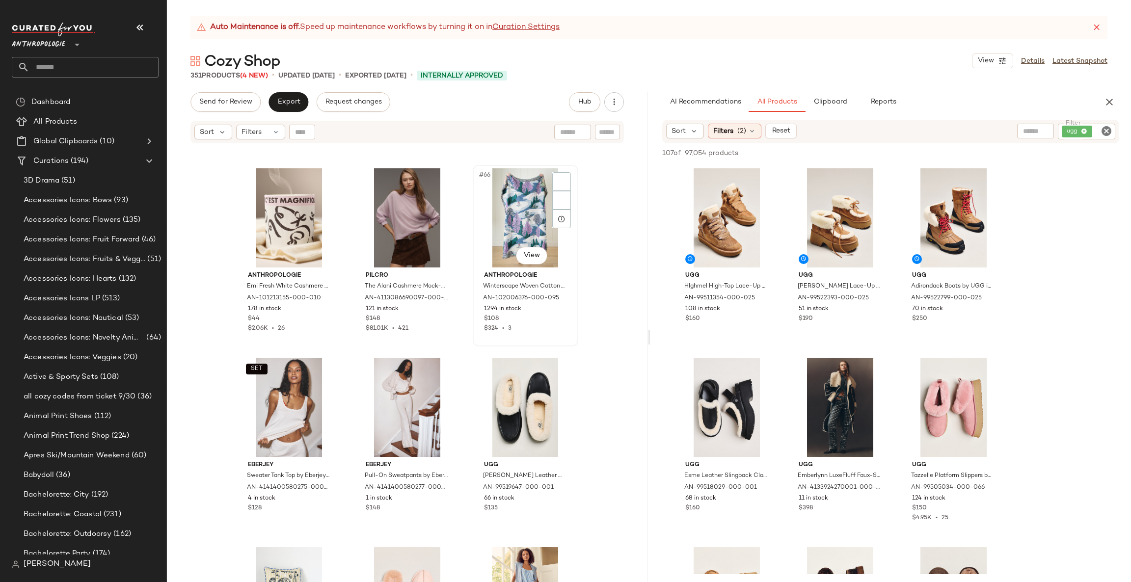
scroll to position [3875, 0]
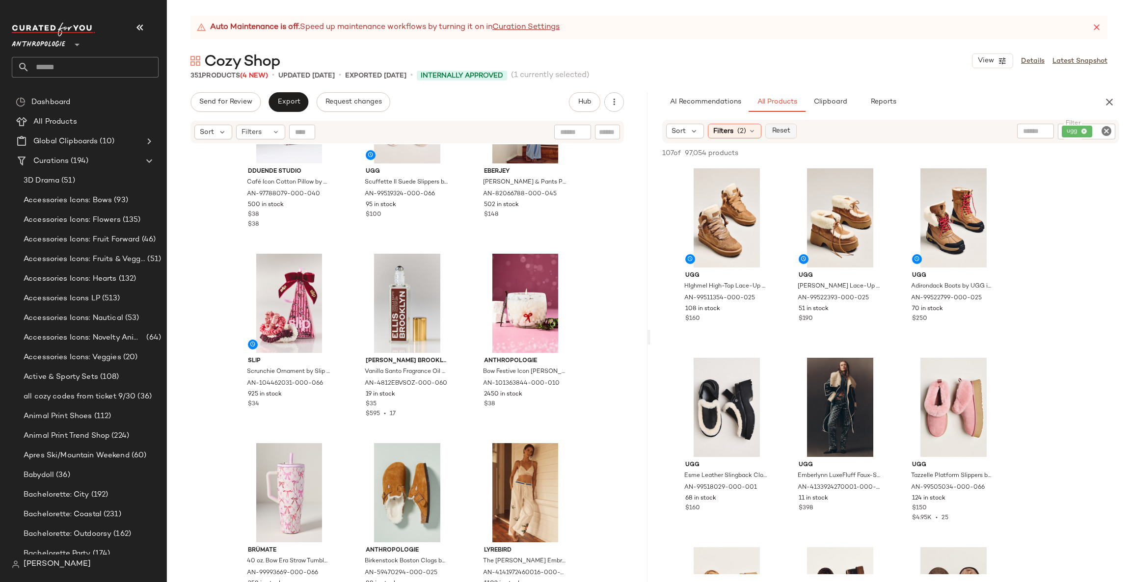
scroll to position [4464, 0]
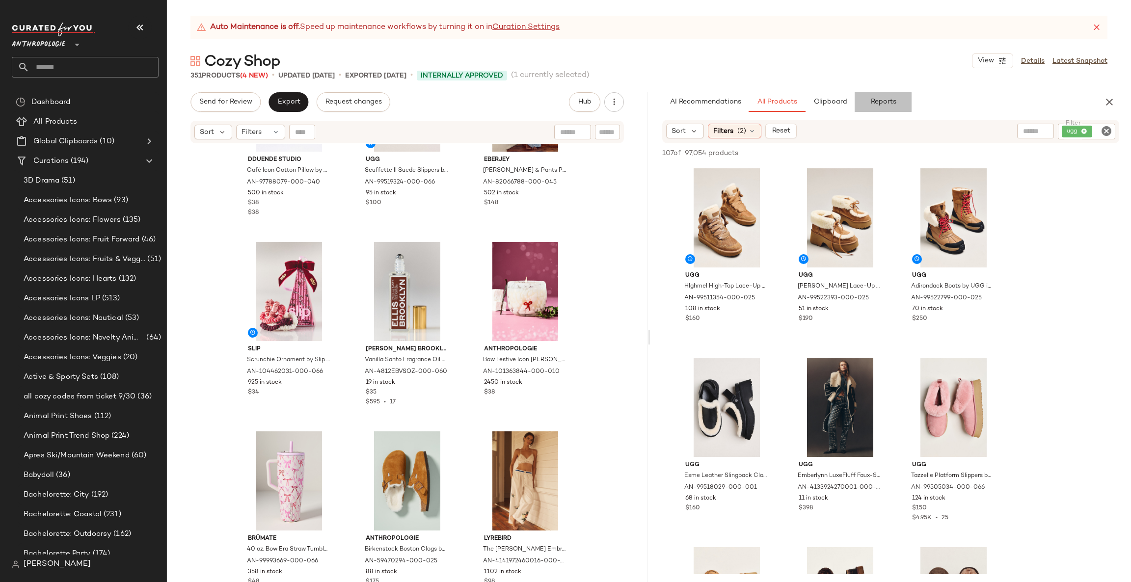
click at [876, 97] on button "Reports" at bounding box center [883, 102] width 57 height 20
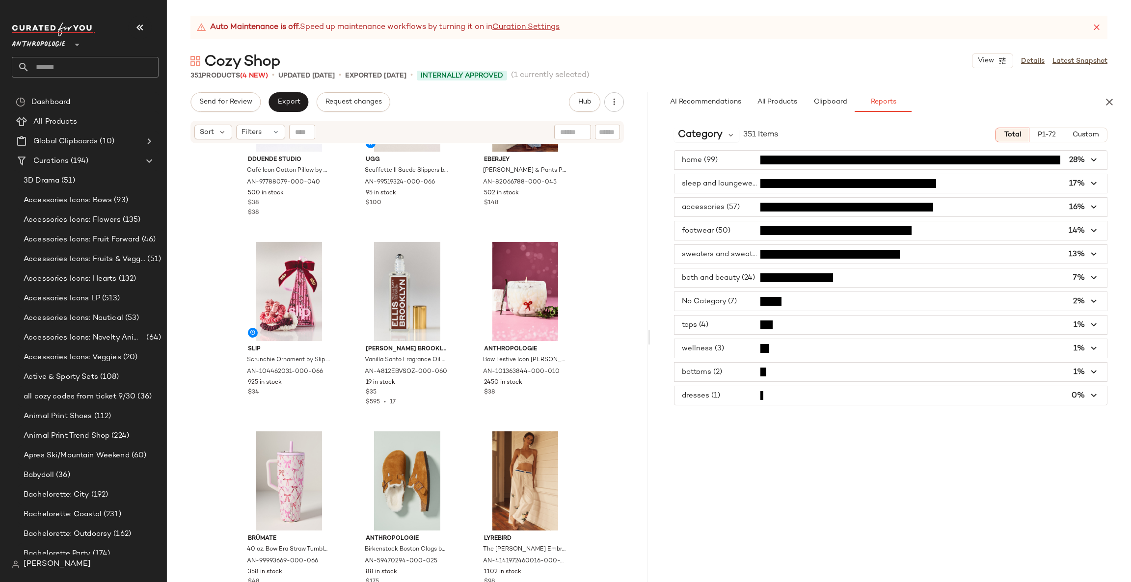
drag, startPoint x: 742, startPoint y: 232, endPoint x: 750, endPoint y: 226, distance: 10.1
click at [743, 232] on span "button" at bounding box center [891, 230] width 433 height 19
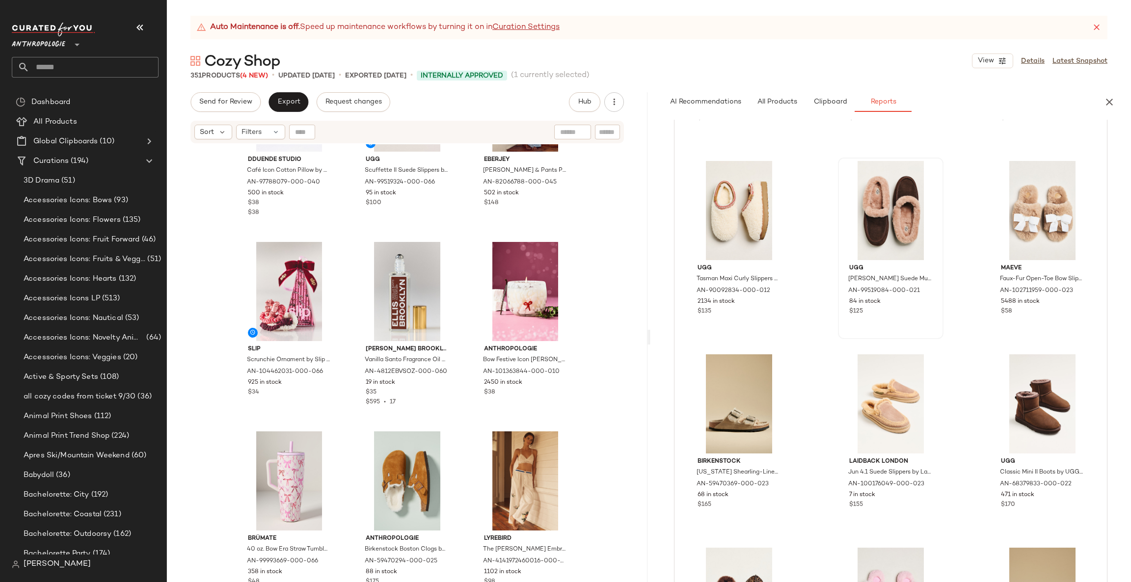
scroll to position [1031, 0]
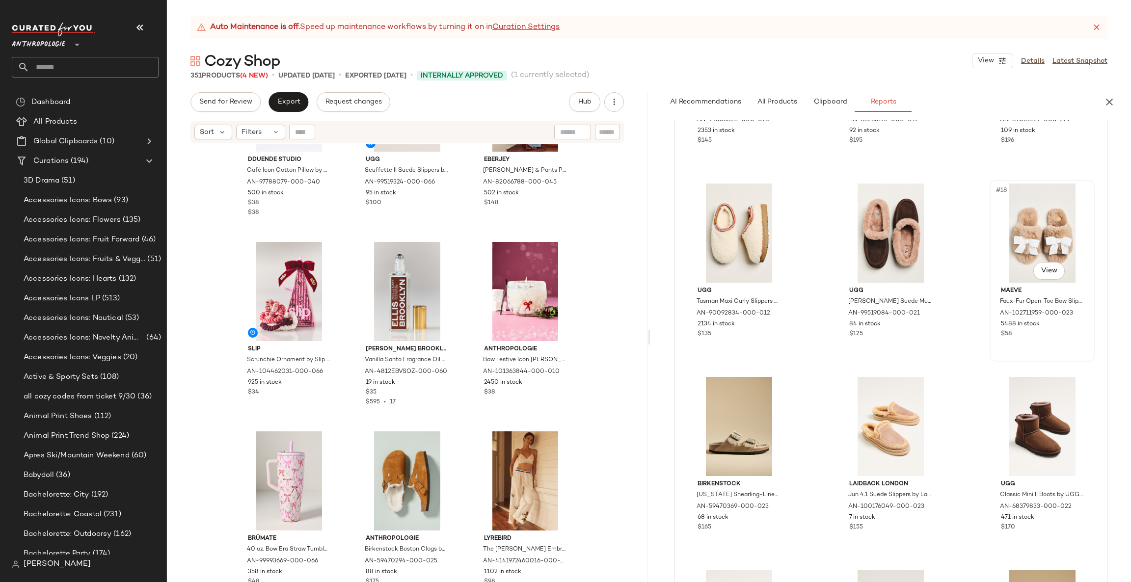
click at [1014, 230] on div "#18 View" at bounding box center [1042, 233] width 99 height 99
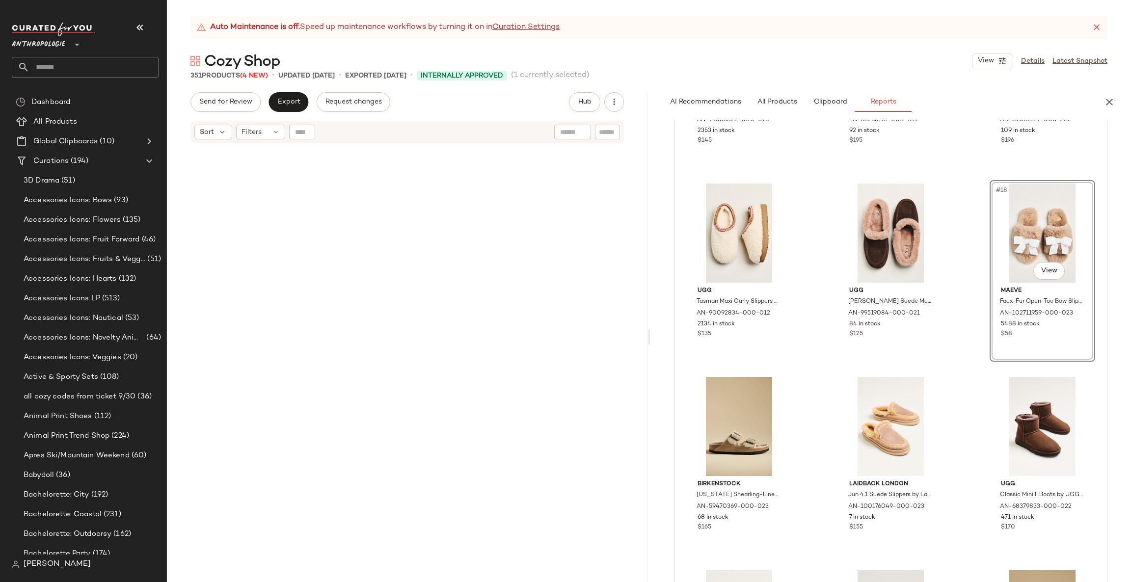
scroll to position [10612, 0]
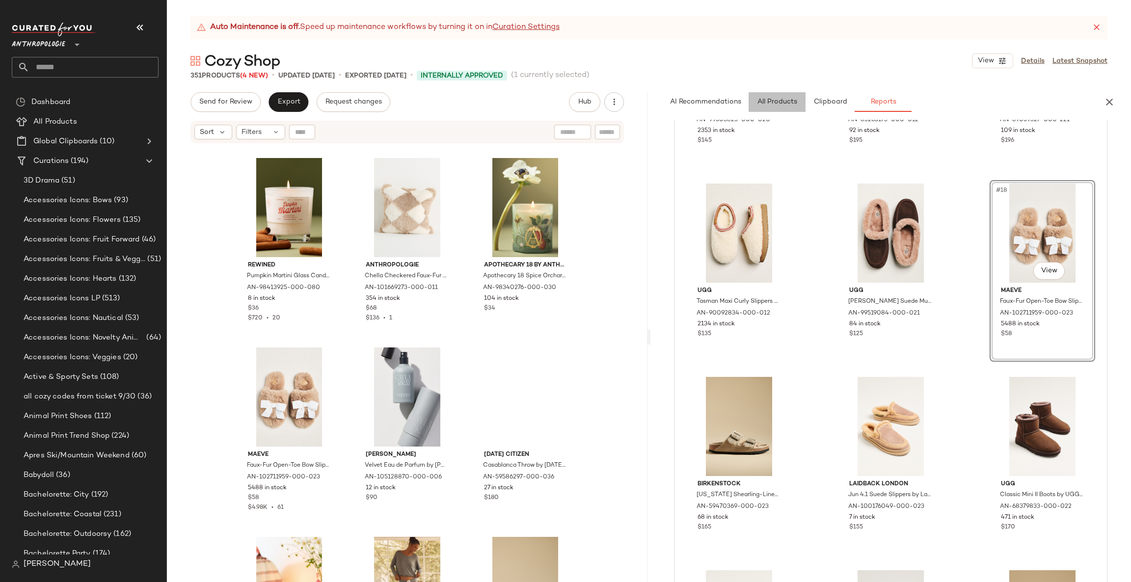
click at [782, 103] on span "All Products" at bounding box center [777, 102] width 40 height 8
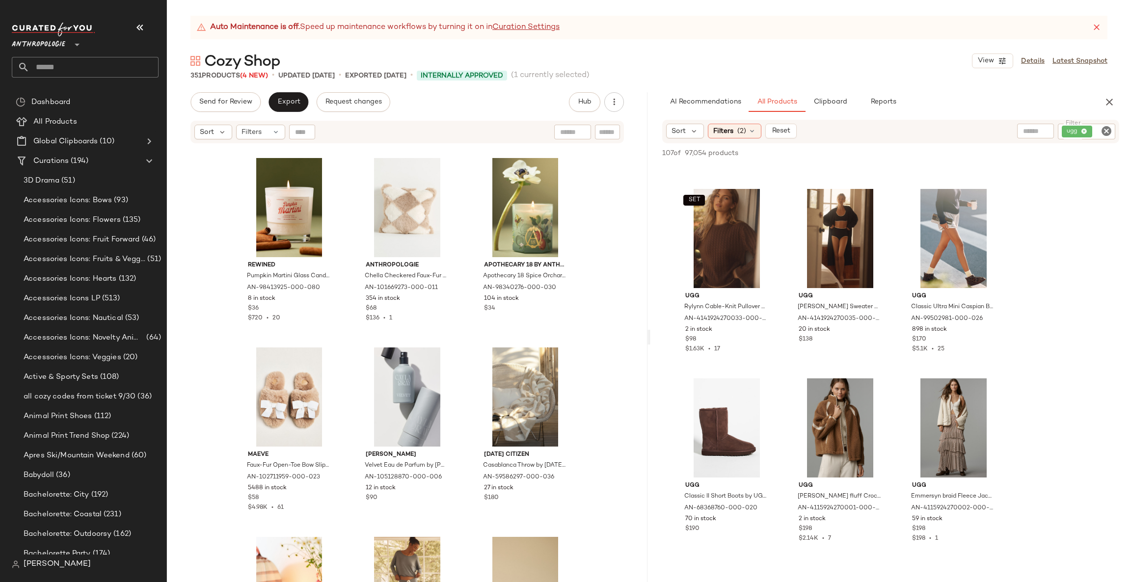
scroll to position [589, 0]
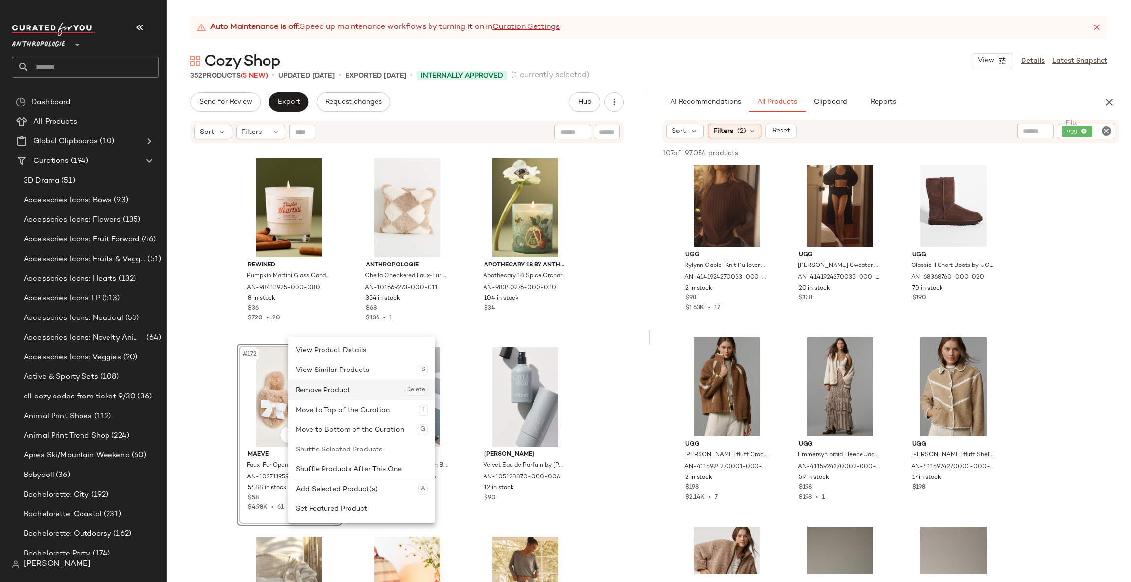
click at [325, 386] on div "Remove Product Delete" at bounding box center [362, 390] width 132 height 20
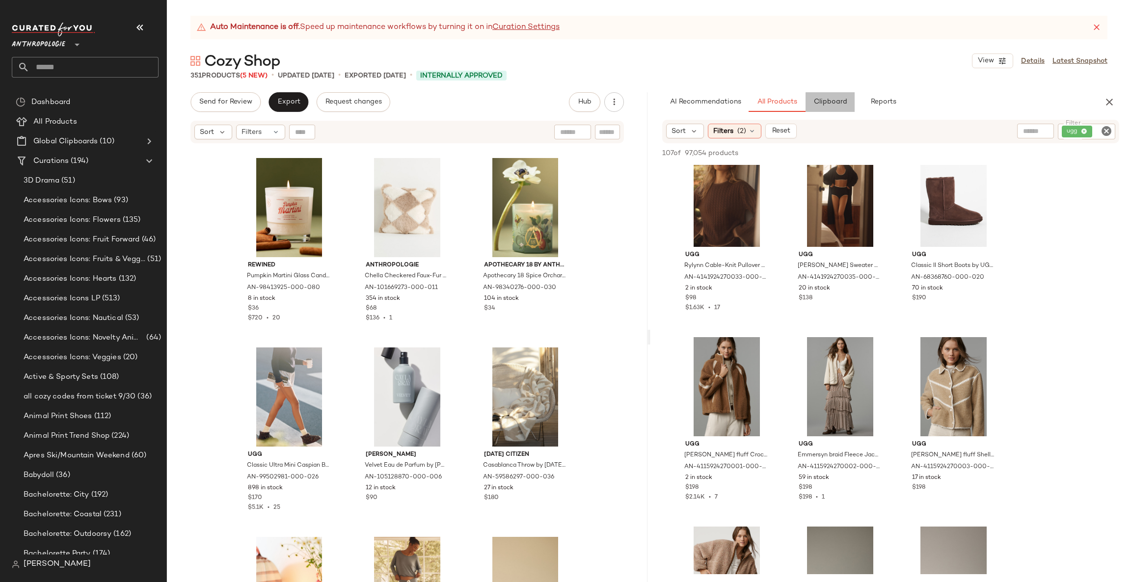
click at [823, 106] on span "Clipboard" at bounding box center [830, 102] width 34 height 8
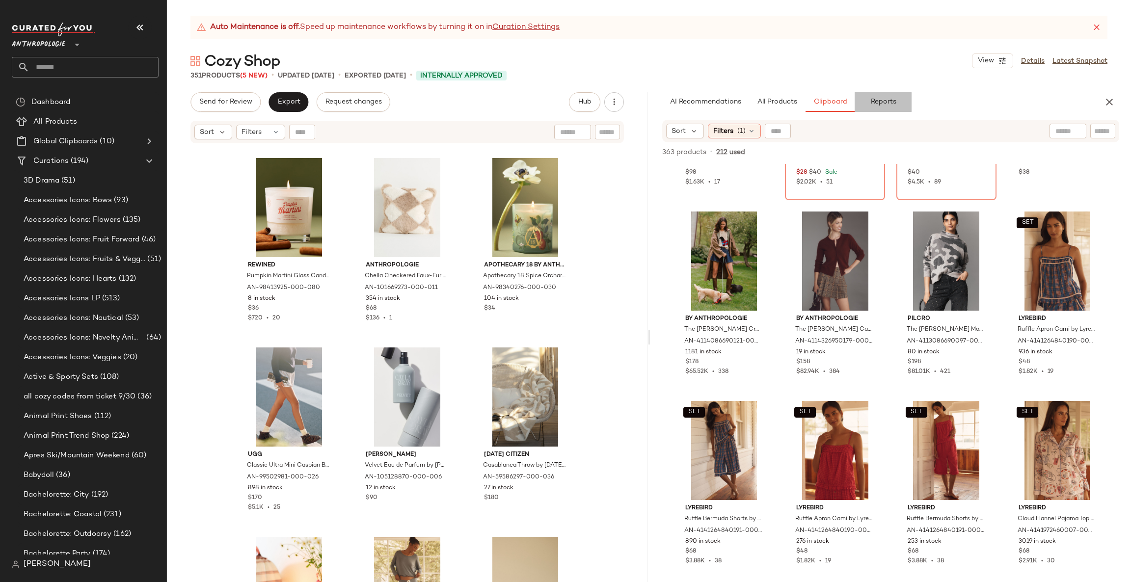
click at [868, 101] on button "Reports" at bounding box center [883, 102] width 57 height 20
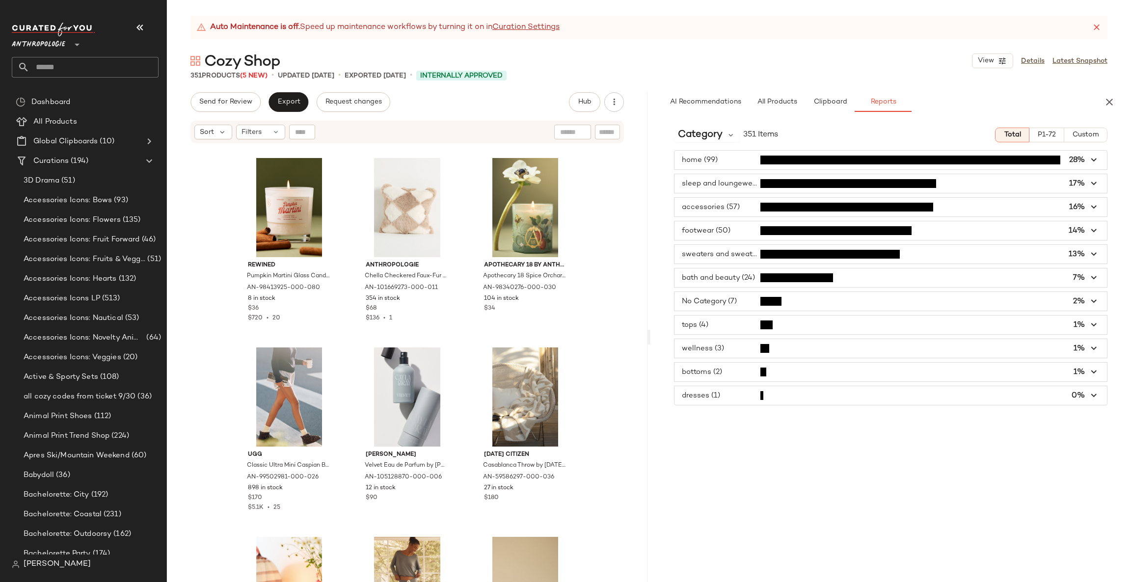
click at [762, 228] on span "button" at bounding box center [891, 230] width 433 height 19
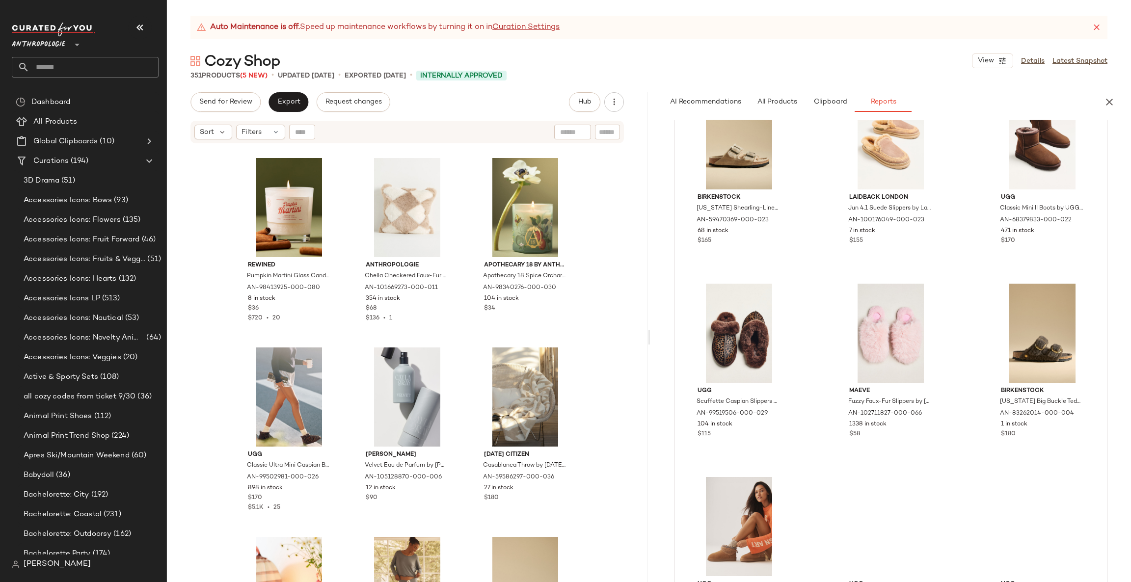
scroll to position [1325, 0]
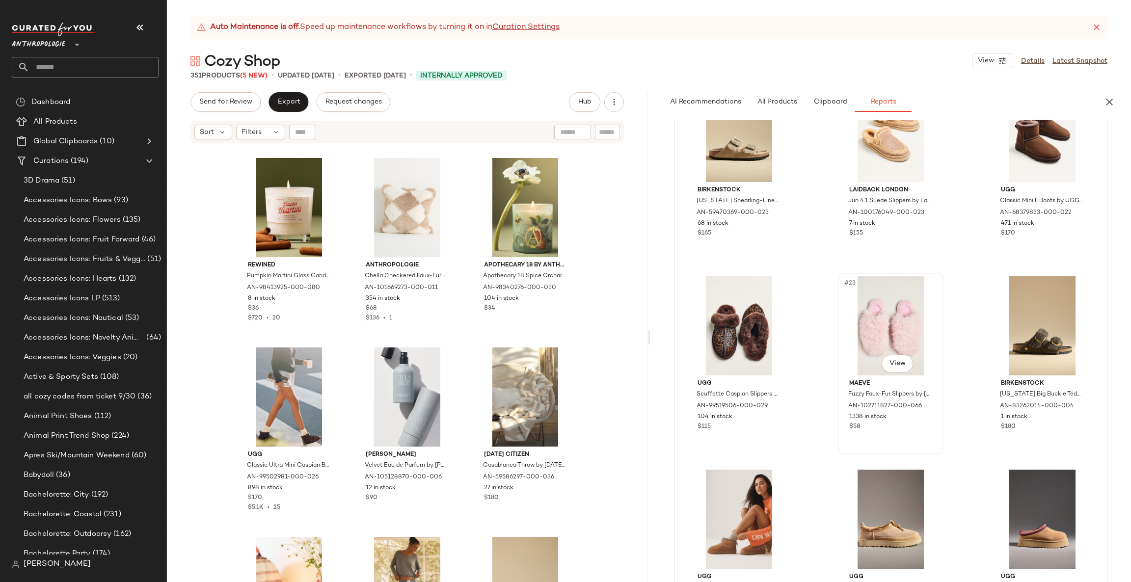
click at [883, 338] on div "#23 View" at bounding box center [891, 325] width 99 height 99
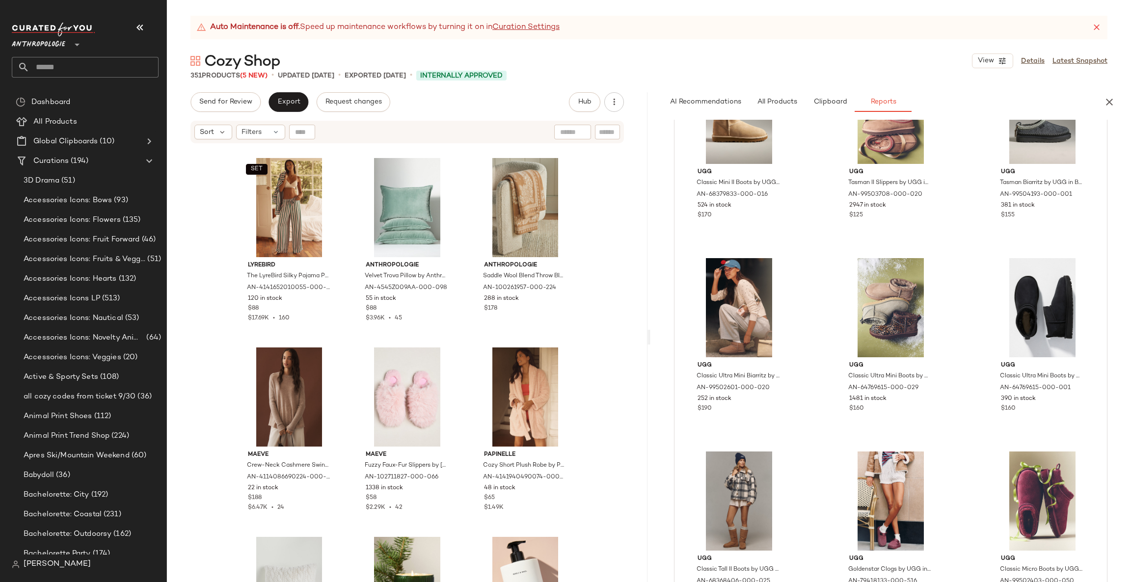
scroll to position [2062, 0]
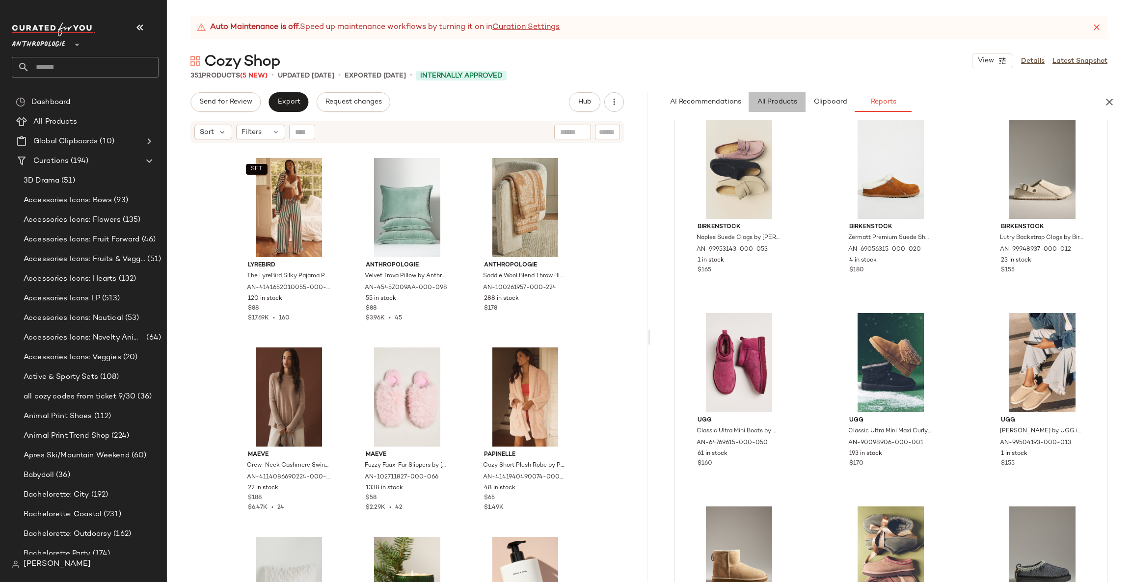
click at [776, 109] on button "All Products" at bounding box center [777, 102] width 57 height 20
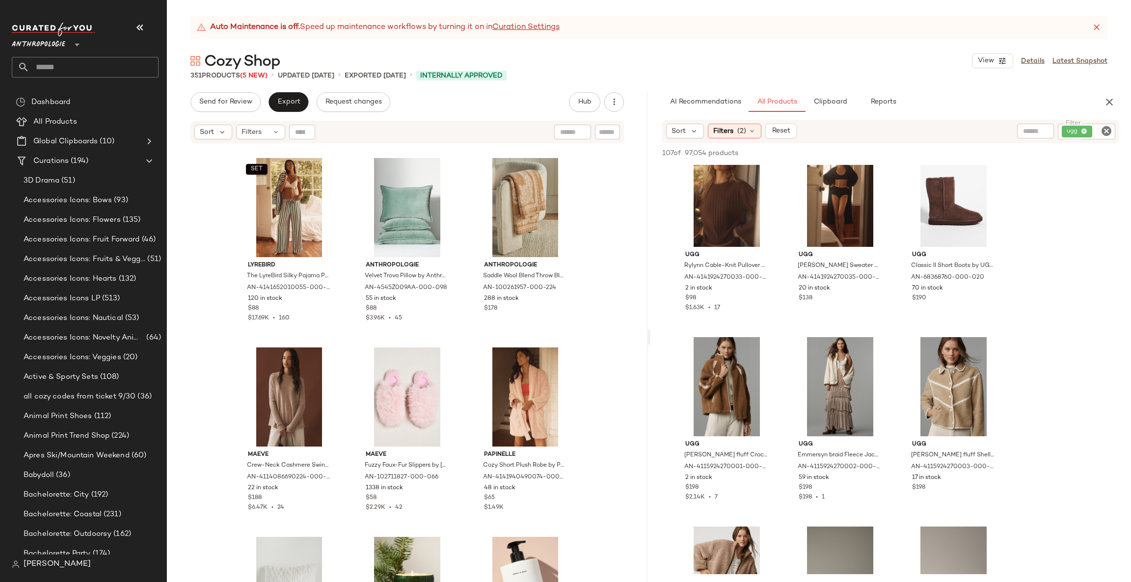
click at [1101, 125] on icon "Clear Filter" at bounding box center [1107, 131] width 12 height 12
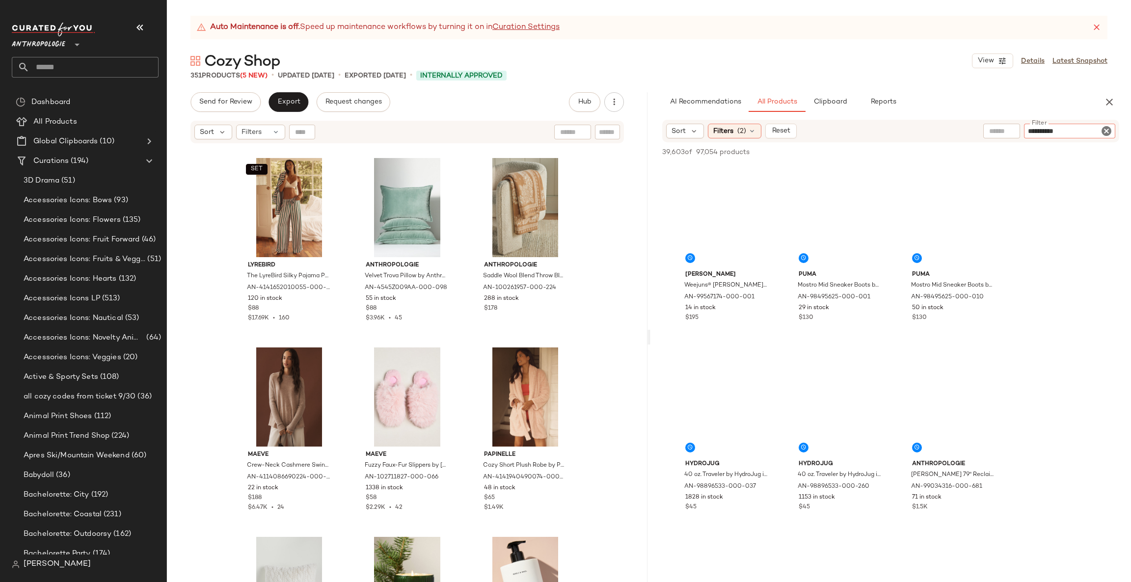
type input "**********"
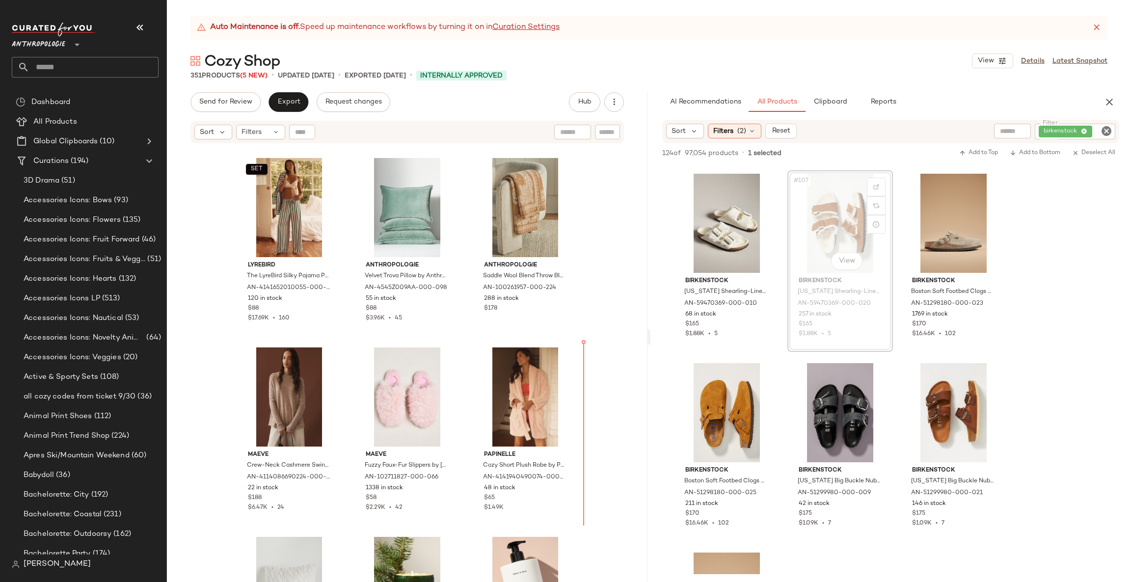
scroll to position [12512, 0]
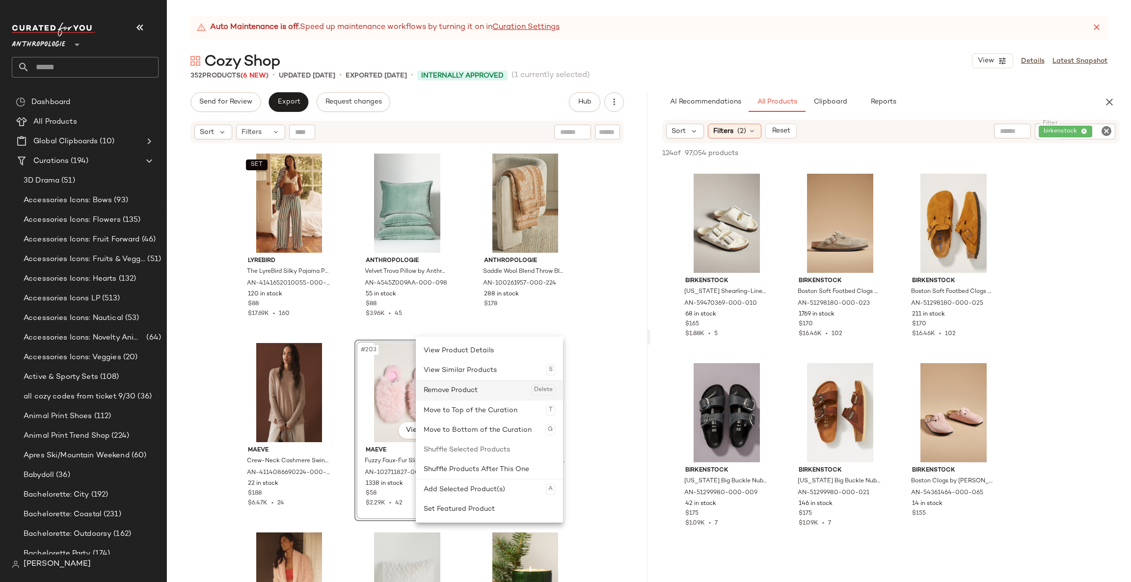
click at [457, 390] on div "Remove Product Delete" at bounding box center [490, 390] width 132 height 20
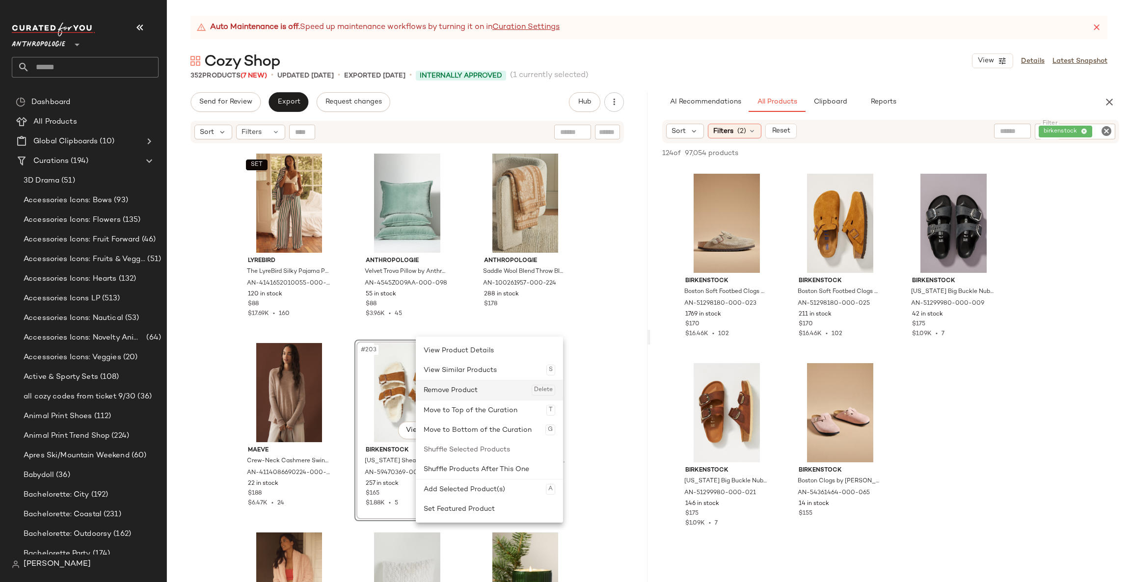
click at [454, 390] on div "Remove Product Delete" at bounding box center [490, 390] width 132 height 20
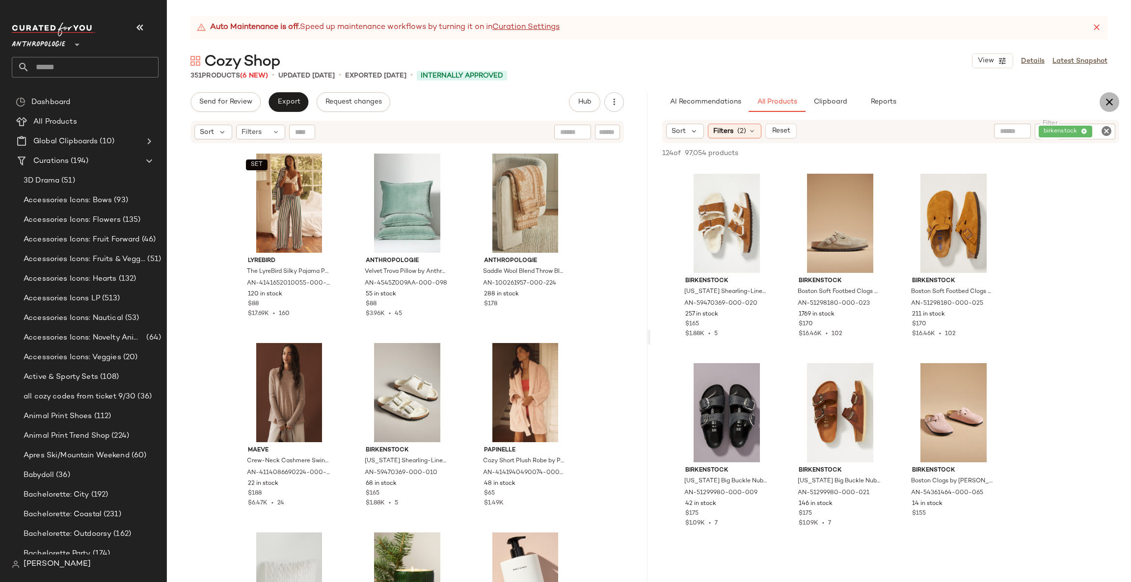
click at [1109, 99] on icon "button" at bounding box center [1110, 102] width 12 height 12
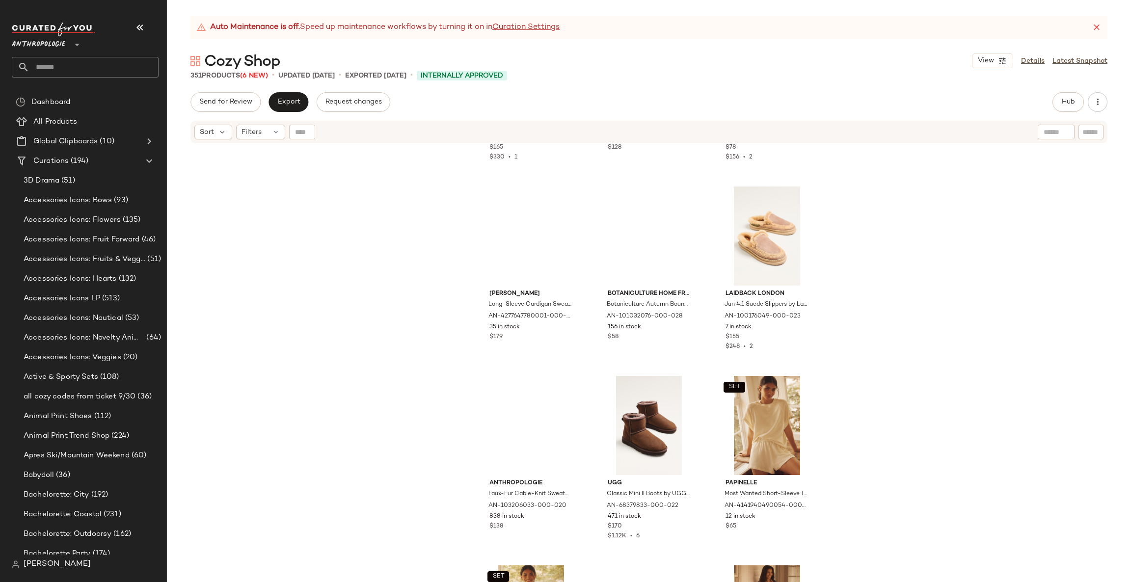
scroll to position [11333, 0]
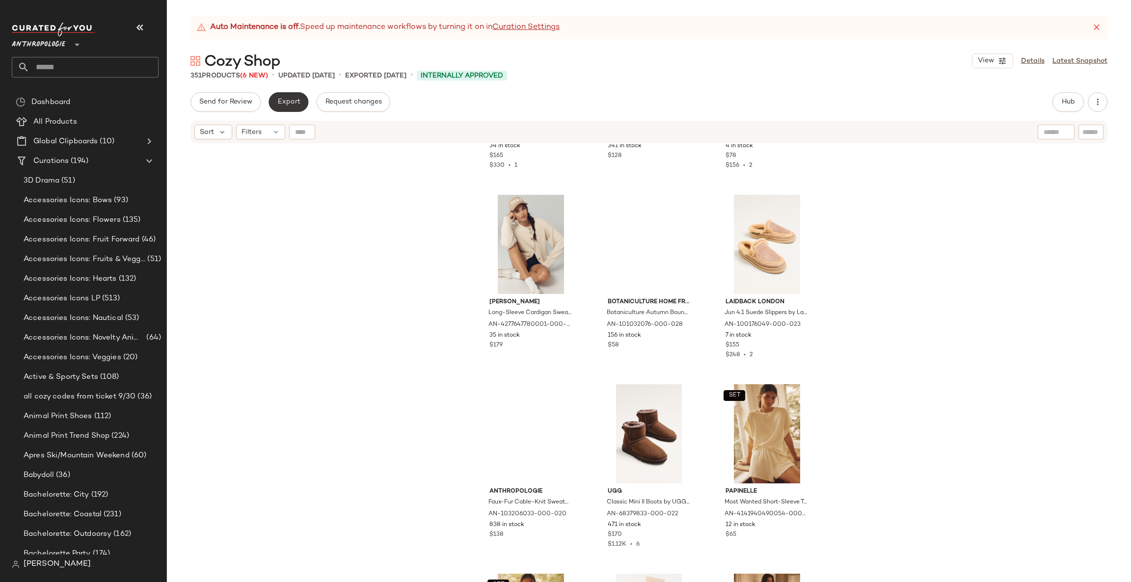
click at [294, 108] on button "Export" at bounding box center [289, 102] width 40 height 20
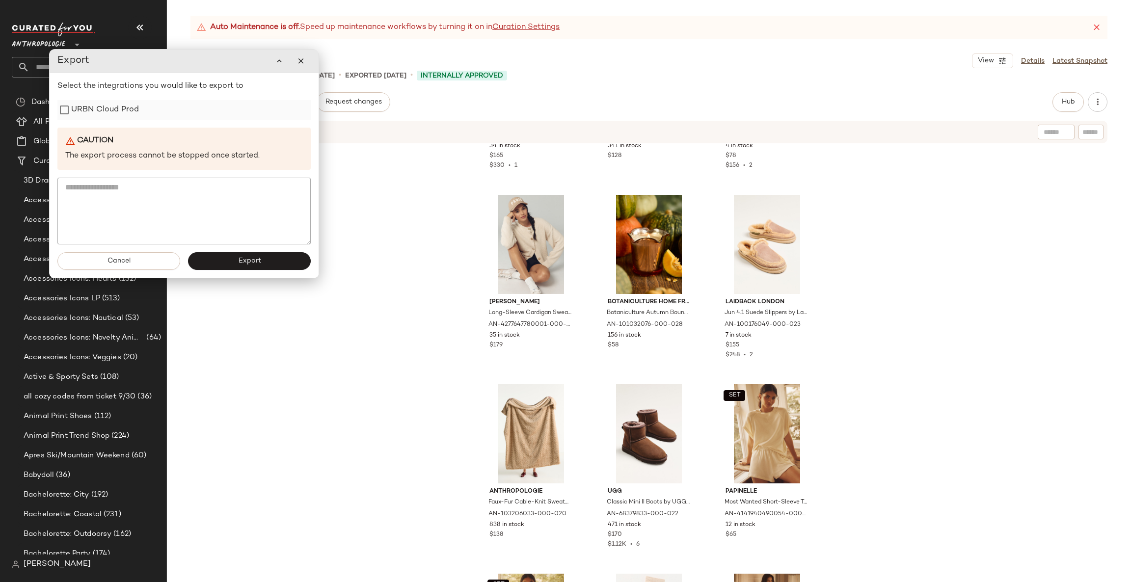
click at [123, 116] on label "URBN Cloud Prod" at bounding box center [105, 110] width 68 height 20
click at [245, 265] on button "Export" at bounding box center [249, 261] width 123 height 18
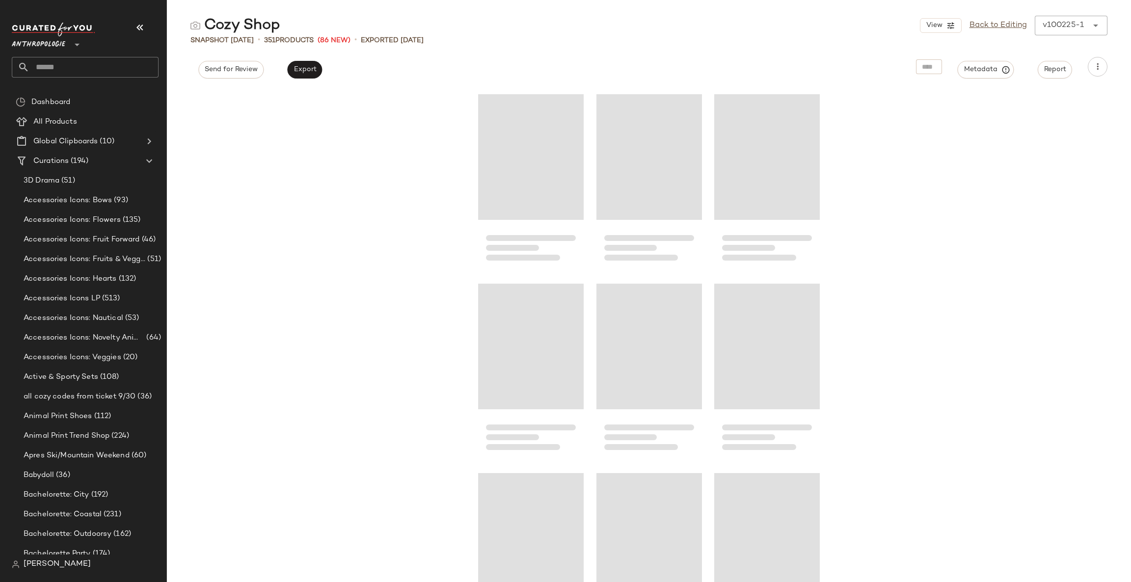
click at [33, 43] on span "Anthropologie" at bounding box center [39, 42] width 54 height 18
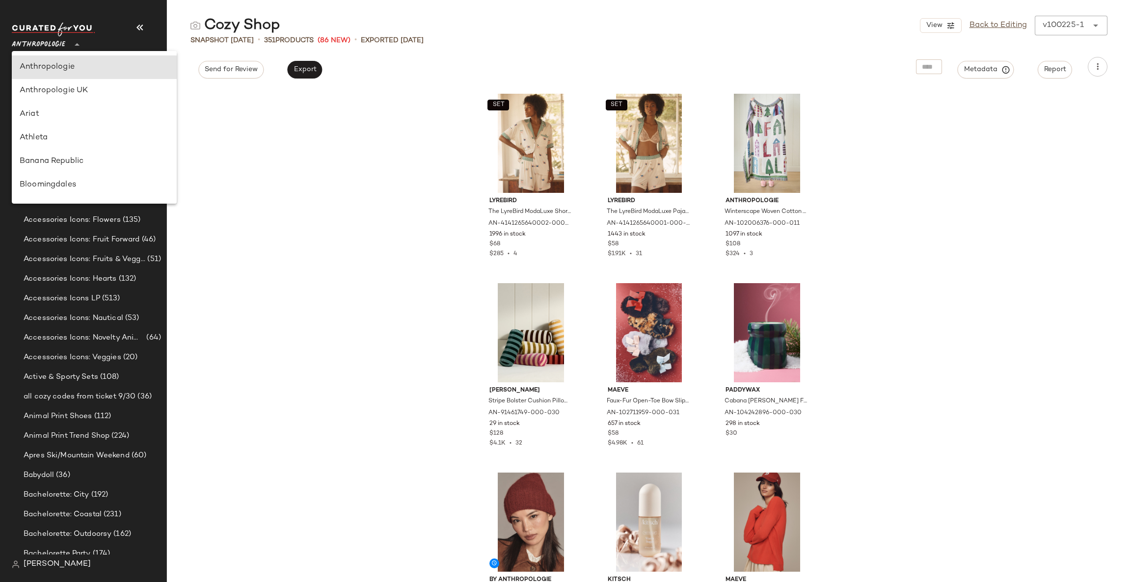
type input "**"
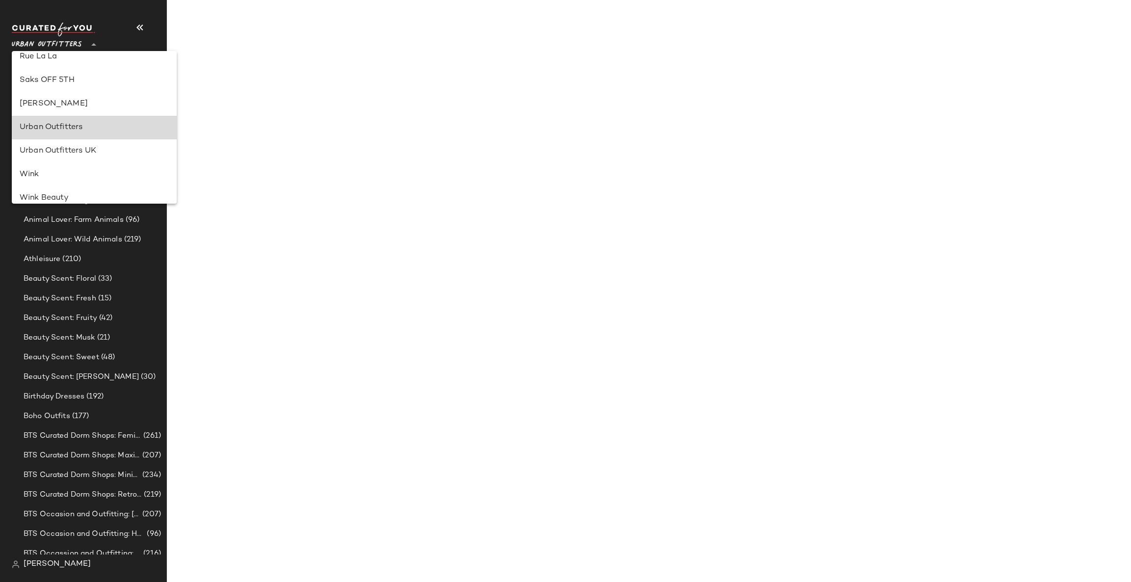
click at [63, 123] on div "Urban Outfitters" at bounding box center [94, 128] width 149 height 12
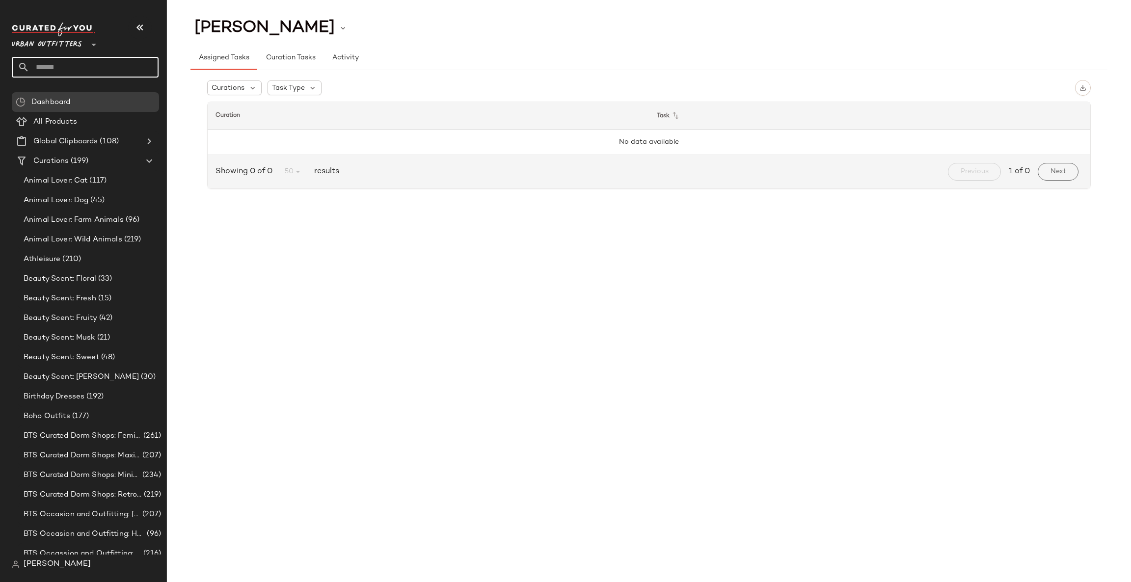
click at [90, 68] on input "text" at bounding box center [93, 67] width 129 height 21
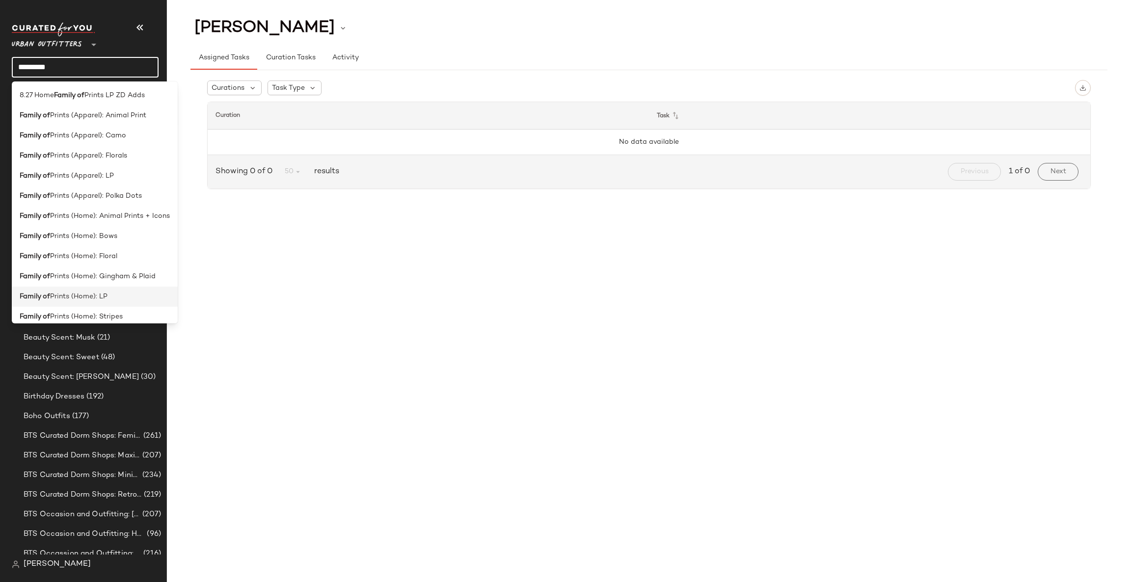
type input "*********"
click at [110, 294] on div "Family of Prints (Home): LP" at bounding box center [95, 297] width 150 height 10
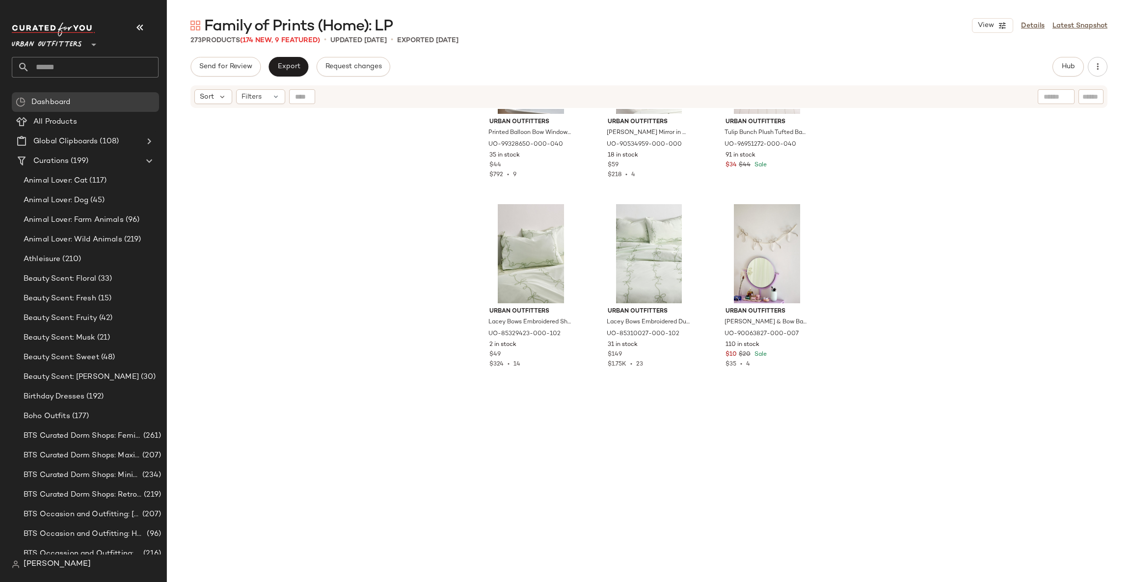
scroll to position [6341, 0]
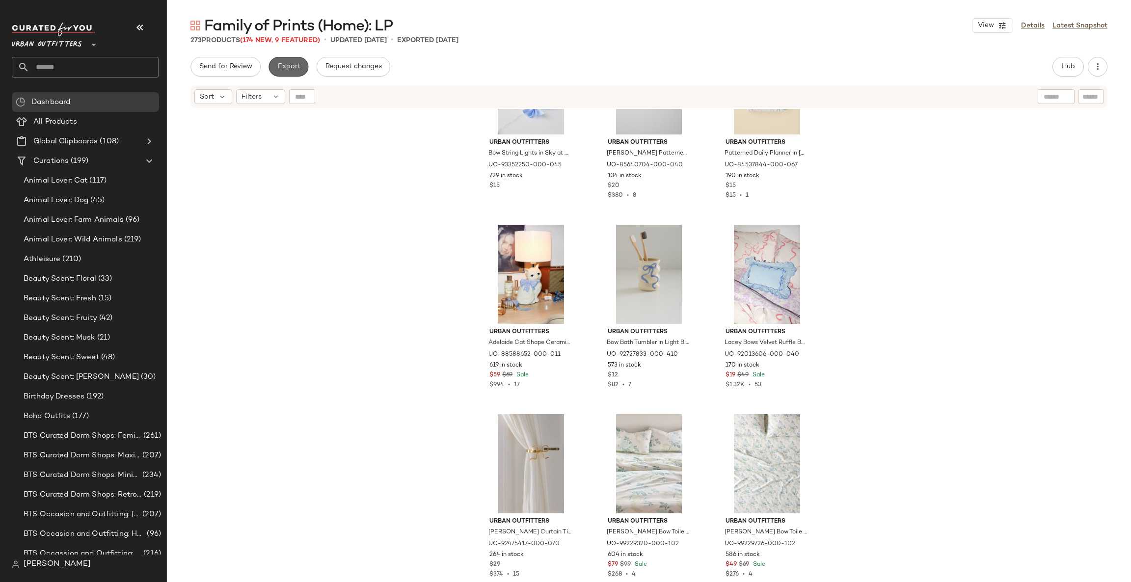
click at [282, 70] on span "Export" at bounding box center [288, 67] width 23 height 8
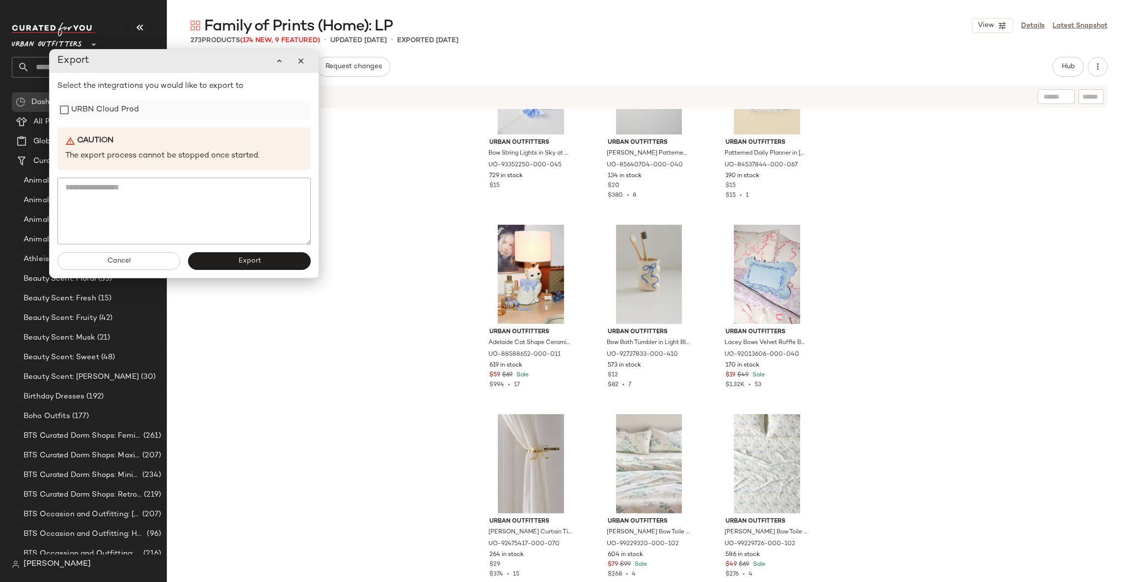
click at [116, 106] on label "URBN Cloud Prod" at bounding box center [105, 110] width 68 height 20
click at [217, 258] on button "Export" at bounding box center [249, 261] width 123 height 18
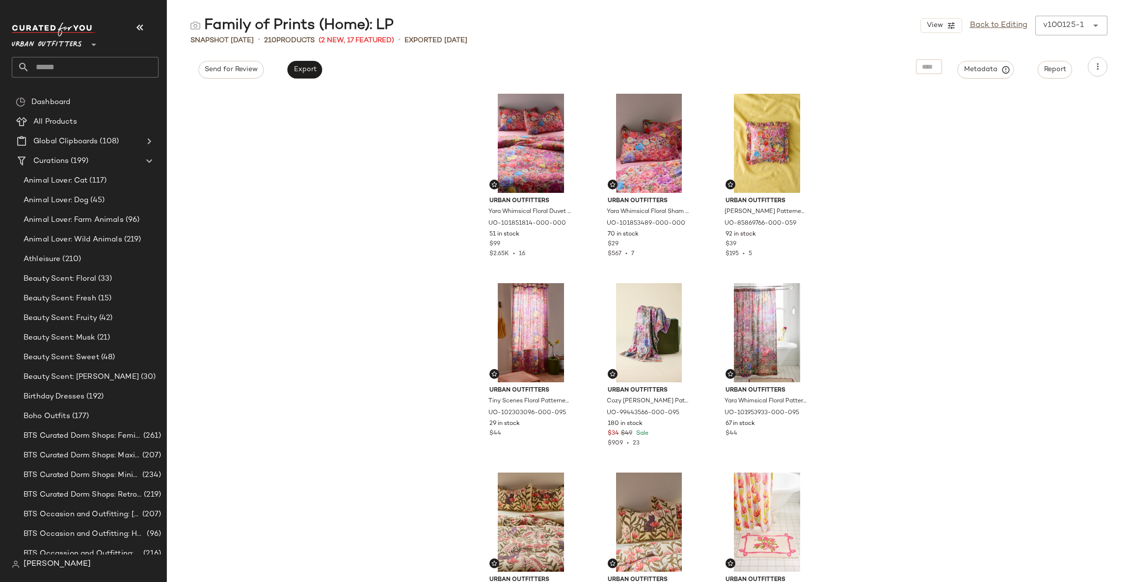
click at [85, 76] on input "text" at bounding box center [93, 67] width 129 height 21
type input "***"
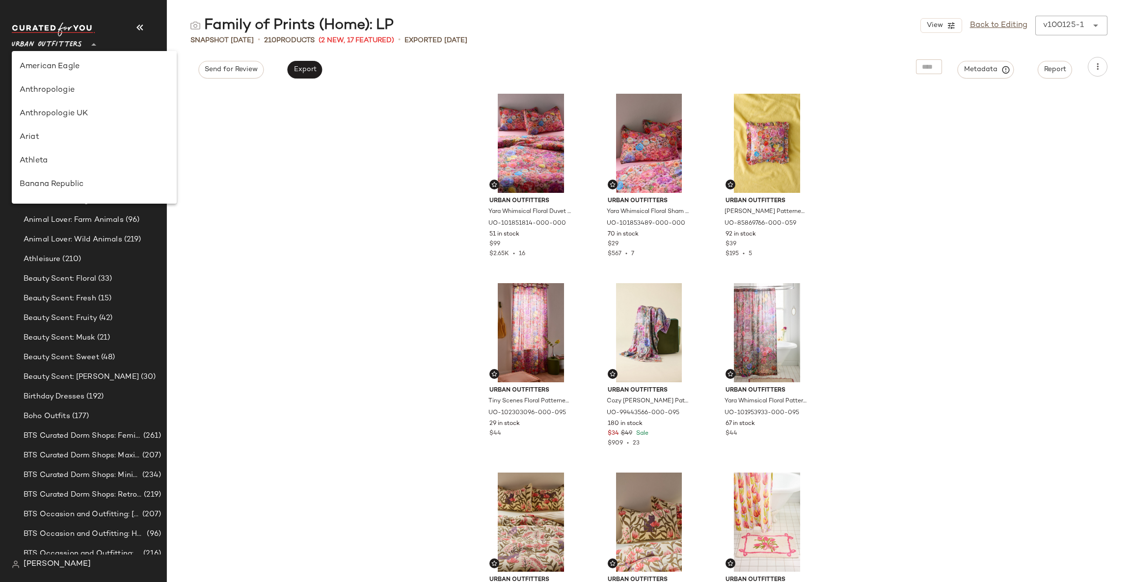
click at [69, 37] on span "Urban Outfitters" at bounding box center [47, 42] width 70 height 18
click at [87, 88] on div "Anthropologie" at bounding box center [94, 90] width 149 height 12
type input "**"
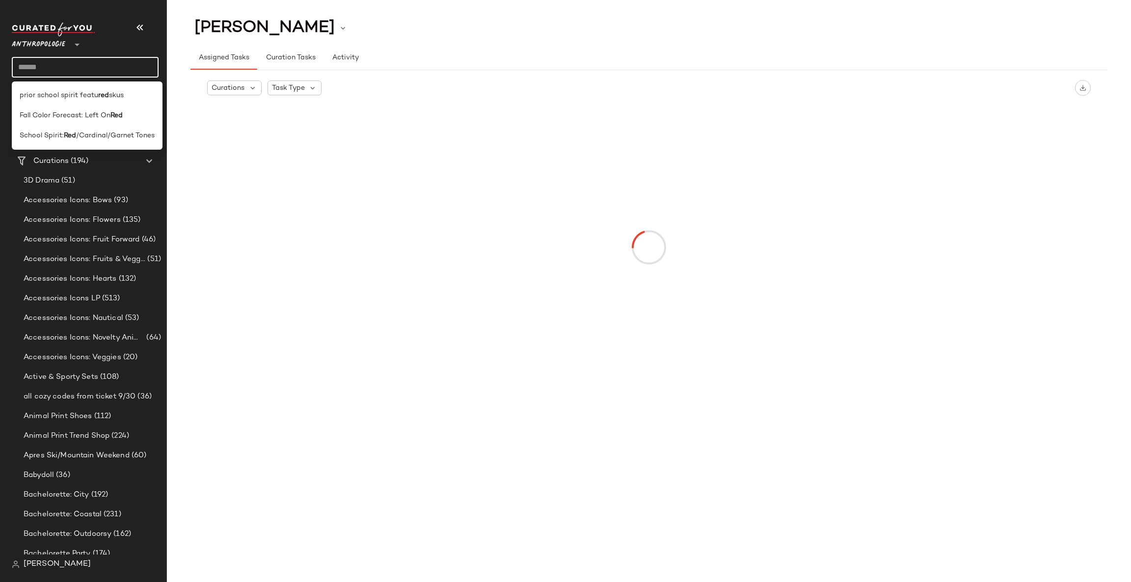
click at [123, 69] on input "text" at bounding box center [85, 67] width 147 height 21
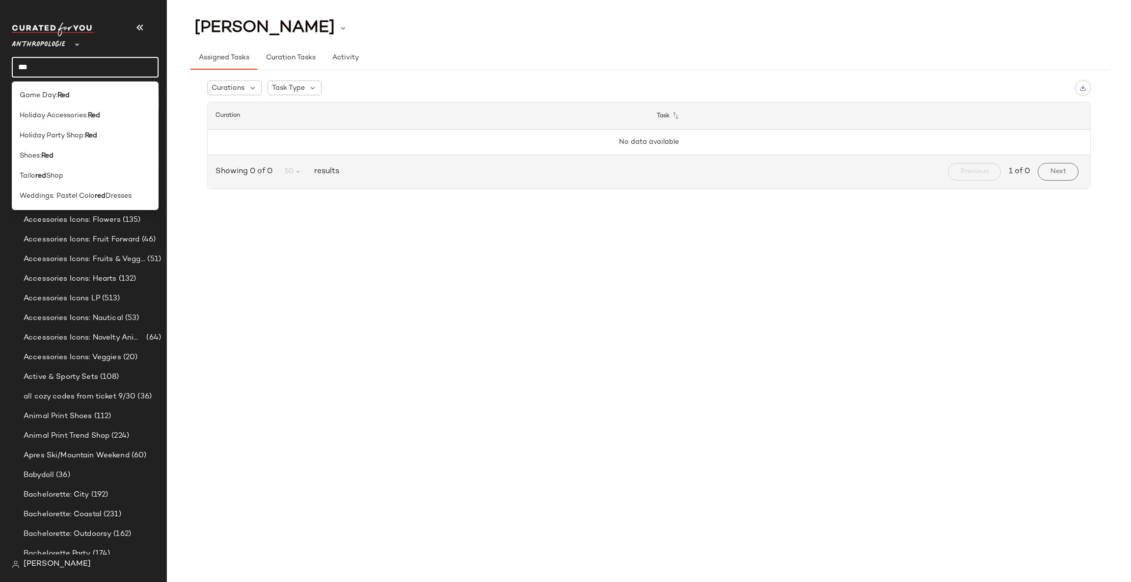
type input "***"
click at [101, 152] on div "Shoes: Red" at bounding box center [85, 156] width 131 height 10
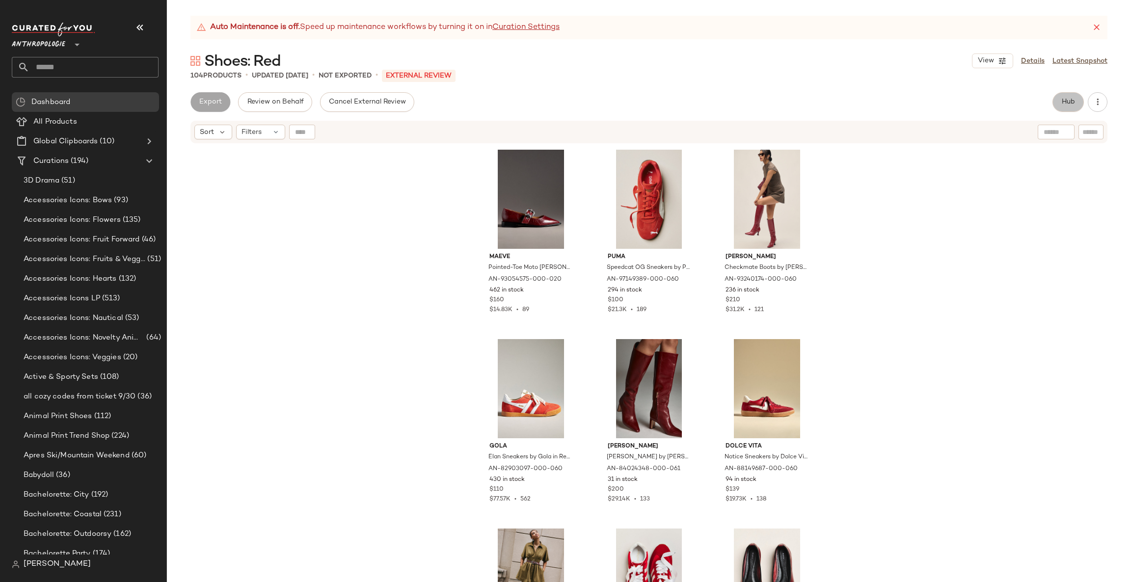
click at [1071, 102] on span "Hub" at bounding box center [1068, 102] width 14 height 8
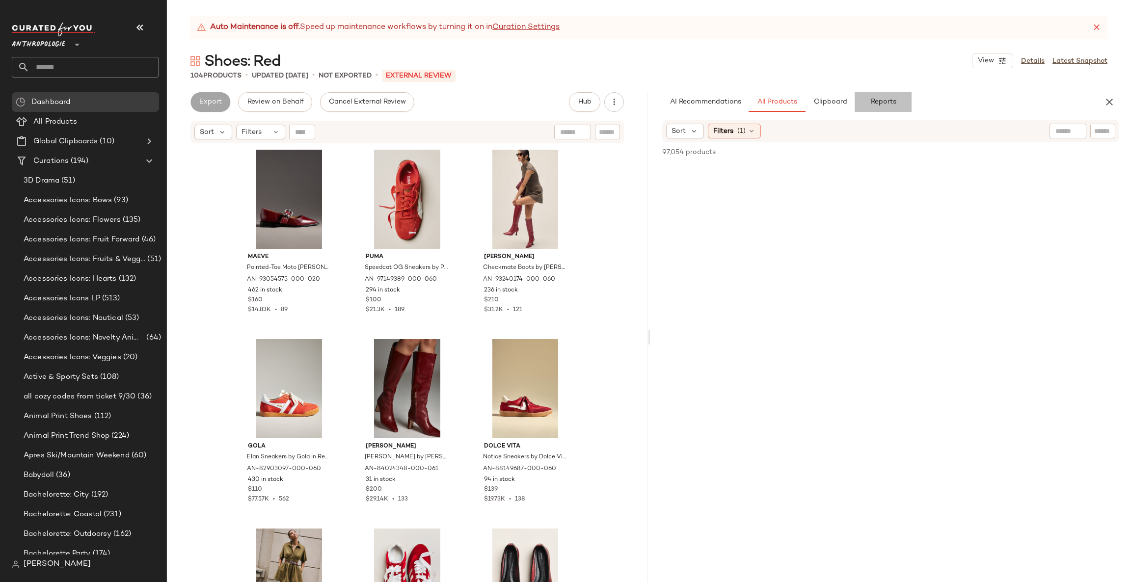
click at [877, 98] on span "Reports" at bounding box center [883, 102] width 26 height 8
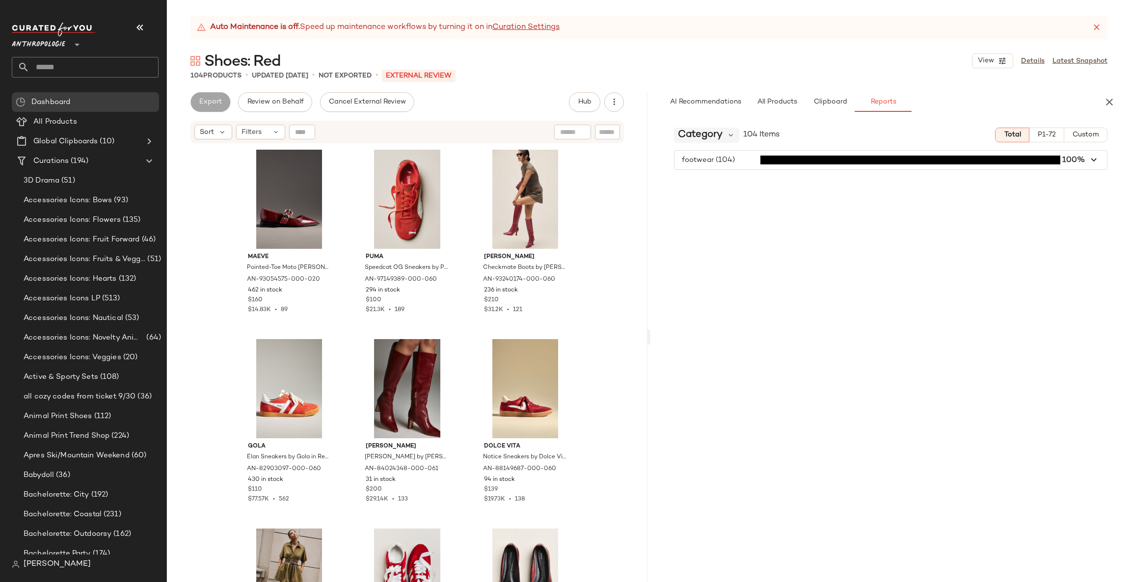
click at [706, 133] on span "Category" at bounding box center [700, 135] width 45 height 15
click at [723, 219] on div "Category 104 Items Total P1-72 Custom footwear (104) 100%" at bounding box center [891, 351] width 481 height 462
click at [705, 134] on span "Category" at bounding box center [700, 135] width 45 height 15
click at [702, 225] on span "Brand" at bounding box center [693, 226] width 23 height 8
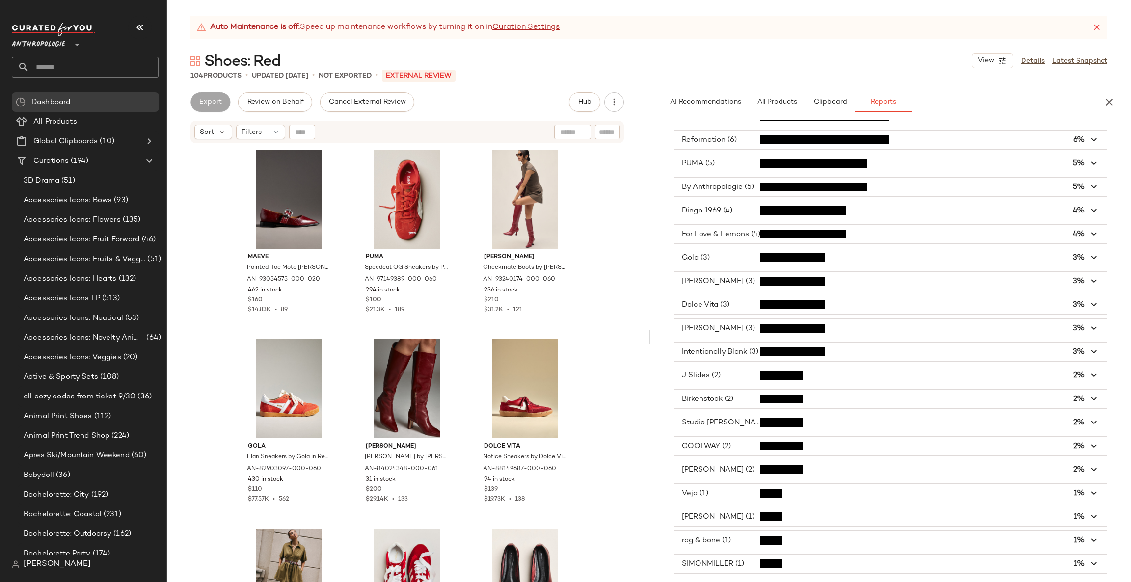
scroll to position [371, 0]
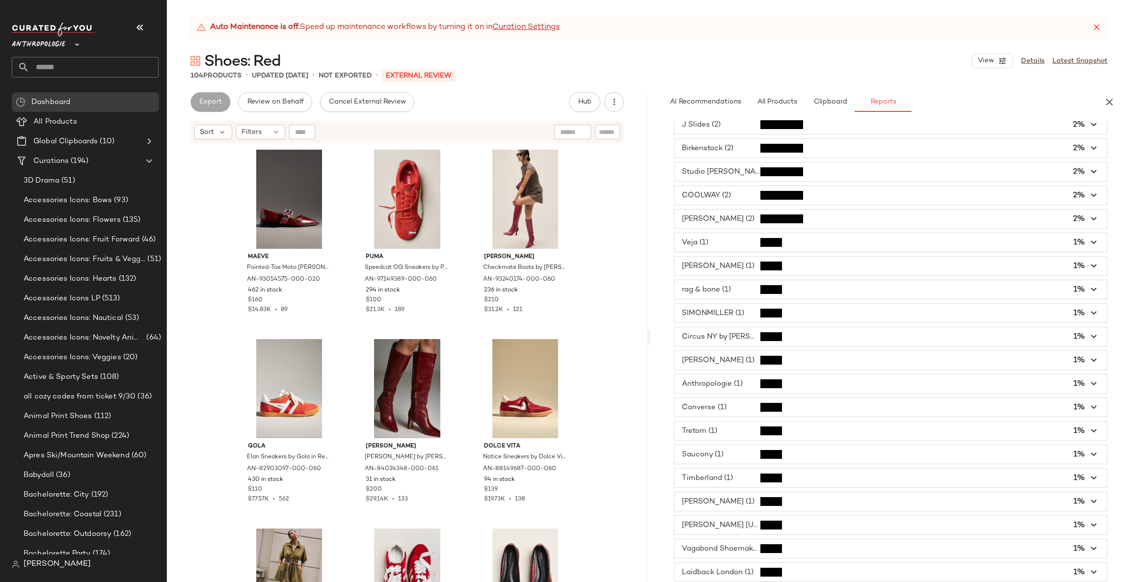
click at [768, 565] on span "button" at bounding box center [891, 572] width 433 height 19
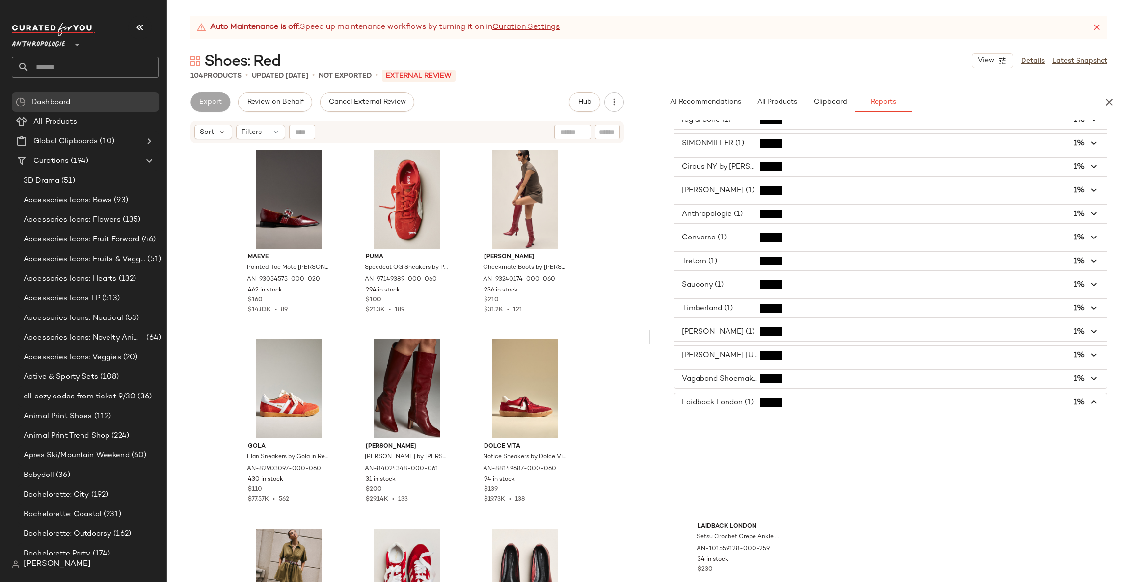
scroll to position [564, 0]
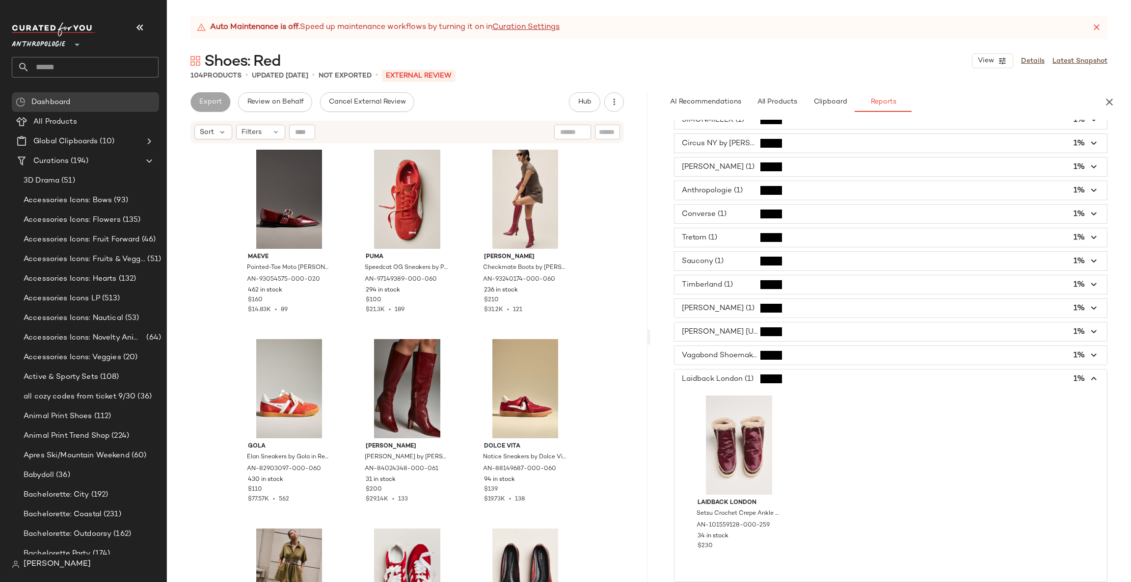
click at [794, 373] on span "button" at bounding box center [891, 379] width 433 height 19
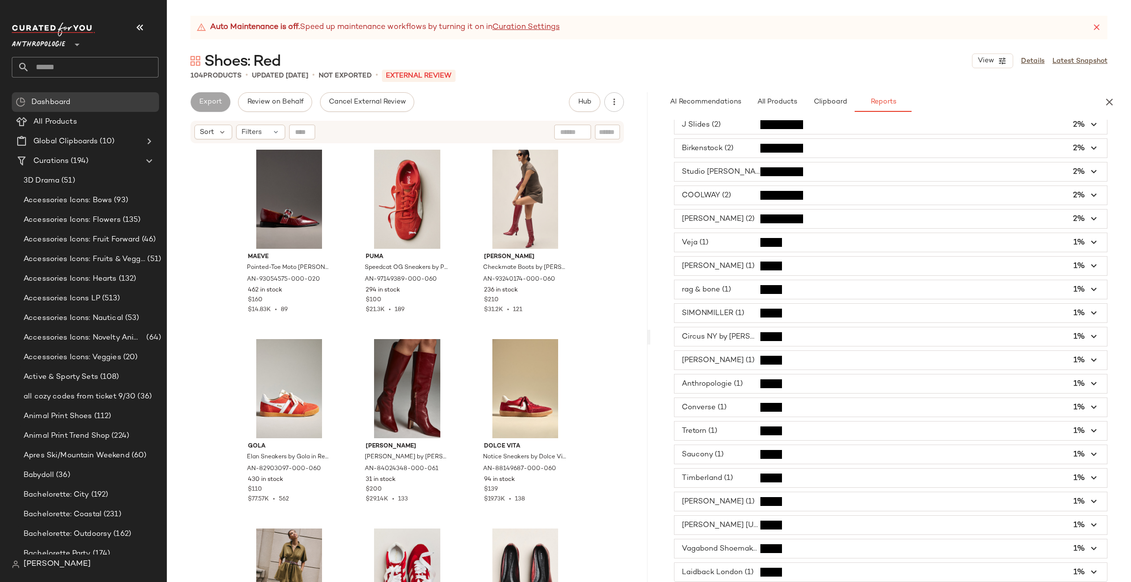
scroll to position [371, 0]
click at [777, 235] on span "button" at bounding box center [891, 242] width 433 height 19
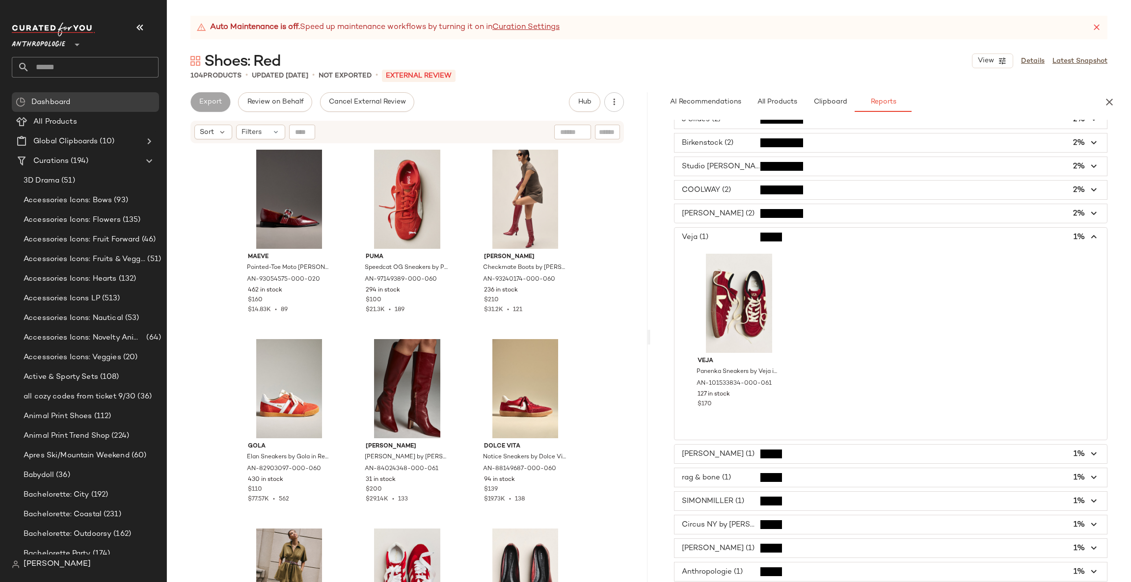
click at [774, 238] on span "button" at bounding box center [891, 237] width 433 height 19
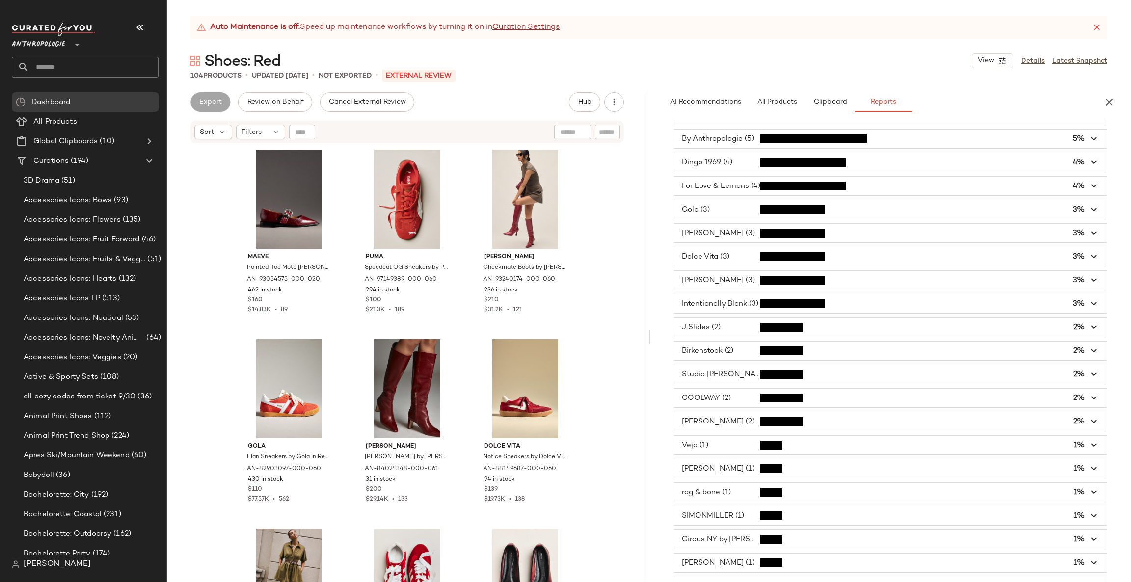
scroll to position [0, 0]
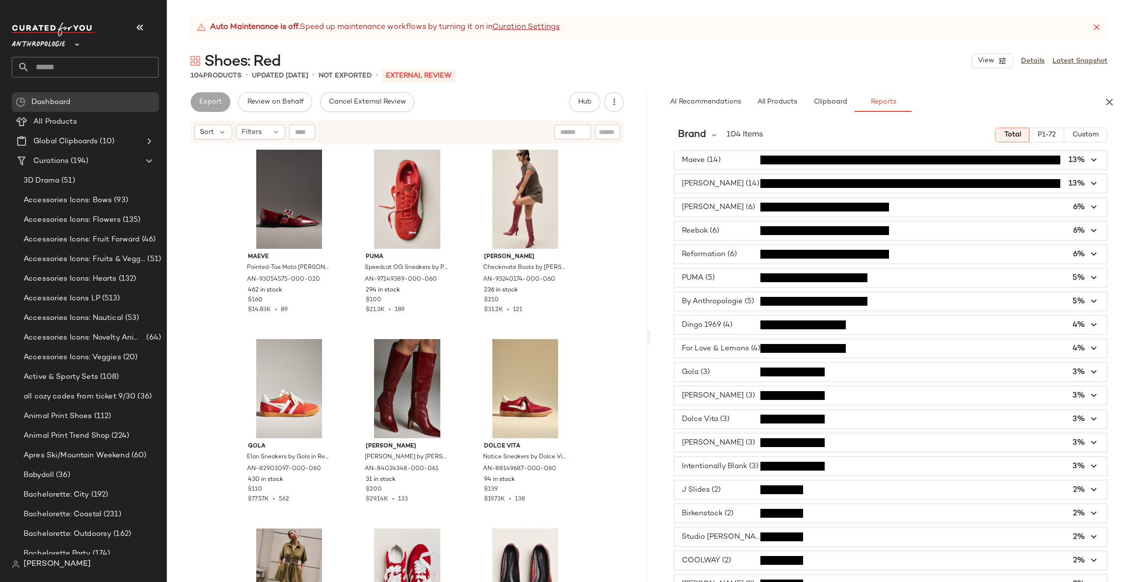
drag, startPoint x: 679, startPoint y: 161, endPoint x: 746, endPoint y: 246, distance: 108.1
click at [758, 264] on div "Maeve (14) 13% Jeffrey Campbell (14) 13% Bibi Lou (6) 6% Reebok (6) 6% Reformat…" at bounding box center [891, 548] width 481 height 797
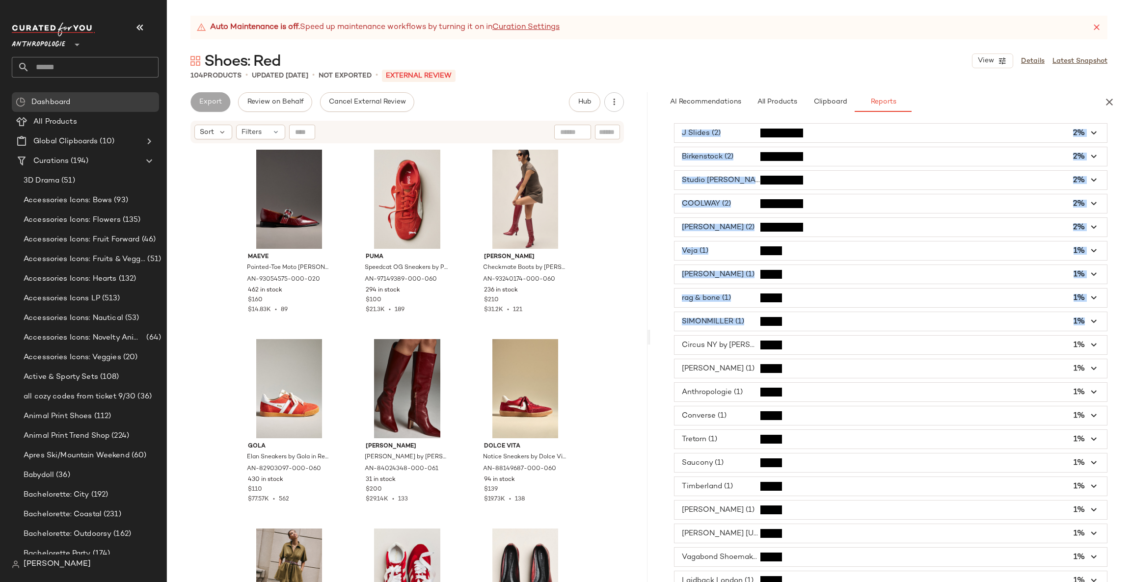
scroll to position [371, 0]
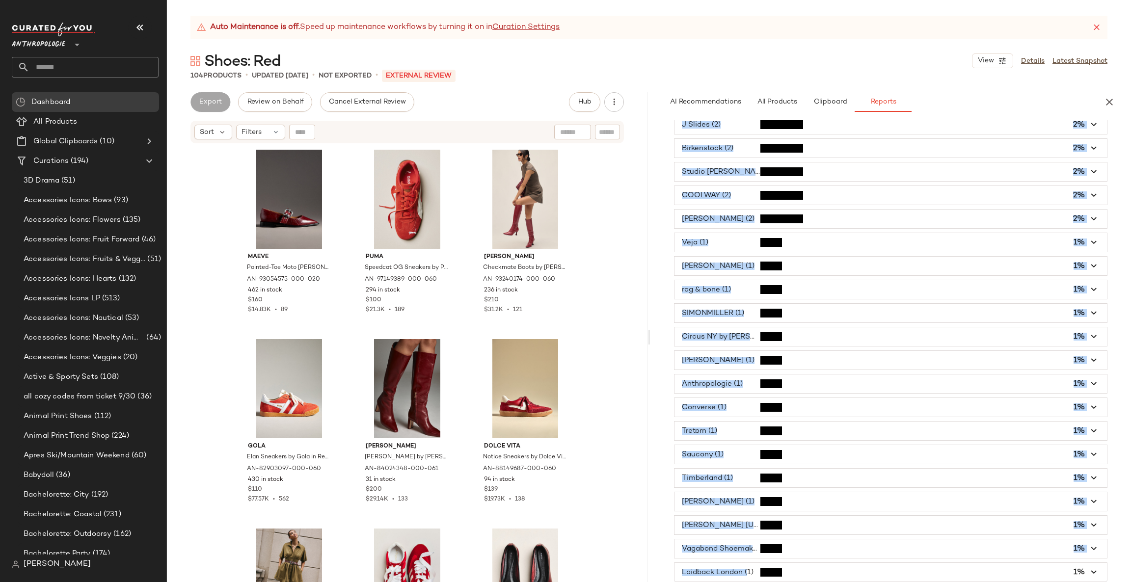
drag, startPoint x: 676, startPoint y: 122, endPoint x: 749, endPoint y: 562, distance: 446.4
click at [749, 562] on div "Brand 104 Items Total P1-72 Custom Maeve (14) 13% Jeffrey Campbell (14) 13% Bib…" at bounding box center [891, 351] width 481 height 462
copy div "Brand 104 Items Total P1-72 Custom Maeve (14) 13% Jeffrey Campbell (14) 13% Bib…"
click at [1113, 99] on icon "button" at bounding box center [1110, 102] width 12 height 12
